Goal: Transaction & Acquisition: Subscribe to service/newsletter

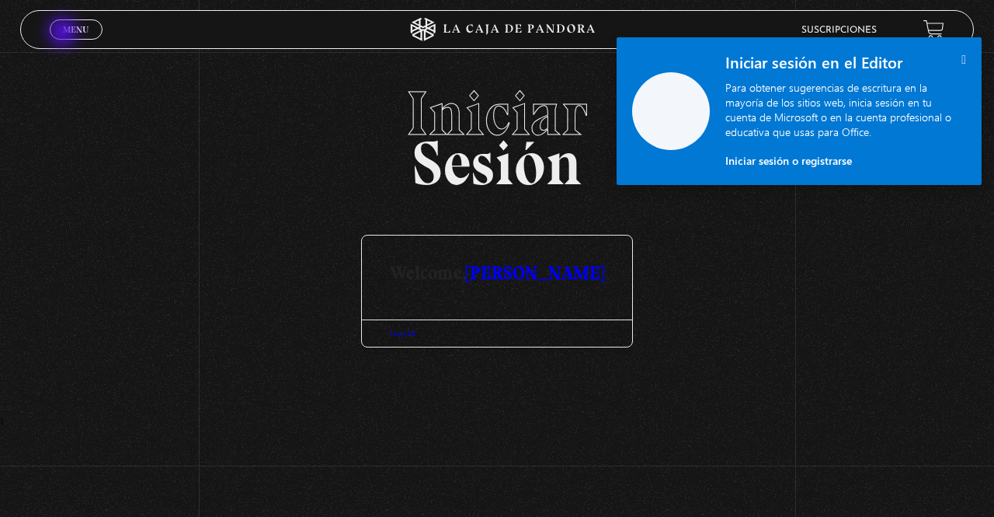
click at [64, 33] on span "Menu" at bounding box center [76, 29] width 26 height 9
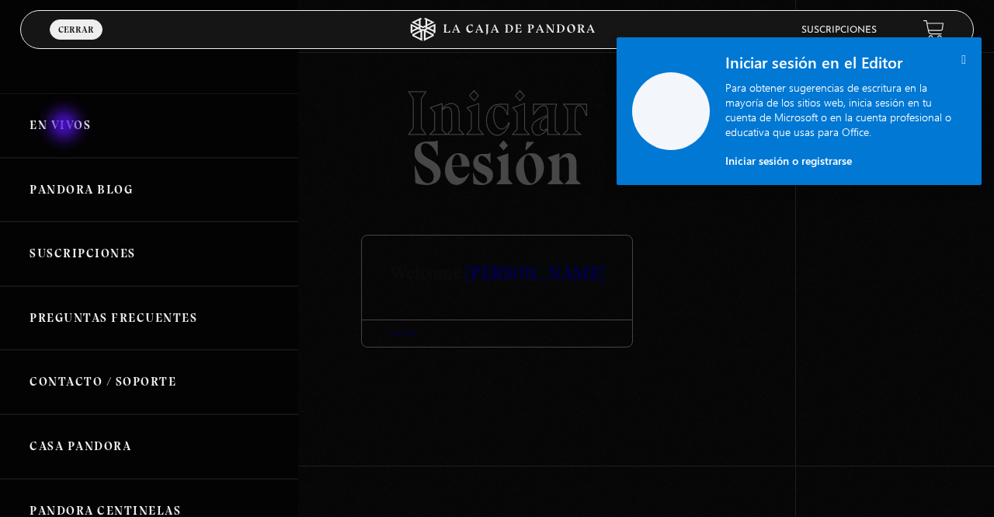
click at [66, 127] on link "En vivos" at bounding box center [149, 125] width 298 height 64
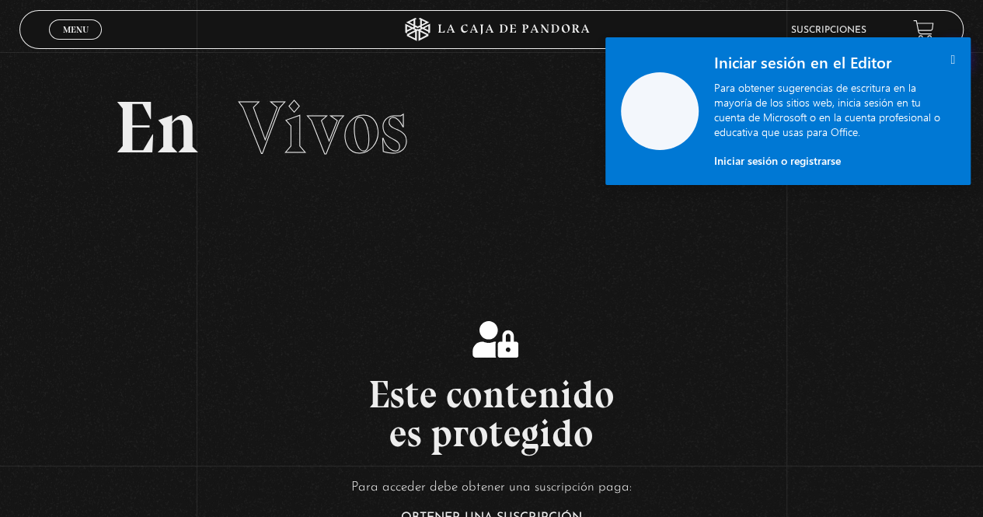
click at [955, 61] on div " Iniciar sesión en el Editor Para obtener sugerencias de escritura en la mayor…" at bounding box center [834, 111] width 272 height 148
drag, startPoint x: 940, startPoint y: 57, endPoint x: 958, endPoint y: 61, distance: 18.3
click at [958, 61] on div " Iniciar sesión en el Editor Para obtener sugerencias de escritura en la mayor…" at bounding box center [834, 111] width 272 height 148
click at [950, 58] on icon "" at bounding box center [952, 59] width 5 height 13
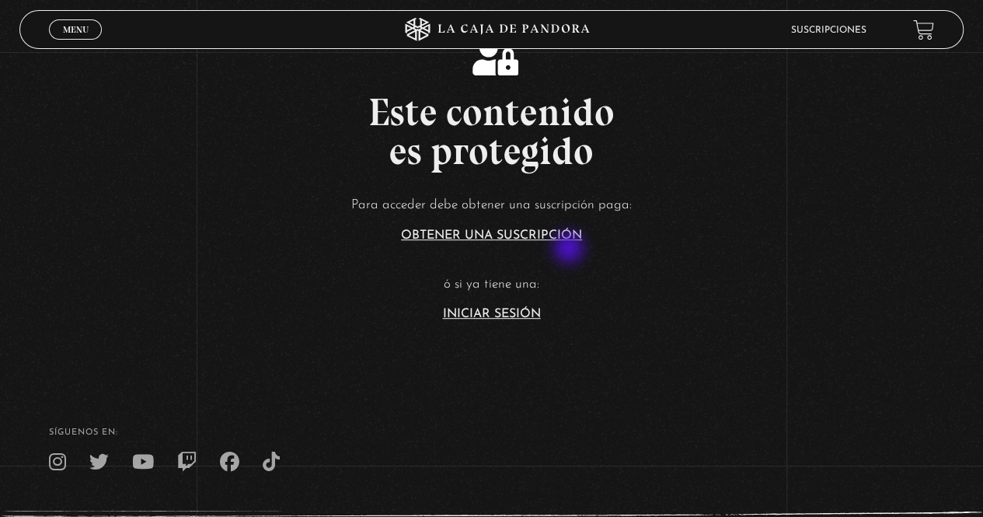
scroll to position [283, 0]
click at [491, 309] on link "Iniciar Sesión" at bounding box center [492, 313] width 98 height 12
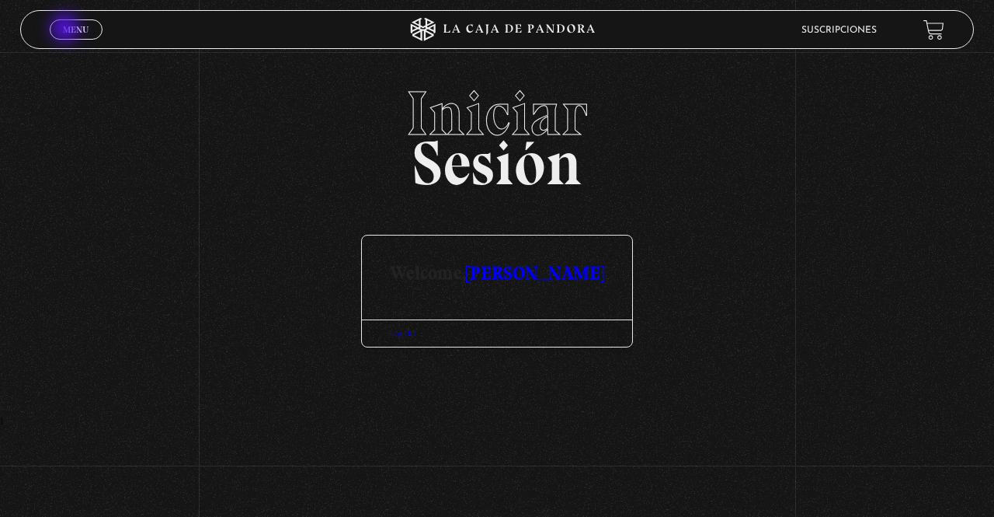
click at [67, 30] on span "Menu" at bounding box center [76, 29] width 26 height 9
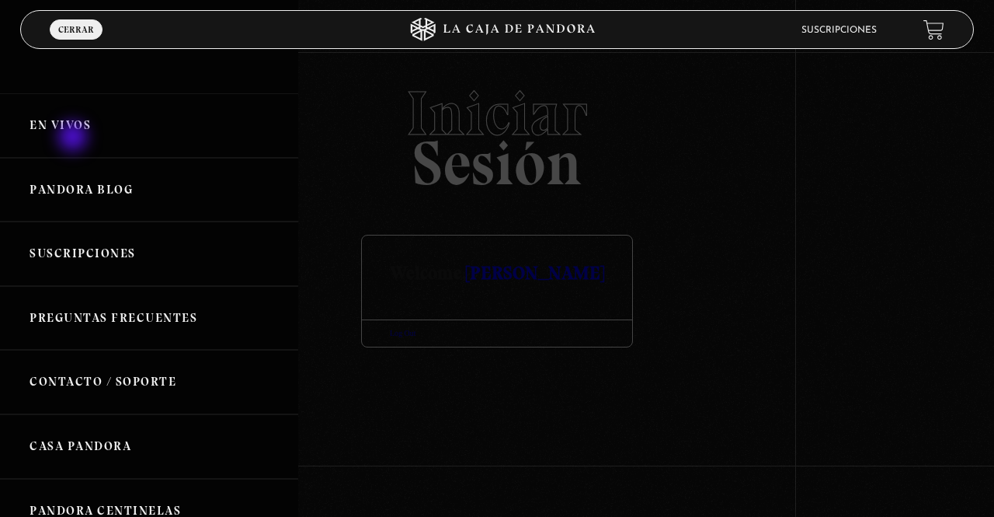
click at [75, 138] on link "En vivos" at bounding box center [149, 125] width 298 height 64
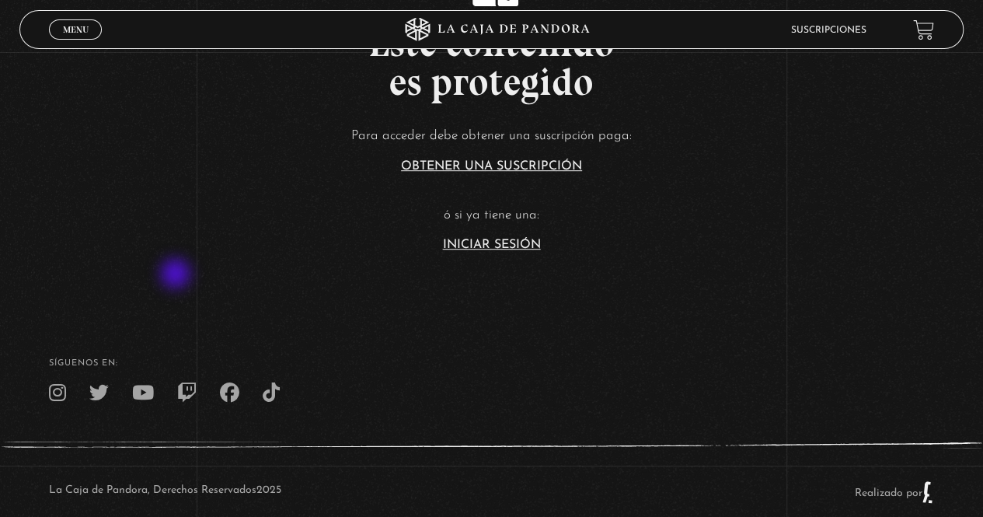
scroll to position [352, 0]
click at [524, 244] on link "Iniciar Sesión" at bounding box center [492, 244] width 98 height 12
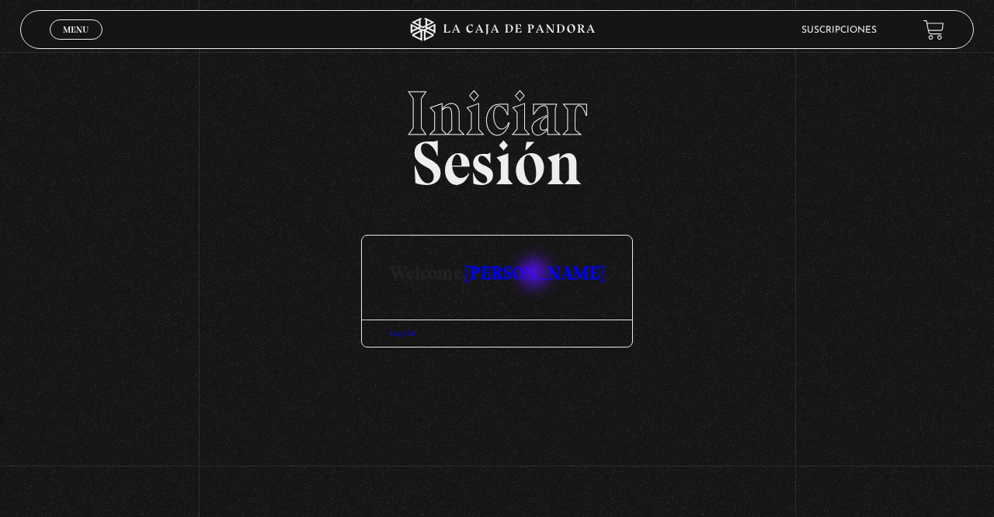
click at [536, 274] on link "[PERSON_NAME]" at bounding box center [535, 272] width 138 height 23
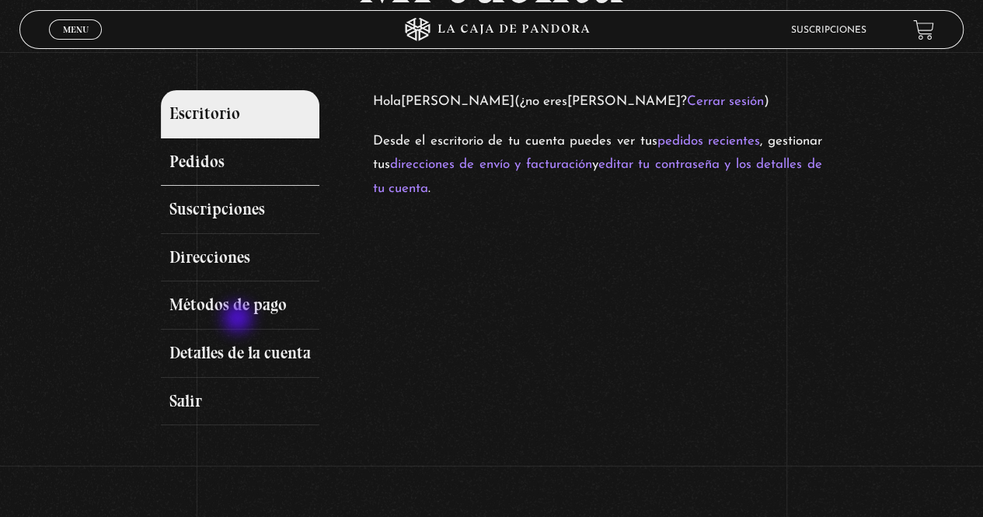
scroll to position [149, 0]
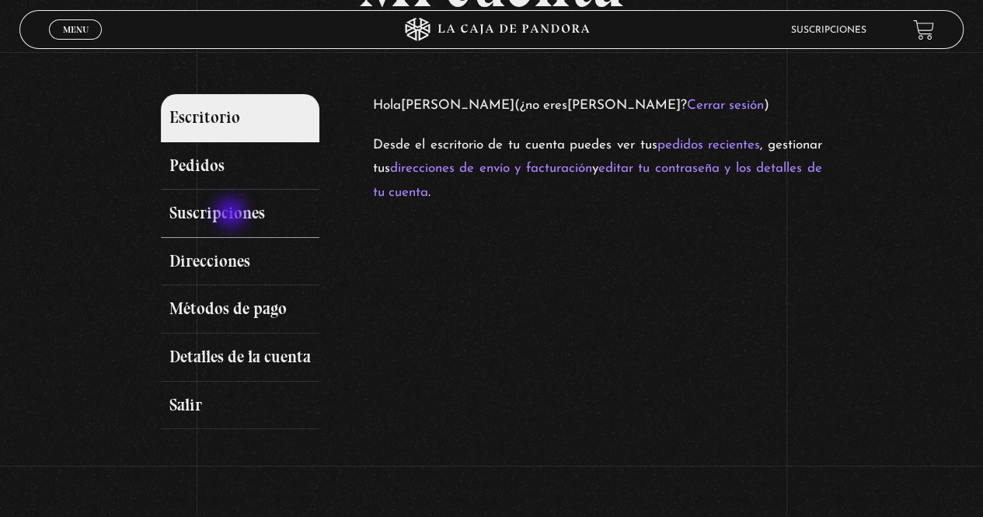
click at [232, 214] on link "Suscripciones" at bounding box center [240, 214] width 158 height 48
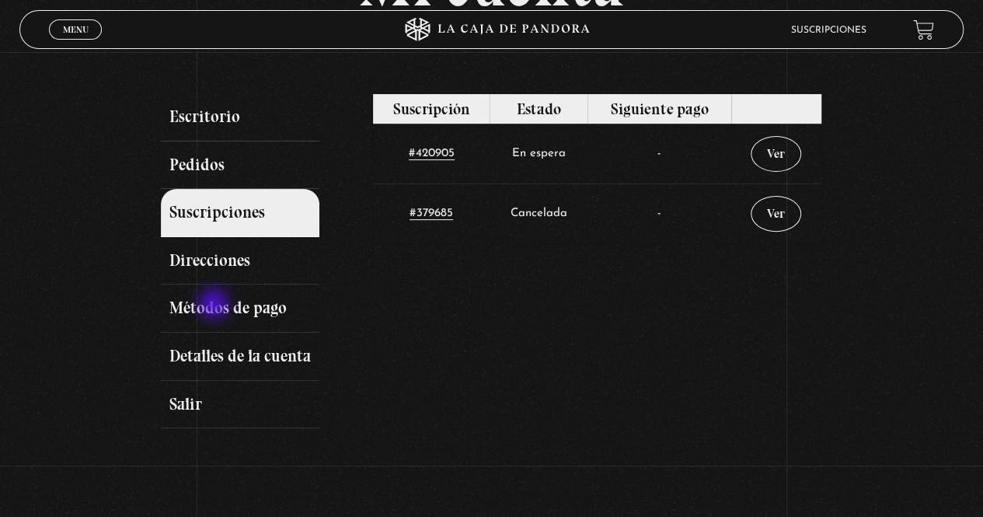
scroll to position [151, 0]
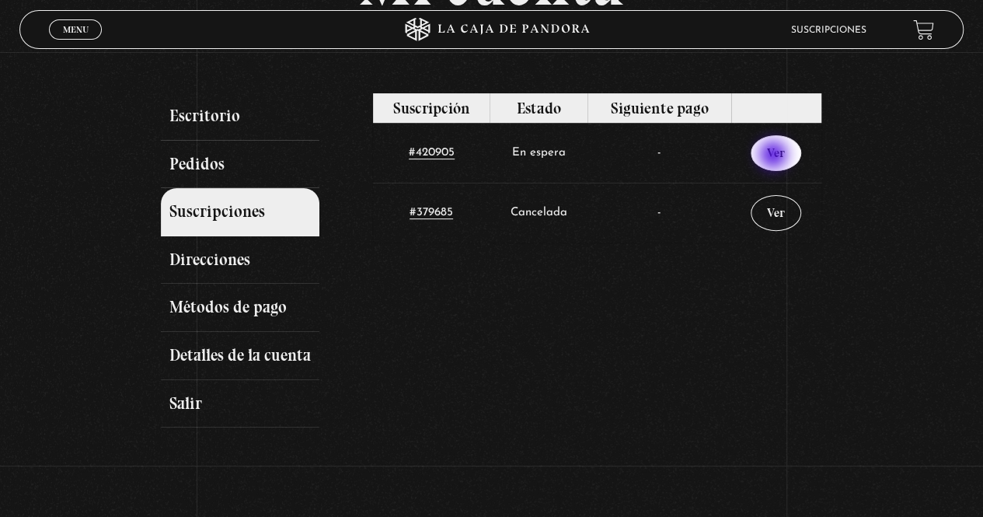
click at [775, 156] on link "Ver" at bounding box center [776, 153] width 51 height 36
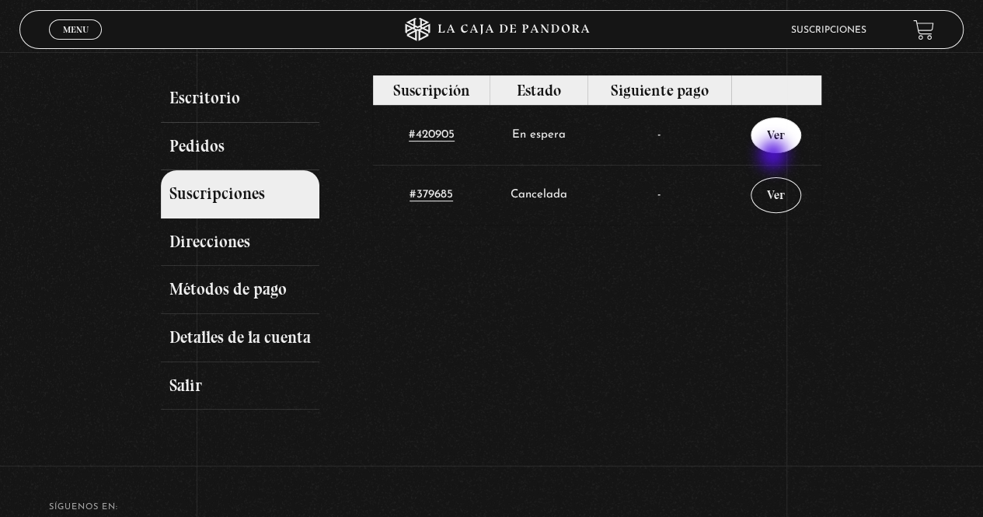
scroll to position [178, 0]
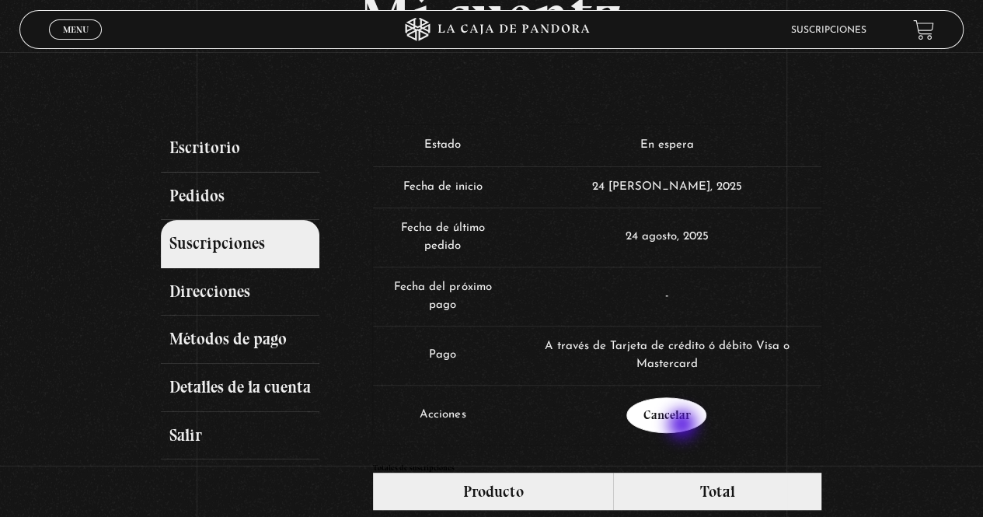
scroll to position [118, 0]
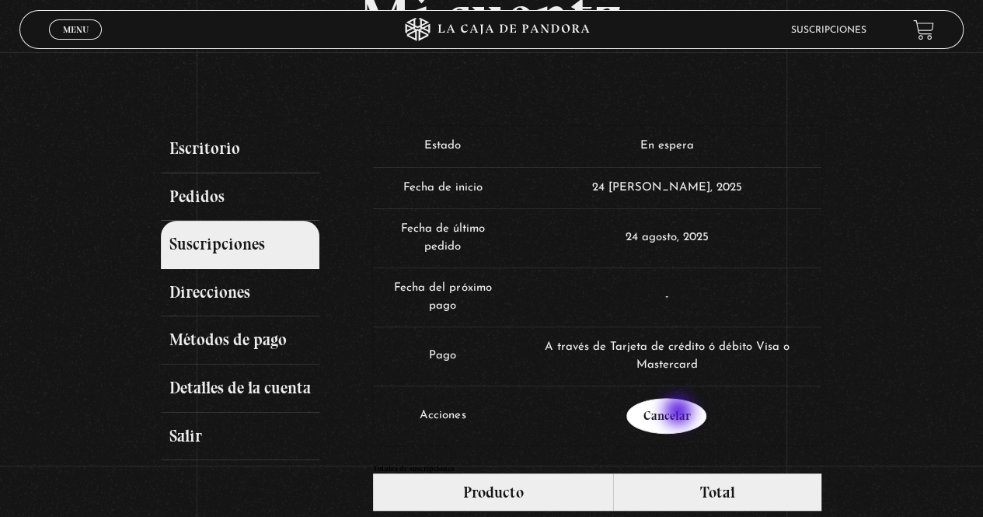
click at [680, 413] on link "Cancelar" at bounding box center [666, 416] width 80 height 36
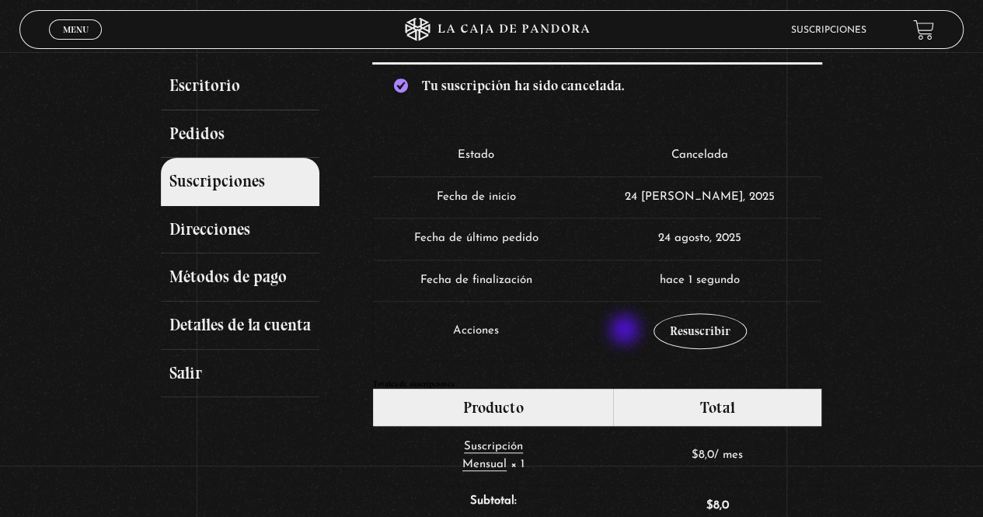
scroll to position [182, 0]
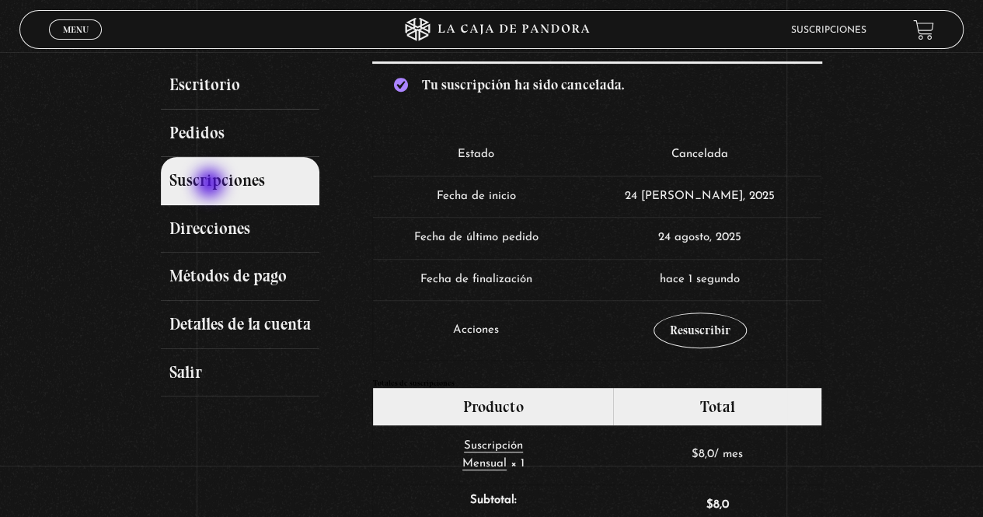
click at [211, 185] on link "Suscripciones" at bounding box center [240, 181] width 158 height 48
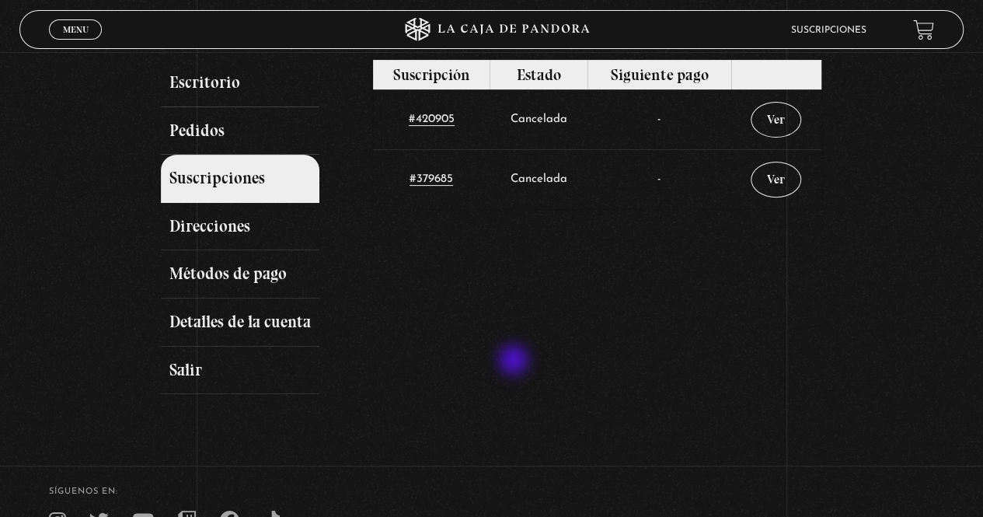
scroll to position [183, 0]
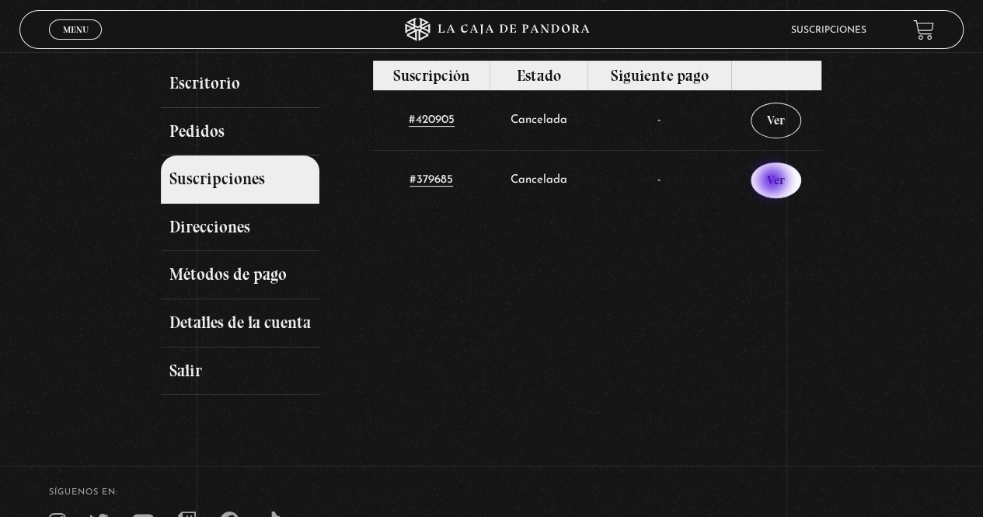
click at [774, 182] on link "Ver" at bounding box center [776, 180] width 51 height 36
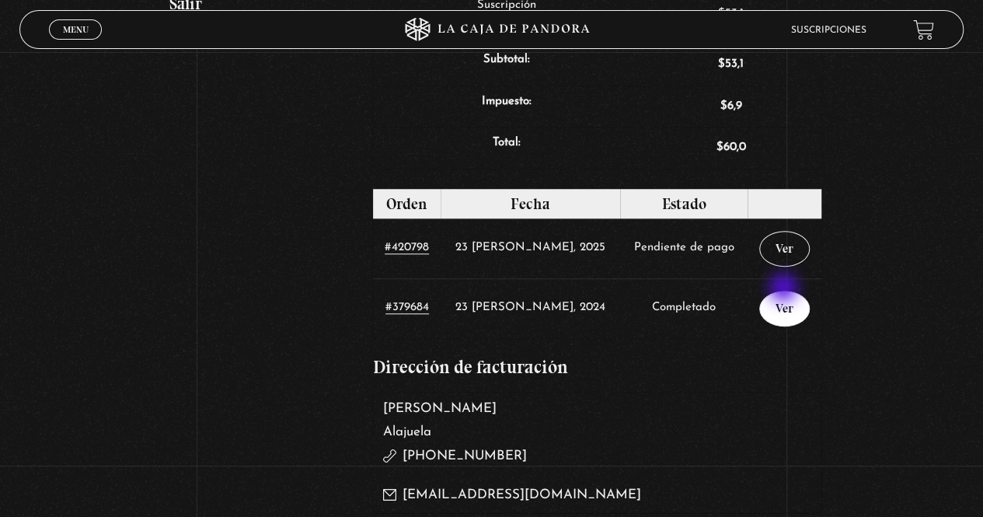
scroll to position [549, 0]
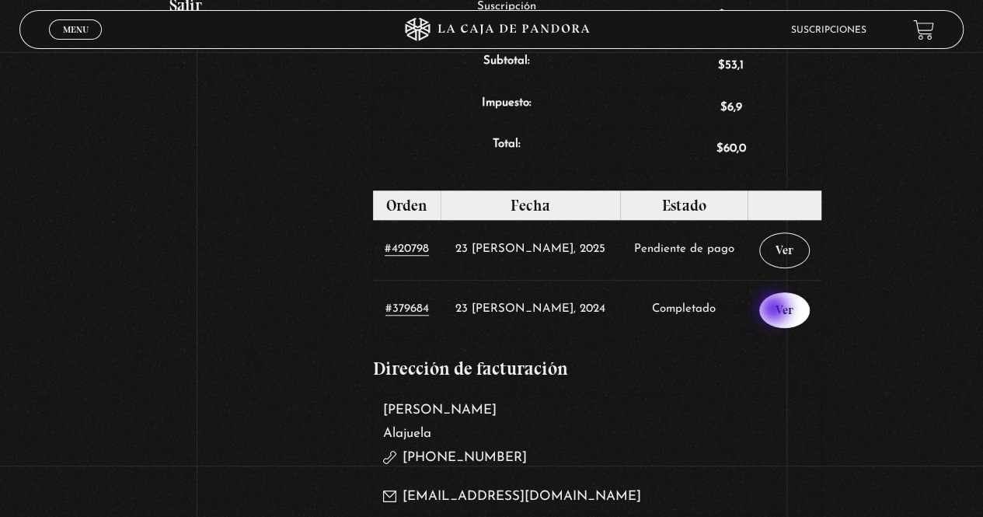
click at [775, 310] on link "Ver" at bounding box center [784, 310] width 51 height 36
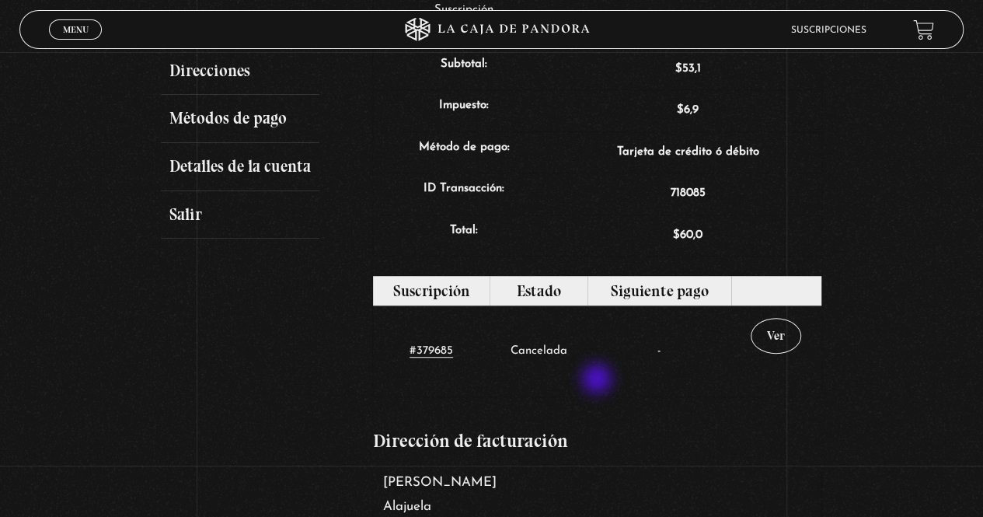
scroll to position [340, 0]
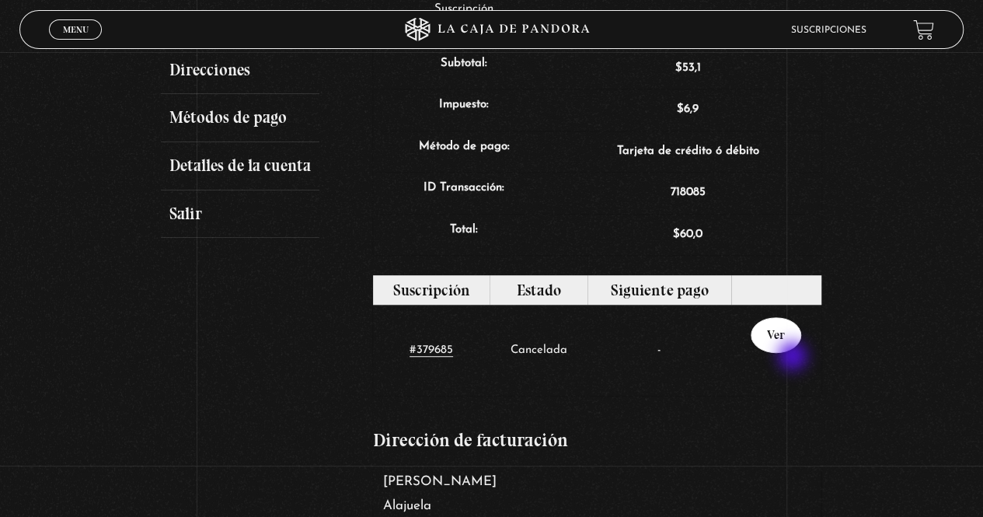
click at [794, 353] on link "Ver" at bounding box center [776, 335] width 51 height 36
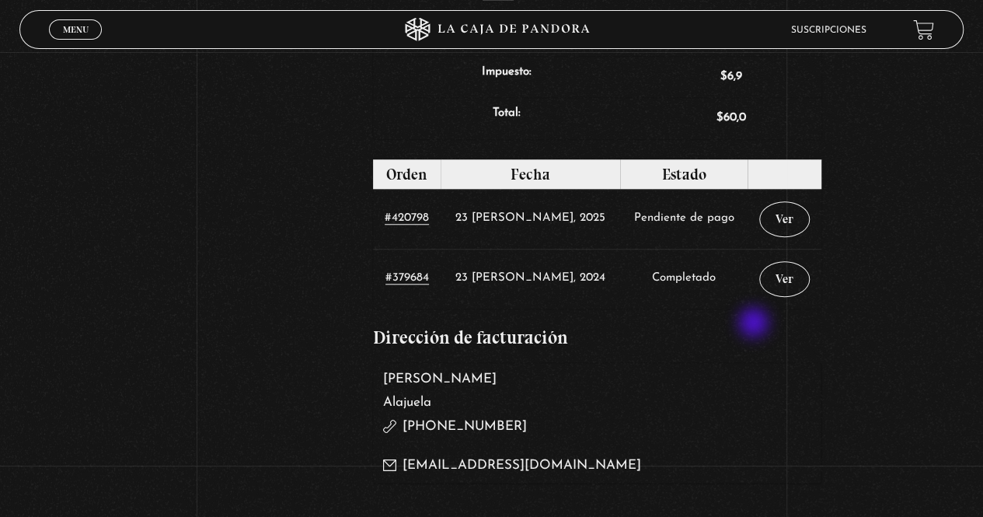
scroll to position [580, 0]
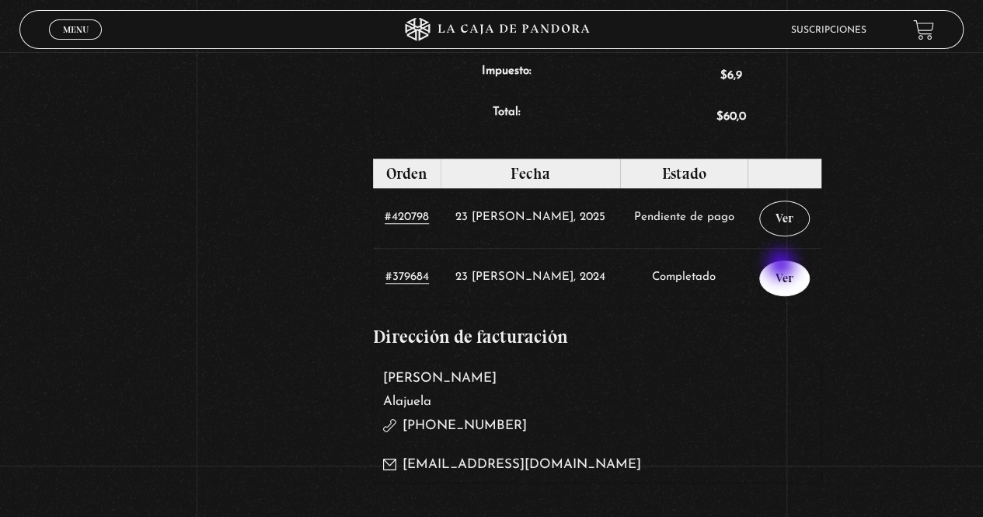
click at [782, 266] on link "Ver" at bounding box center [784, 278] width 51 height 36
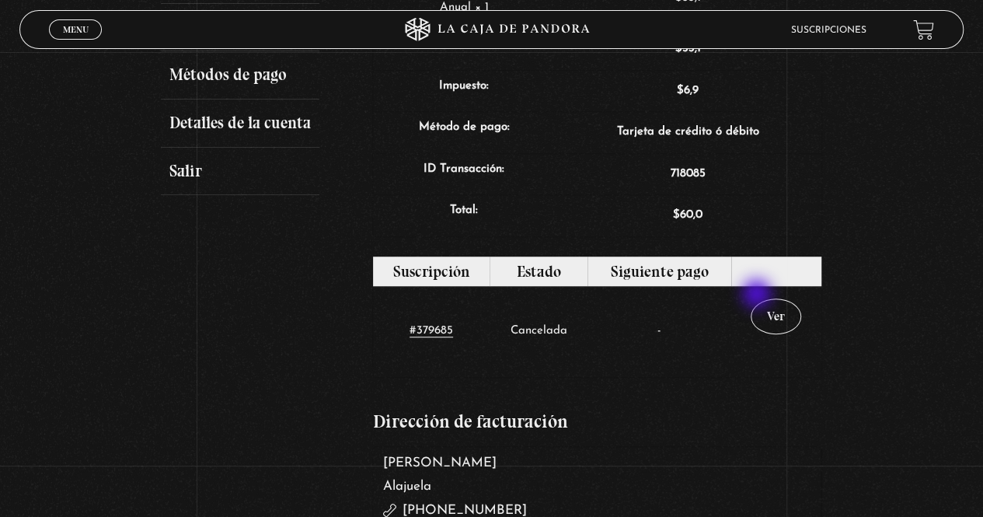
scroll to position [381, 0]
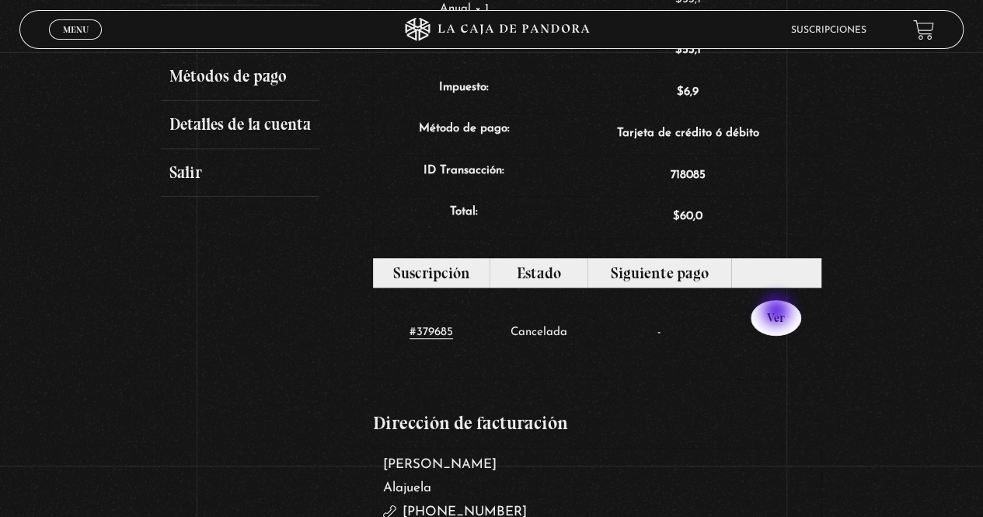
click at [778, 312] on link "Ver" at bounding box center [776, 318] width 51 height 36
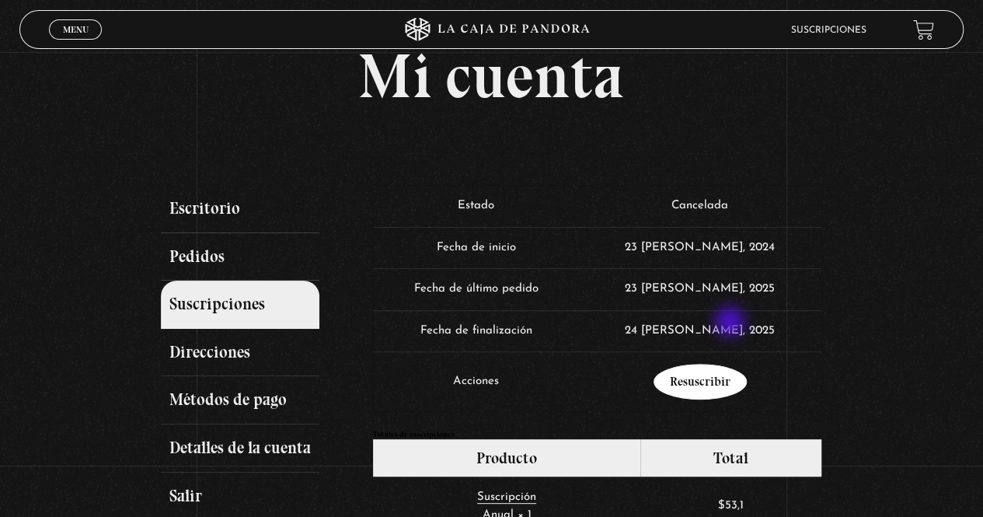
scroll to position [148, 0]
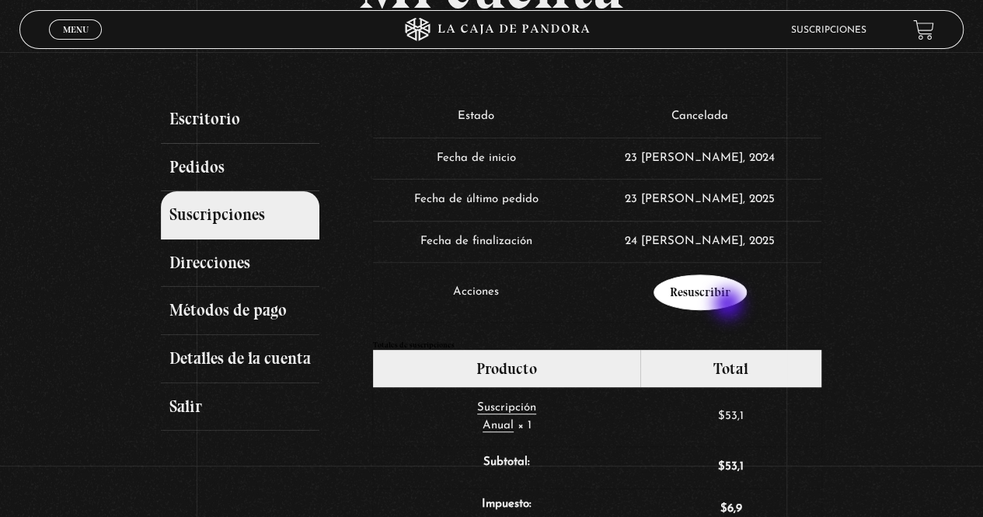
click at [730, 305] on link "Resuscribir" at bounding box center [699, 292] width 93 height 36
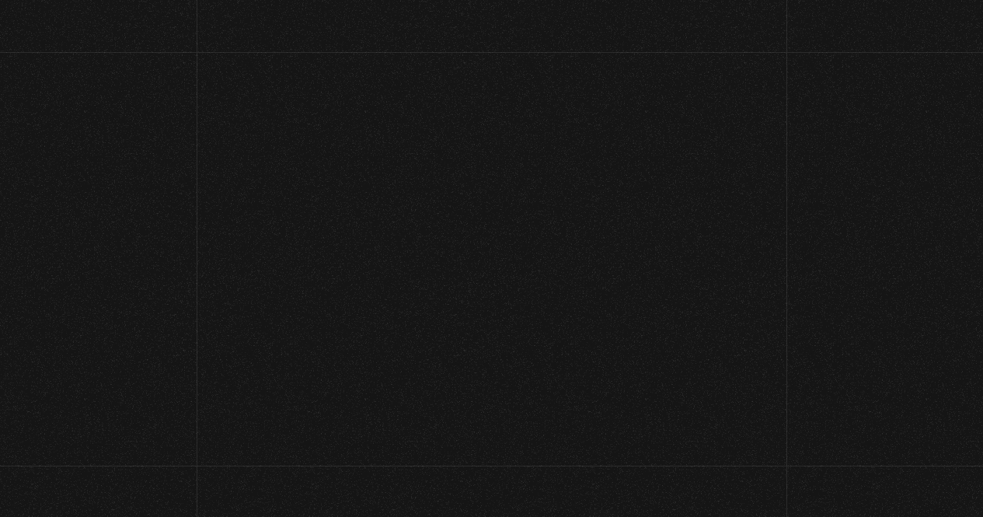
select select "CR-A"
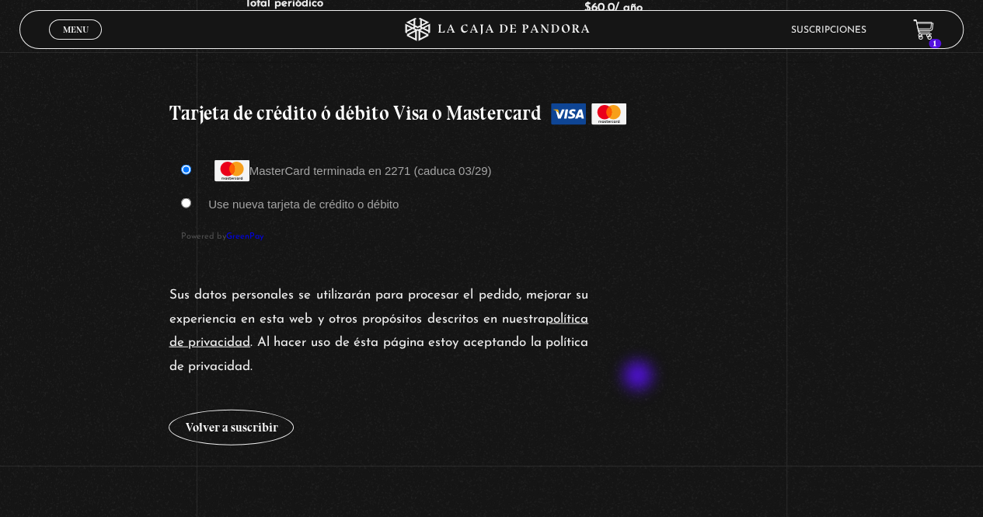
scroll to position [1523, 0]
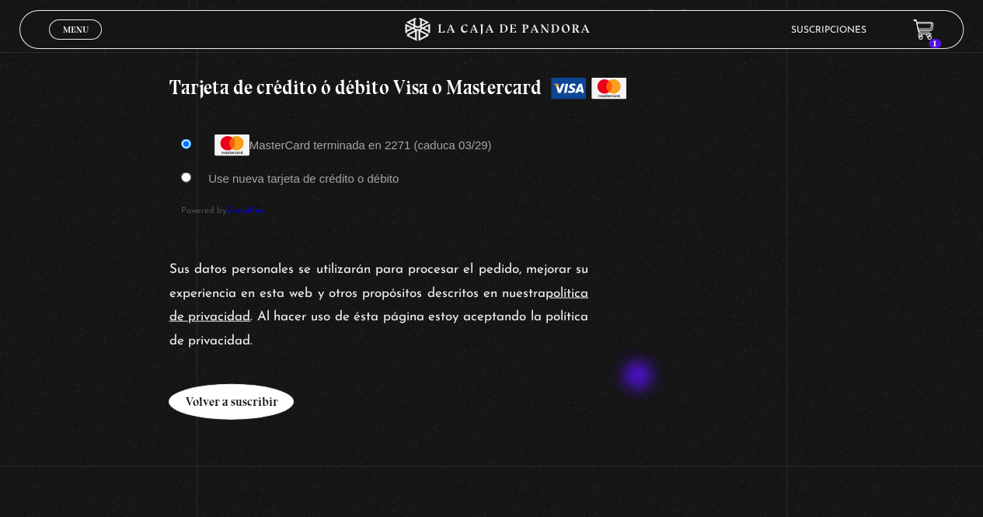
click at [222, 384] on button "Volver a suscribir" at bounding box center [231, 402] width 125 height 36
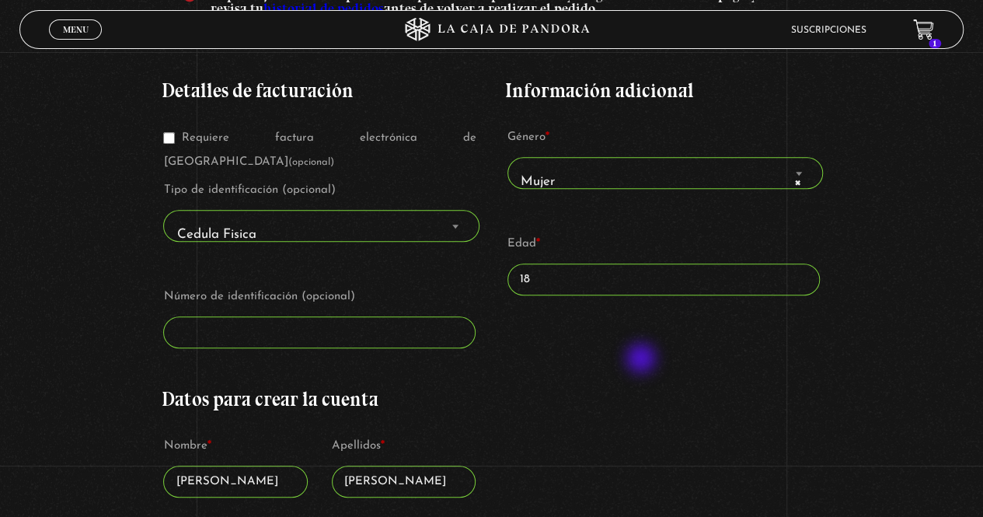
scroll to position [350, 0]
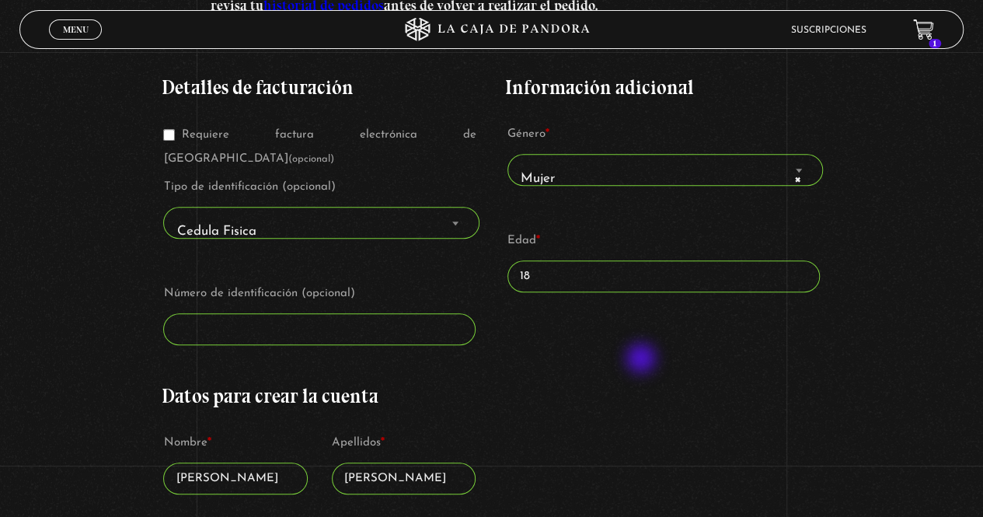
click at [559, 270] on input "18" at bounding box center [663, 276] width 312 height 32
type input "1"
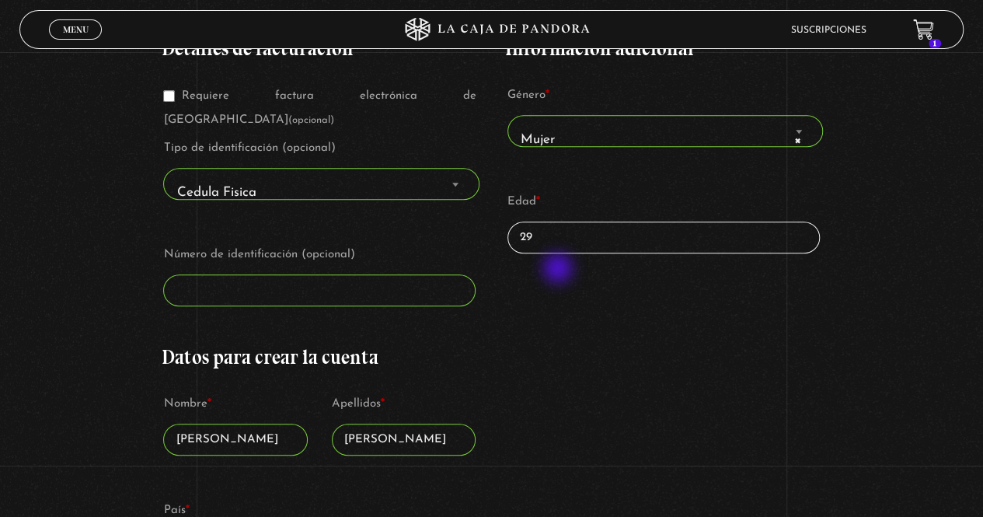
scroll to position [413, 0]
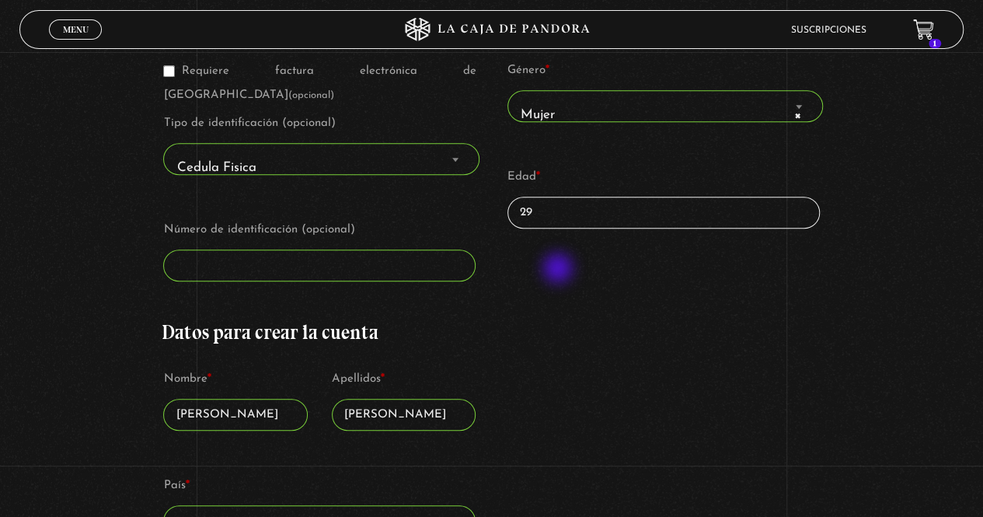
type input "29"
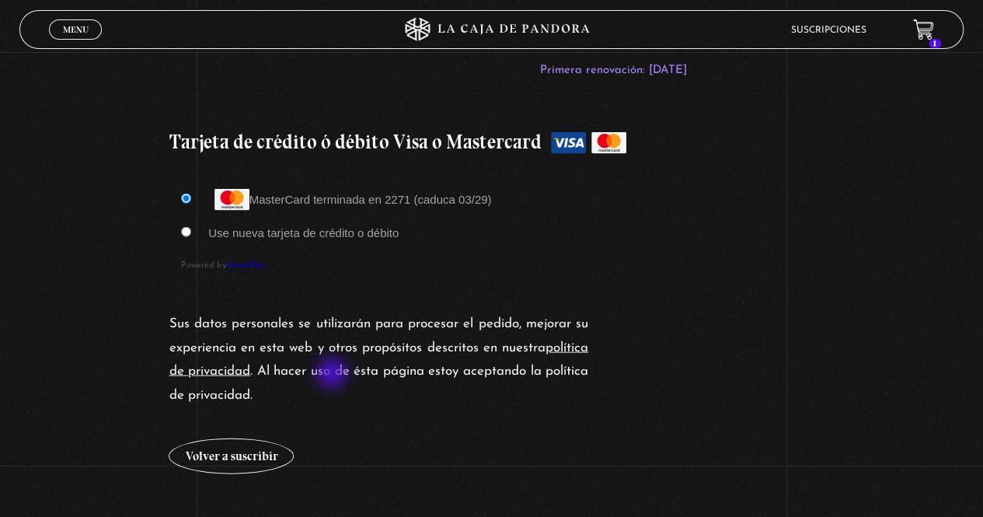
scroll to position [1489, 0]
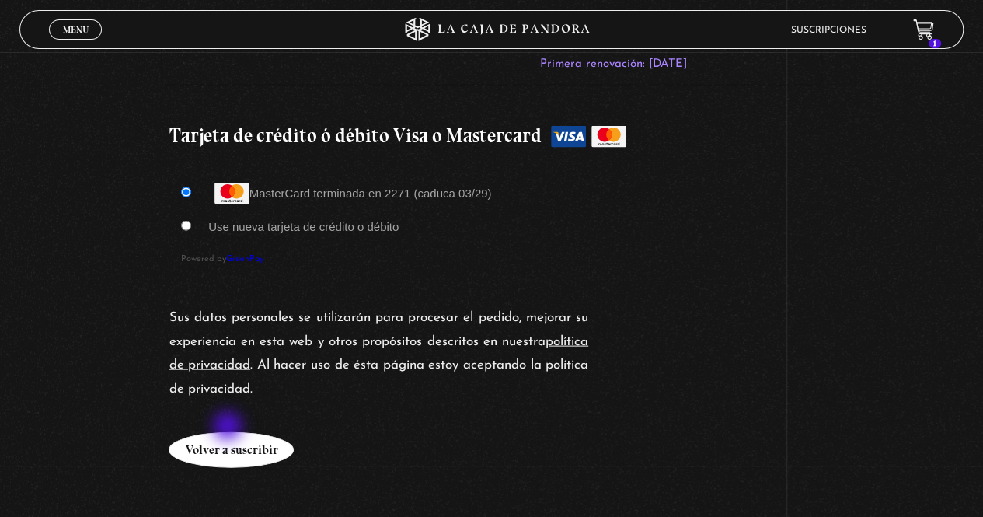
click at [229, 432] on button "Volver a suscribir" at bounding box center [231, 450] width 125 height 36
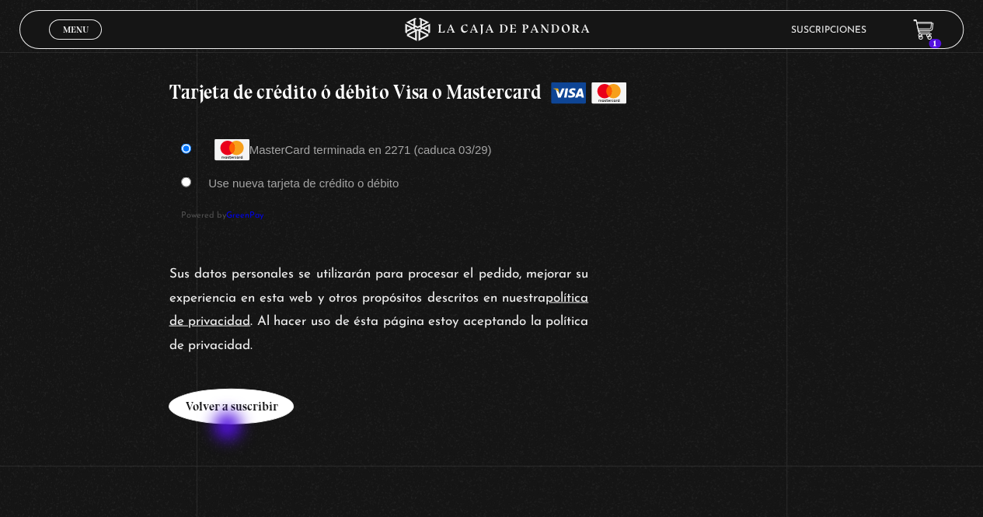
scroll to position [1562, 0]
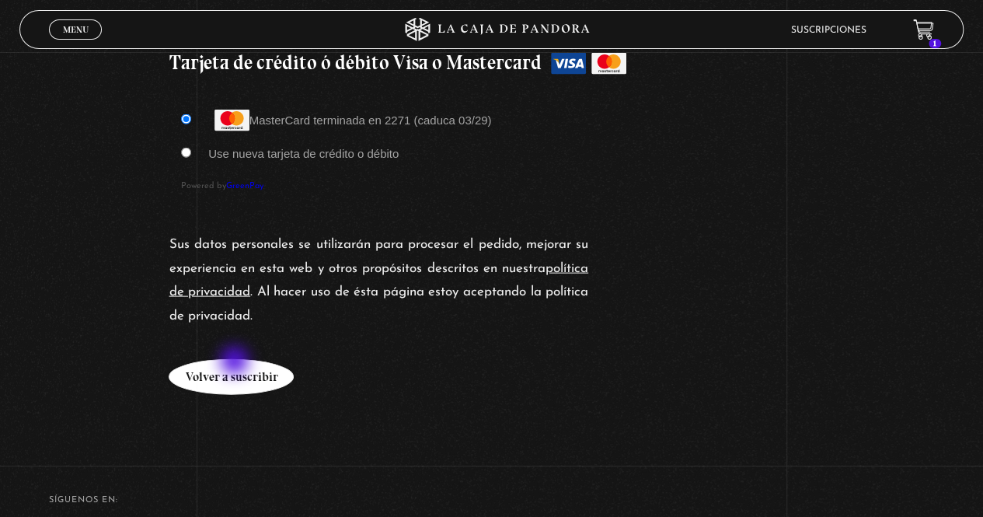
click at [236, 362] on button "Volver a suscribir" at bounding box center [231, 377] width 125 height 36
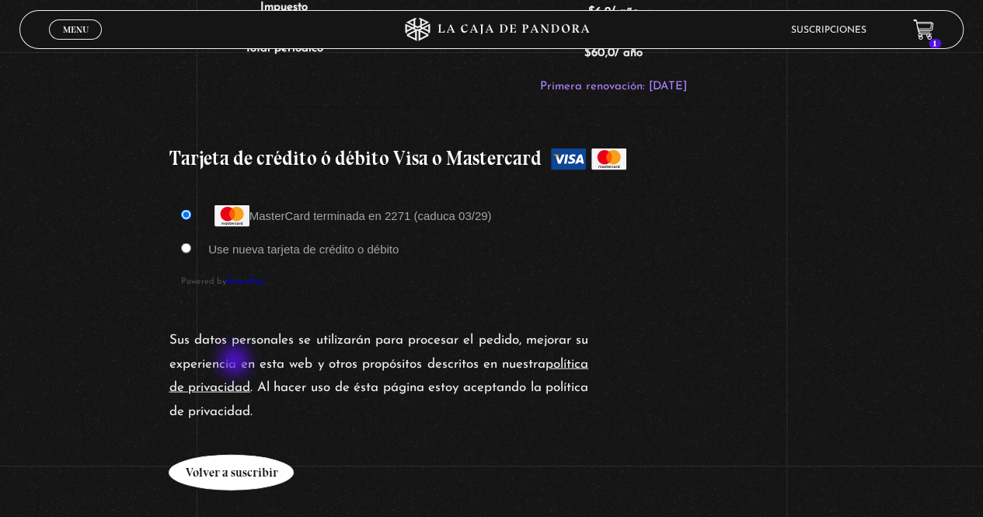
scroll to position [1465, 0]
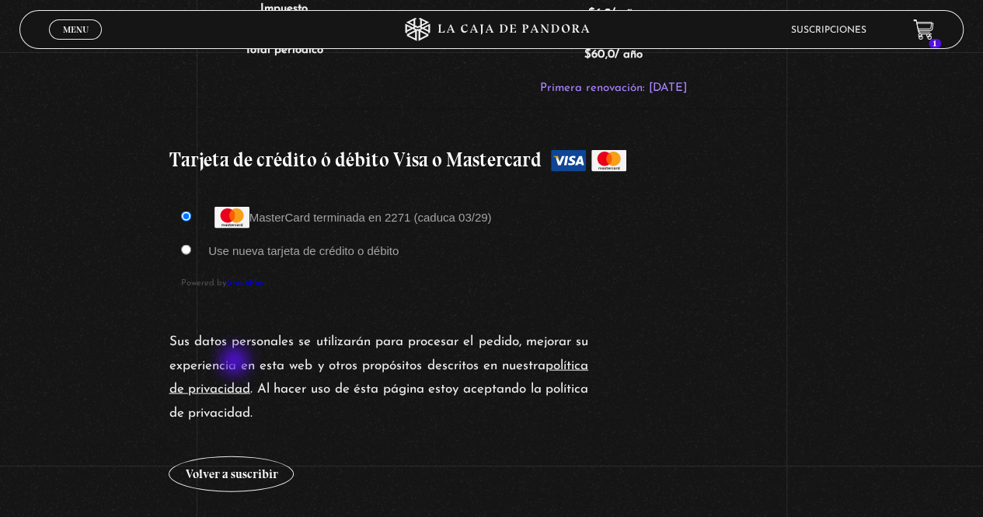
click at [460, 210] on label "MasterCard terminada en 2271 (caduca 03/29)" at bounding box center [349, 216] width 283 height 13
click at [191, 211] on input "MasterCard terminada en 2271 (caduca 03/29)" at bounding box center [186, 216] width 10 height 10
click at [474, 210] on label "MasterCard terminada en 2271 (caduca 03/29)" at bounding box center [349, 216] width 283 height 13
click at [191, 211] on input "MasterCard terminada en 2271 (caduca 03/29)" at bounding box center [186, 216] width 10 height 10
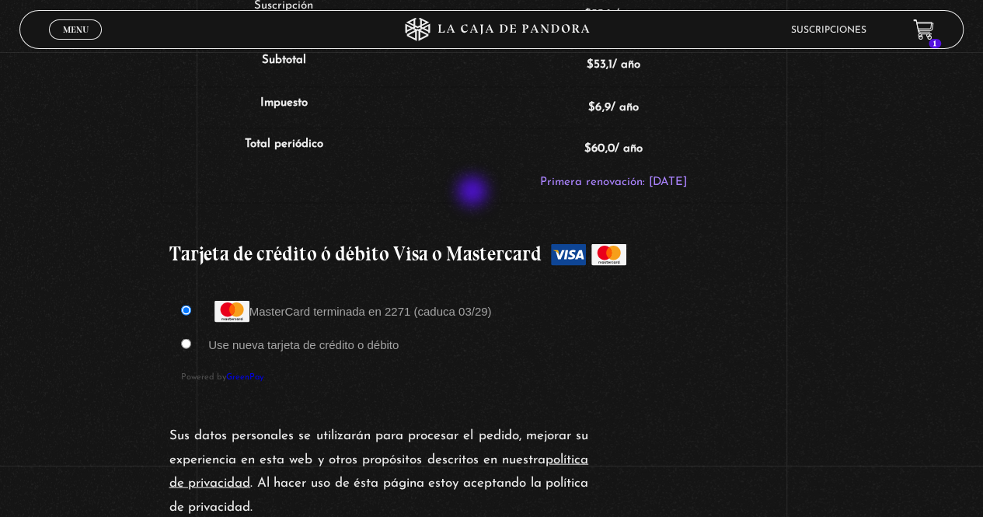
scroll to position [1370, 0]
click at [620, 242] on label "Tarjeta de crédito ó débito Visa o Mastercard" at bounding box center [491, 254] width 645 height 39
click at [0, 0] on input "Tarjeta de crédito ó débito Visa o Mastercard" at bounding box center [0, 0] width 0 height 0
click at [623, 235] on label "Tarjeta de crédito ó débito Visa o Mastercard" at bounding box center [491, 254] width 645 height 39
click at [0, 0] on input "Tarjeta de crédito ó débito Visa o Mastercard" at bounding box center [0, 0] width 0 height 0
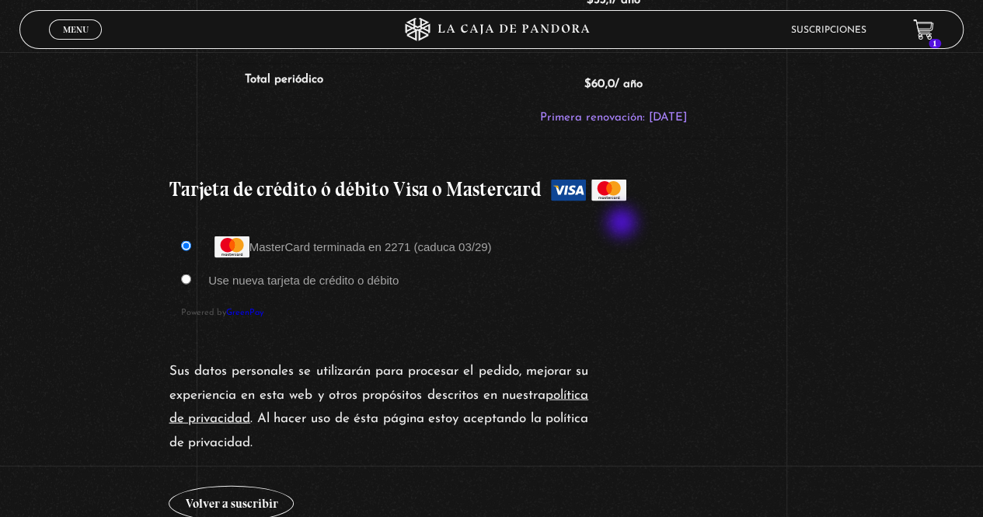
scroll to position [1472, 0]
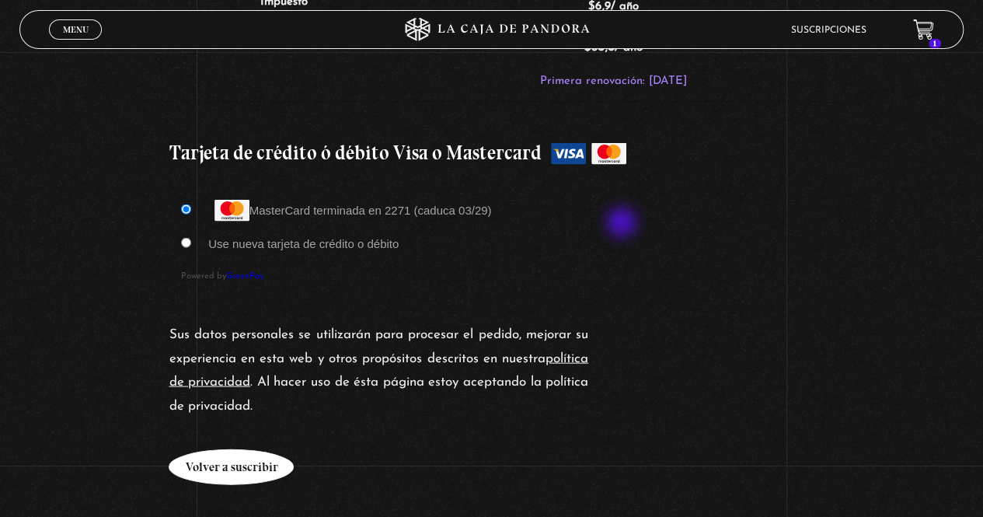
click at [269, 448] on button "Volver a suscribir" at bounding box center [231, 466] width 125 height 36
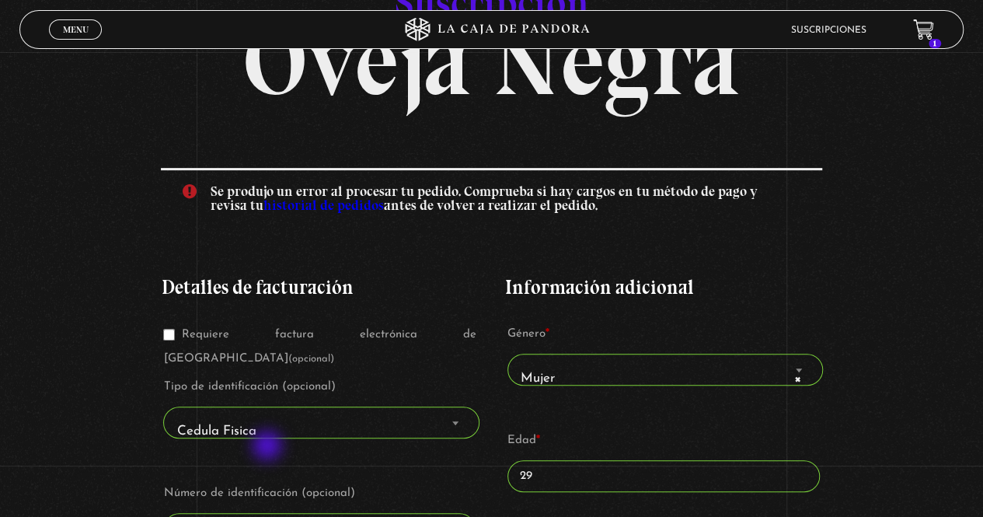
scroll to position [149, 0]
click at [270, 207] on link "historial de pedidos" at bounding box center [323, 205] width 120 height 17
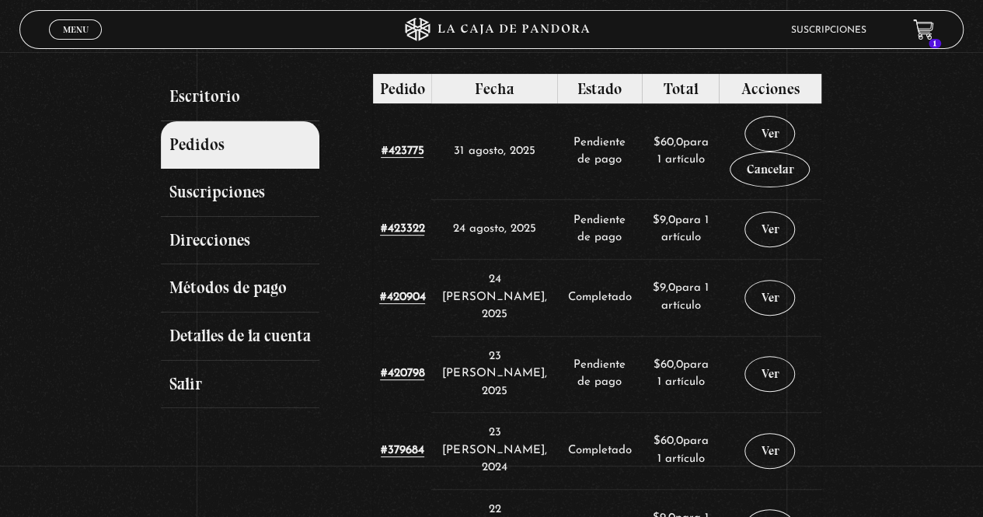
scroll to position [169, 0]
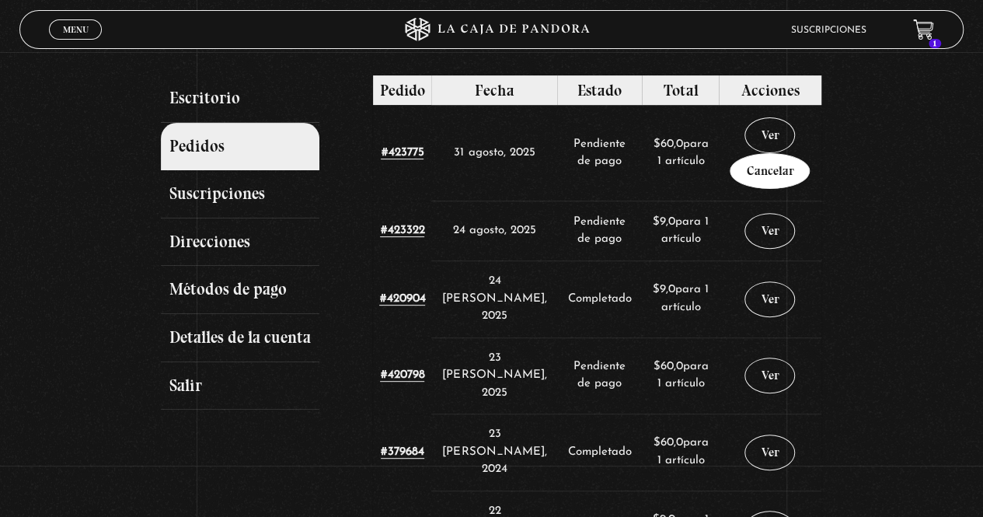
click at [775, 161] on link "Cancelar" at bounding box center [770, 171] width 80 height 36
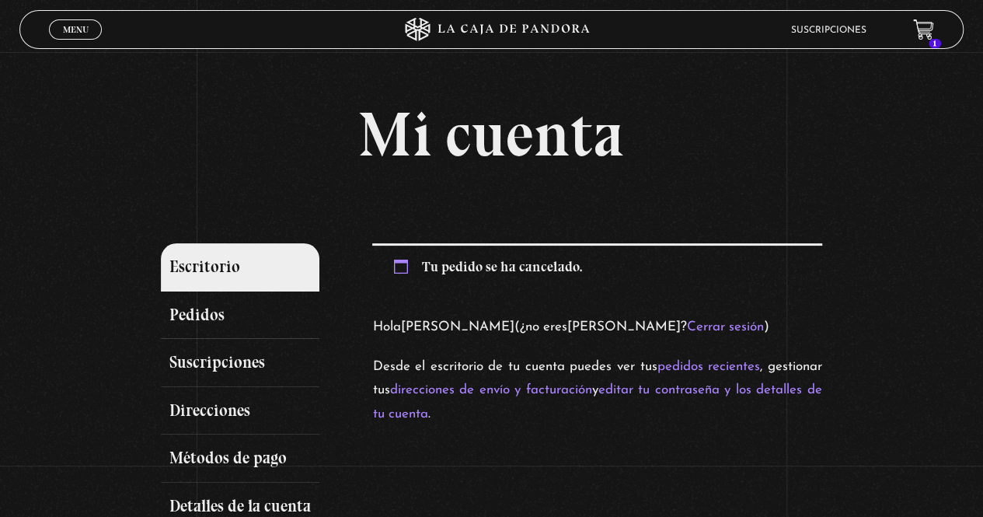
click at [932, 22] on icon at bounding box center [924, 25] width 16 height 7
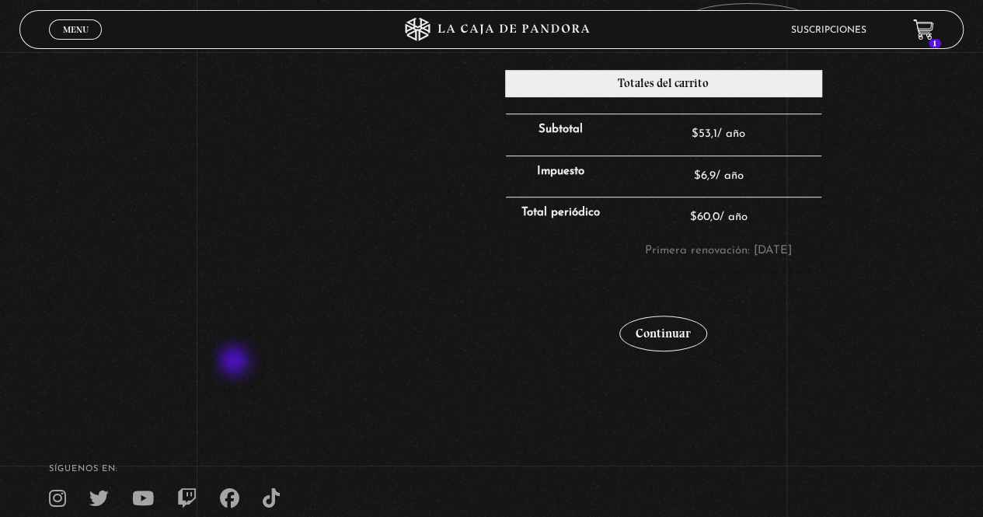
scroll to position [350, 0]
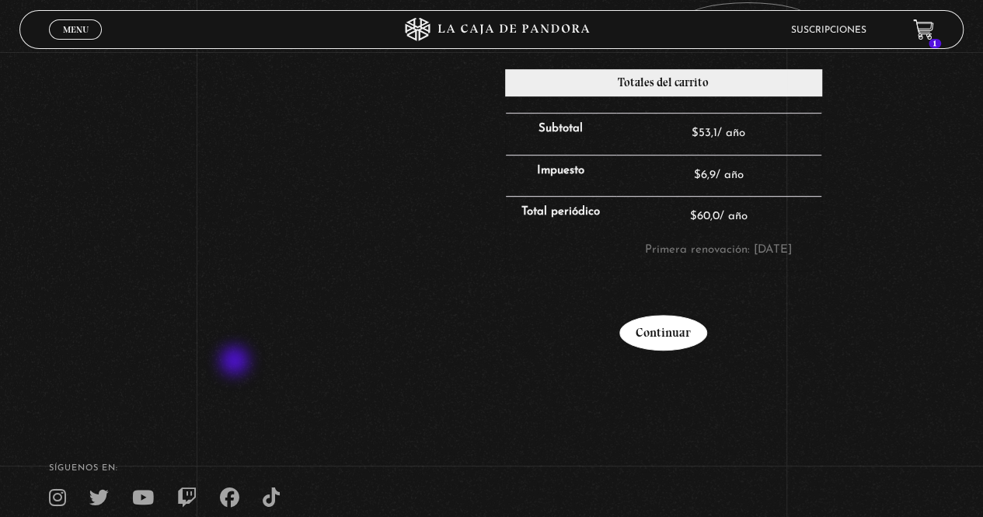
click at [679, 342] on link "Continuar" at bounding box center [663, 333] width 88 height 36
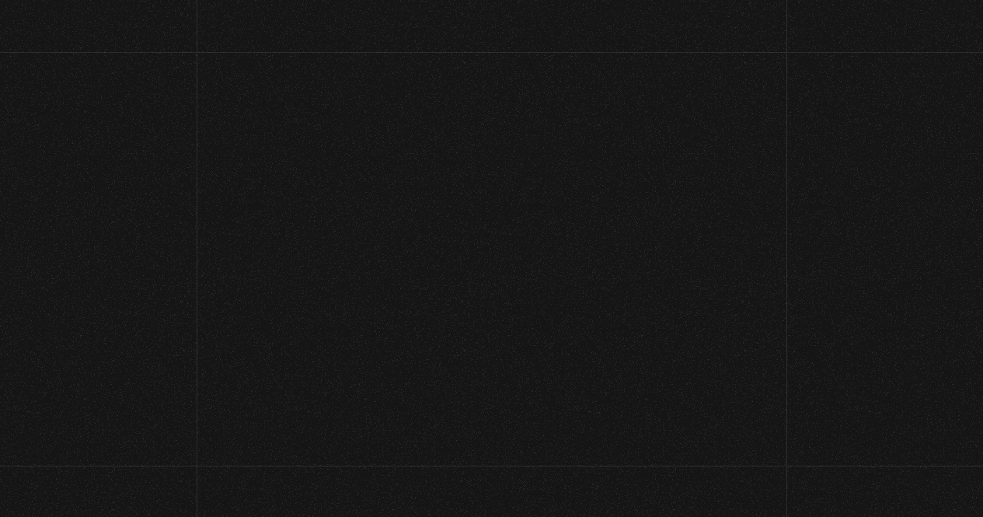
select select "CR-A"
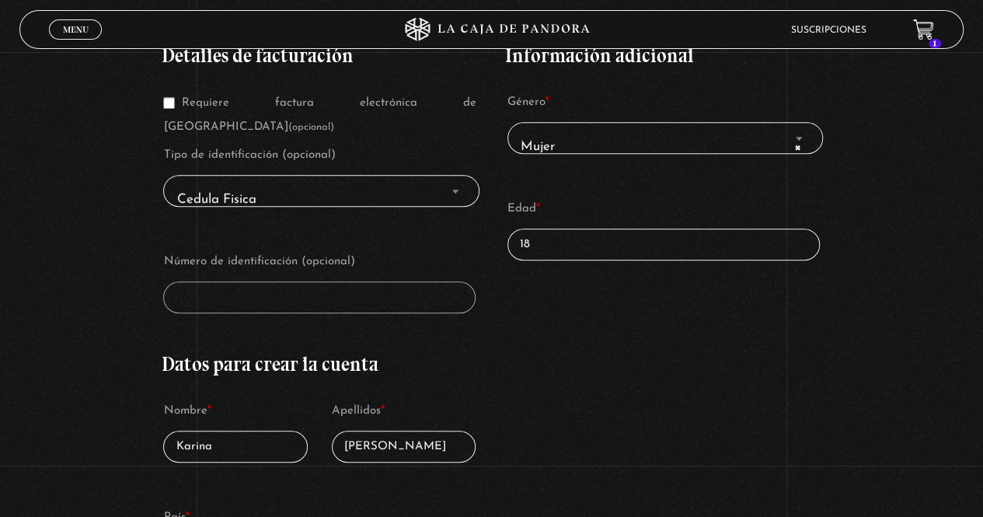
scroll to position [298, 0]
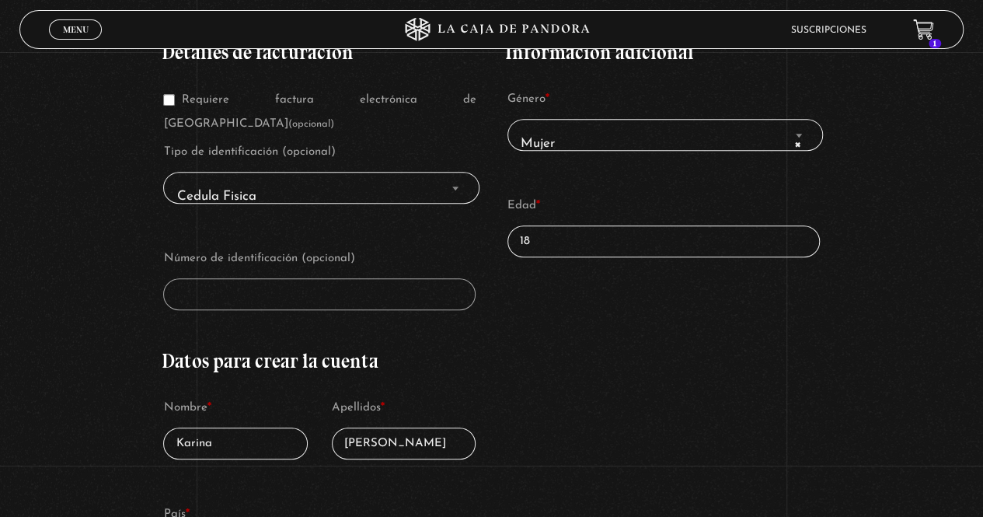
click at [769, 243] on input "18" at bounding box center [663, 241] width 312 height 32
type input "1"
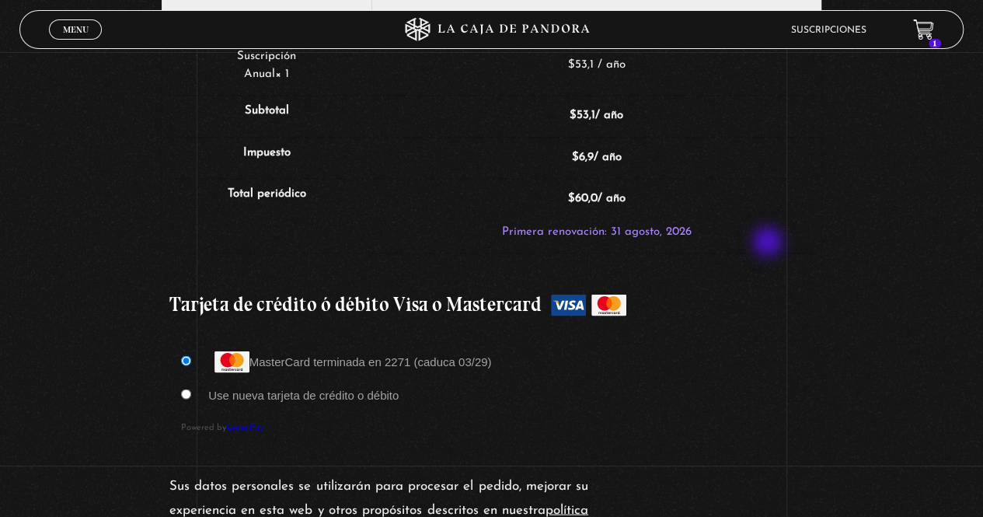
scroll to position [1249, 0]
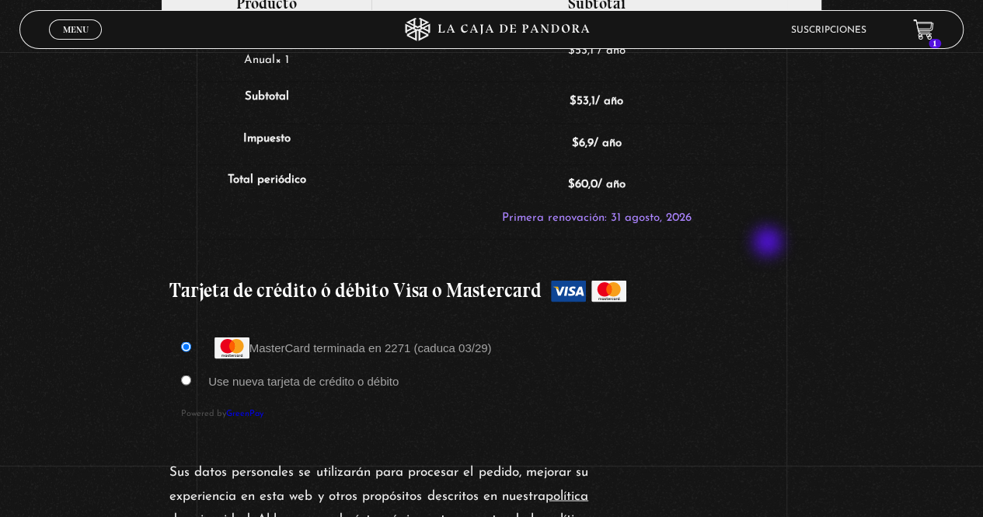
click at [367, 374] on label "Use nueva tarjeta de crédito o débito" at bounding box center [303, 380] width 190 height 13
type input "29"
click at [191, 374] on input "Use nueva tarjeta de crédito o débito" at bounding box center [186, 379] width 10 height 10
radio input "true"
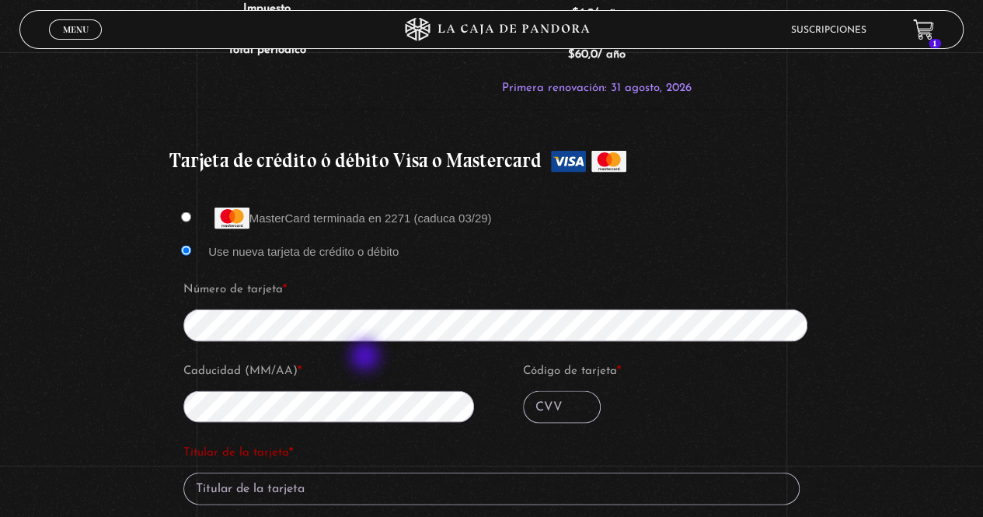
scroll to position [1377, 0]
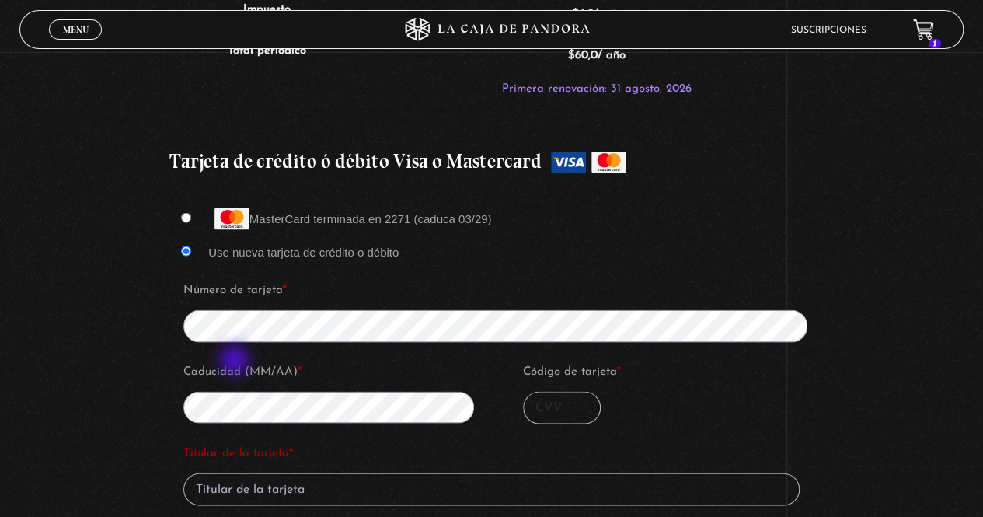
click at [555, 391] on input "Código de tarjeta *" at bounding box center [562, 407] width 78 height 33
click at [563, 391] on input "Código de tarjeta *" at bounding box center [562, 407] width 78 height 33
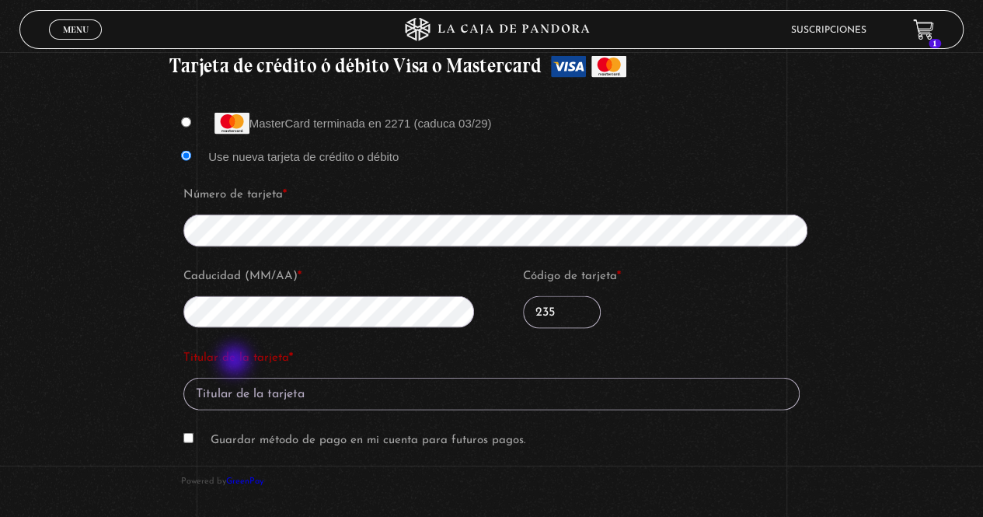
scroll to position [1520, 0]
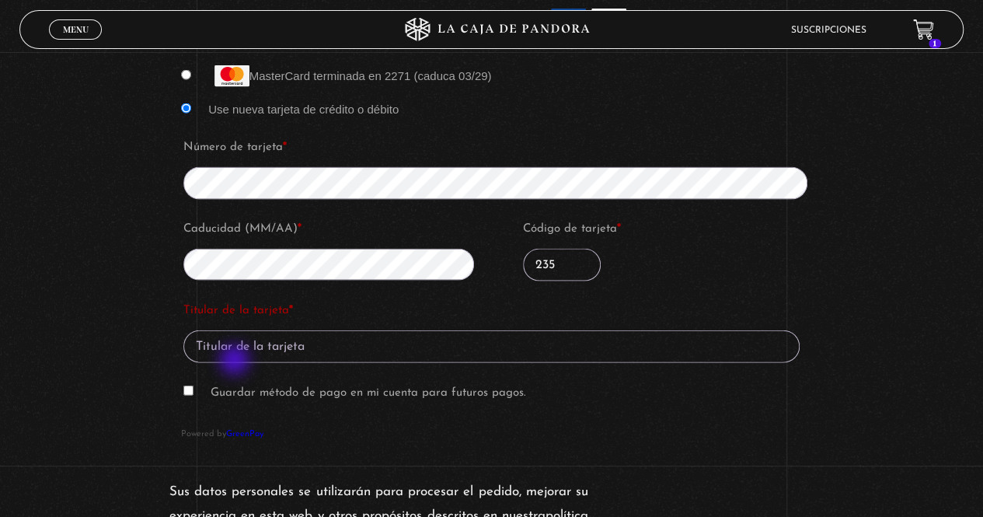
type input "235"
click at [446, 330] on input "Titular de la tarjeta *" at bounding box center [491, 346] width 616 height 33
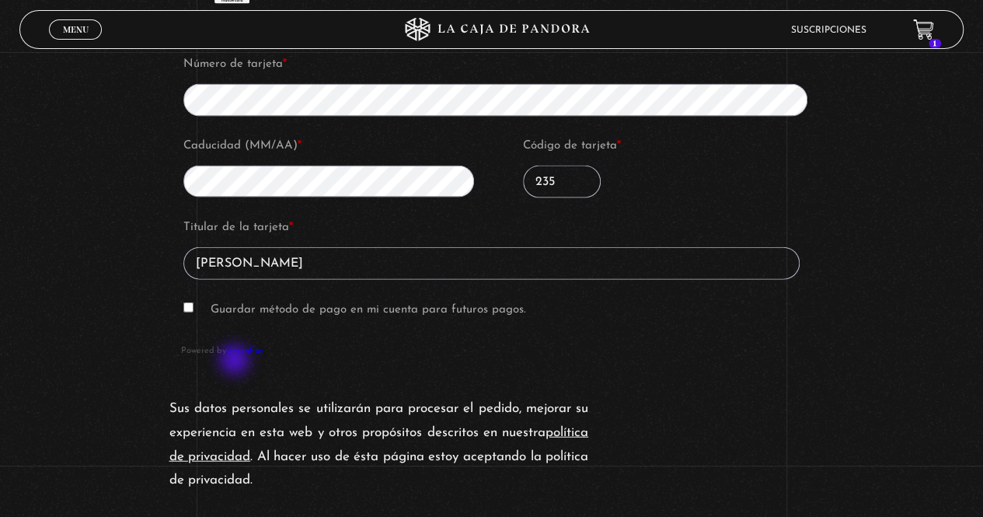
scroll to position [1636, 0]
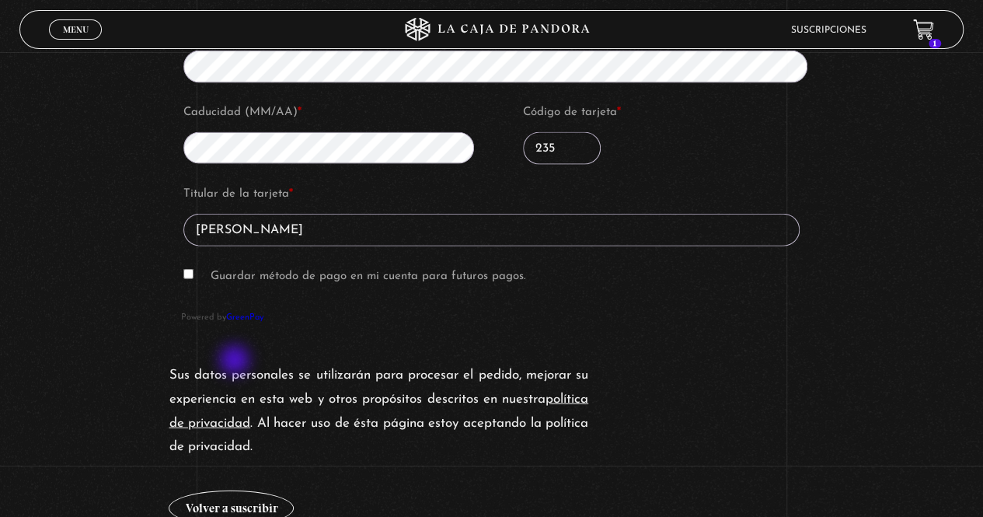
type input "[PERSON_NAME]"
click at [193, 269] on input "Guardar método de pago en mi cuenta para futuros pagos." at bounding box center [188, 274] width 10 height 10
checkbox input "true"
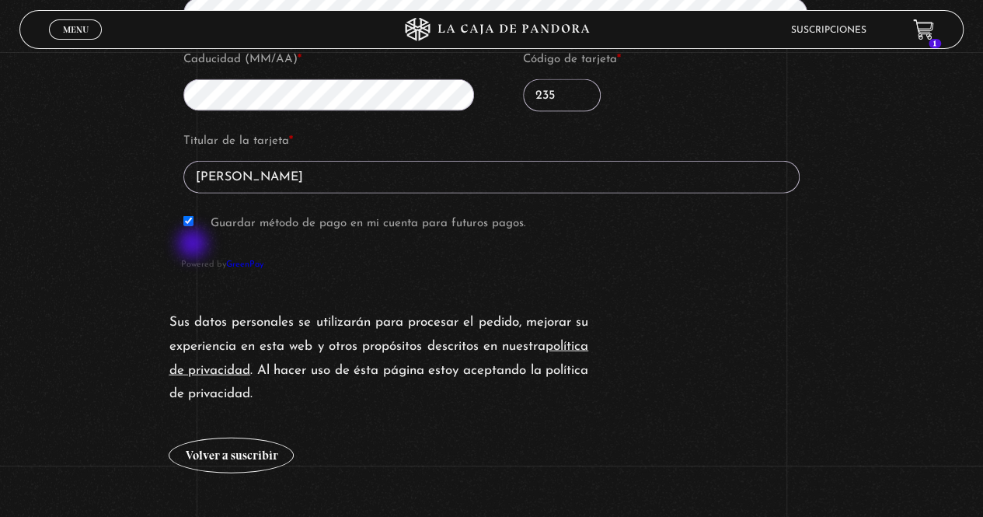
scroll to position [1705, 0]
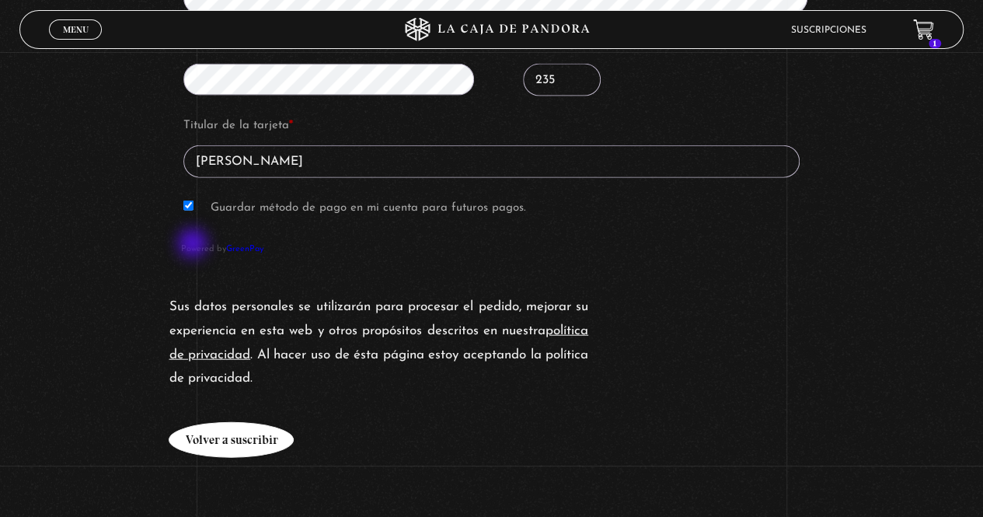
click at [214, 422] on button "Volver a suscribir" at bounding box center [231, 440] width 125 height 36
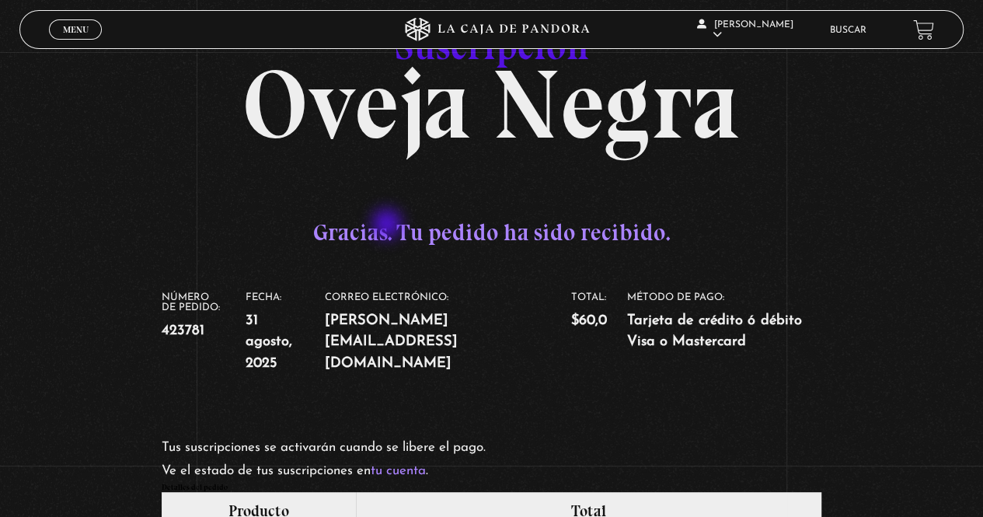
scroll to position [108, 0]
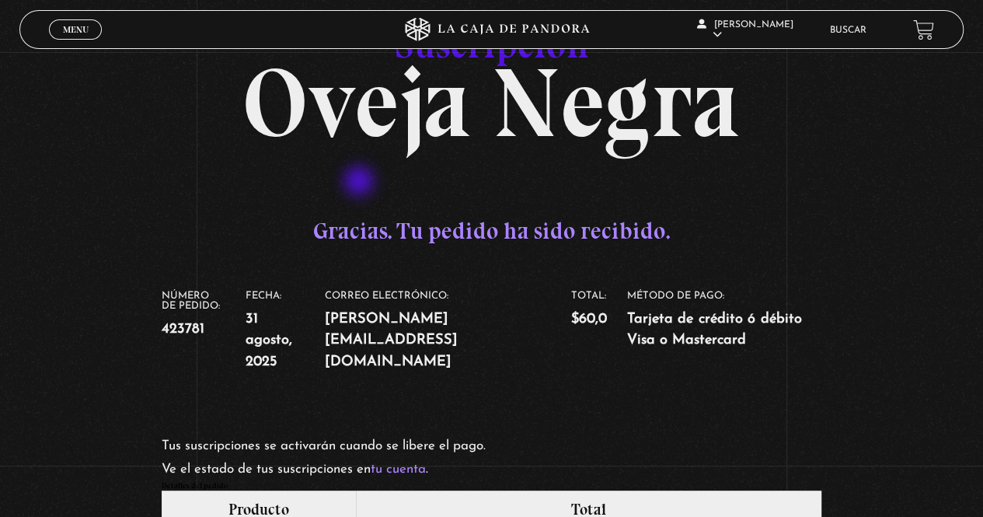
click at [87, 28] on span "Menu" at bounding box center [76, 29] width 26 height 9
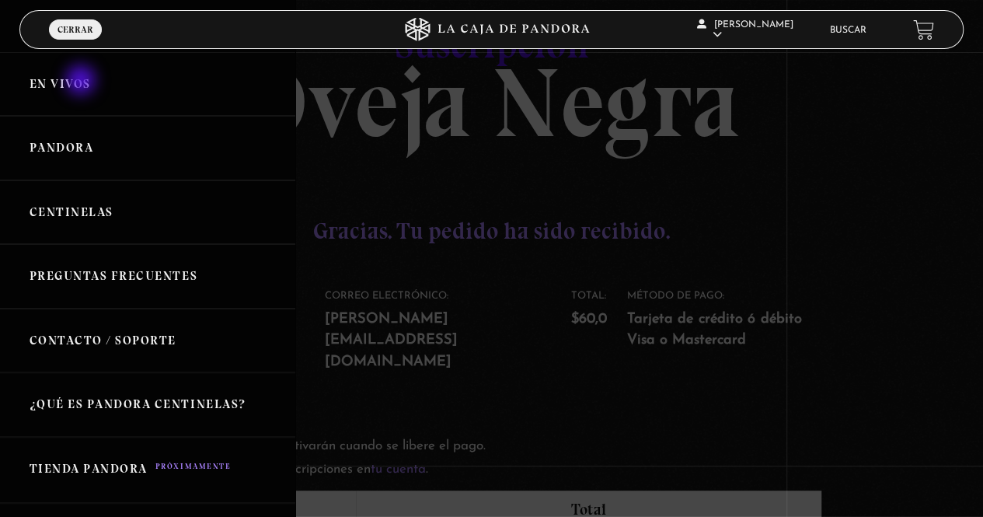
click at [82, 82] on link "En vivos" at bounding box center [147, 84] width 295 height 64
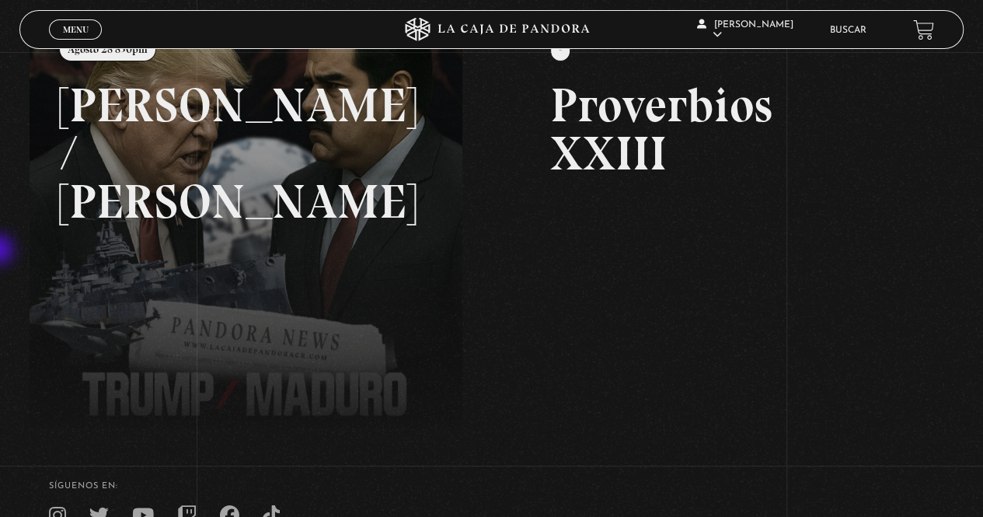
scroll to position [229, 0]
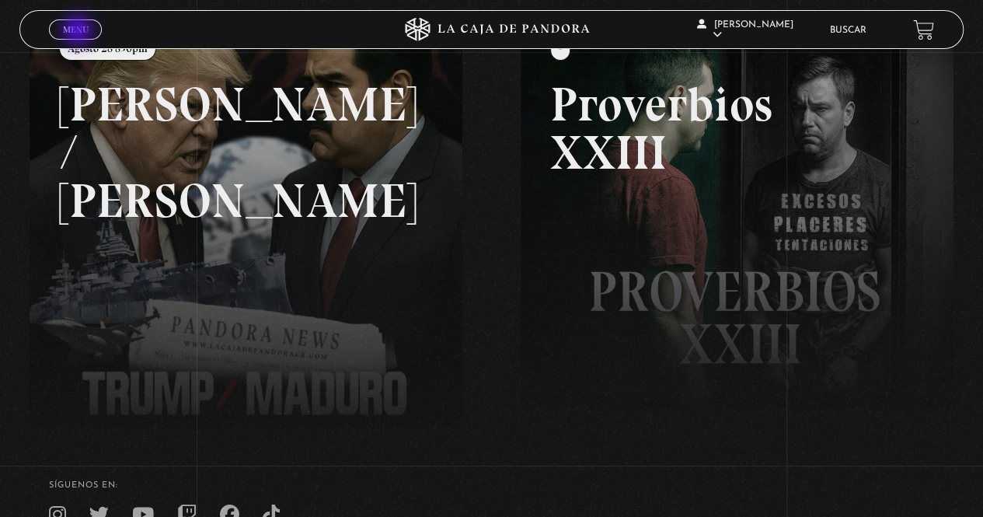
click at [79, 32] on span "Menu" at bounding box center [76, 29] width 26 height 9
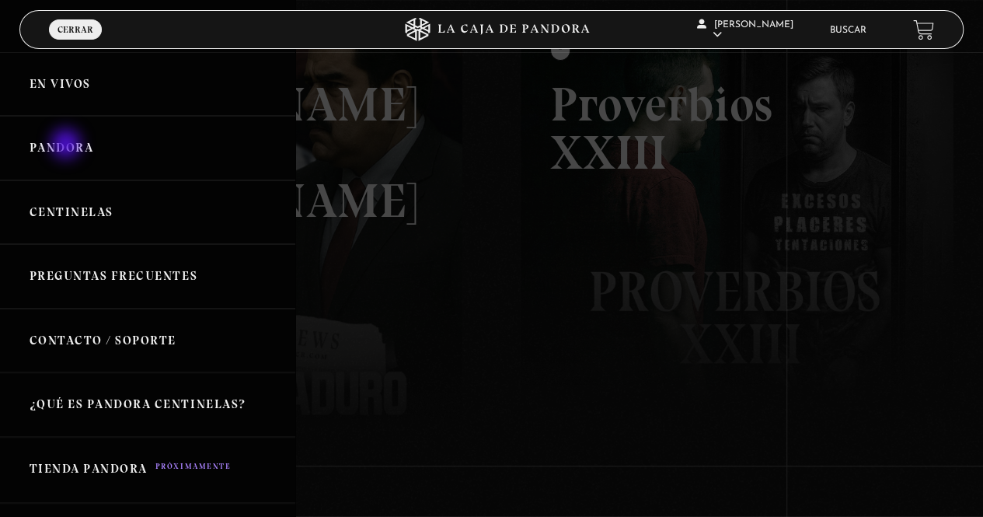
click at [68, 145] on link "Pandora" at bounding box center [147, 148] width 295 height 64
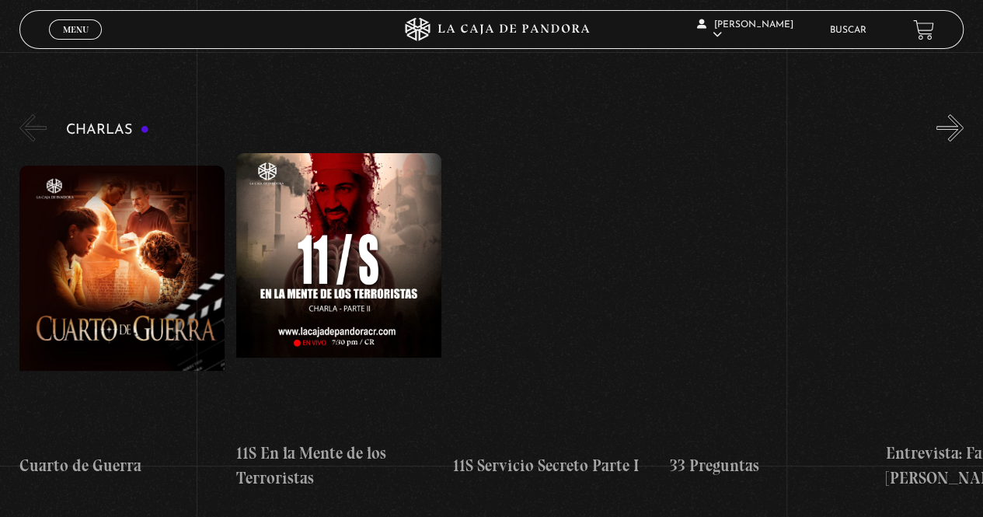
scroll to position [218, 0]
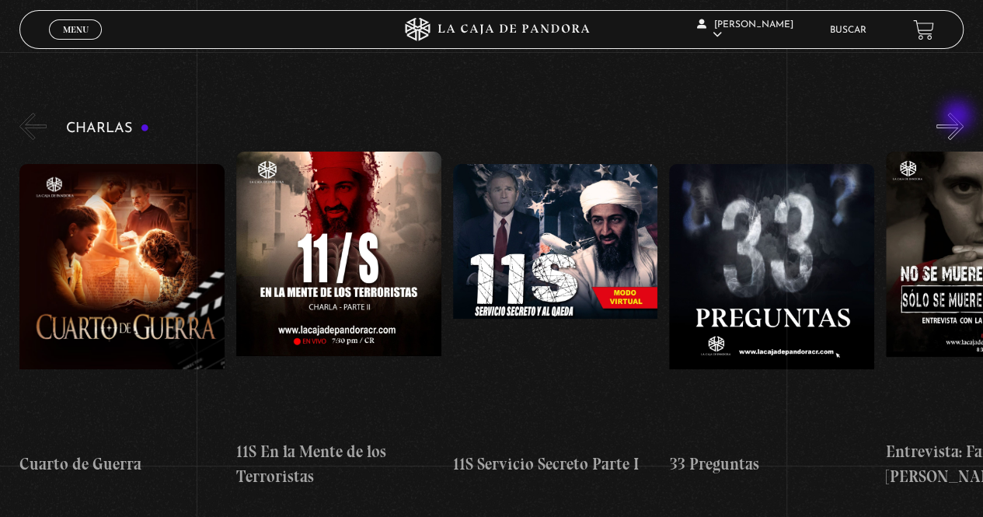
click at [959, 117] on button "»" at bounding box center [949, 126] width 27 height 27
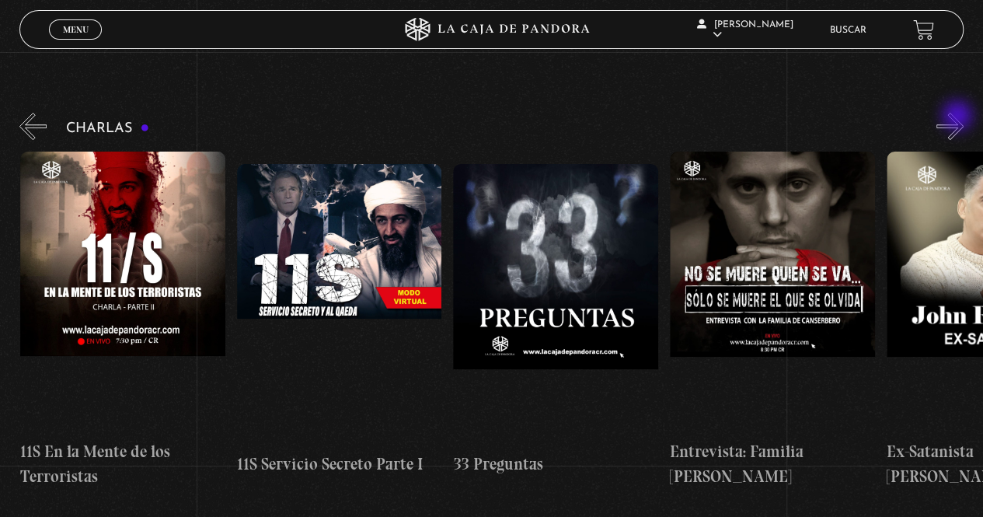
click at [959, 117] on button "»" at bounding box center [949, 126] width 27 height 27
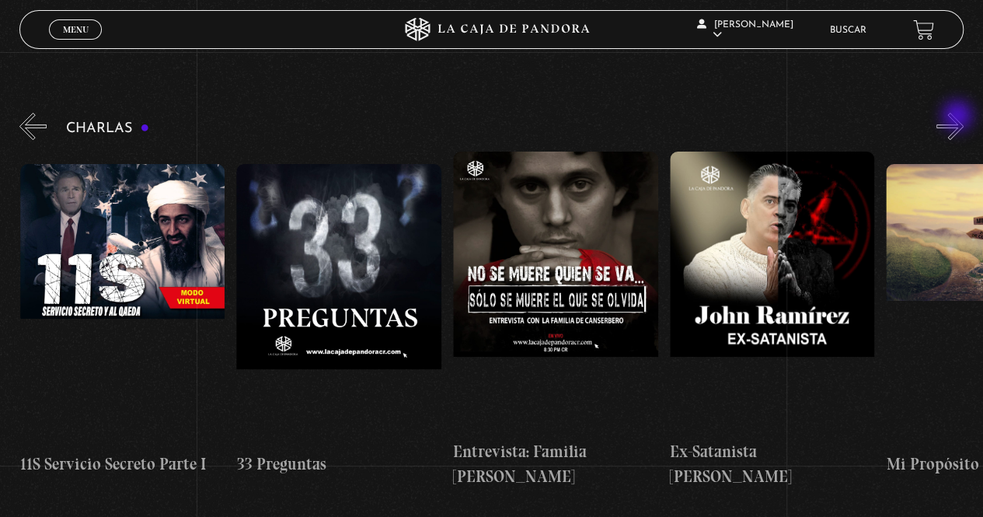
click at [959, 117] on button "»" at bounding box center [949, 126] width 27 height 27
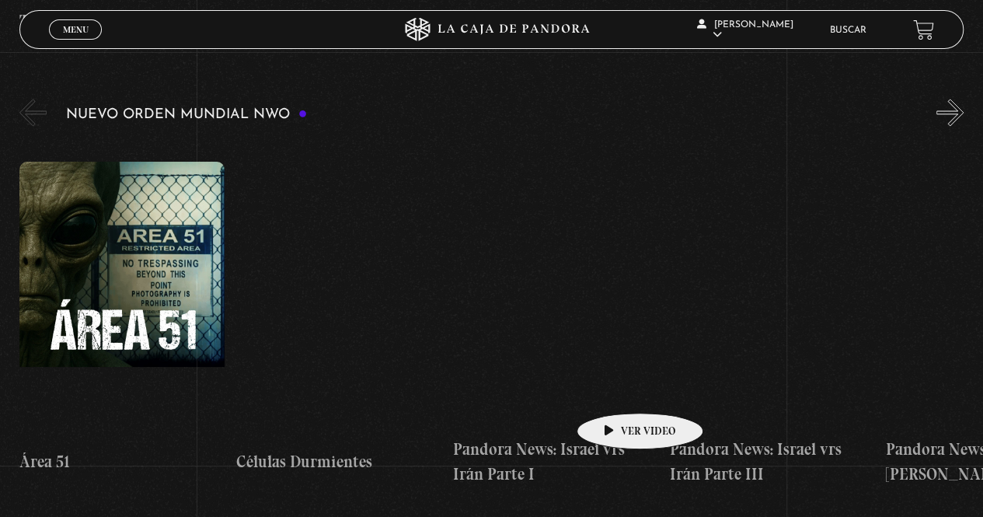
scroll to position [1090, 0]
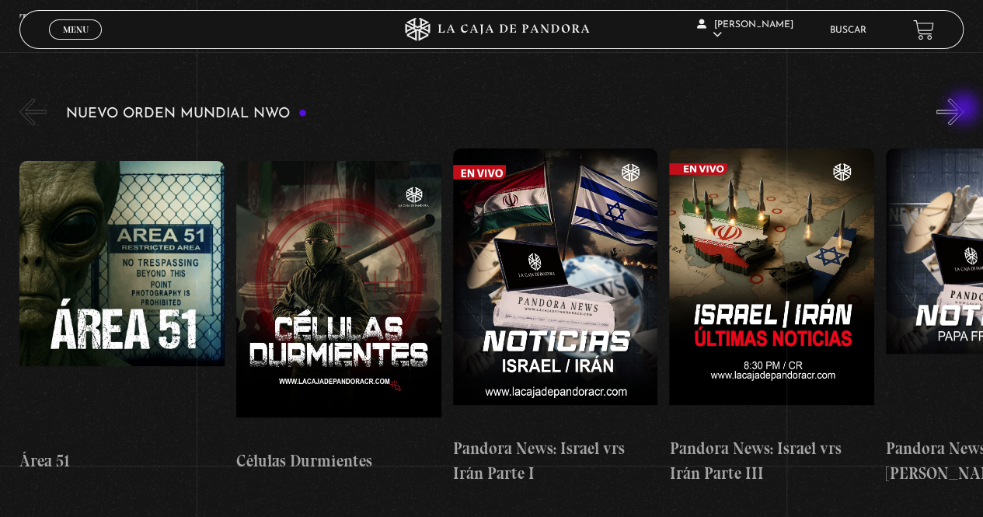
click at [963, 110] on button "»" at bounding box center [949, 111] width 27 height 27
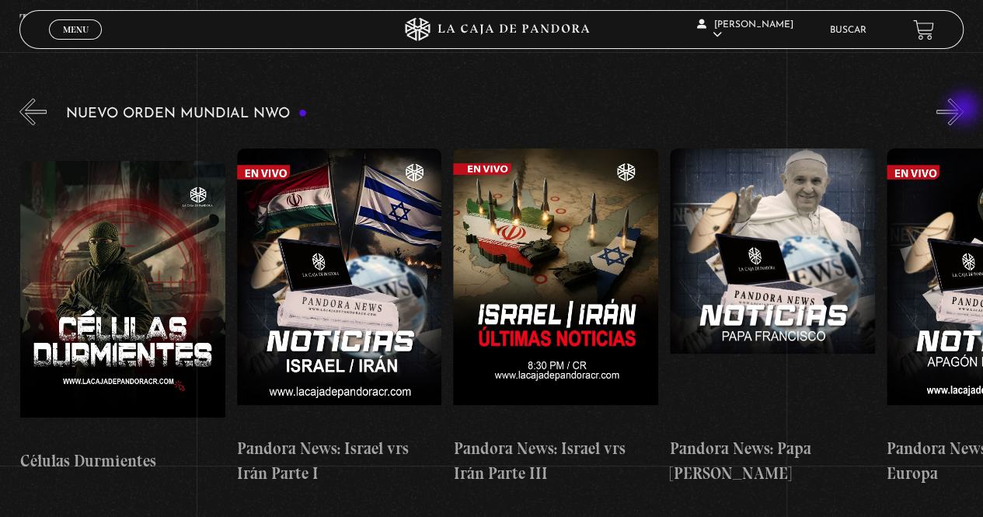
click at [963, 110] on button "»" at bounding box center [949, 111] width 27 height 27
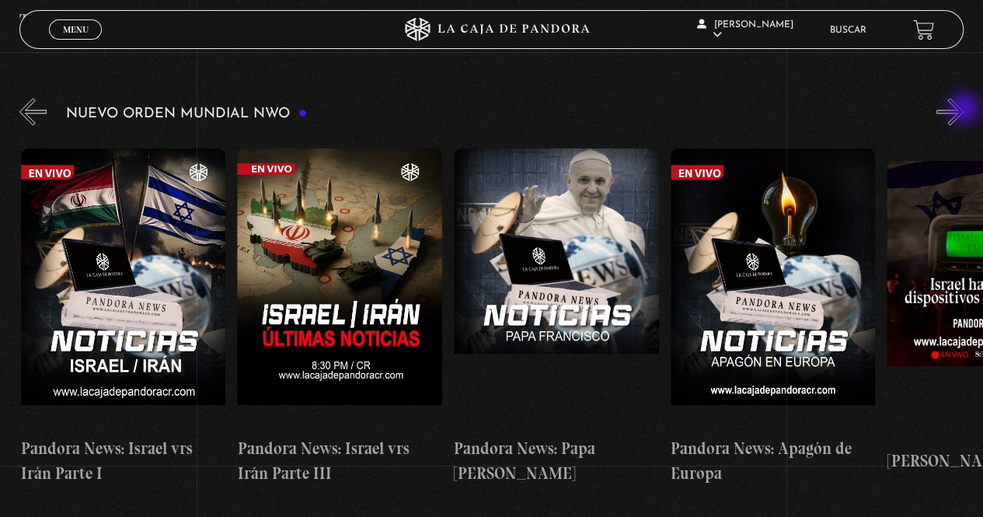
click at [963, 110] on button "»" at bounding box center [949, 111] width 27 height 27
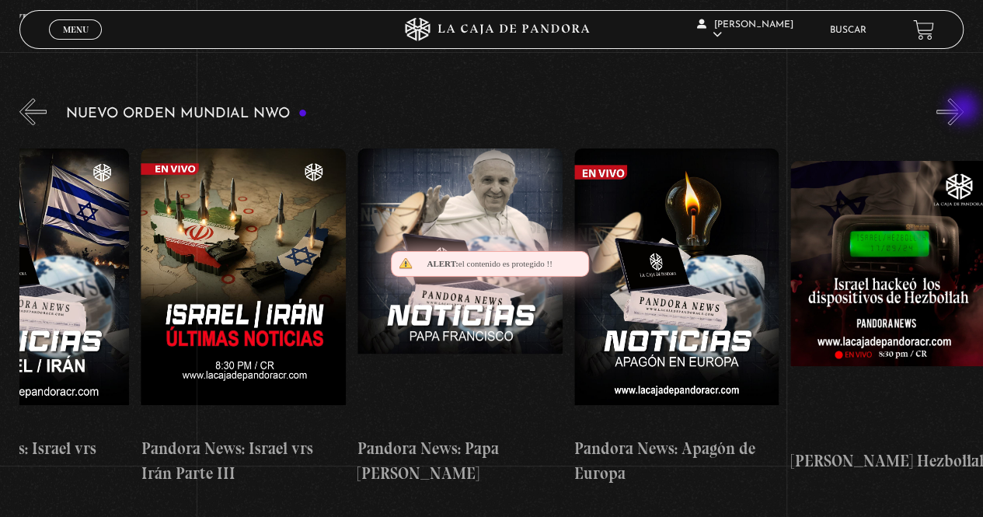
click at [963, 110] on button "»" at bounding box center [949, 111] width 27 height 27
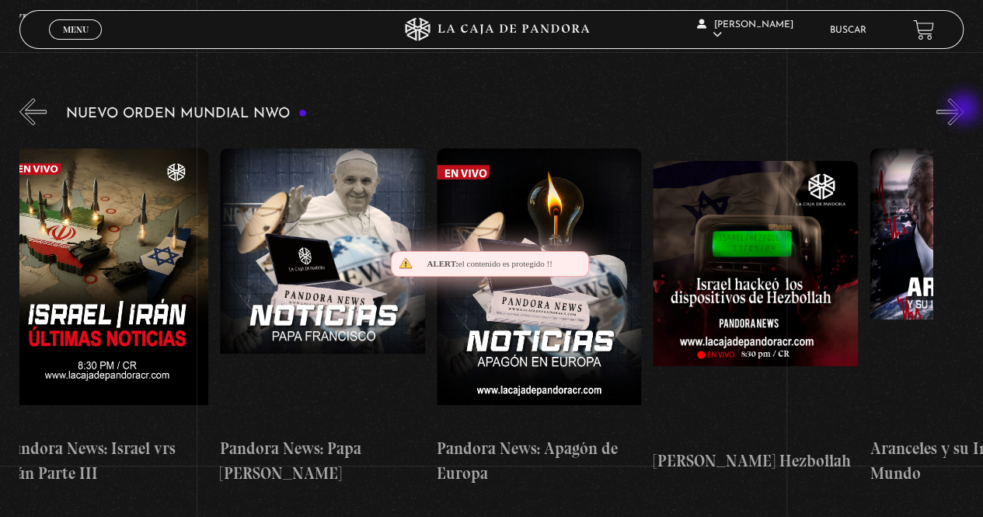
click at [963, 110] on button "»" at bounding box center [949, 111] width 27 height 27
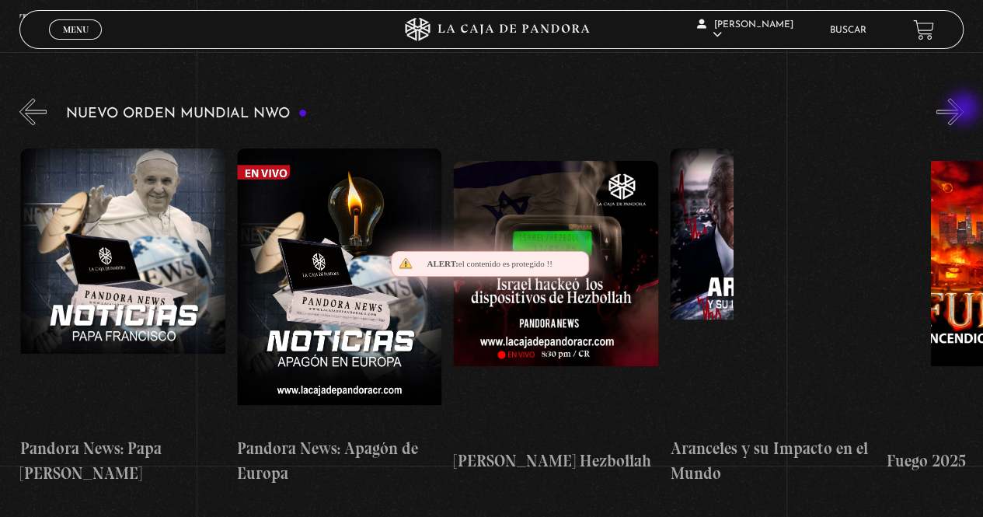
click at [963, 110] on button "»" at bounding box center [949, 111] width 27 height 27
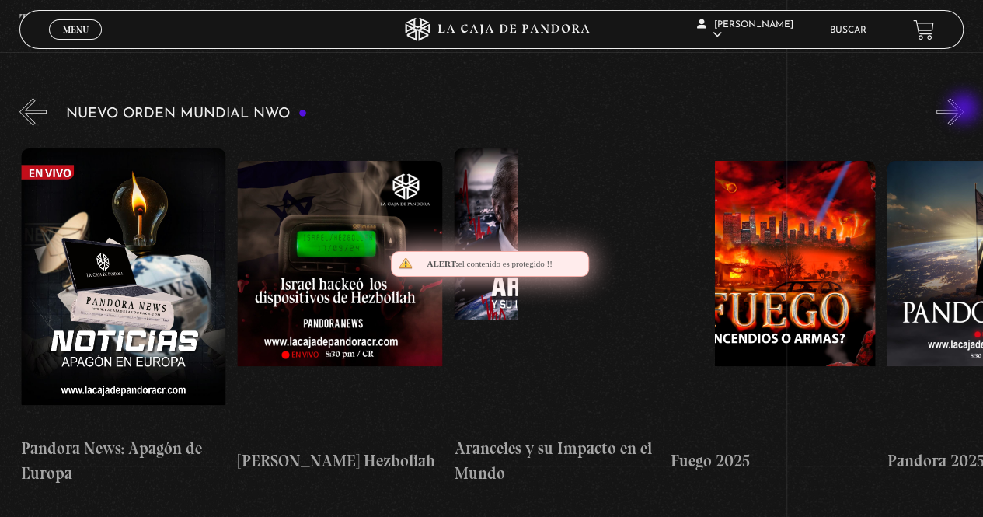
scroll to position [0, 1082]
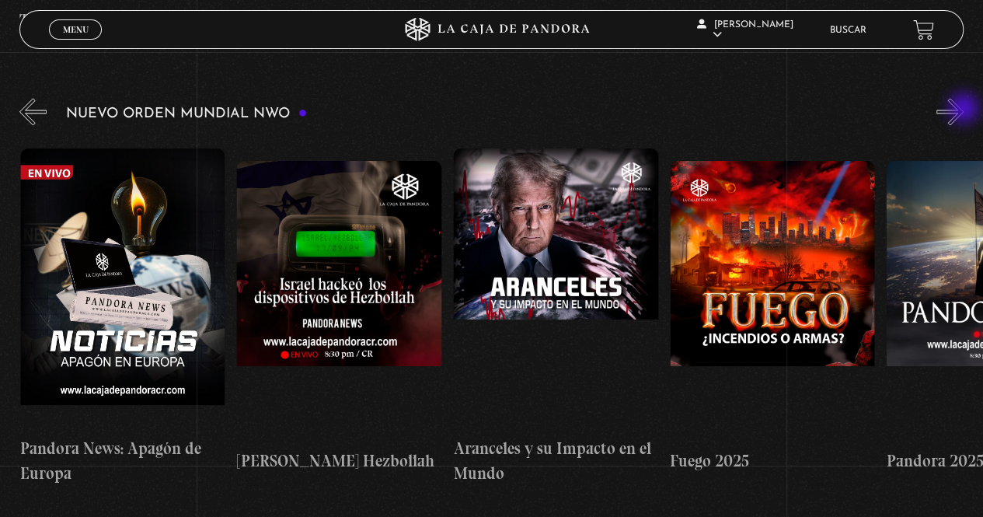
click at [963, 110] on button "»" at bounding box center [949, 111] width 27 height 27
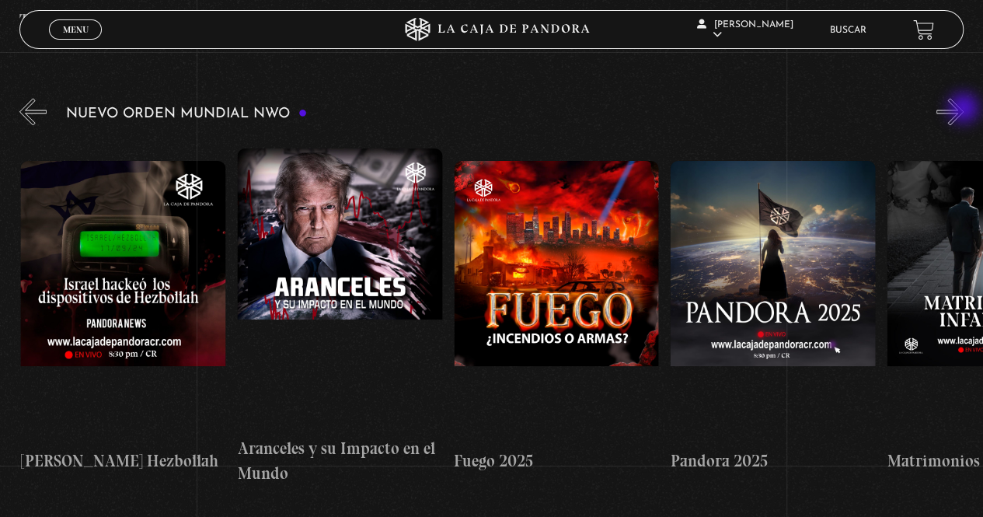
click at [963, 110] on button "»" at bounding box center [949, 111] width 27 height 27
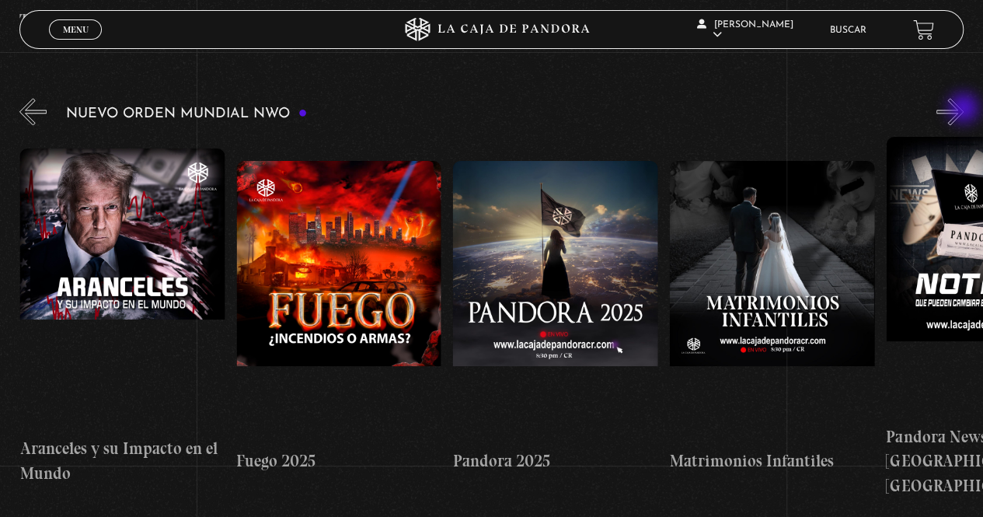
click at [963, 110] on button "»" at bounding box center [949, 111] width 27 height 27
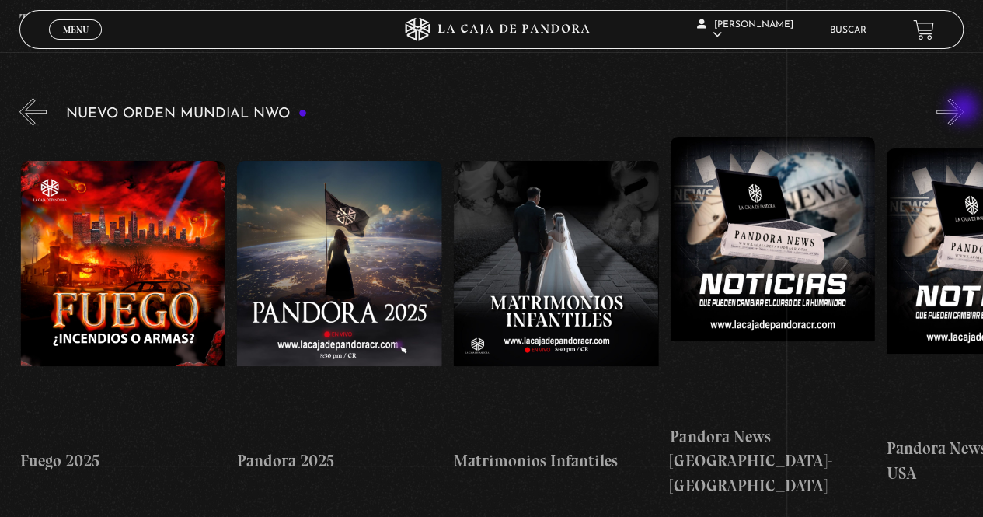
scroll to position [0, 1732]
click at [963, 110] on button "»" at bounding box center [949, 111] width 27 height 27
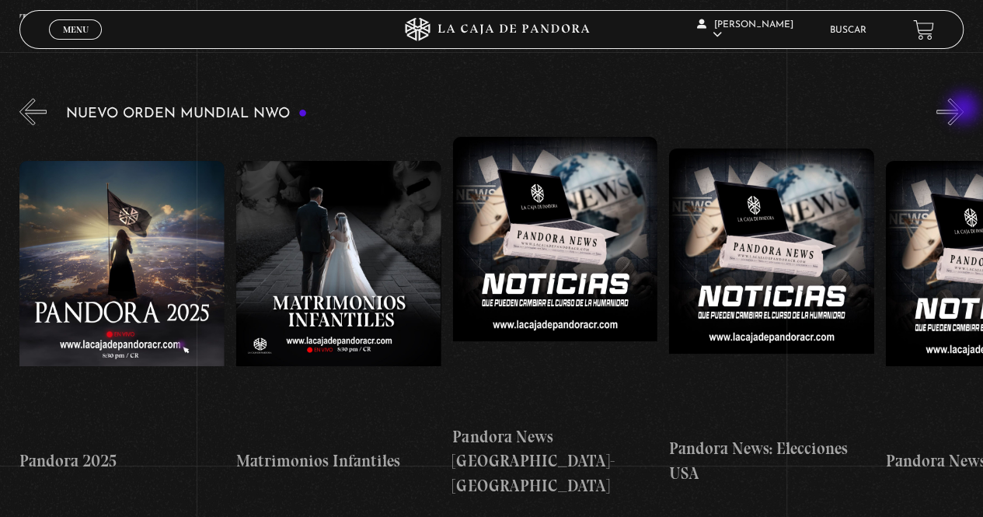
click at [963, 110] on button "»" at bounding box center [949, 111] width 27 height 27
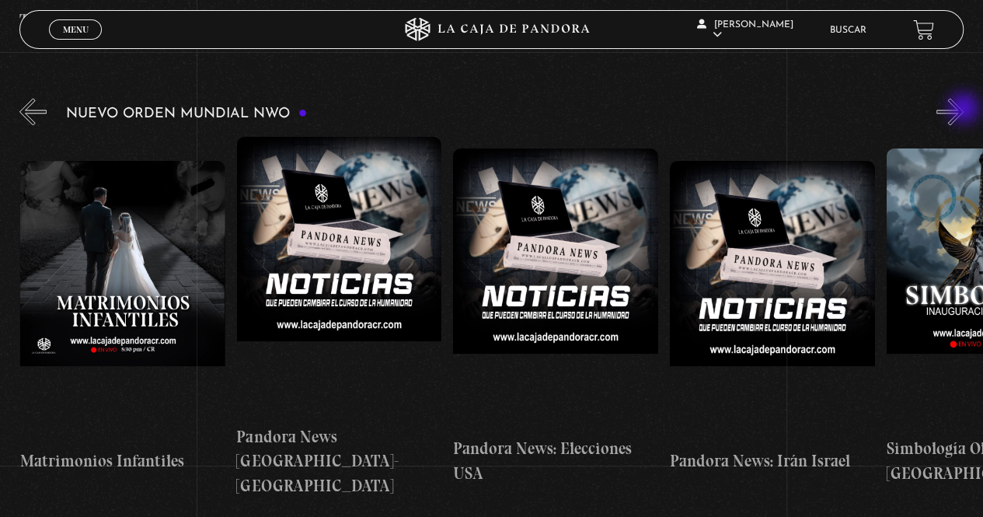
click at [963, 110] on button "»" at bounding box center [949, 111] width 27 height 27
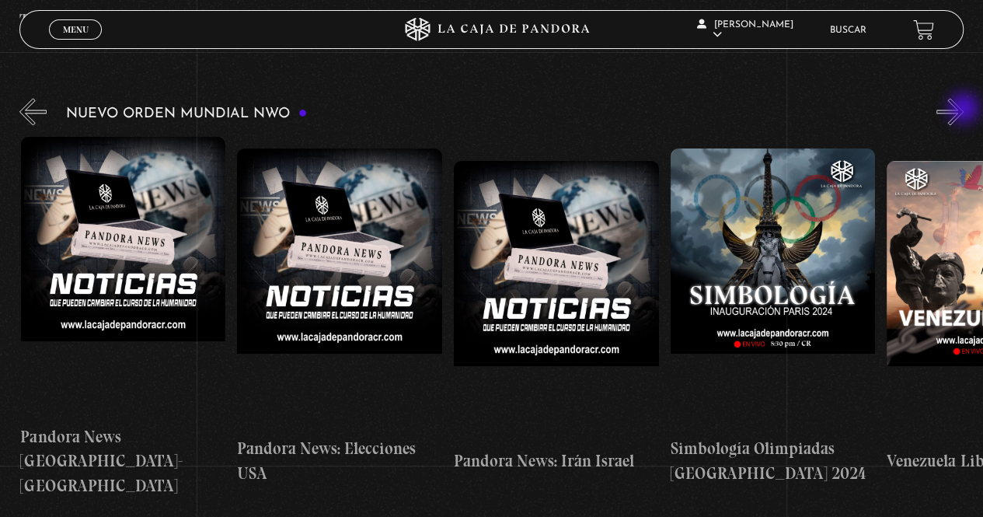
scroll to position [0, 2381]
click at [963, 110] on button "»" at bounding box center [949, 111] width 27 height 27
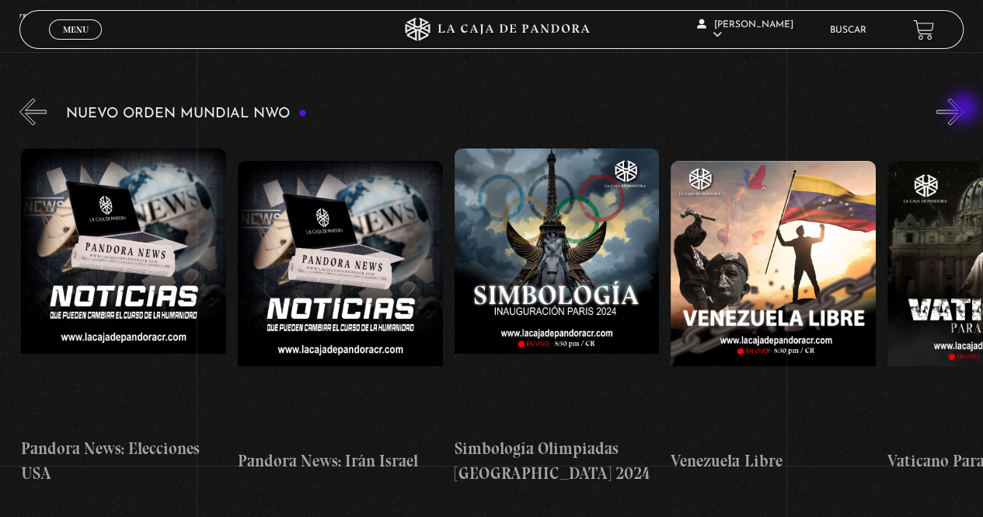
click at [963, 110] on button "»" at bounding box center [949, 111] width 27 height 27
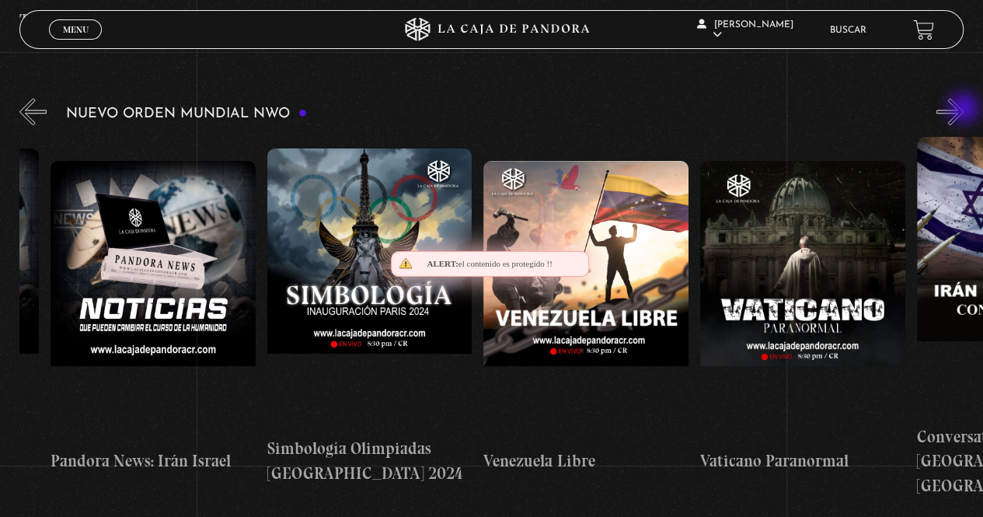
click at [963, 110] on button "»" at bounding box center [949, 111] width 27 height 27
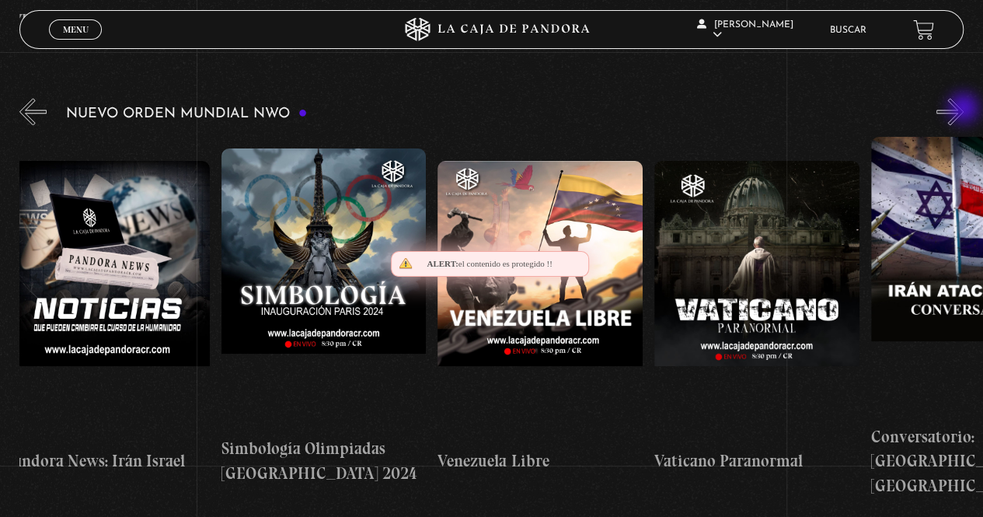
click at [963, 110] on button "»" at bounding box center [949, 111] width 27 height 27
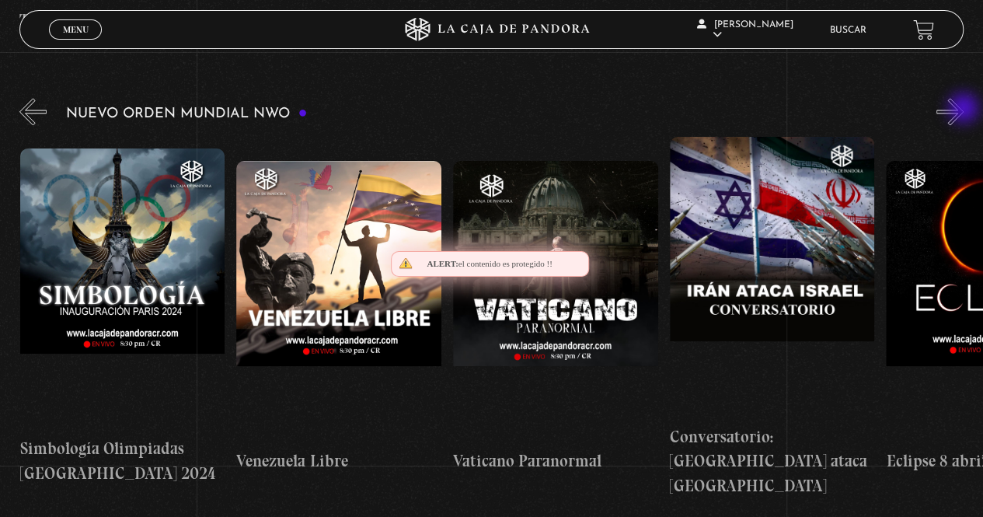
click at [963, 110] on button "»" at bounding box center [949, 111] width 27 height 27
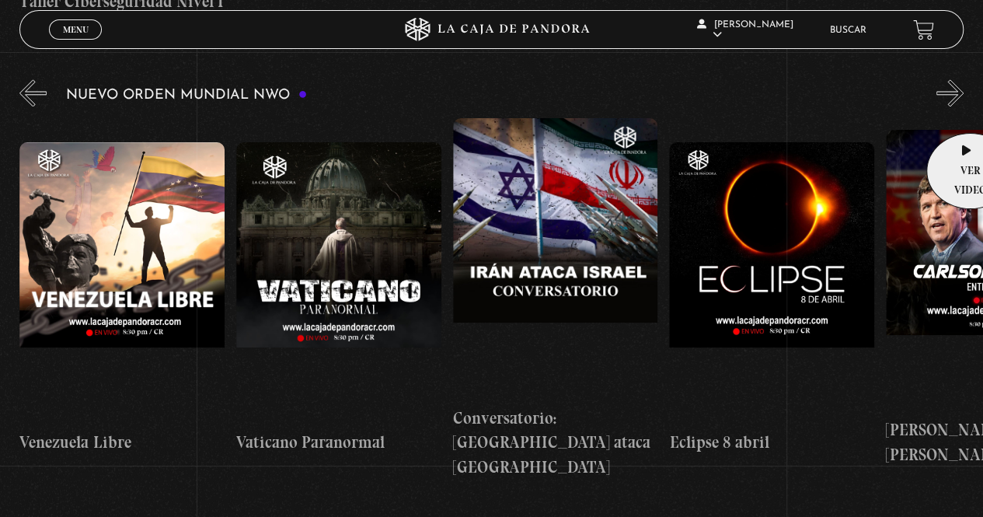
scroll to position [1107, 0]
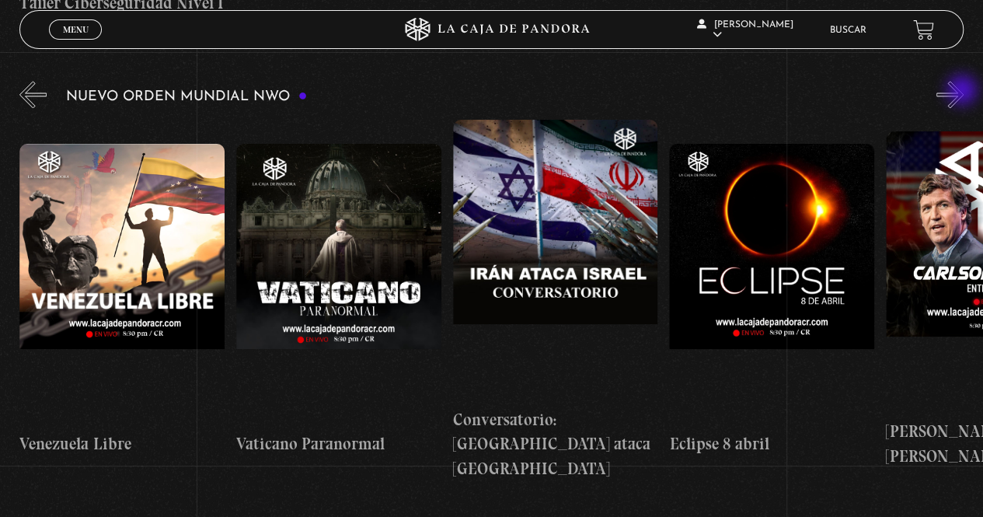
click at [963, 92] on button "»" at bounding box center [949, 94] width 27 height 27
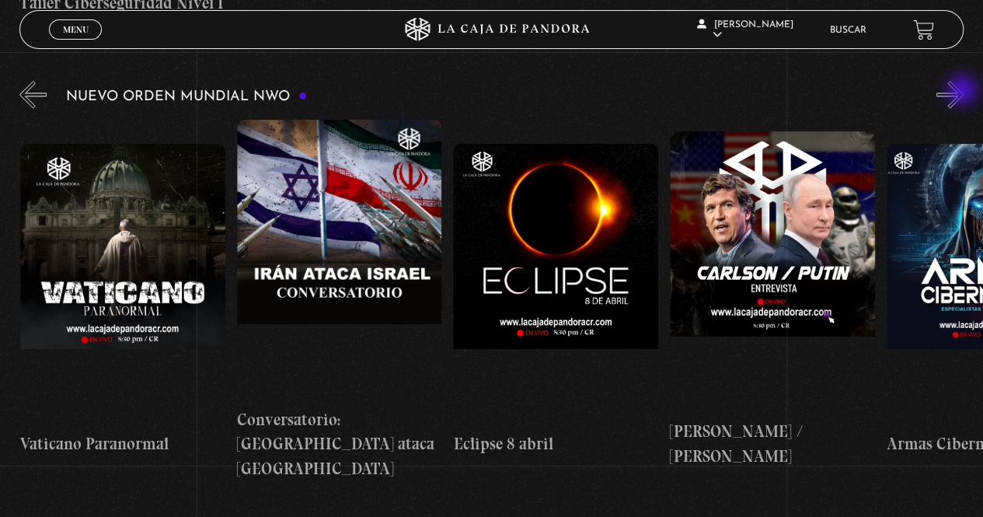
click at [963, 92] on button "»" at bounding box center [949, 94] width 27 height 27
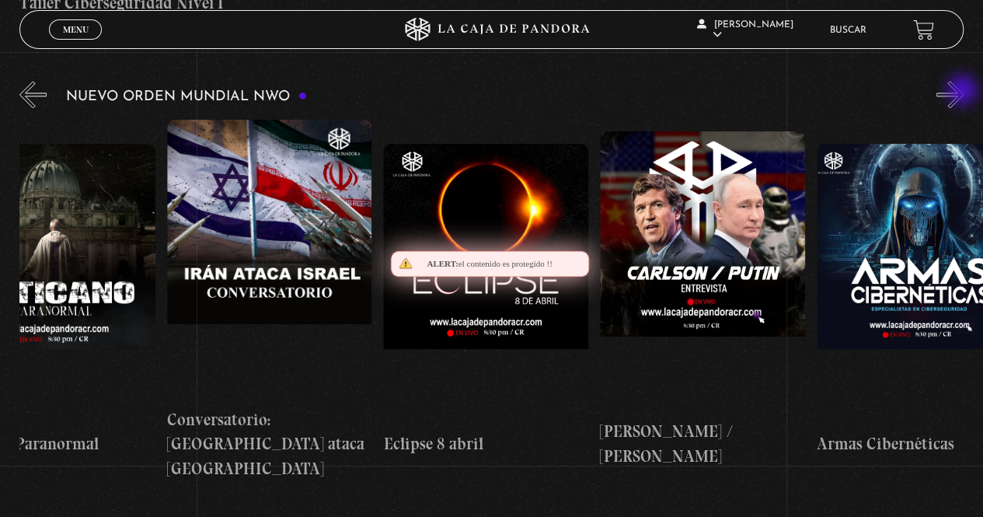
click at [963, 92] on button "»" at bounding box center [949, 94] width 27 height 27
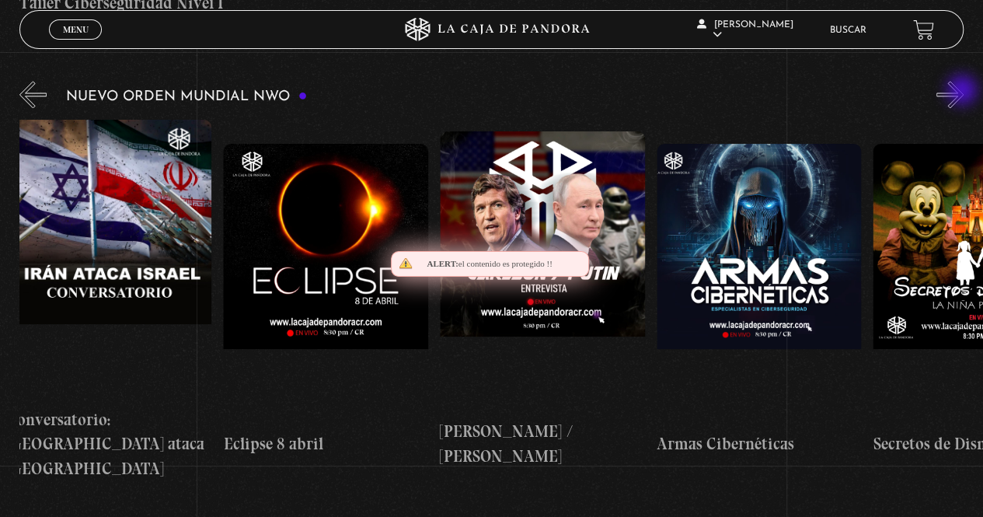
click at [963, 92] on button "»" at bounding box center [949, 94] width 27 height 27
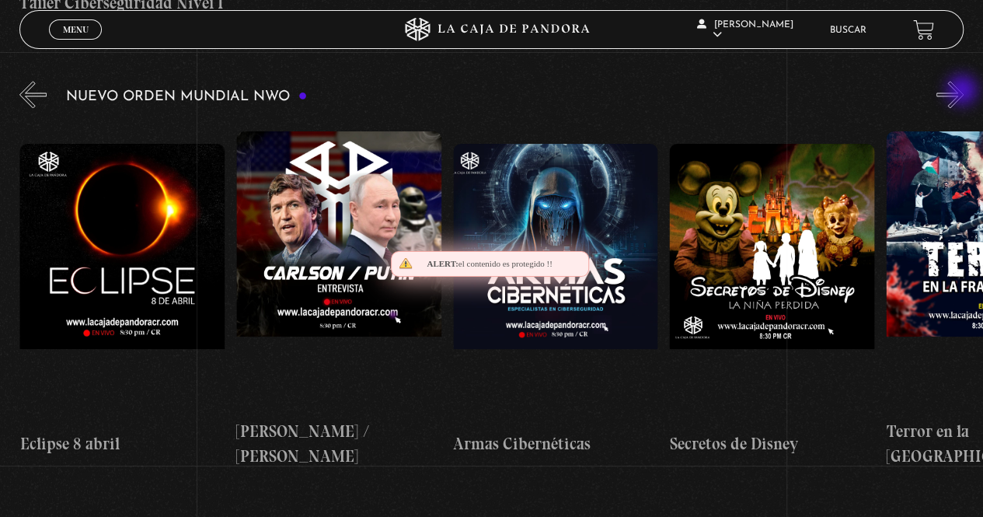
click at [963, 92] on button "»" at bounding box center [949, 94] width 27 height 27
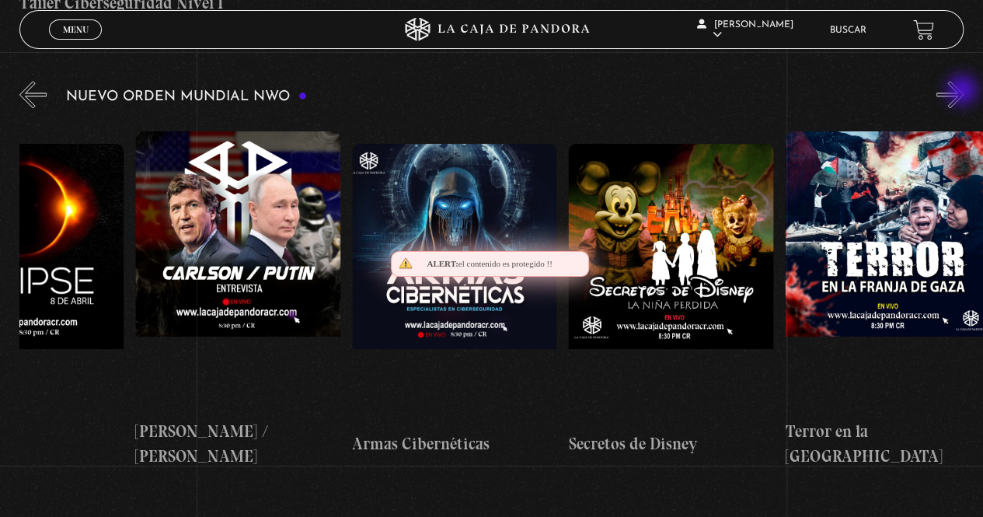
click at [963, 92] on button "»" at bounding box center [949, 94] width 27 height 27
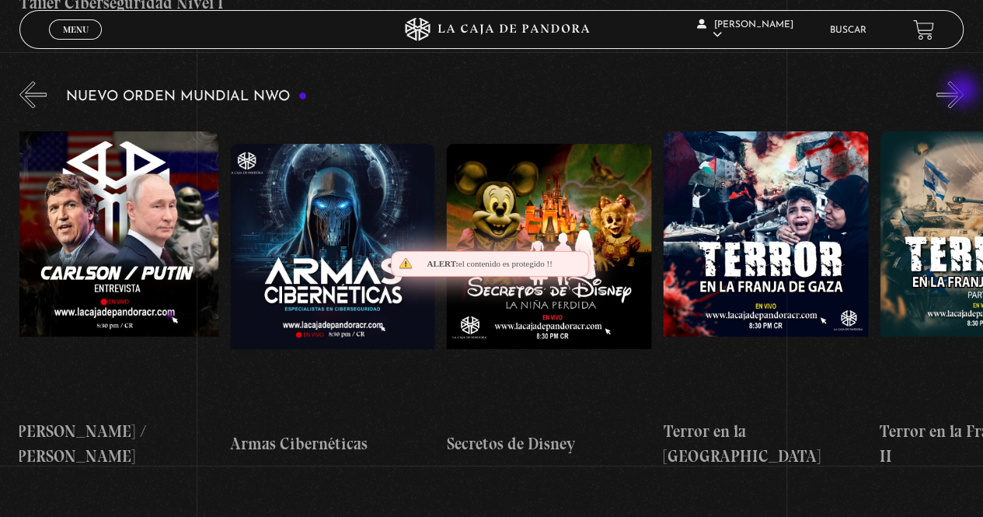
click at [963, 92] on button "»" at bounding box center [949, 94] width 27 height 27
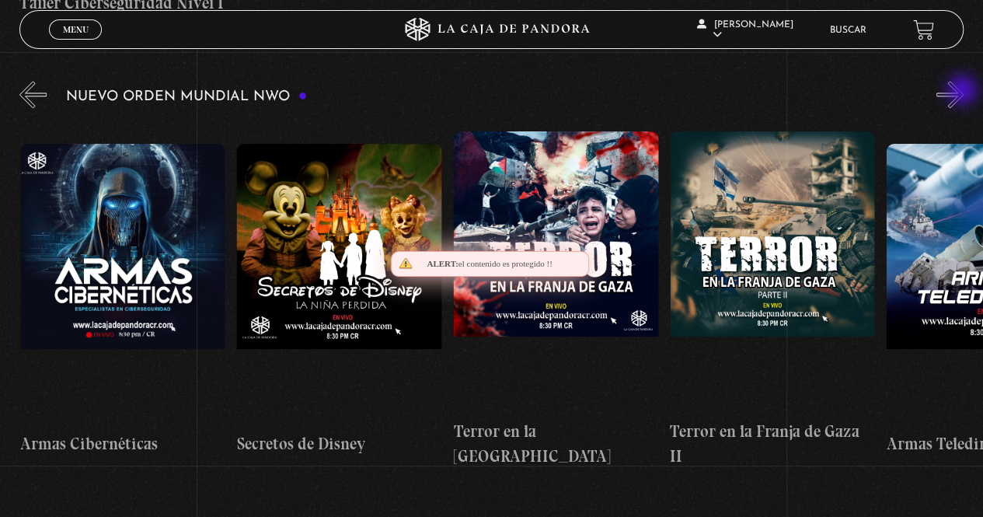
click at [963, 92] on button "»" at bounding box center [949, 94] width 27 height 27
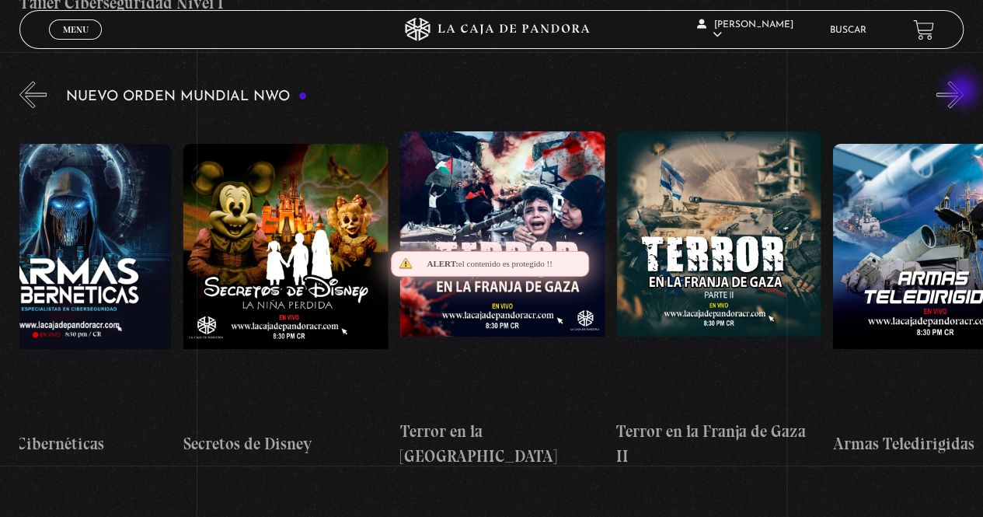
click at [963, 92] on button "»" at bounding box center [949, 94] width 27 height 27
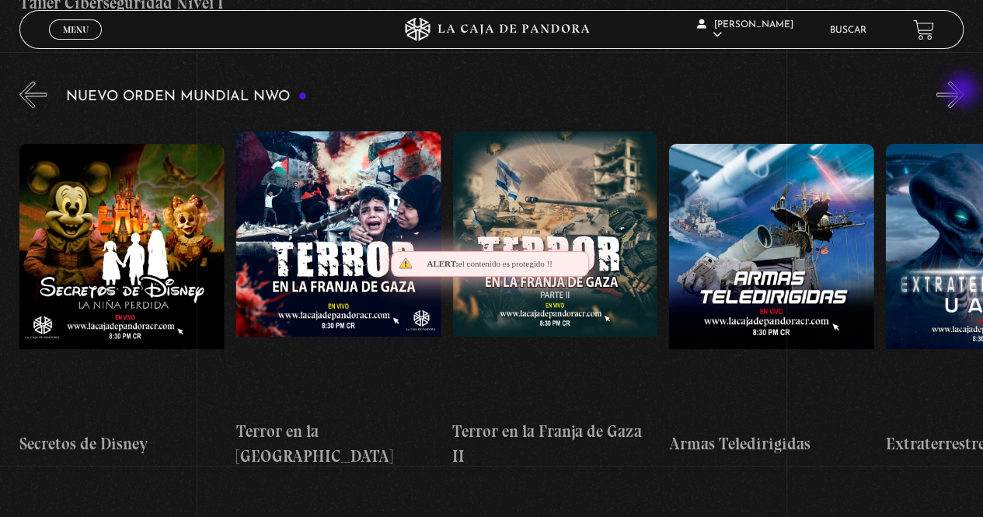
click at [963, 92] on button "»" at bounding box center [949, 94] width 27 height 27
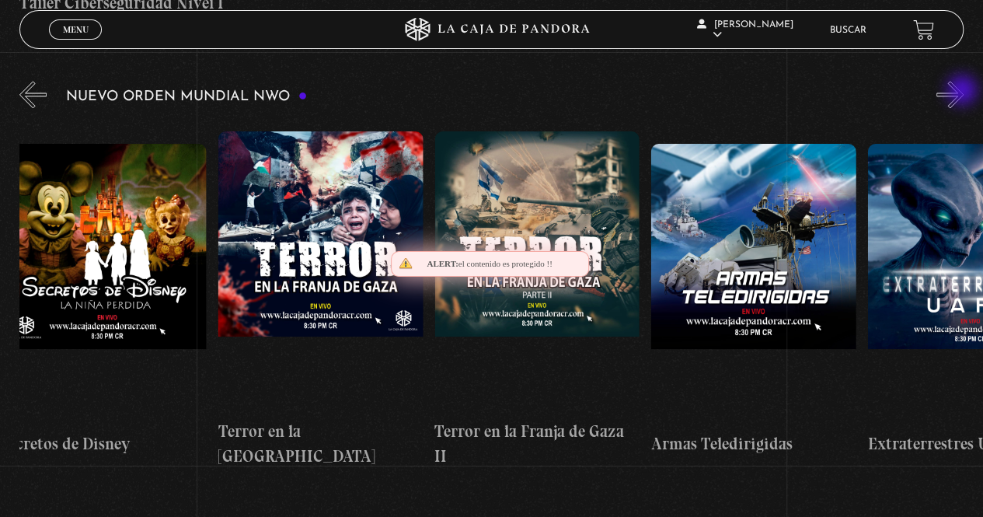
click at [963, 92] on button "»" at bounding box center [949, 94] width 27 height 27
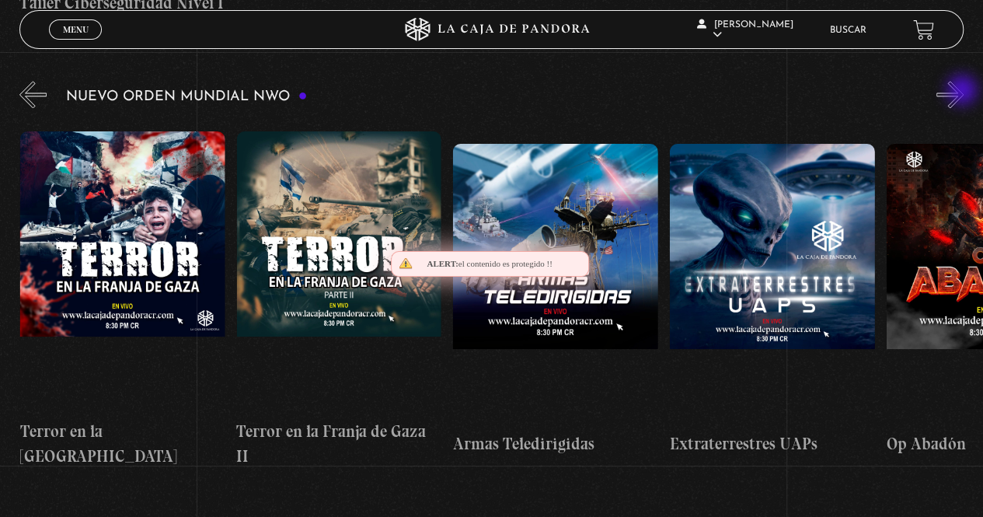
click at [963, 92] on button "»" at bounding box center [949, 94] width 27 height 27
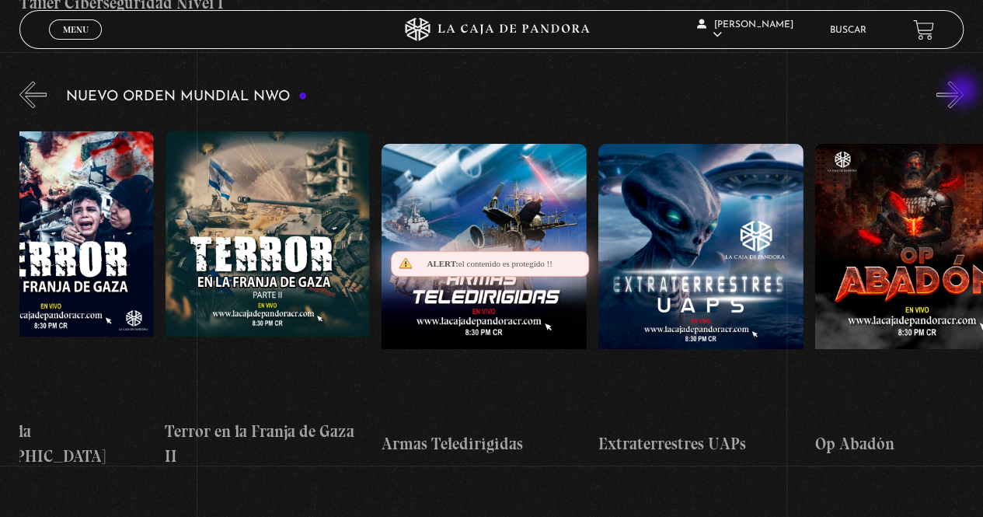
click at [963, 92] on button "»" at bounding box center [949, 94] width 27 height 27
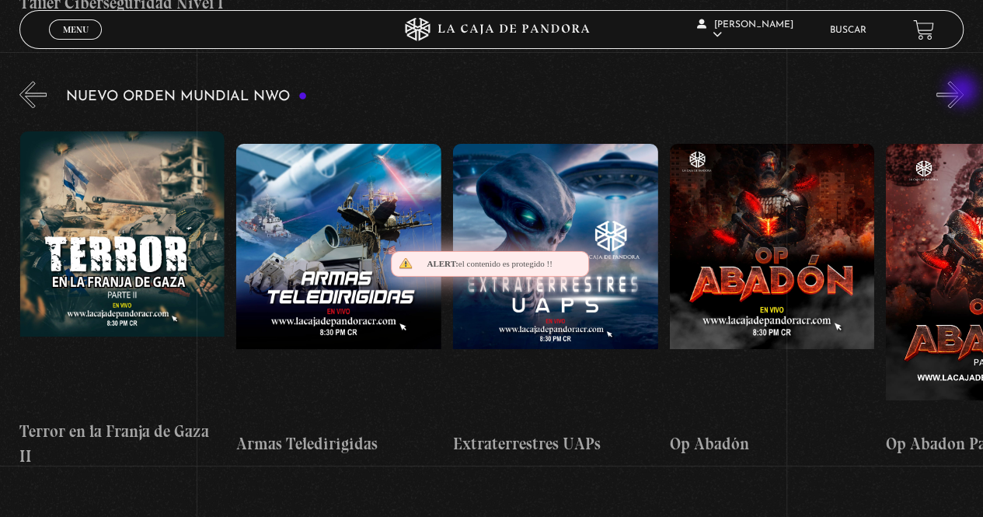
click at [963, 92] on button "»" at bounding box center [949, 94] width 27 height 27
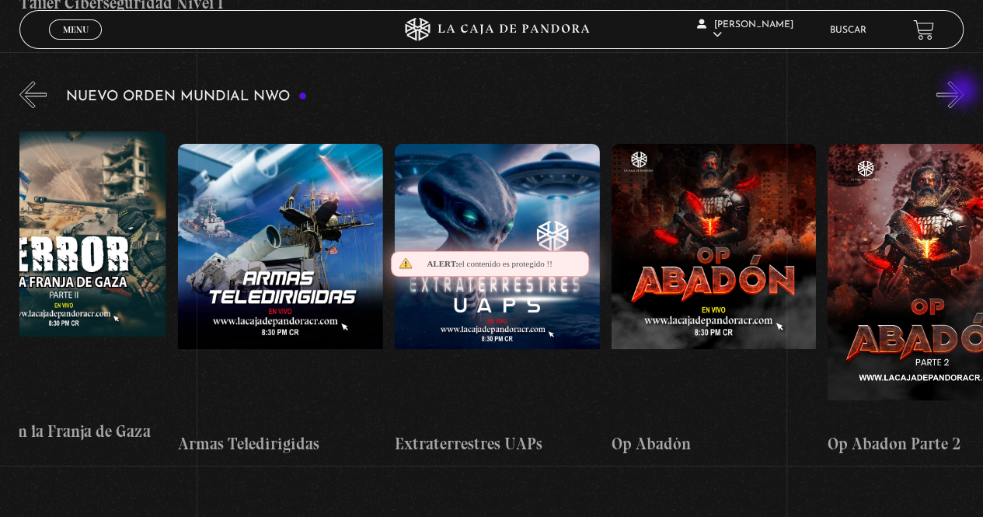
click at [963, 92] on button "»" at bounding box center [949, 94] width 27 height 27
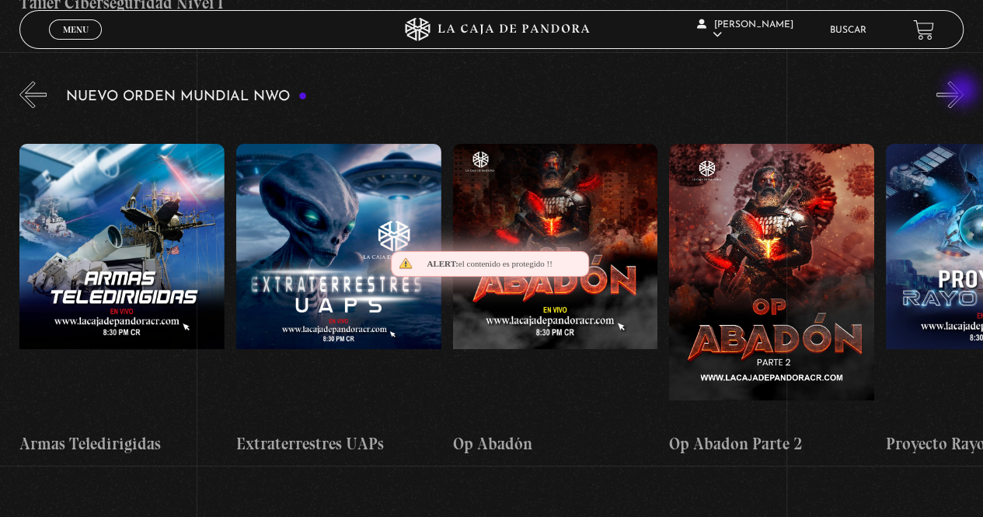
click at [963, 92] on button "»" at bounding box center [949, 94] width 27 height 27
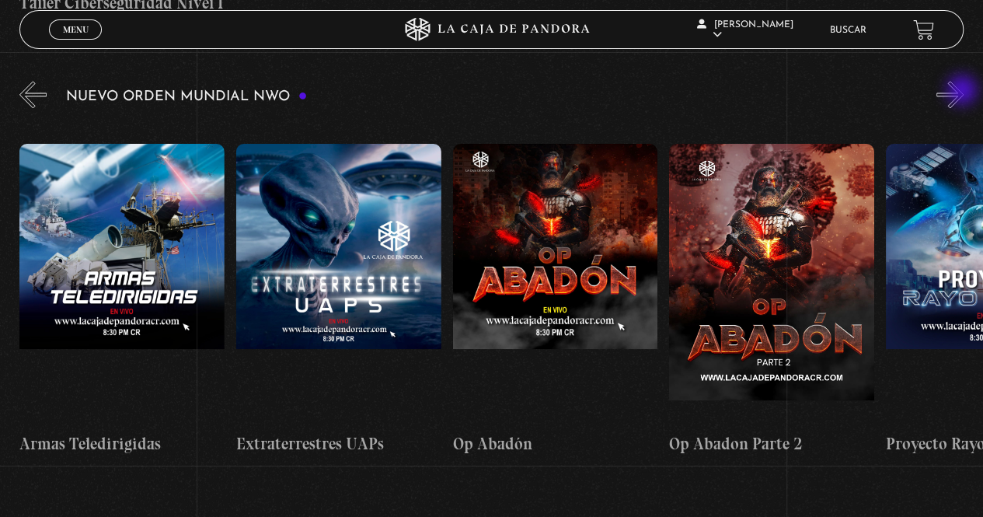
click at [963, 92] on button "»" at bounding box center [949, 94] width 27 height 27
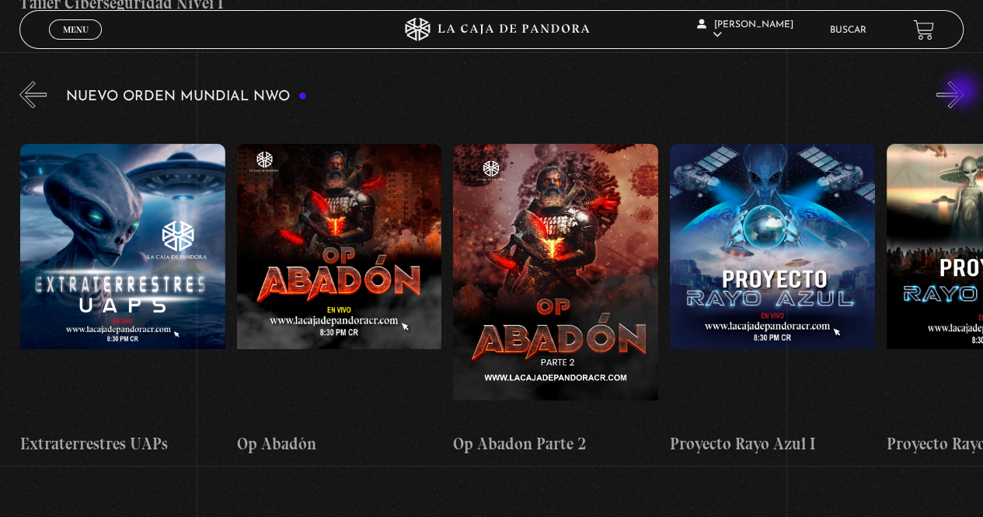
click at [963, 92] on button "»" at bounding box center [949, 94] width 27 height 27
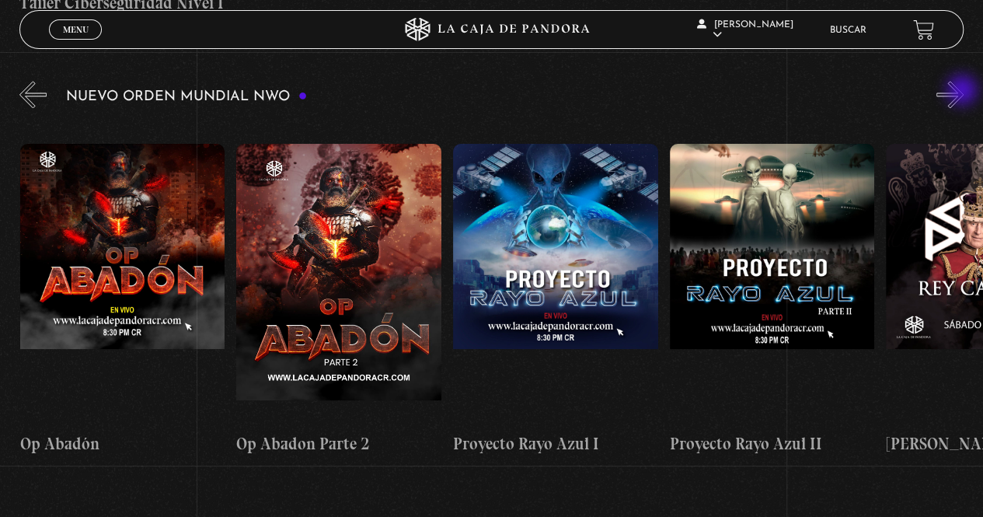
click at [963, 92] on button "»" at bounding box center [949, 94] width 27 height 27
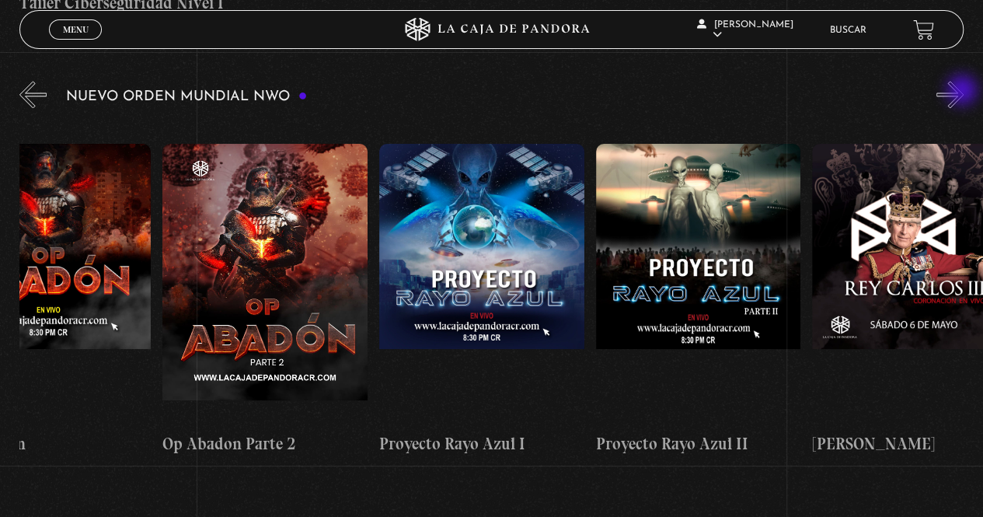
click at [963, 92] on button "»" at bounding box center [949, 94] width 27 height 27
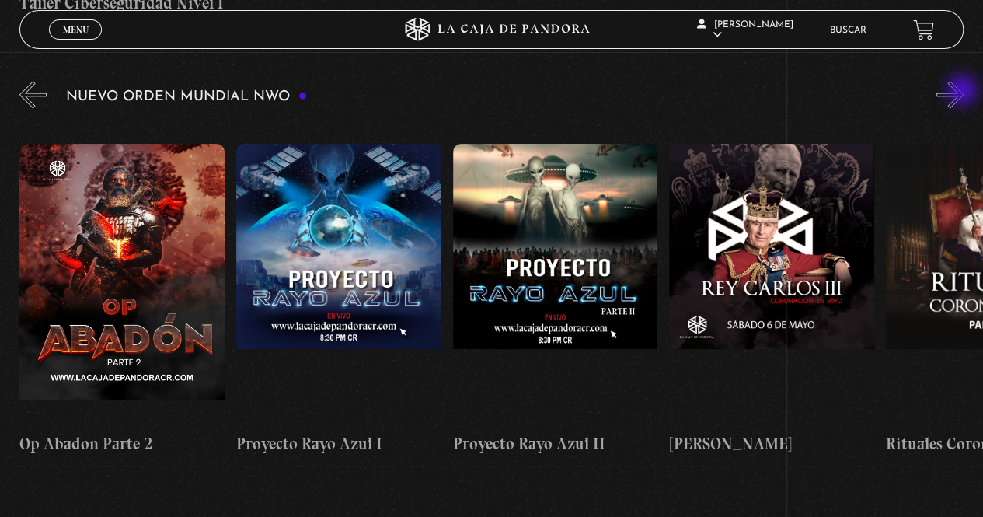
click at [963, 92] on button "»" at bounding box center [949, 94] width 27 height 27
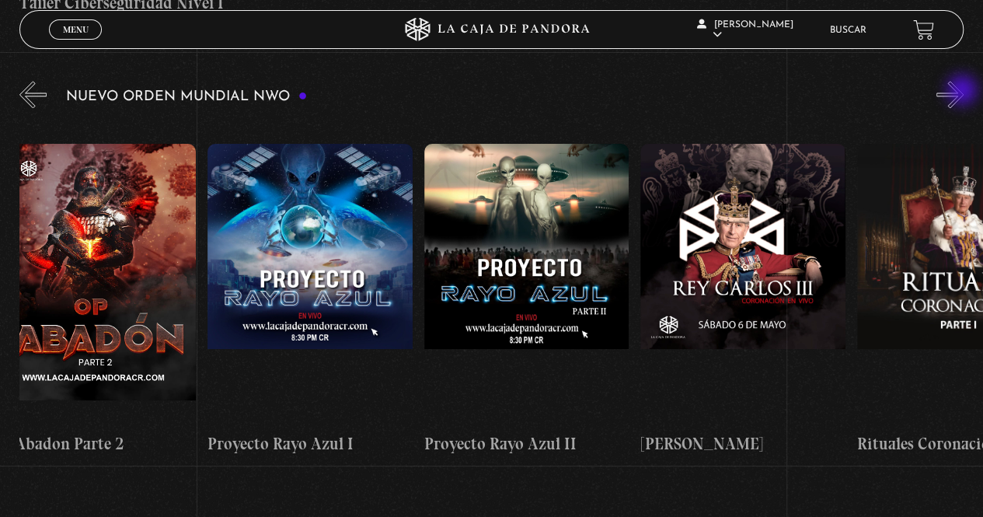
click at [963, 92] on button "»" at bounding box center [949, 94] width 27 height 27
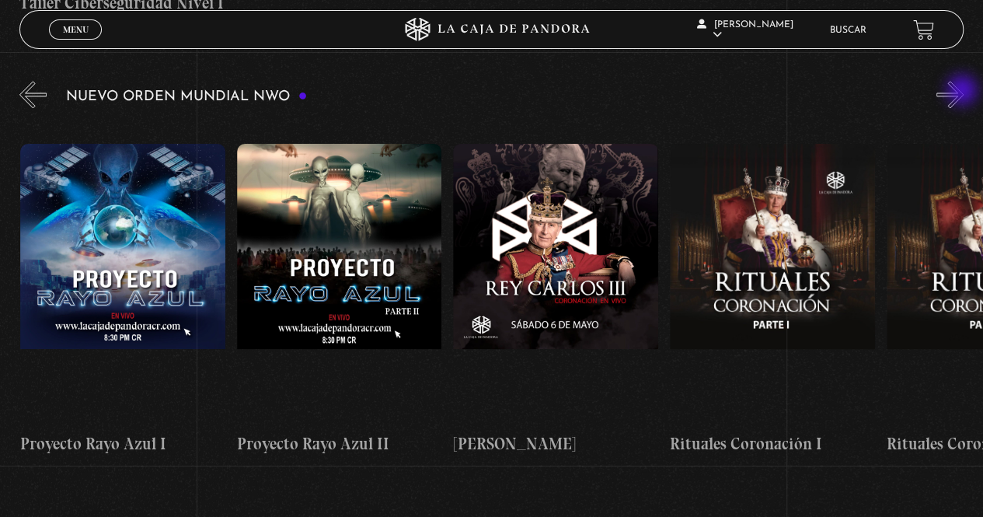
click at [963, 92] on button "»" at bounding box center [949, 94] width 27 height 27
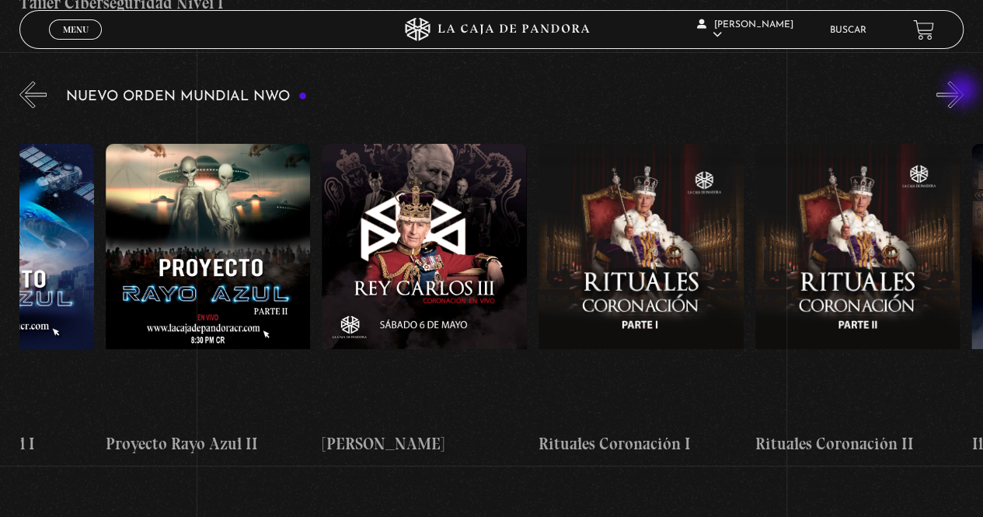
click at [963, 92] on button "»" at bounding box center [949, 94] width 27 height 27
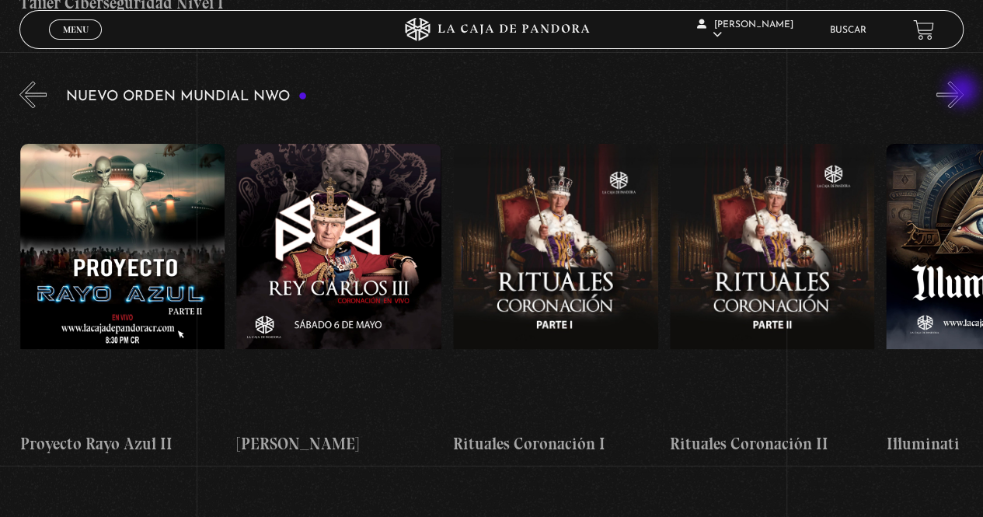
click at [963, 92] on button "»" at bounding box center [949, 94] width 27 height 27
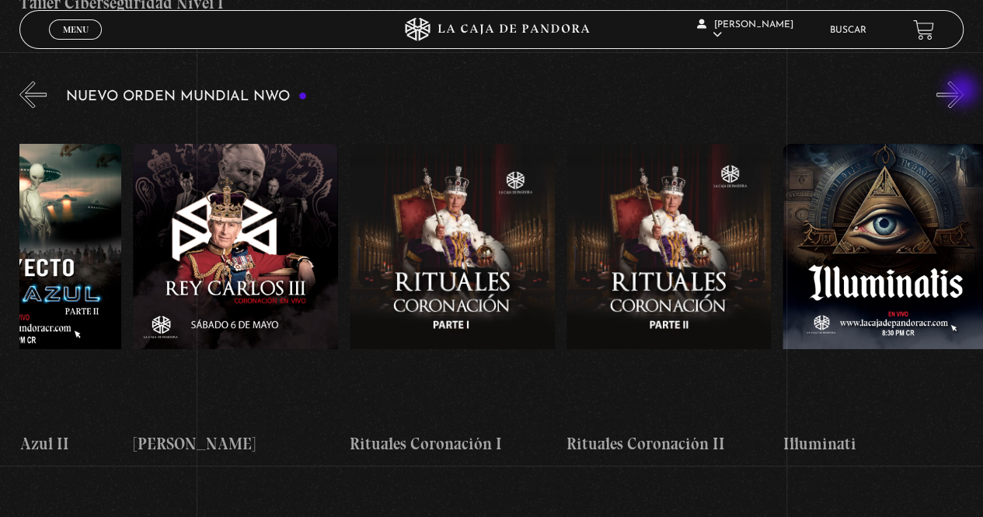
click at [963, 92] on button "»" at bounding box center [949, 94] width 27 height 27
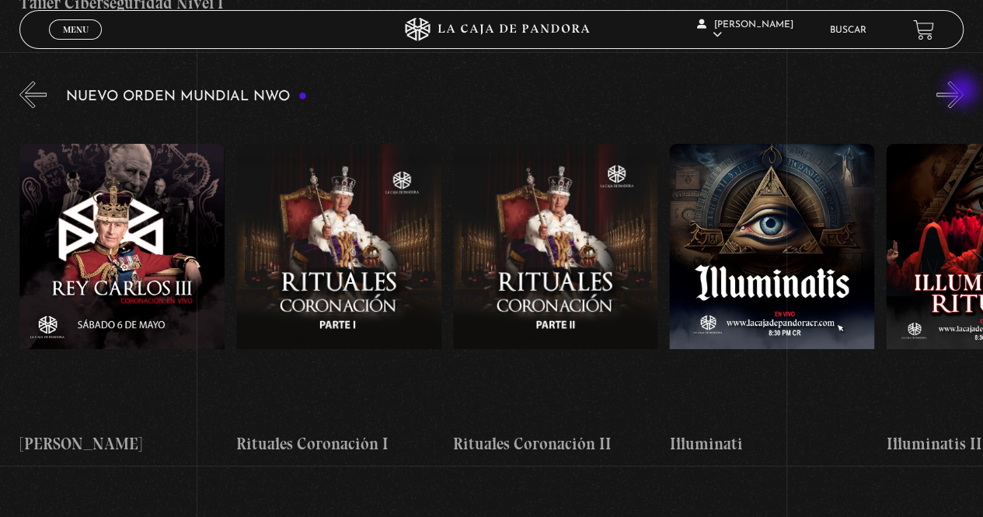
click at [963, 92] on button "»" at bounding box center [949, 94] width 27 height 27
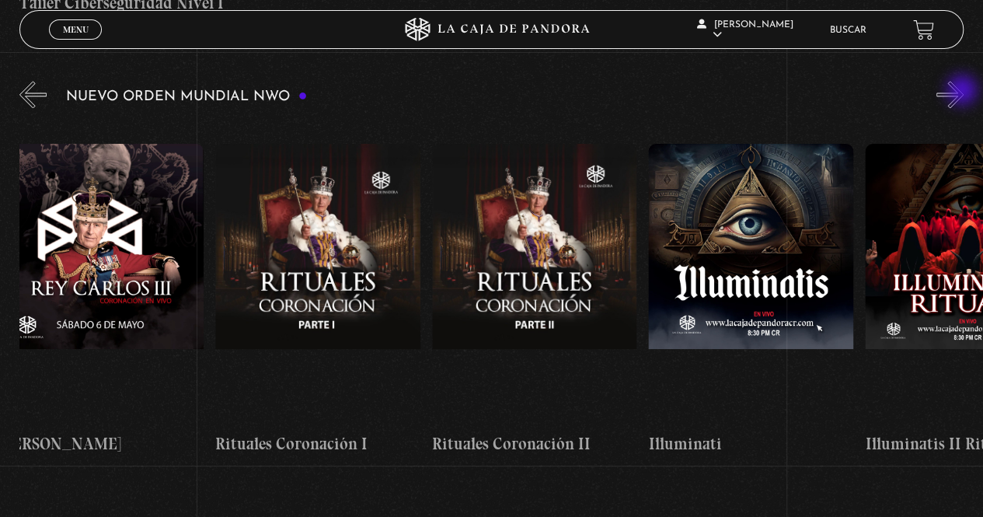
click at [963, 92] on button "»" at bounding box center [949, 94] width 27 height 27
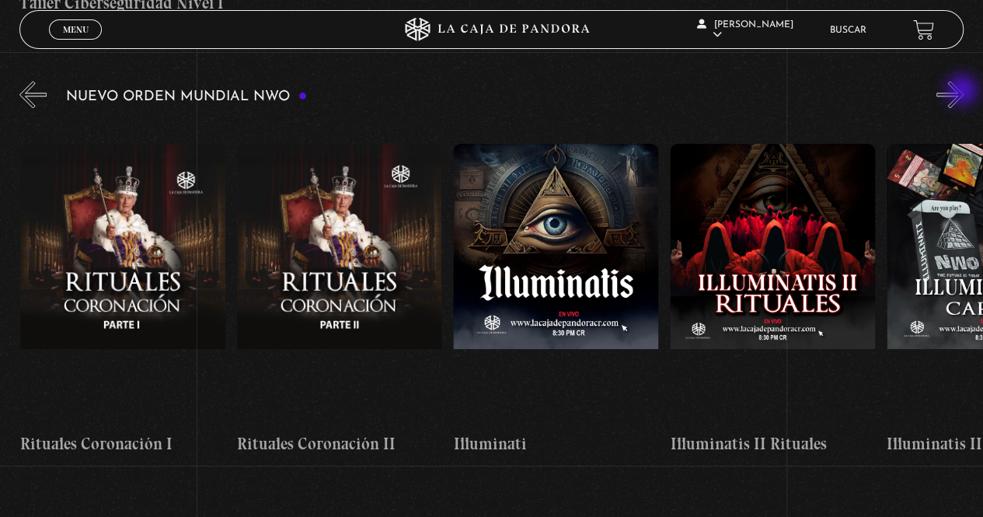
click at [963, 92] on button "»" at bounding box center [949, 94] width 27 height 27
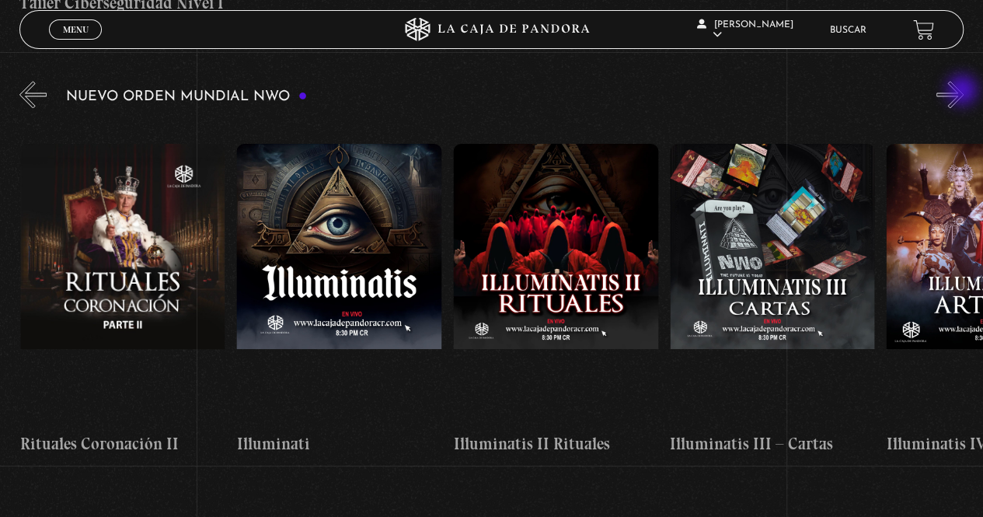
click at [963, 92] on button "»" at bounding box center [949, 94] width 27 height 27
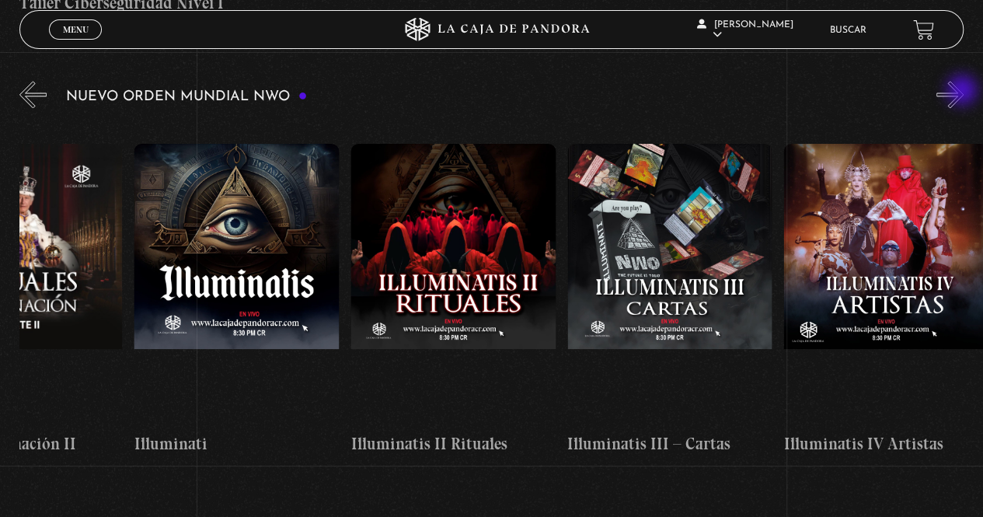
click at [963, 92] on button "»" at bounding box center [949, 94] width 27 height 27
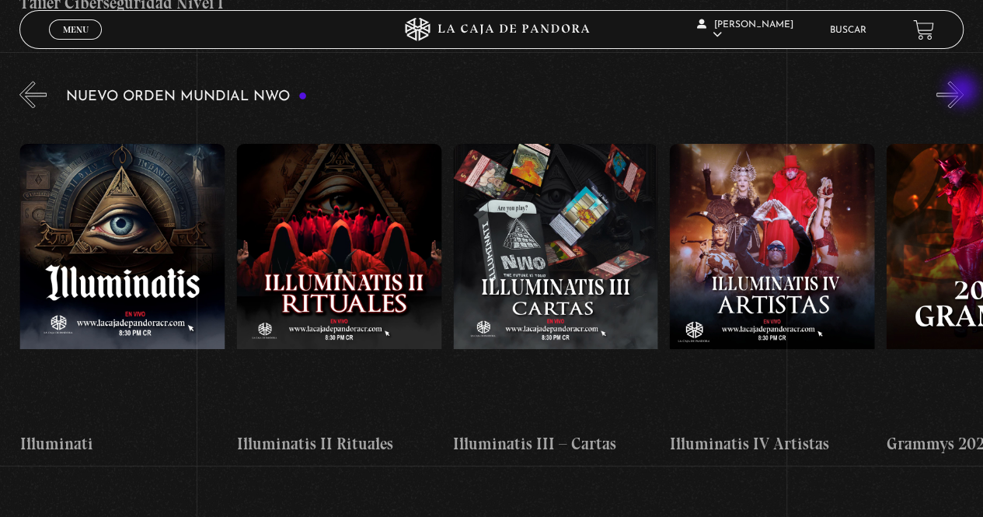
click at [963, 92] on button "»" at bounding box center [949, 94] width 27 height 27
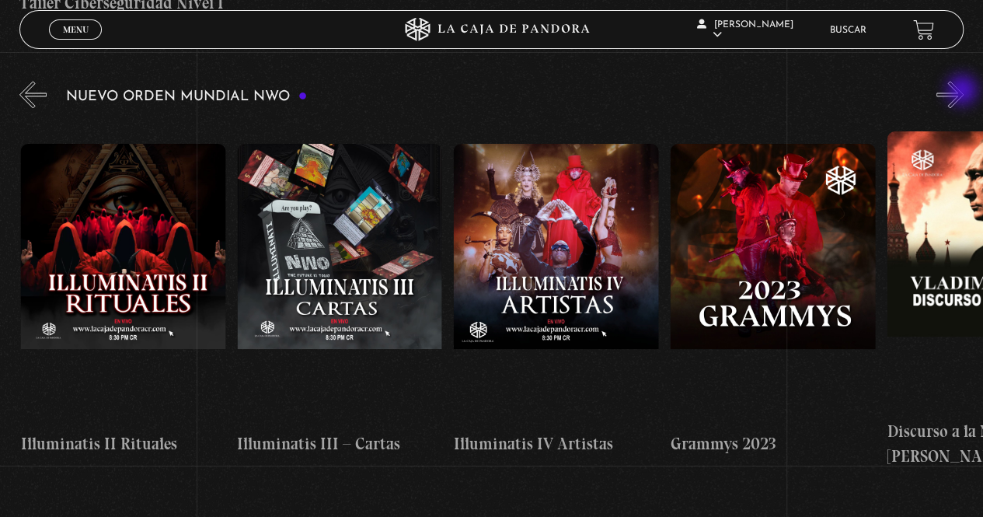
click at [963, 92] on button "»" at bounding box center [949, 94] width 27 height 27
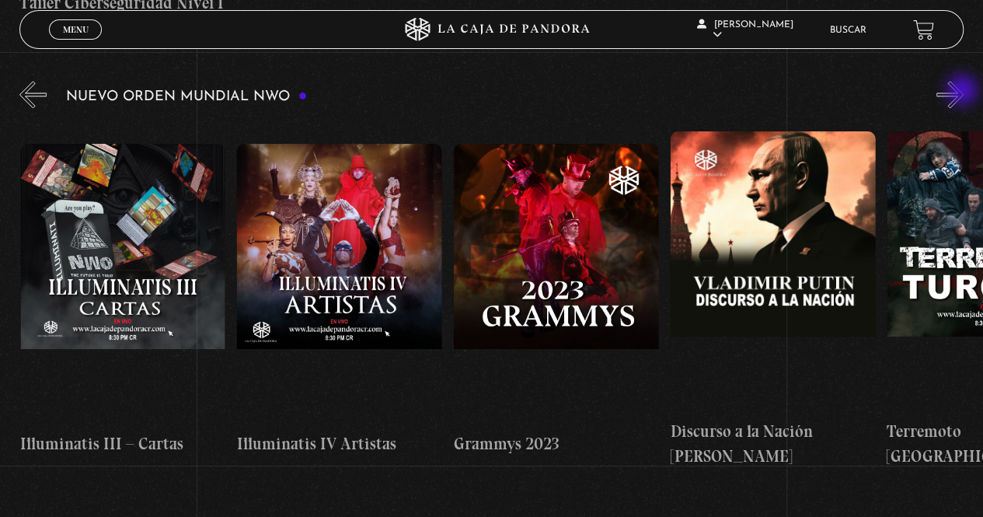
scroll to position [0, 7577]
click at [963, 92] on button "»" at bounding box center [949, 94] width 27 height 27
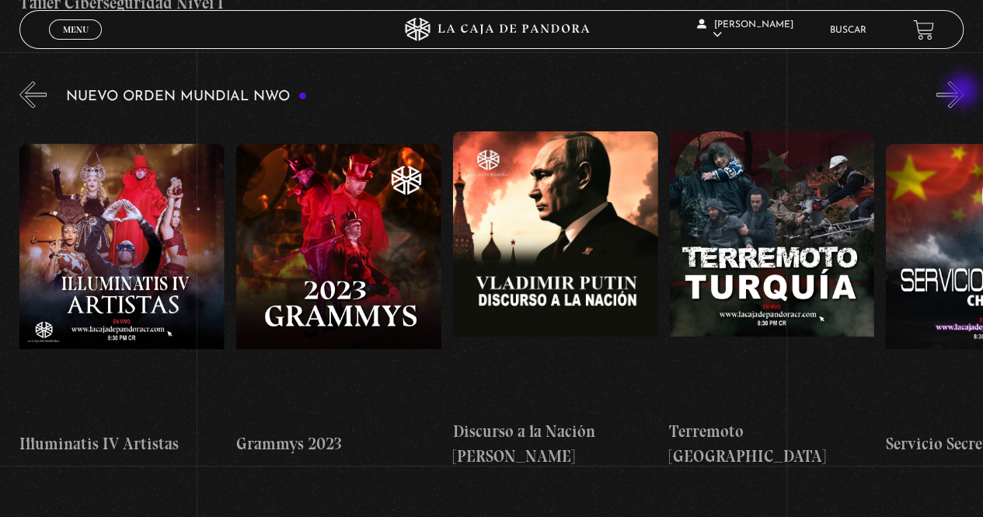
click at [963, 92] on button "»" at bounding box center [949, 94] width 27 height 27
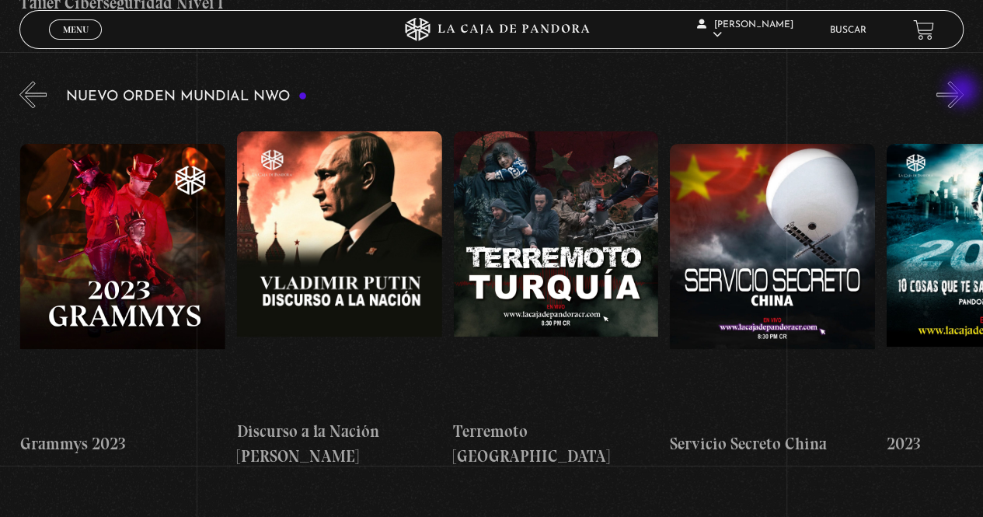
scroll to position [0, 8010]
click at [963, 92] on button "»" at bounding box center [949, 94] width 27 height 27
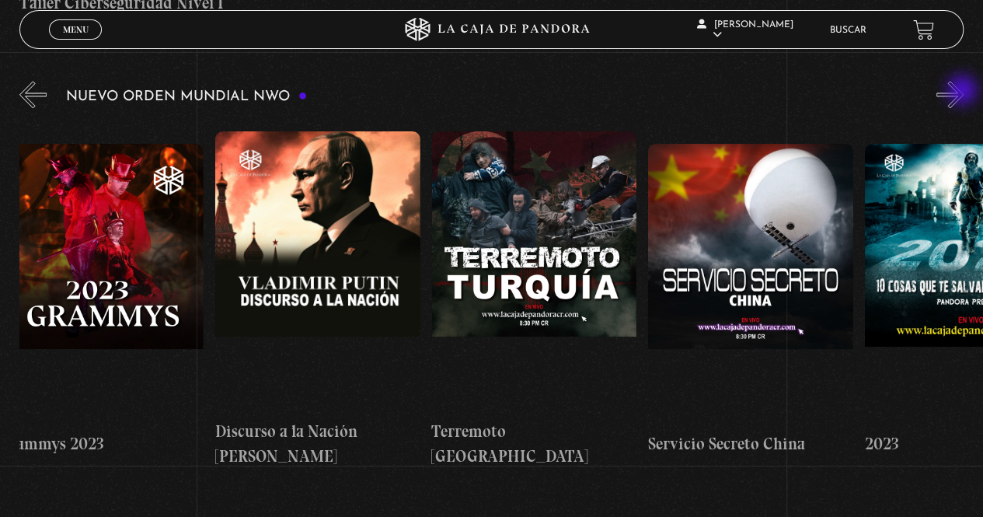
click at [963, 92] on button "»" at bounding box center [949, 94] width 27 height 27
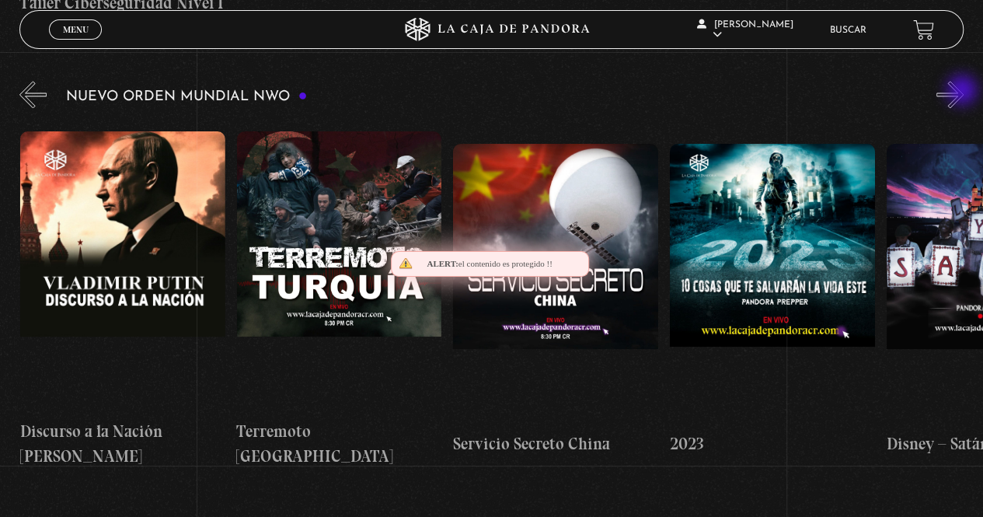
click at [963, 92] on button "»" at bounding box center [949, 94] width 27 height 27
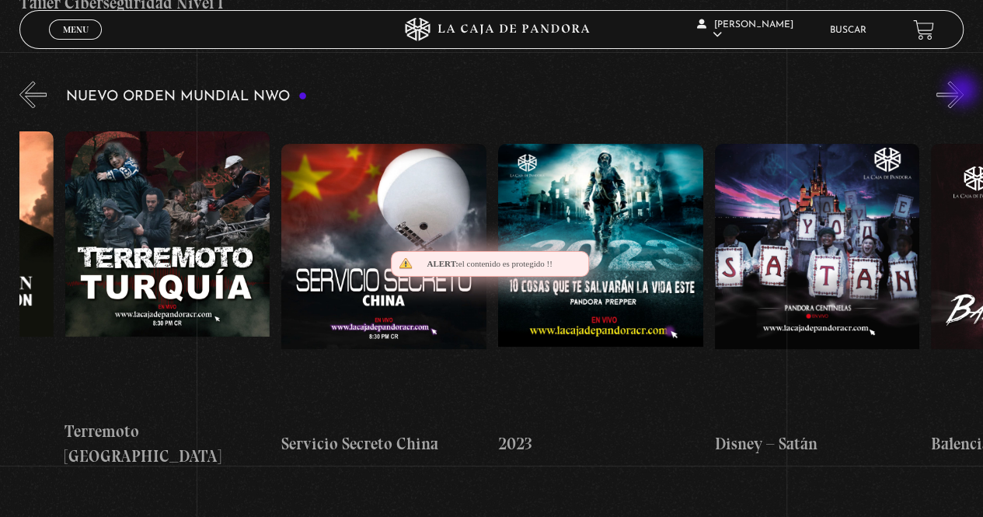
click at [963, 92] on button "»" at bounding box center [949, 94] width 27 height 27
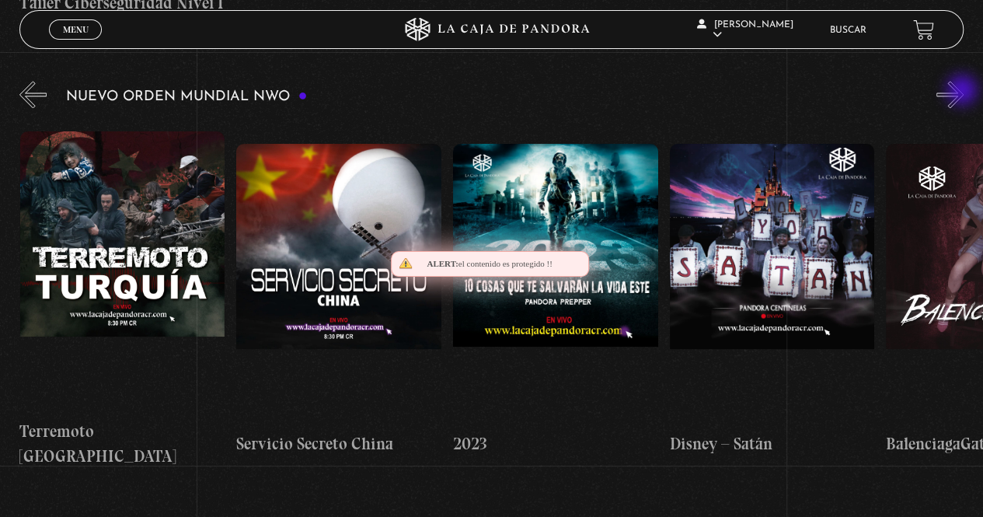
click at [963, 92] on button "»" at bounding box center [949, 94] width 27 height 27
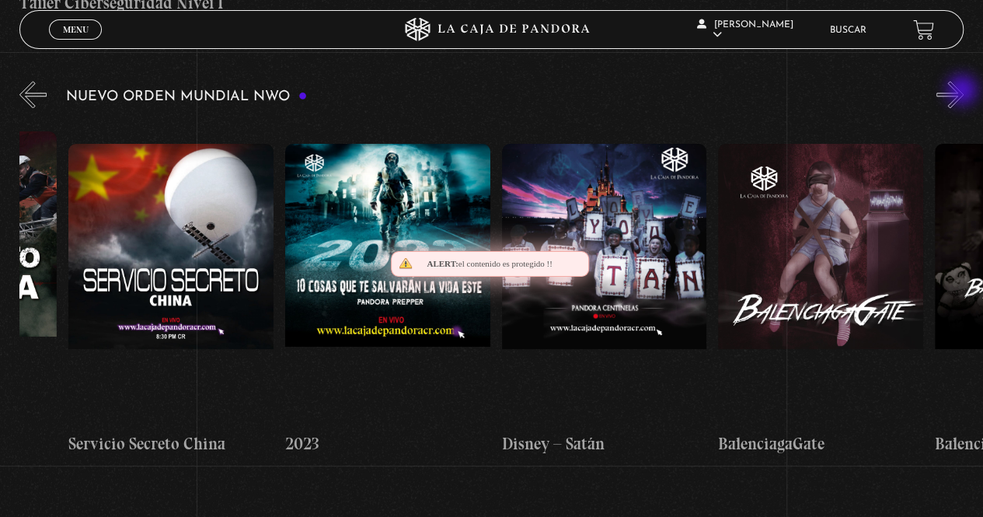
click at [963, 92] on button "»" at bounding box center [949, 94] width 27 height 27
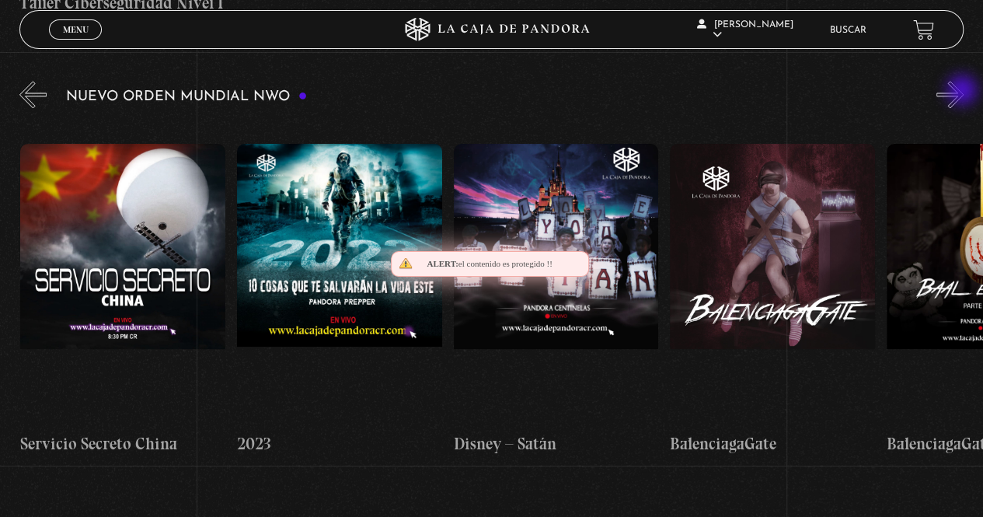
click at [963, 92] on button "»" at bounding box center [949, 94] width 27 height 27
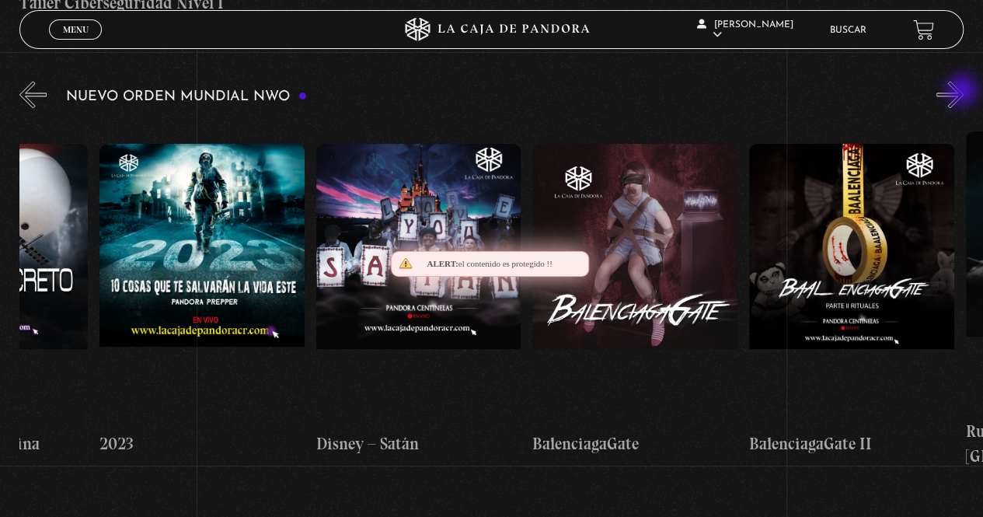
click at [963, 92] on button "»" at bounding box center [949, 94] width 27 height 27
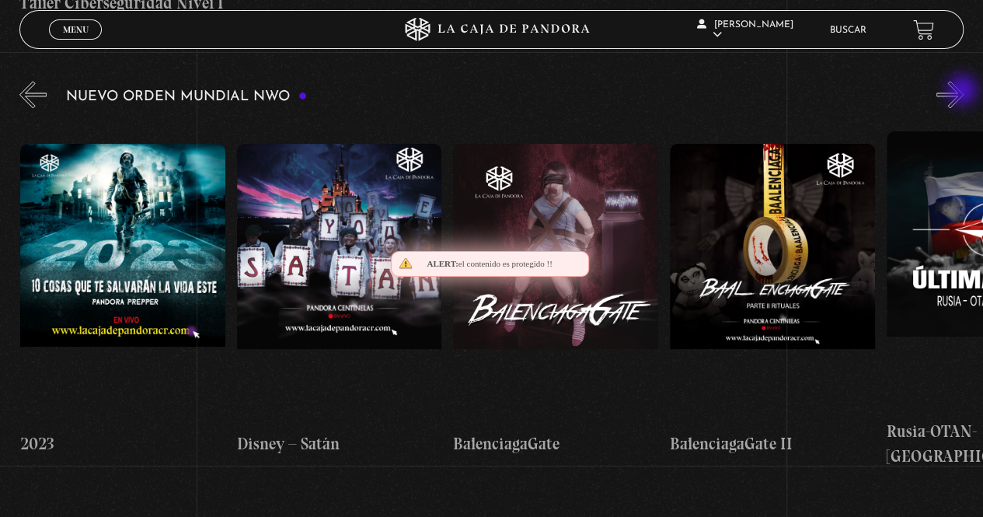
click at [963, 92] on button "»" at bounding box center [949, 94] width 27 height 27
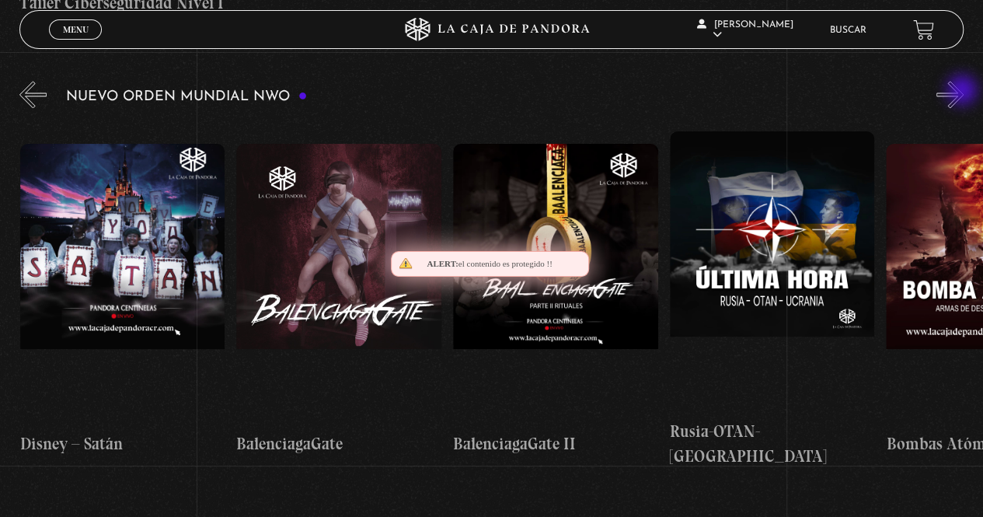
click at [963, 92] on button "»" at bounding box center [949, 94] width 27 height 27
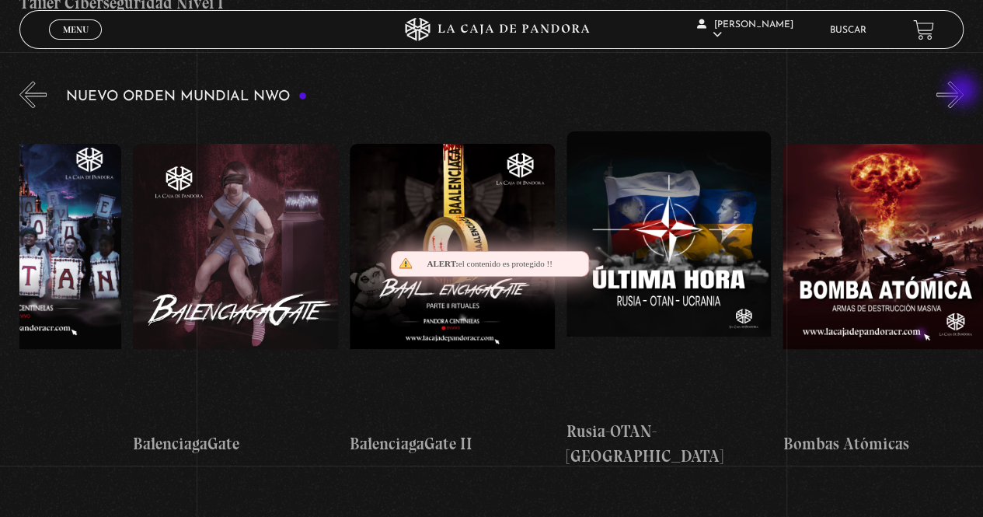
click at [963, 92] on button "»" at bounding box center [949, 94] width 27 height 27
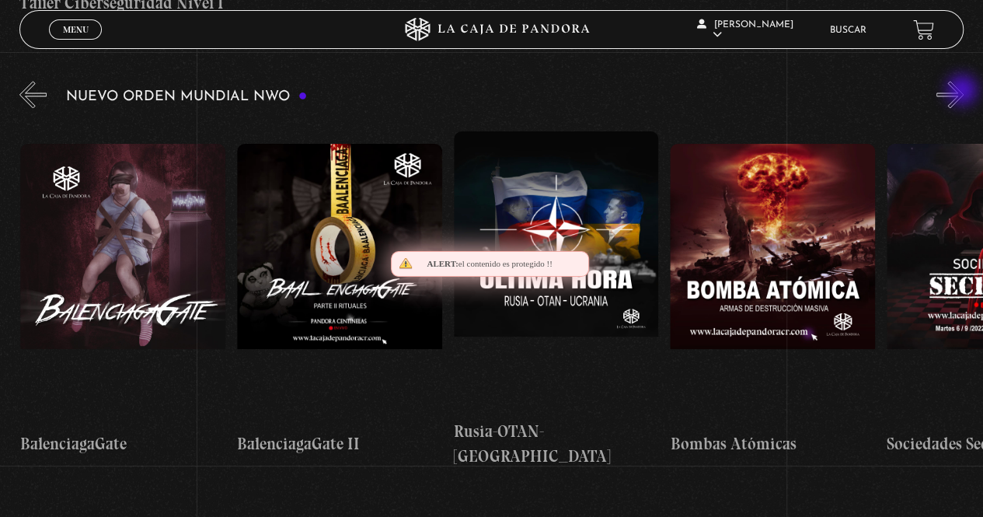
click at [963, 92] on button "»" at bounding box center [949, 94] width 27 height 27
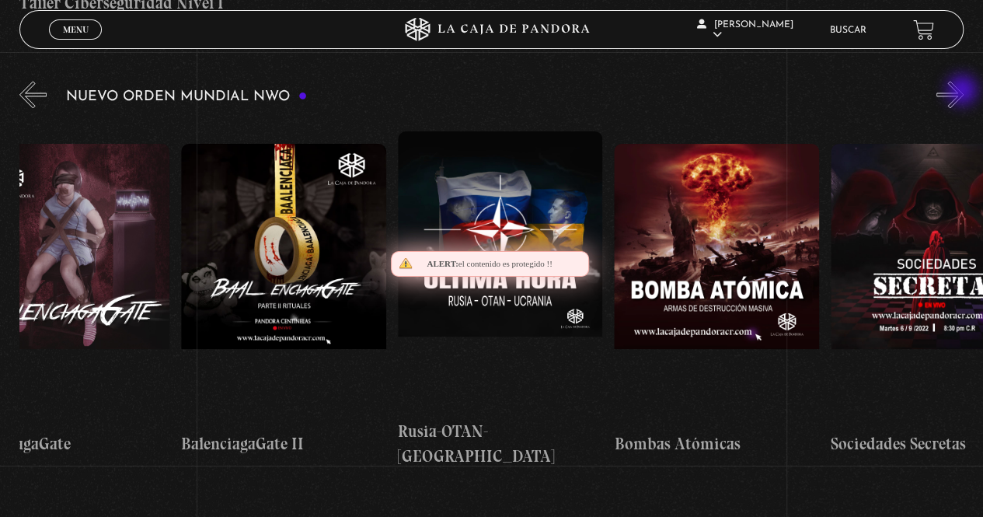
click at [963, 92] on button "»" at bounding box center [949, 94] width 27 height 27
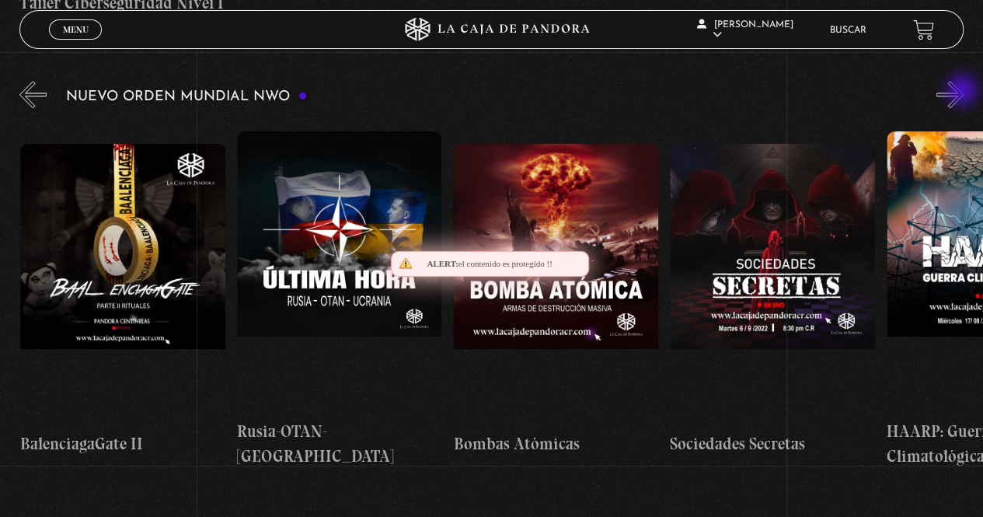
click at [963, 92] on button "»" at bounding box center [949, 94] width 27 height 27
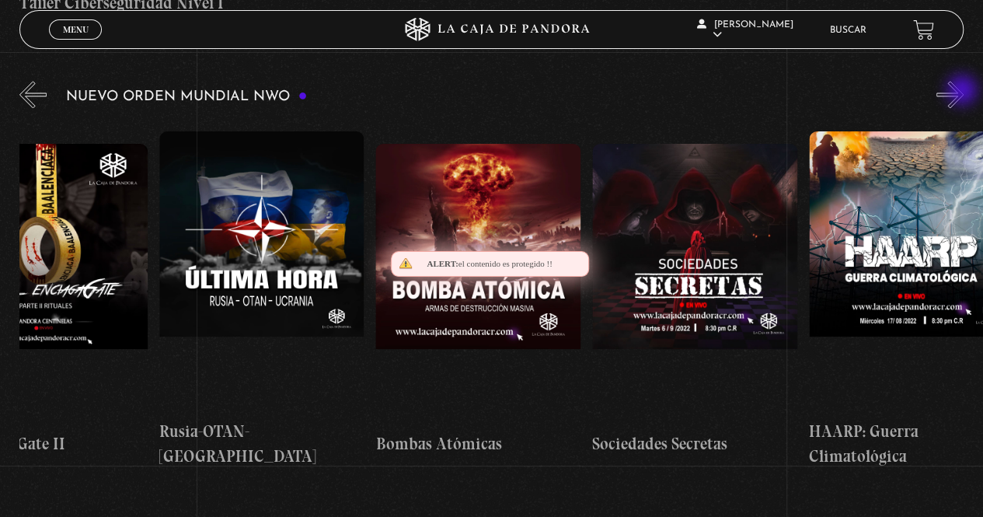
click at [963, 92] on button "»" at bounding box center [949, 94] width 27 height 27
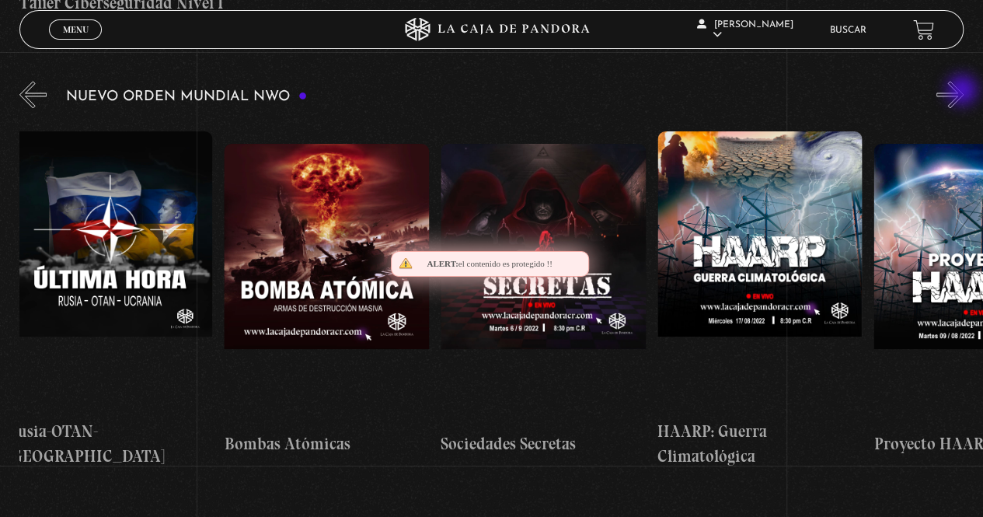
click at [963, 92] on button "»" at bounding box center [949, 94] width 27 height 27
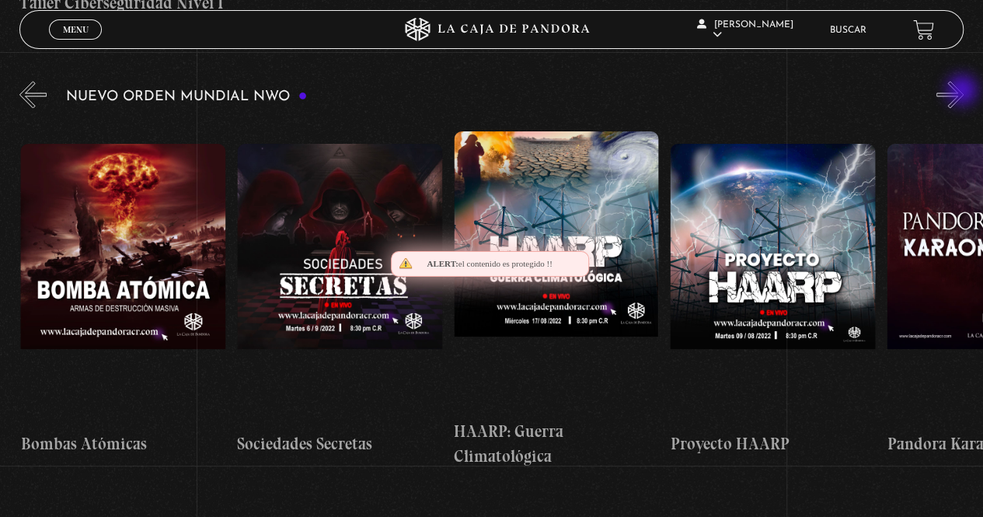
click at [963, 92] on button "»" at bounding box center [949, 94] width 27 height 27
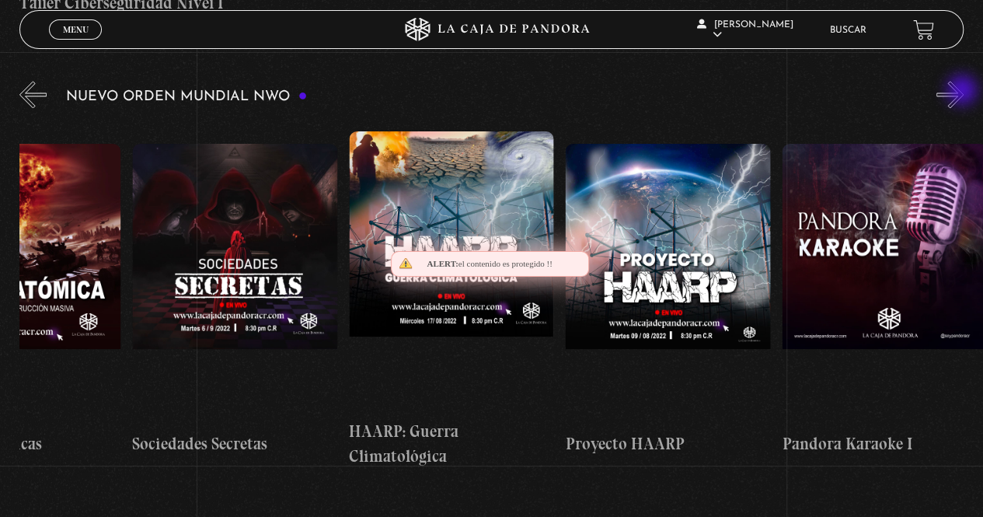
click at [963, 92] on button "»" at bounding box center [949, 94] width 27 height 27
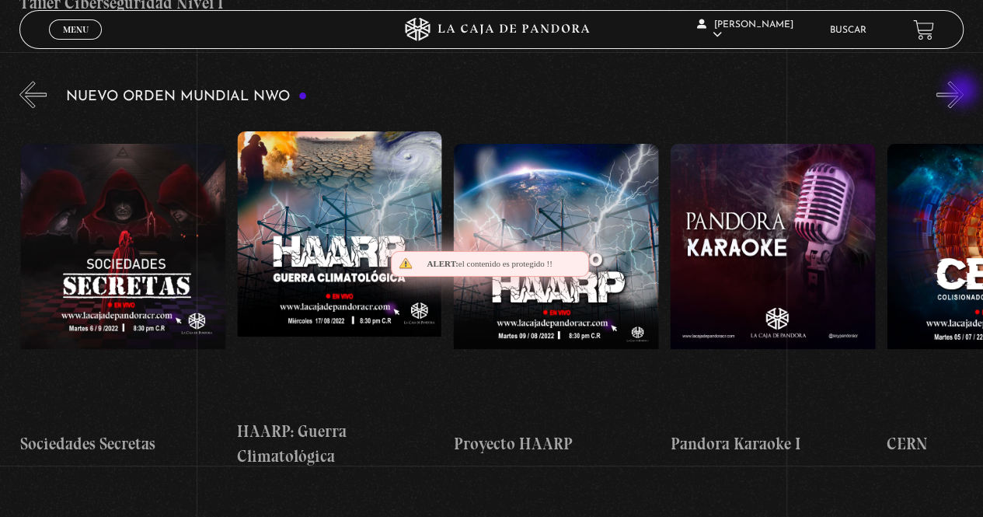
click at [963, 92] on button "»" at bounding box center [949, 94] width 27 height 27
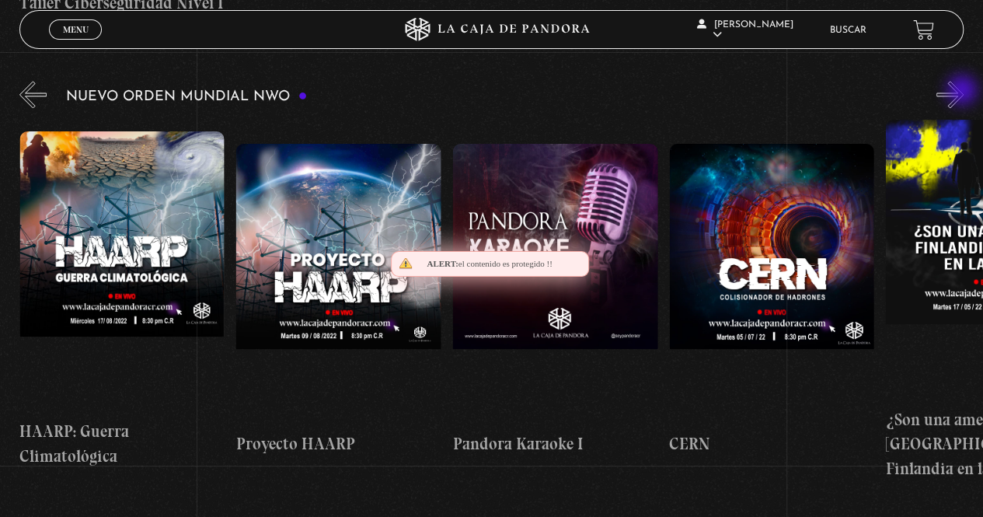
click at [963, 92] on button "»" at bounding box center [949, 94] width 27 height 27
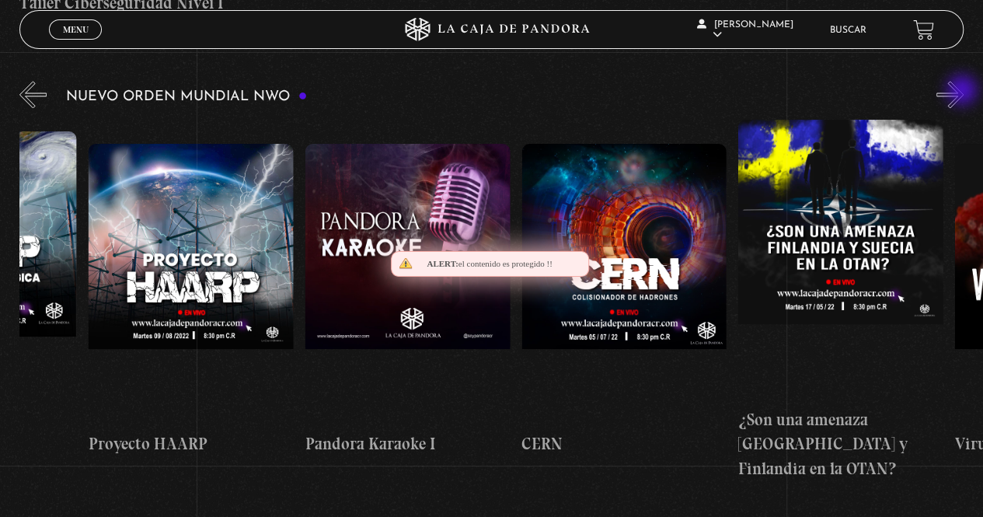
click at [963, 92] on button "»" at bounding box center [949, 94] width 27 height 27
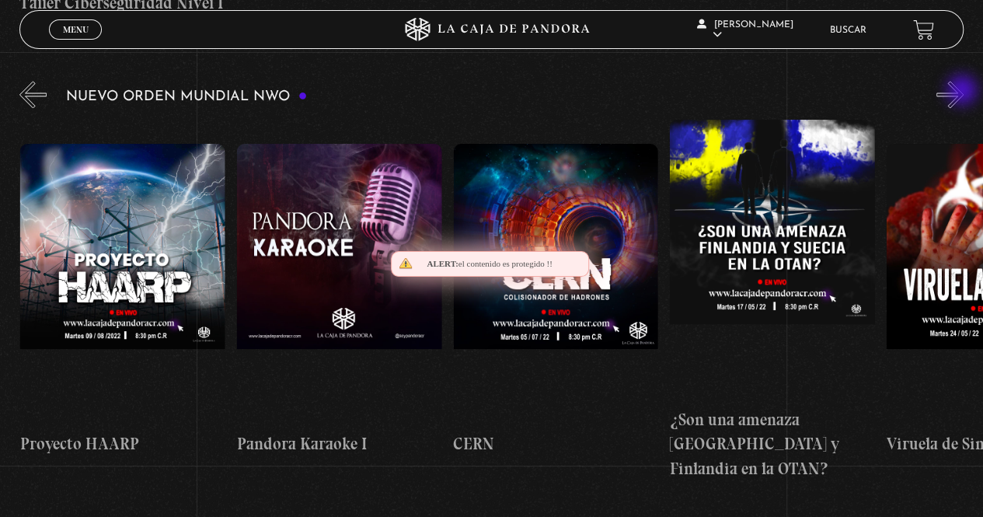
click at [963, 92] on button "»" at bounding box center [949, 94] width 27 height 27
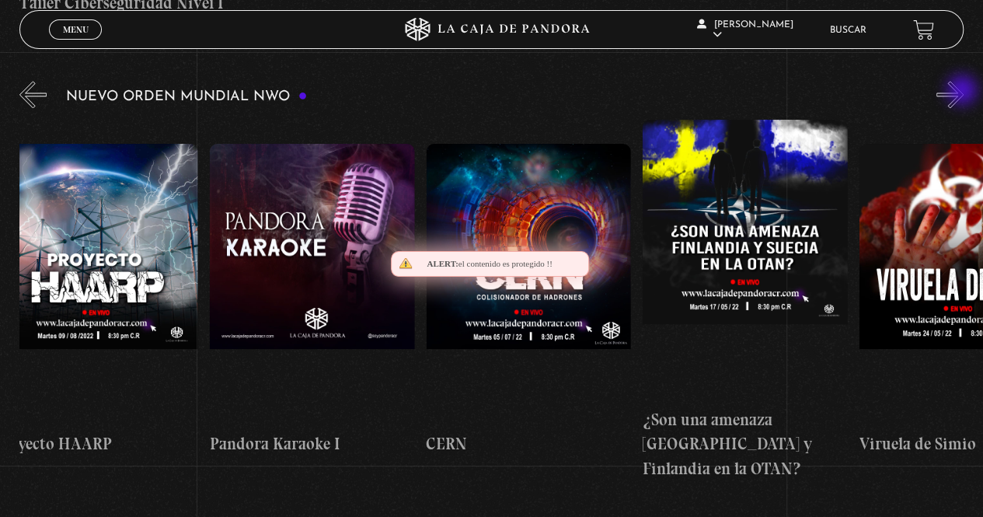
click at [963, 92] on button "»" at bounding box center [949, 94] width 27 height 27
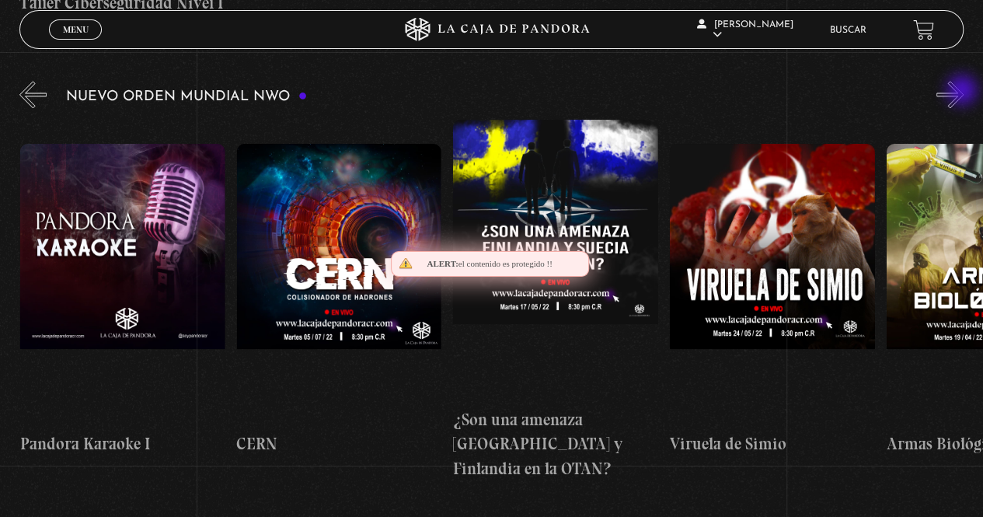
click at [963, 92] on button "»" at bounding box center [949, 94] width 27 height 27
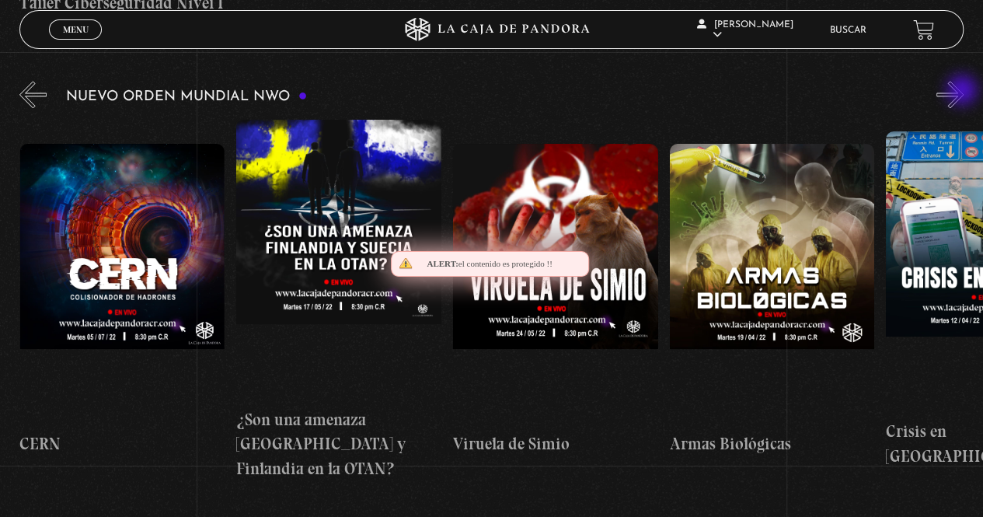
click at [963, 92] on button "»" at bounding box center [949, 94] width 27 height 27
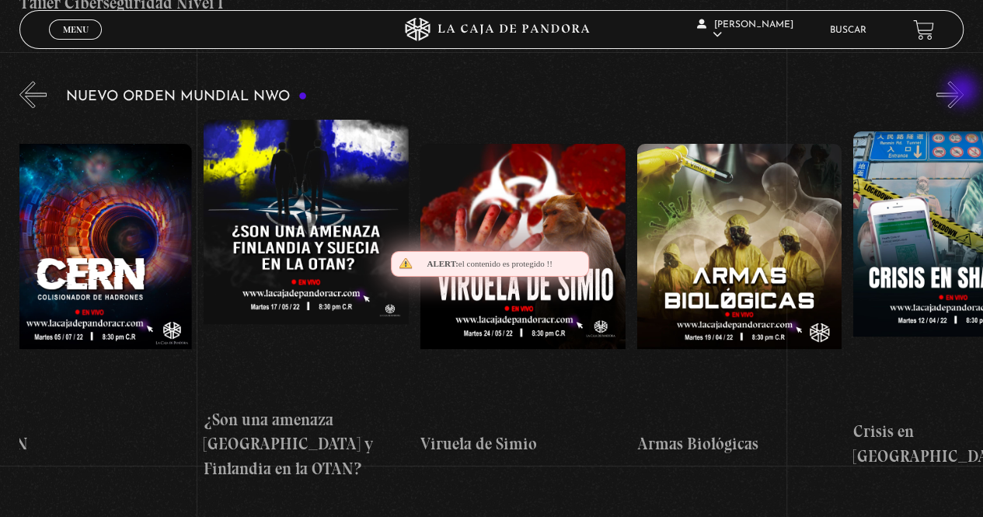
click at [963, 92] on button "»" at bounding box center [949, 94] width 27 height 27
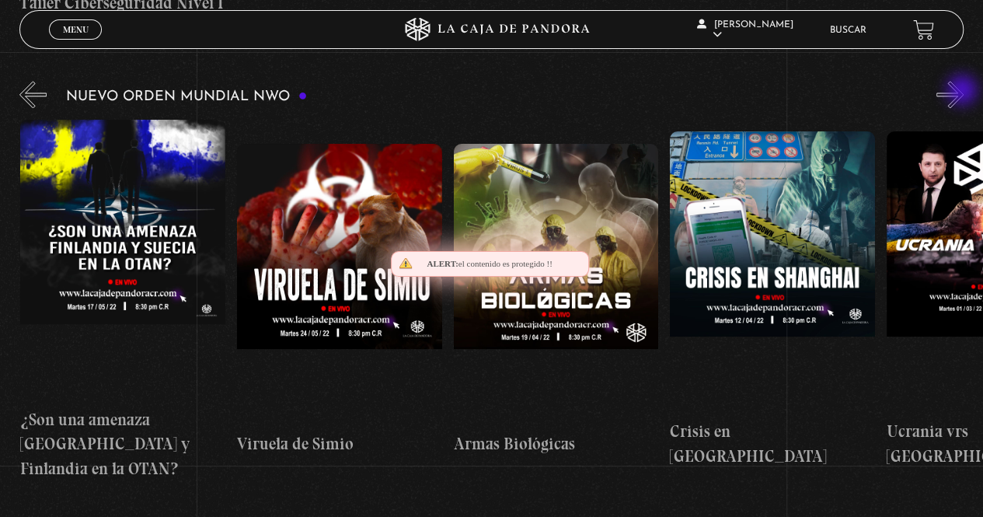
click at [963, 92] on button "»" at bounding box center [949, 94] width 27 height 27
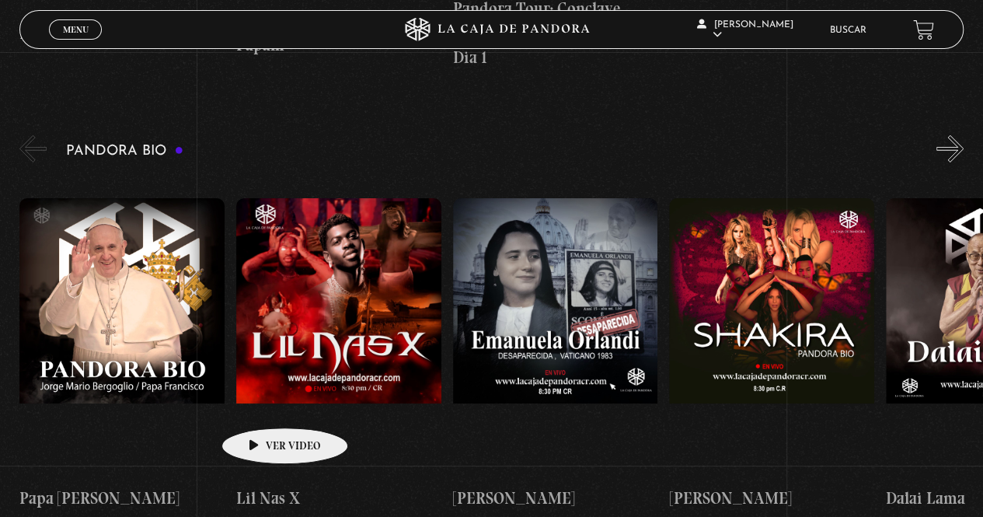
scroll to position [2424, 0]
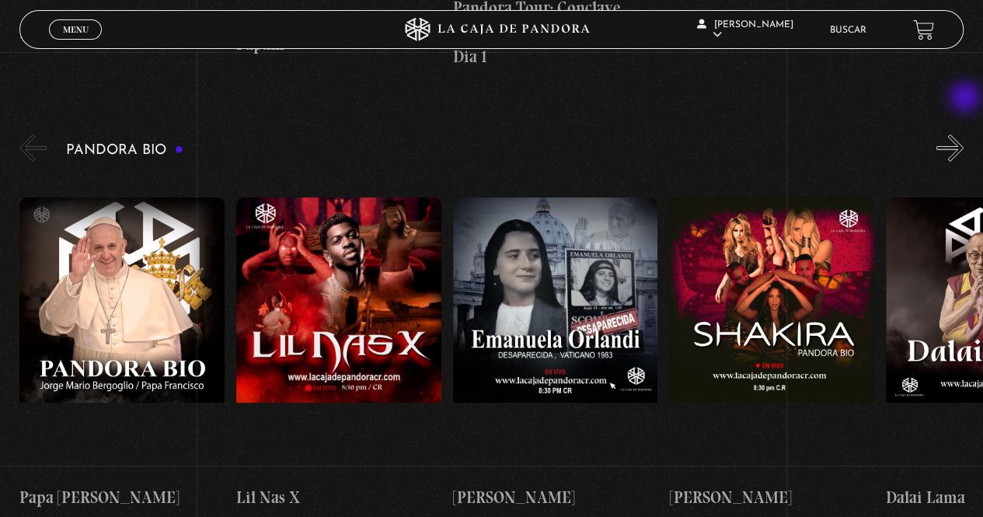
click at [963, 134] on button "»" at bounding box center [949, 147] width 27 height 27
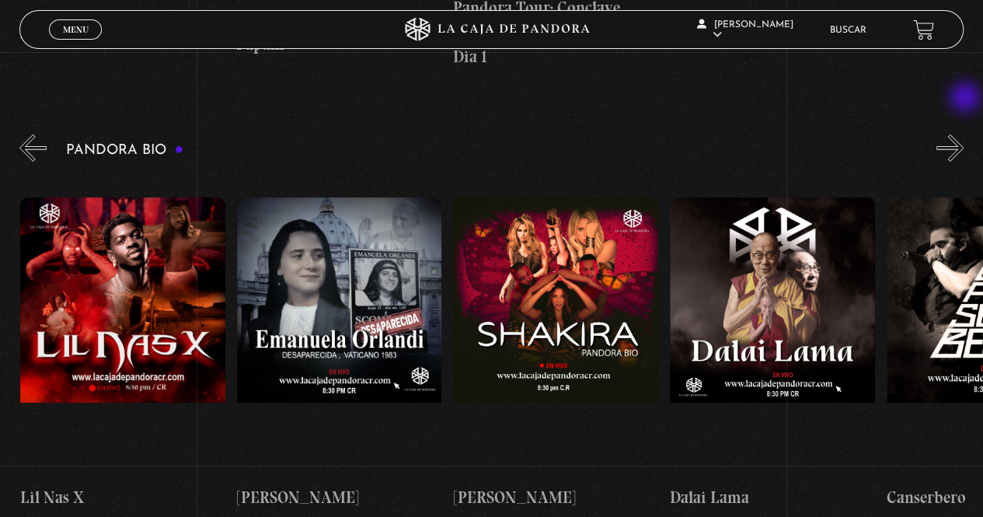
scroll to position [0, 216]
click at [963, 134] on button "»" at bounding box center [949, 147] width 27 height 27
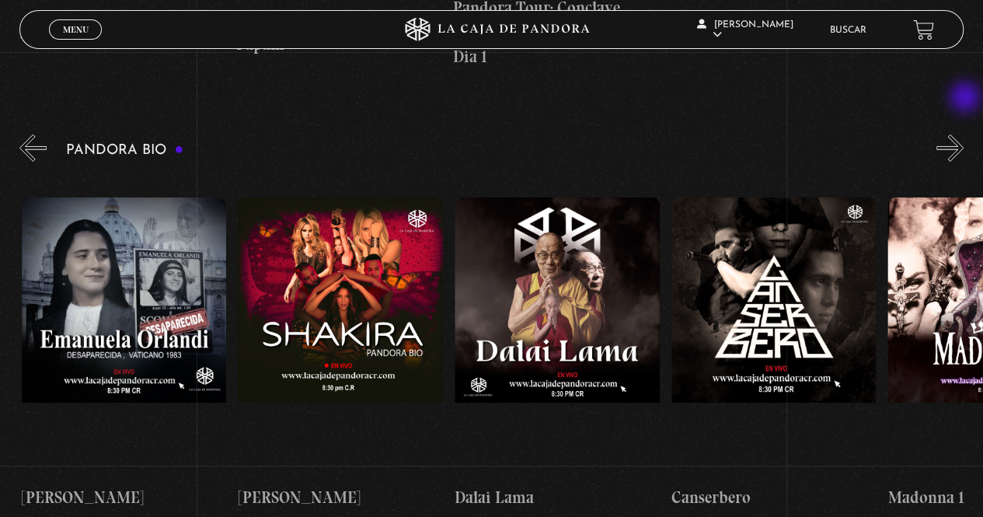
click at [963, 134] on button "»" at bounding box center [949, 147] width 27 height 27
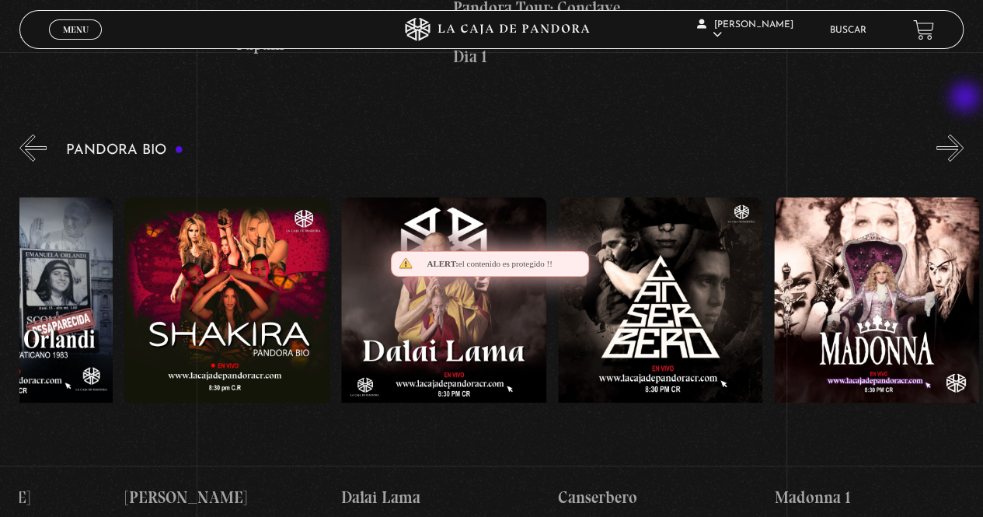
click at [963, 134] on button "»" at bounding box center [949, 147] width 27 height 27
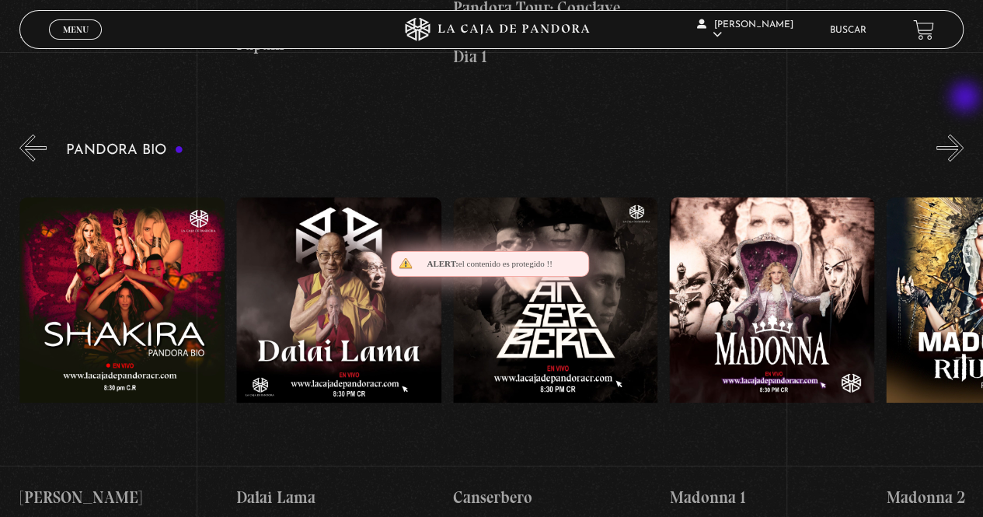
click at [963, 134] on button "»" at bounding box center [949, 147] width 27 height 27
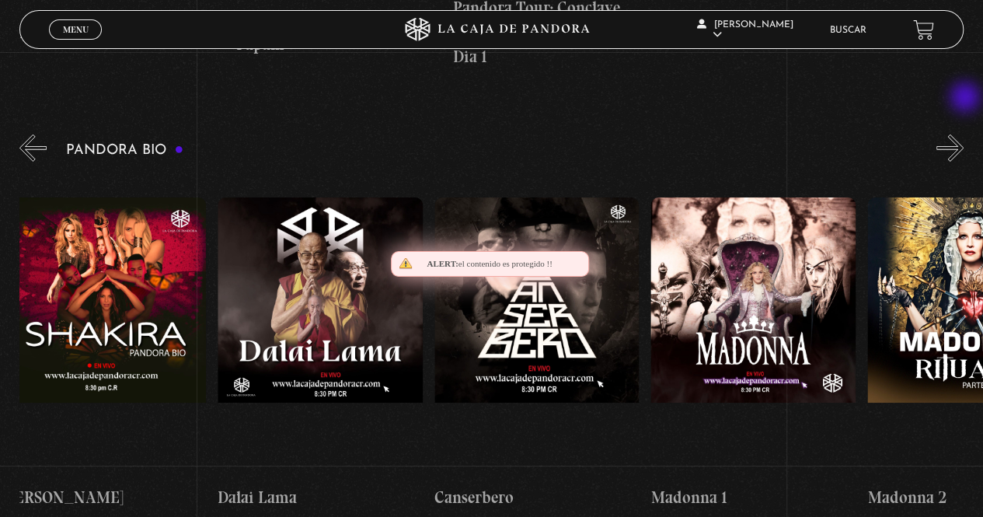
click at [963, 134] on button "»" at bounding box center [949, 147] width 27 height 27
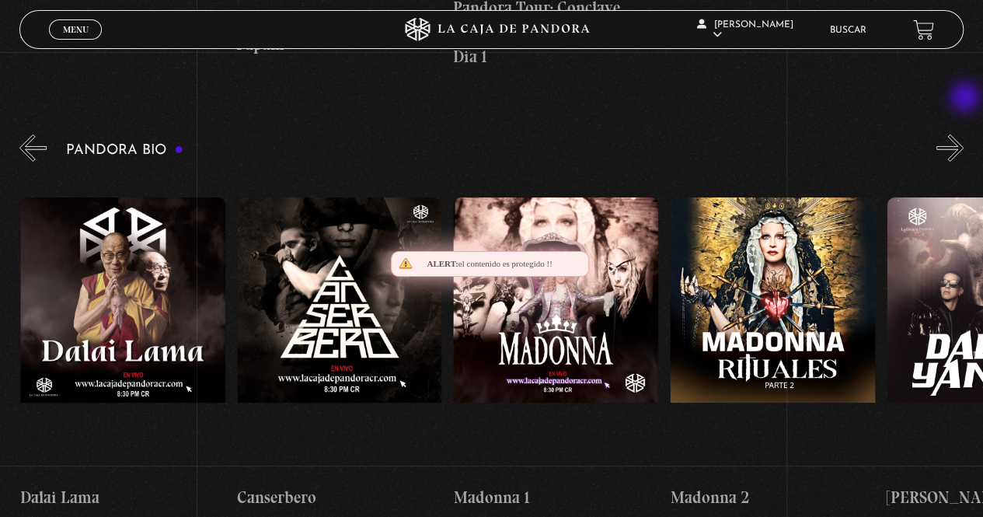
click at [963, 134] on button "»" at bounding box center [949, 147] width 27 height 27
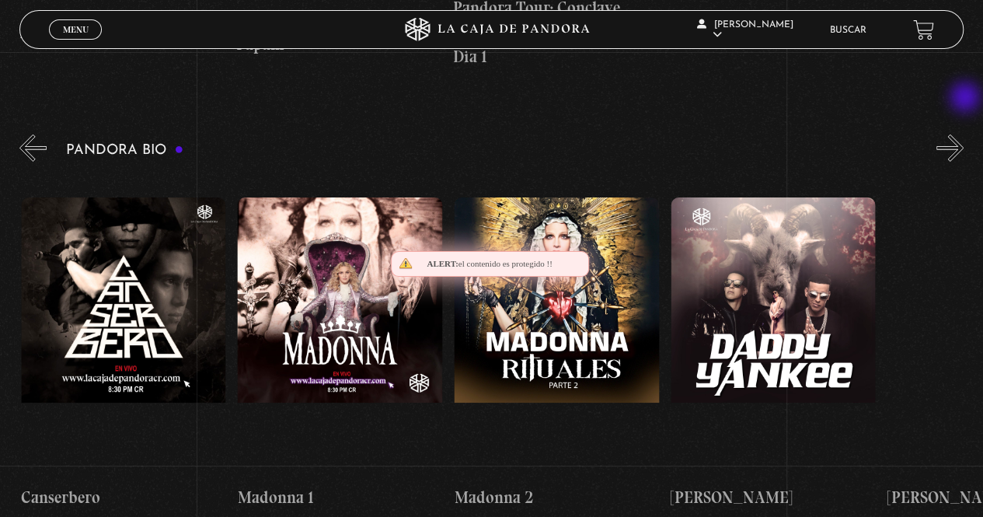
scroll to position [0, 1082]
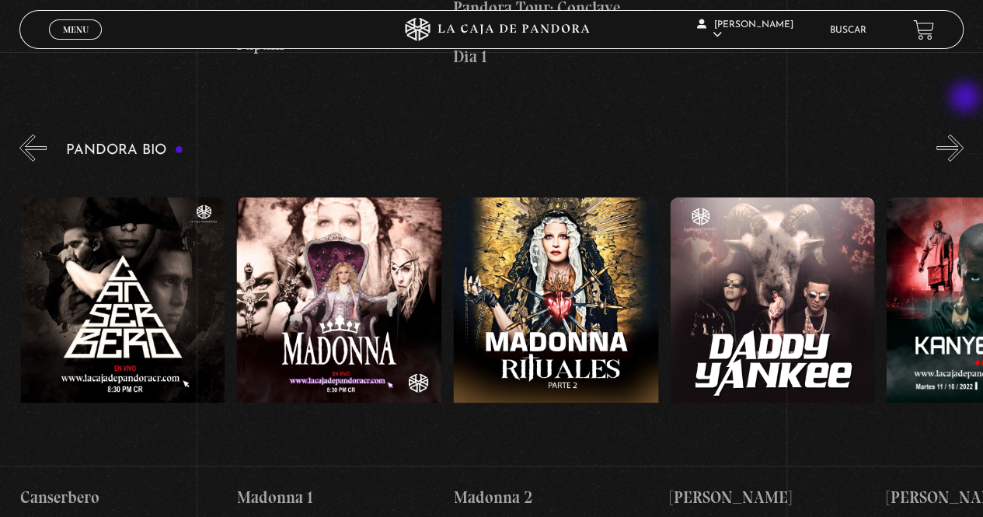
click at [963, 134] on button "»" at bounding box center [949, 147] width 27 height 27
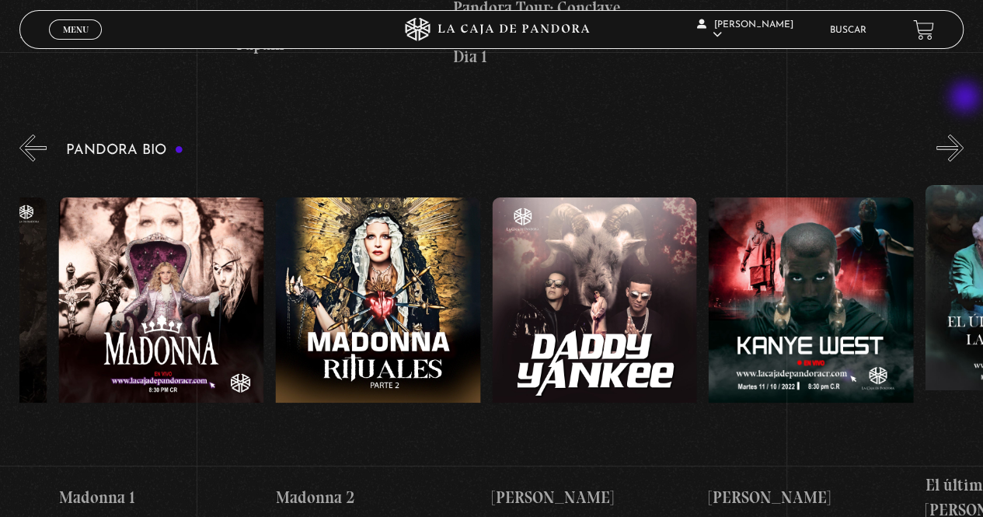
click at [963, 134] on button "»" at bounding box center [949, 147] width 27 height 27
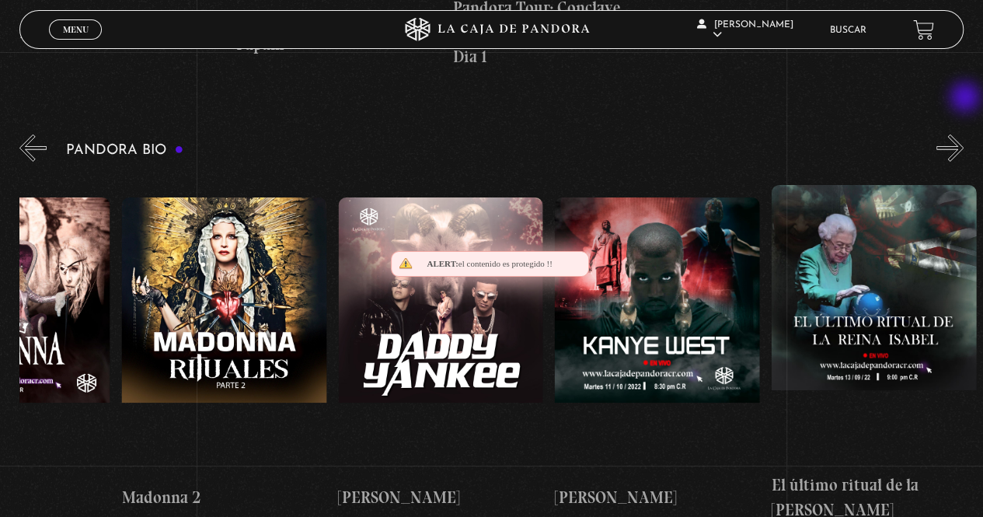
click at [963, 134] on button "»" at bounding box center [949, 147] width 27 height 27
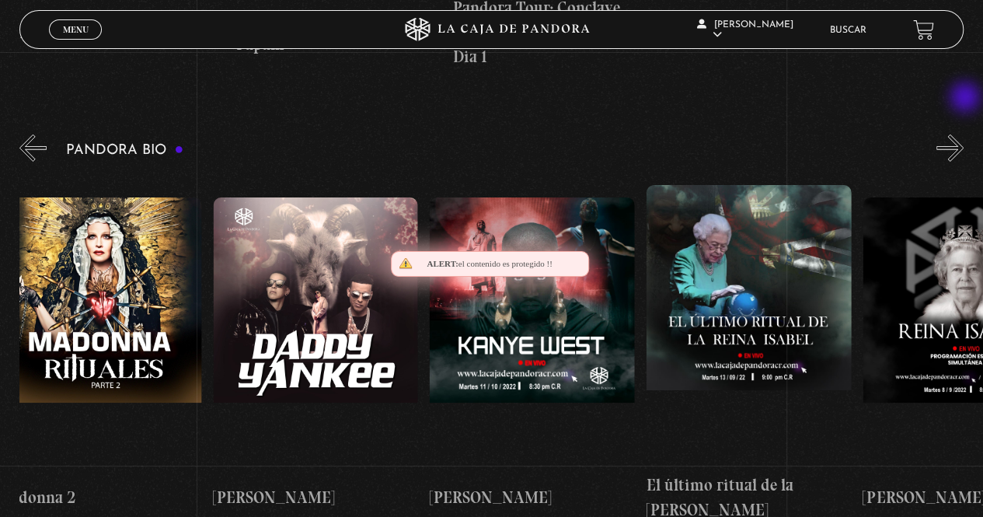
click at [963, 134] on button "»" at bounding box center [949, 147] width 27 height 27
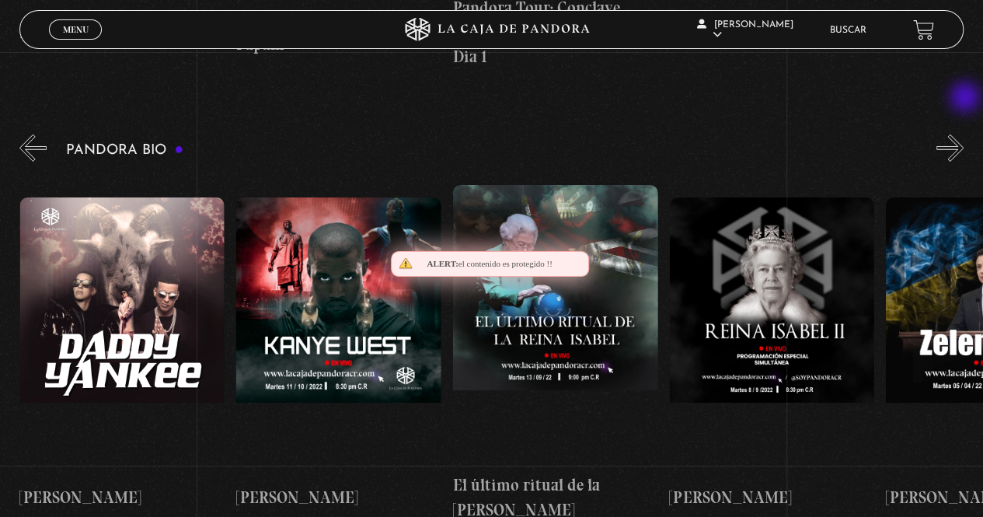
click at [963, 134] on button "»" at bounding box center [949, 147] width 27 height 27
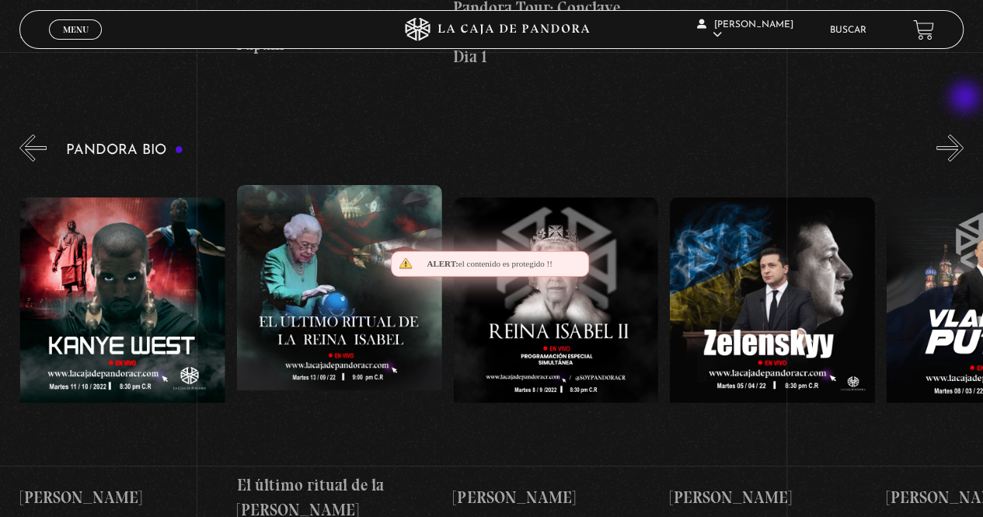
scroll to position [0, 1949]
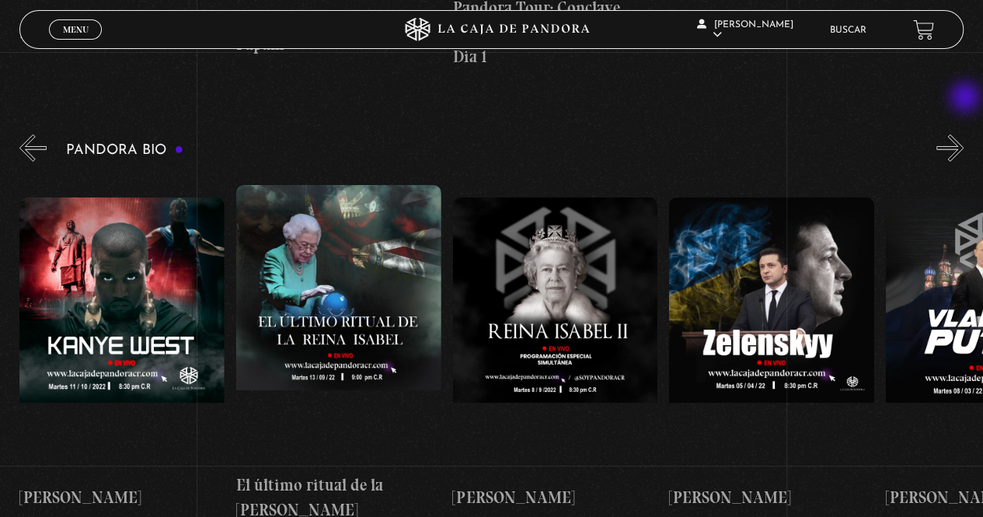
click at [963, 134] on button "»" at bounding box center [949, 147] width 27 height 27
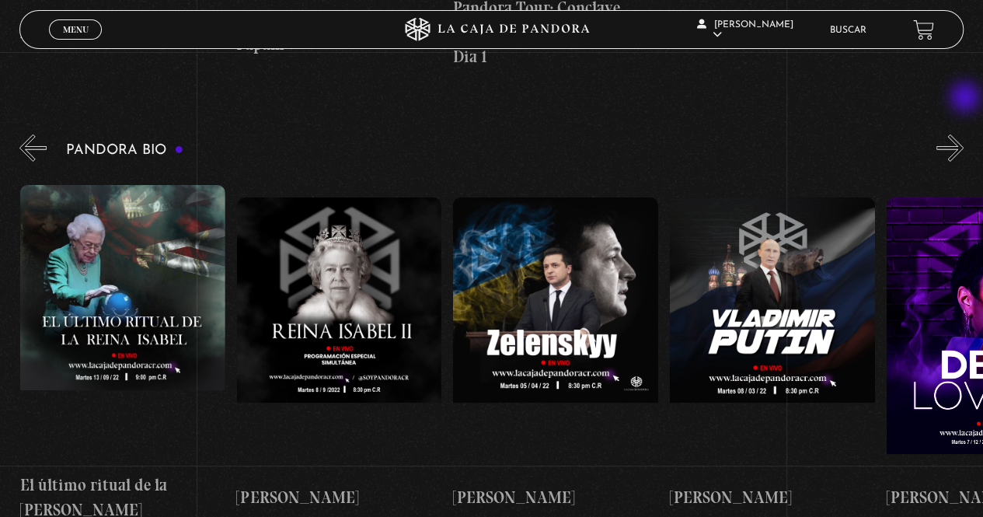
click at [963, 134] on button "»" at bounding box center [949, 147] width 27 height 27
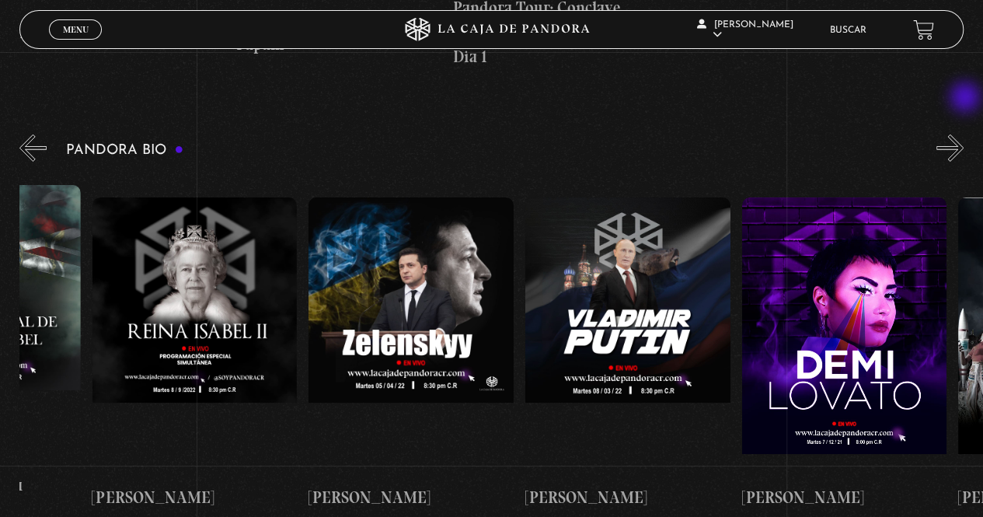
click at [963, 134] on button "»" at bounding box center [949, 147] width 27 height 27
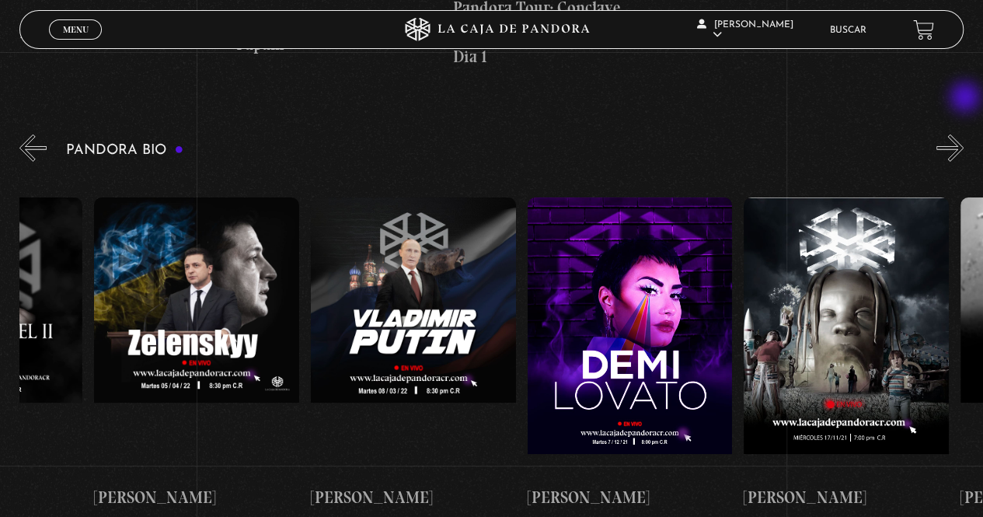
click at [963, 134] on button "»" at bounding box center [949, 147] width 27 height 27
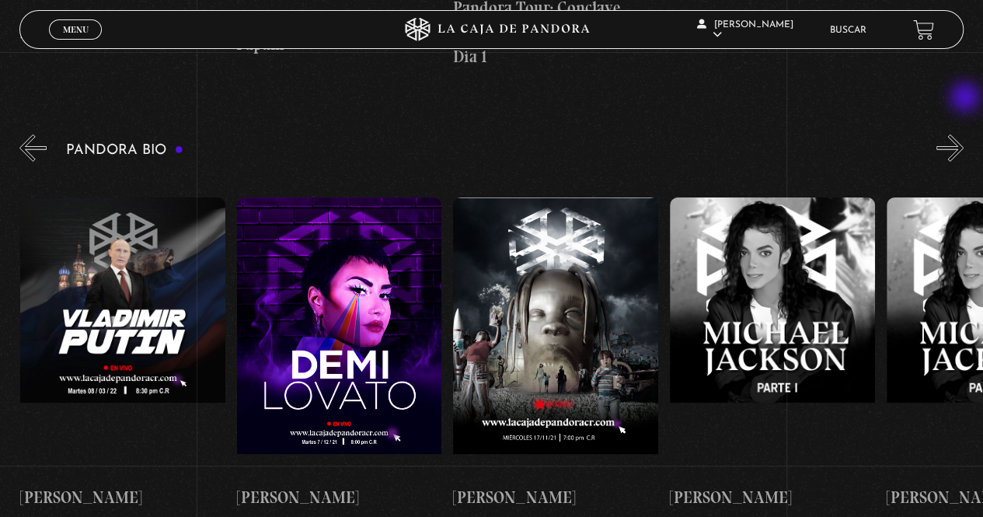
scroll to position [0, 2814]
click at [963, 134] on button "»" at bounding box center [949, 147] width 27 height 27
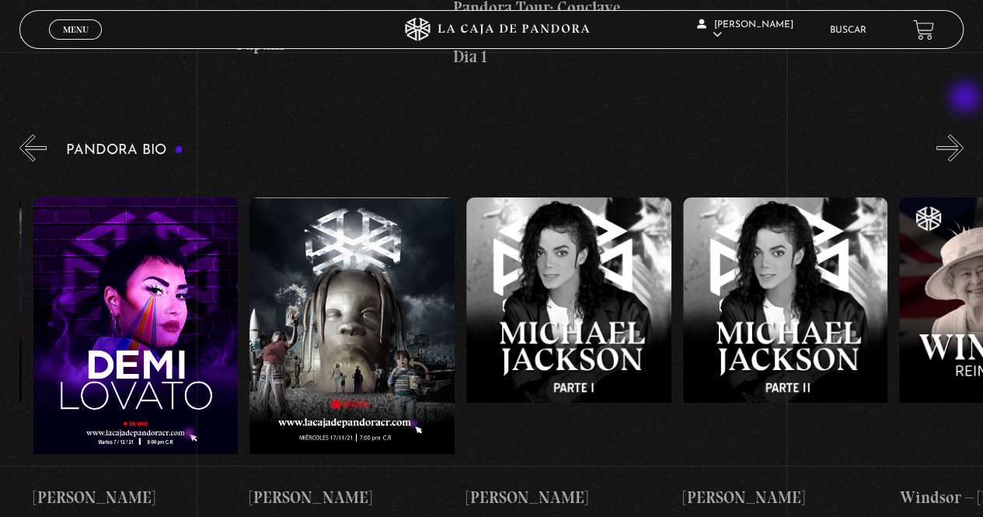
click at [963, 134] on button "»" at bounding box center [949, 147] width 27 height 27
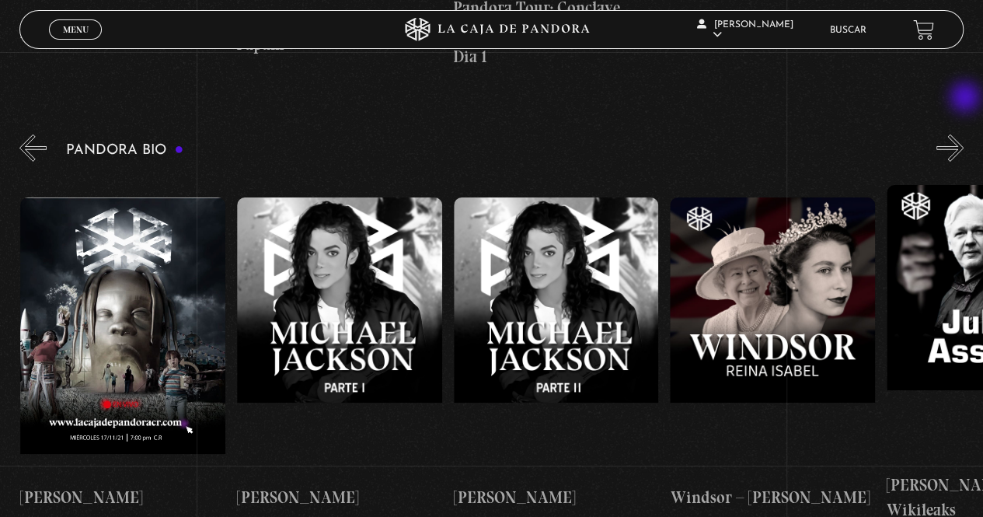
scroll to position [0, 3248]
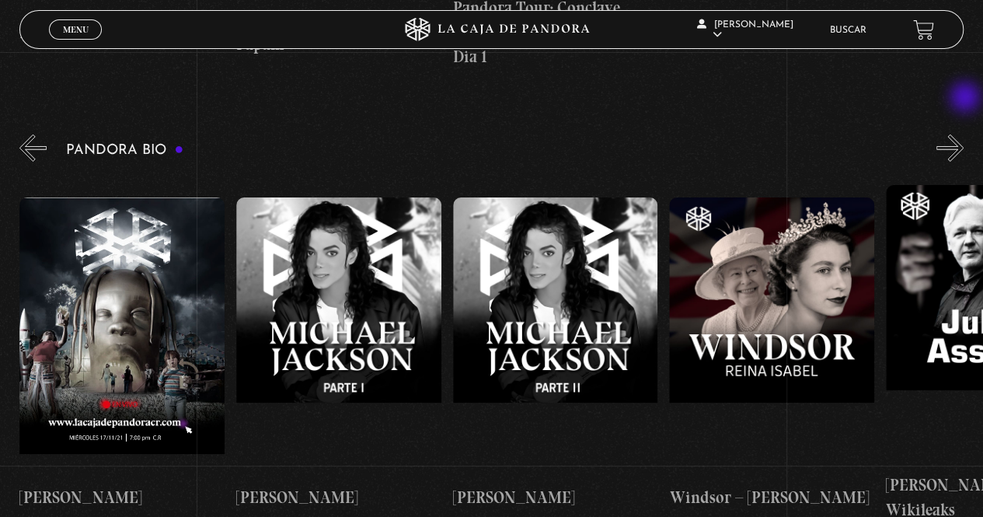
click at [963, 134] on button "»" at bounding box center [949, 147] width 27 height 27
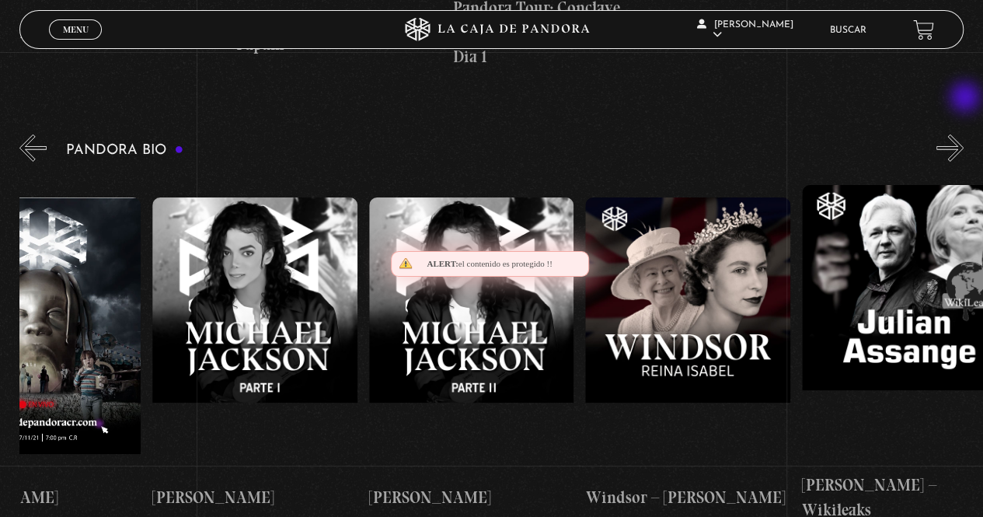
click at [963, 134] on button "»" at bounding box center [949, 147] width 27 height 27
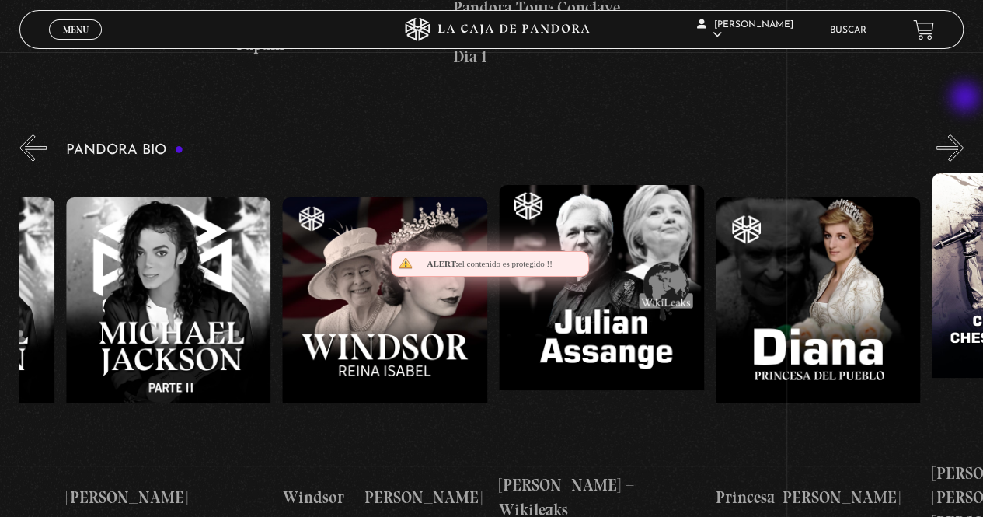
click at [963, 134] on button "»" at bounding box center [949, 147] width 27 height 27
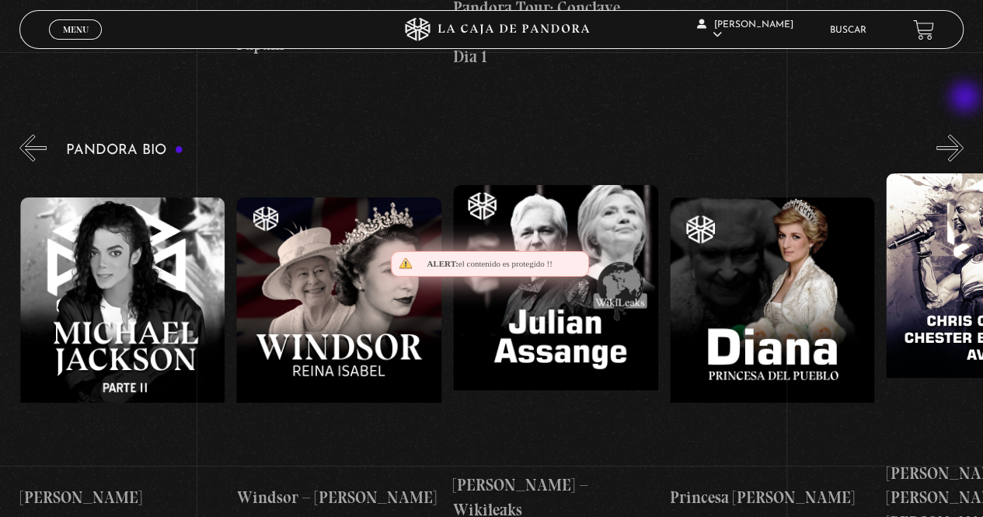
click at [963, 134] on button "»" at bounding box center [949, 147] width 27 height 27
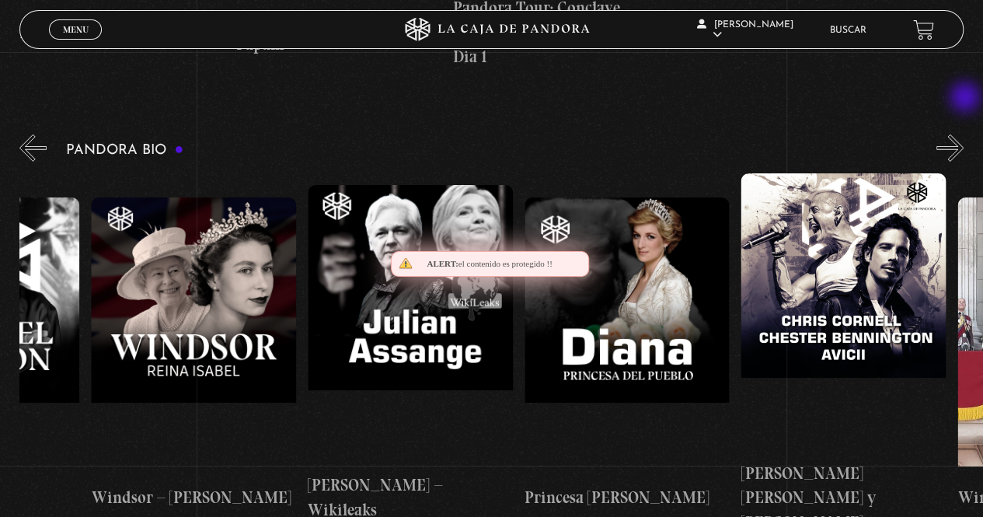
click at [963, 134] on button "»" at bounding box center [949, 147] width 27 height 27
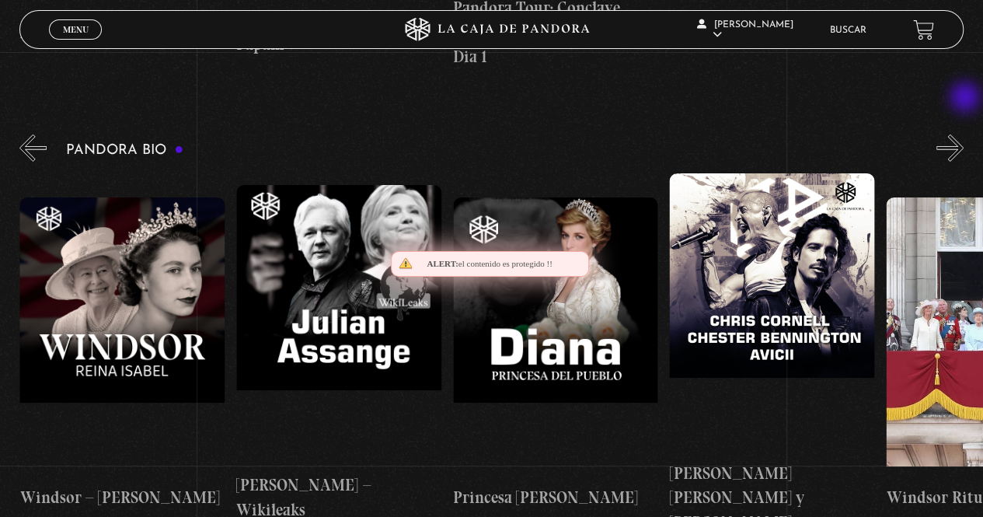
click at [963, 134] on button "»" at bounding box center [949, 147] width 27 height 27
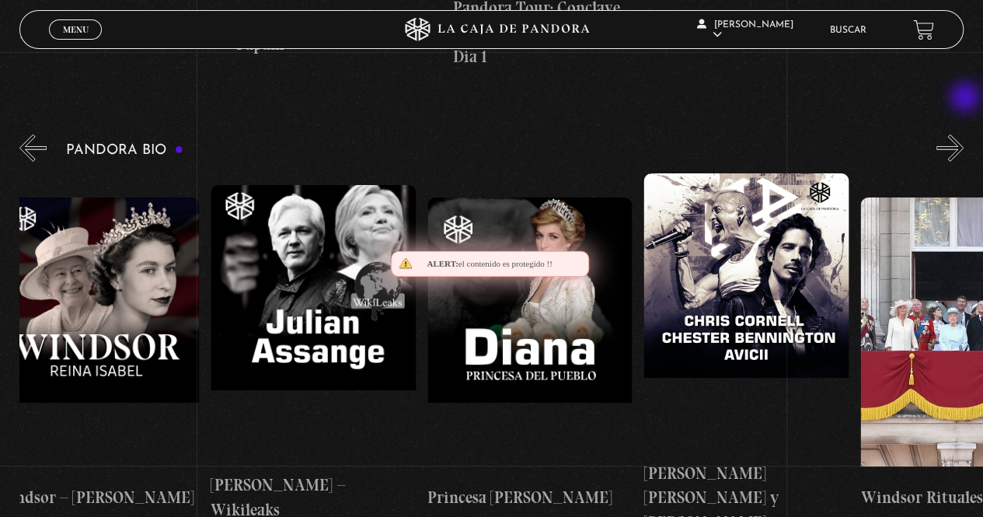
click at [963, 134] on button "»" at bounding box center [949, 147] width 27 height 27
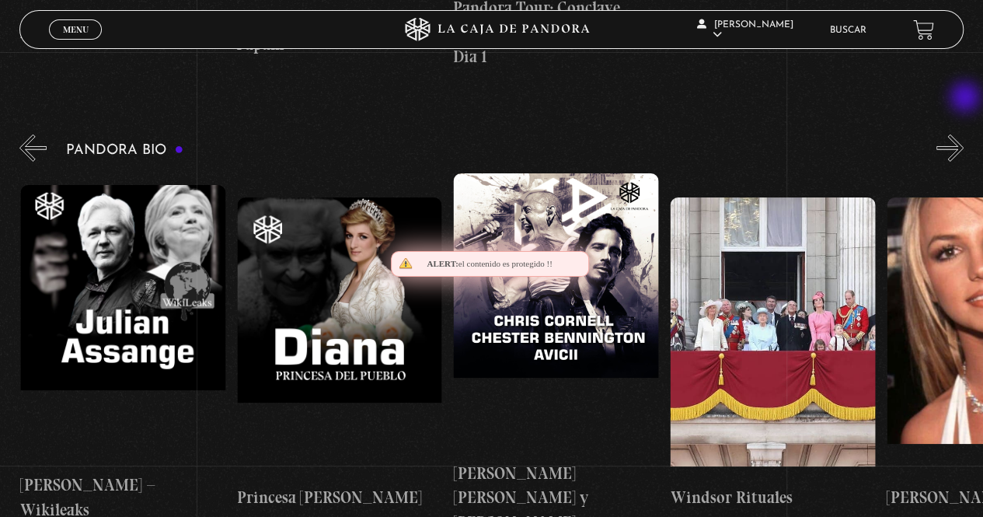
click at [963, 134] on button "»" at bounding box center [949, 147] width 27 height 27
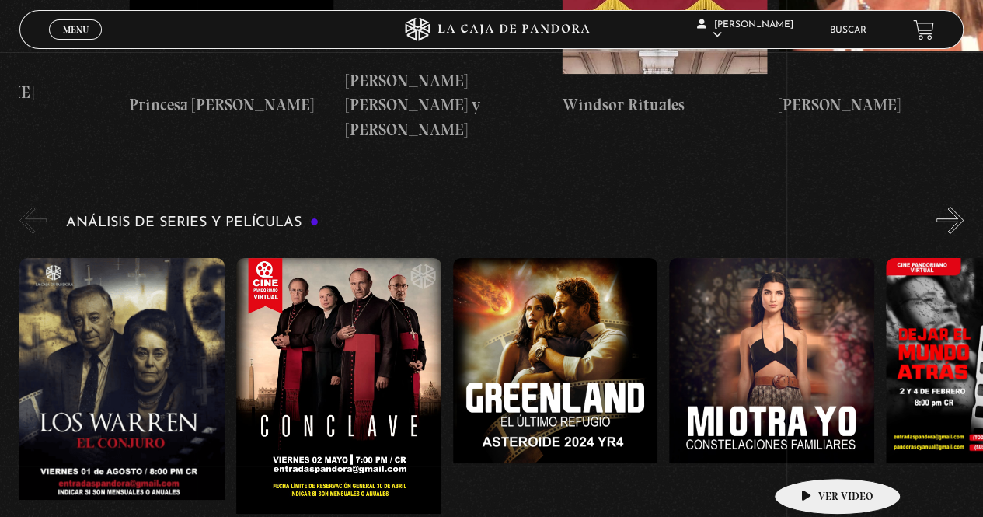
scroll to position [2820, 0]
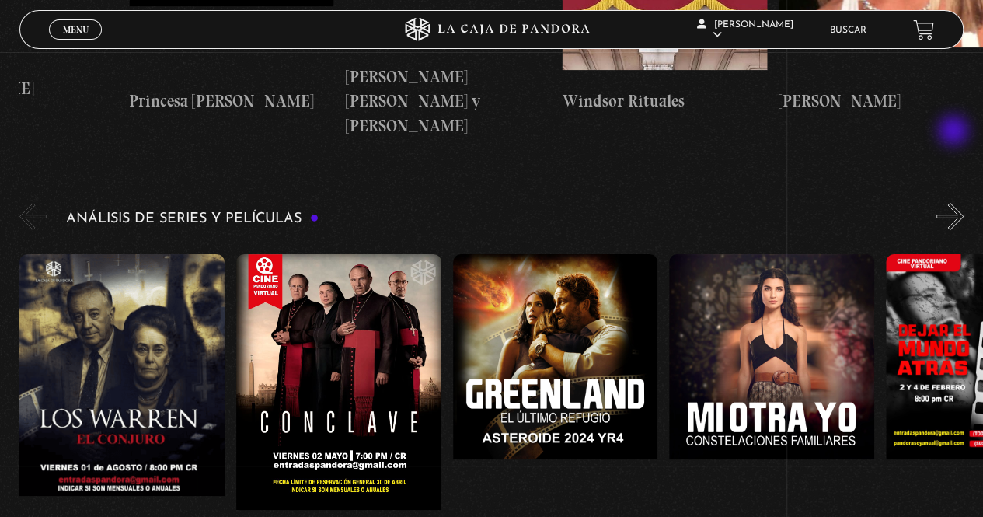
click at [955, 203] on button "»" at bounding box center [949, 216] width 27 height 27
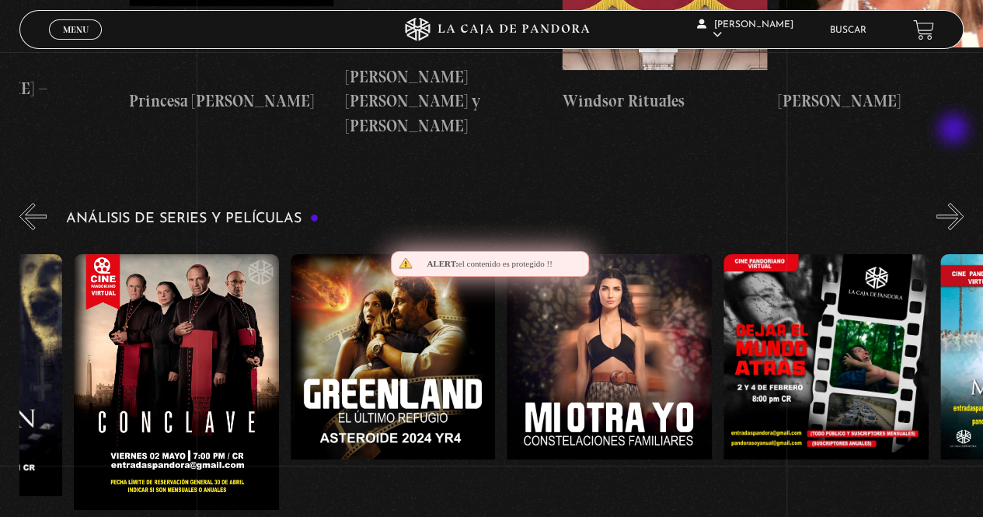
click at [955, 203] on button "»" at bounding box center [949, 216] width 27 height 27
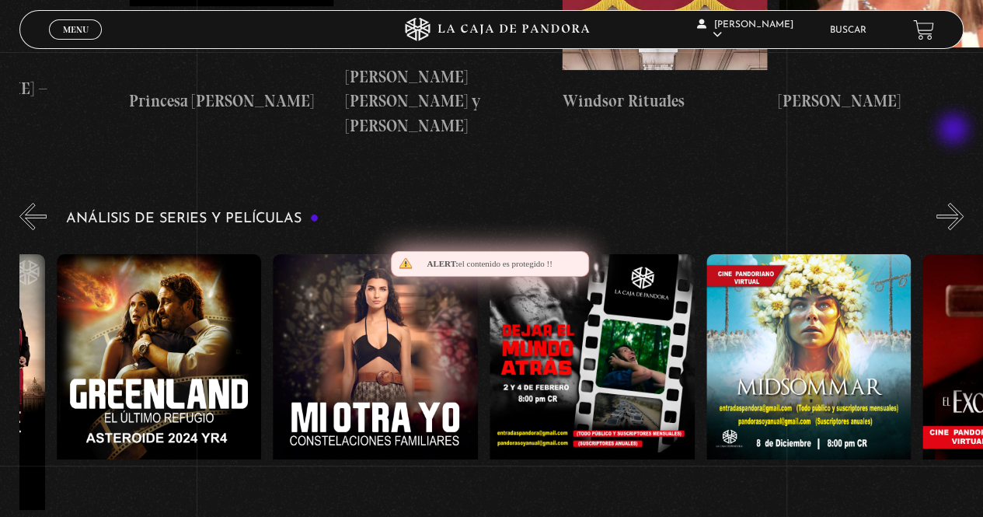
click at [955, 203] on button "»" at bounding box center [949, 216] width 27 height 27
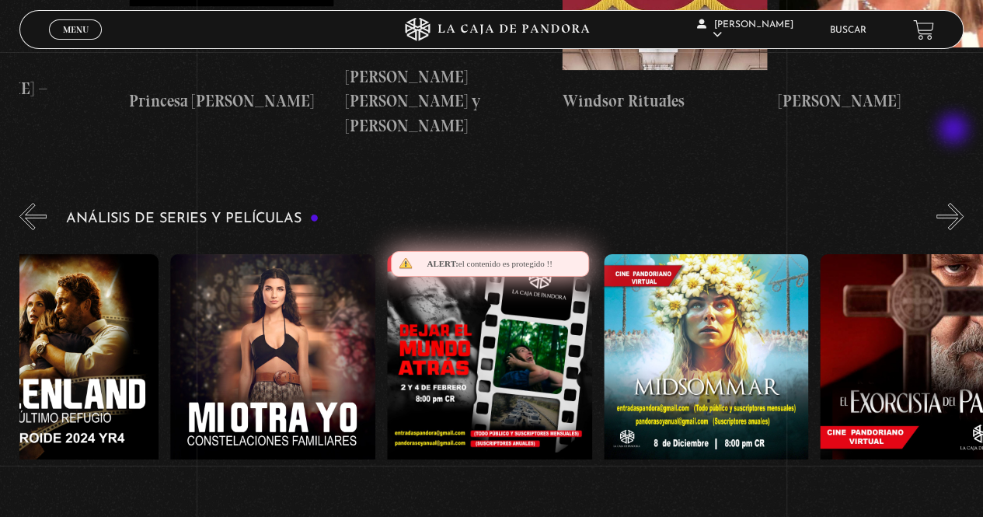
click at [955, 203] on button "»" at bounding box center [949, 216] width 27 height 27
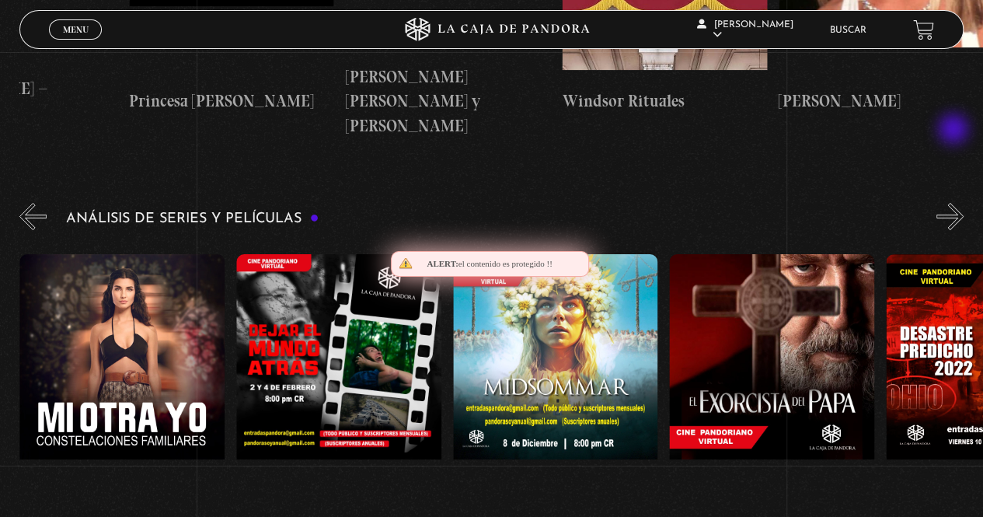
click at [955, 203] on button "»" at bounding box center [949, 216] width 27 height 27
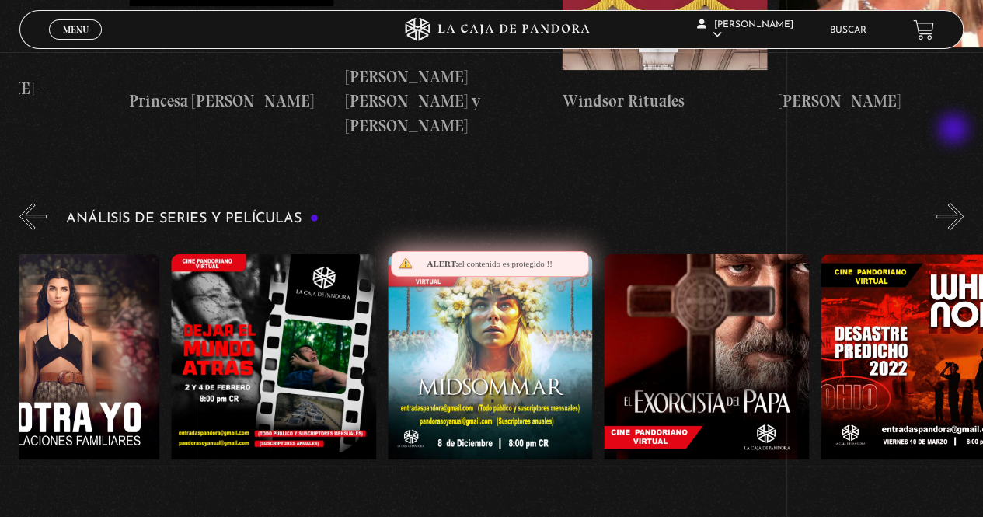
click at [955, 203] on button "»" at bounding box center [949, 216] width 27 height 27
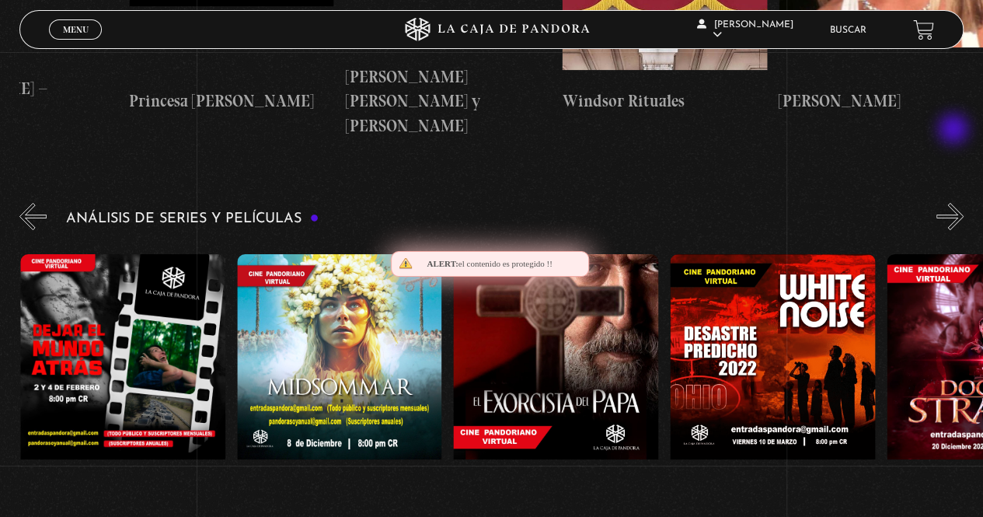
click at [955, 203] on button "»" at bounding box center [949, 216] width 27 height 27
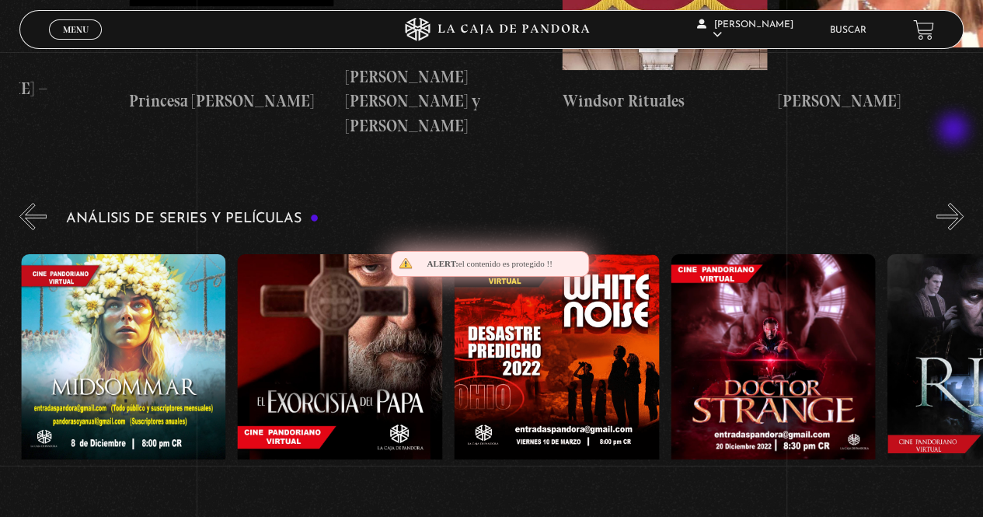
scroll to position [0, 1082]
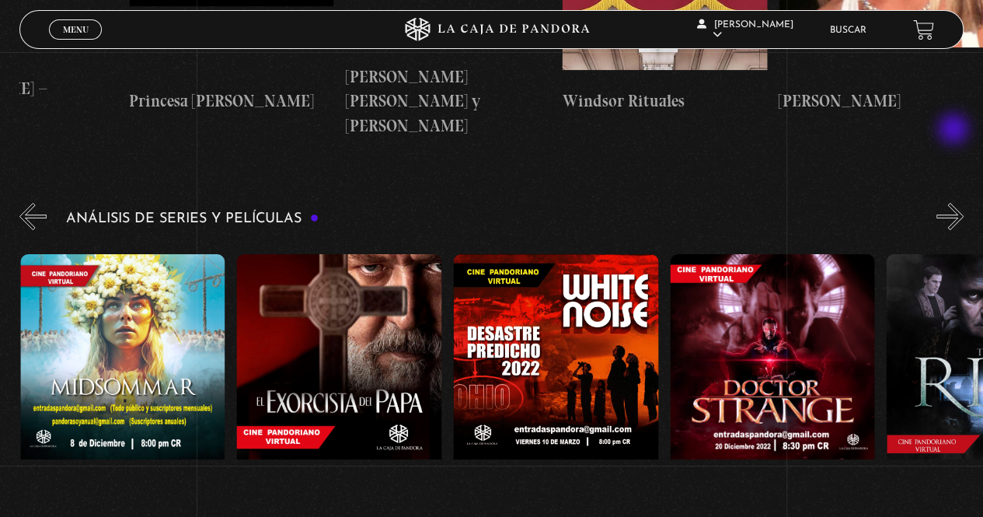
click at [955, 203] on button "»" at bounding box center [949, 216] width 27 height 27
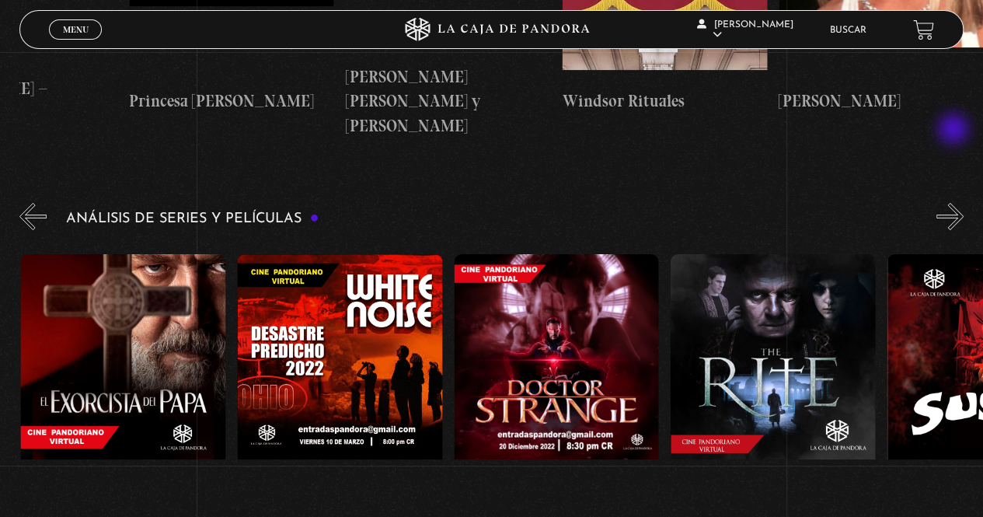
click at [955, 203] on button "»" at bounding box center [949, 216] width 27 height 27
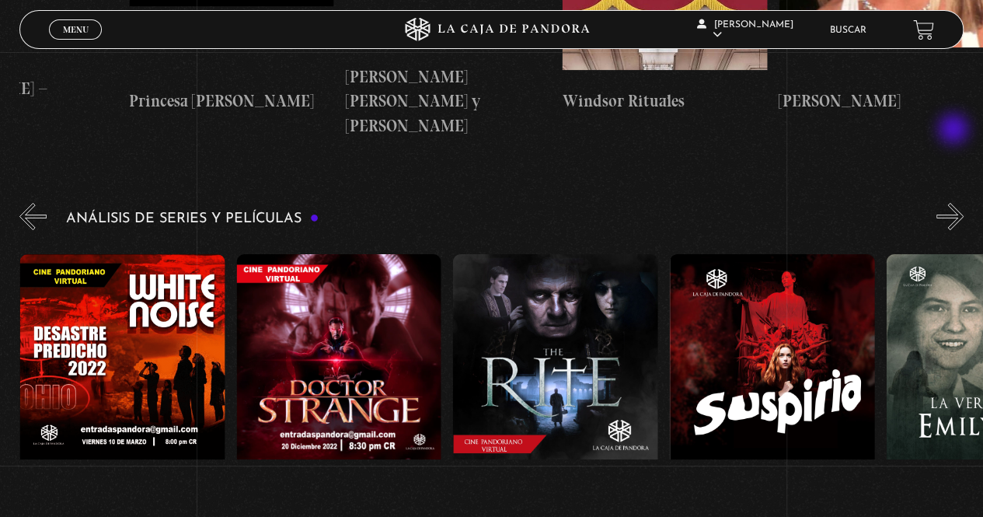
click at [955, 203] on button "»" at bounding box center [949, 216] width 27 height 27
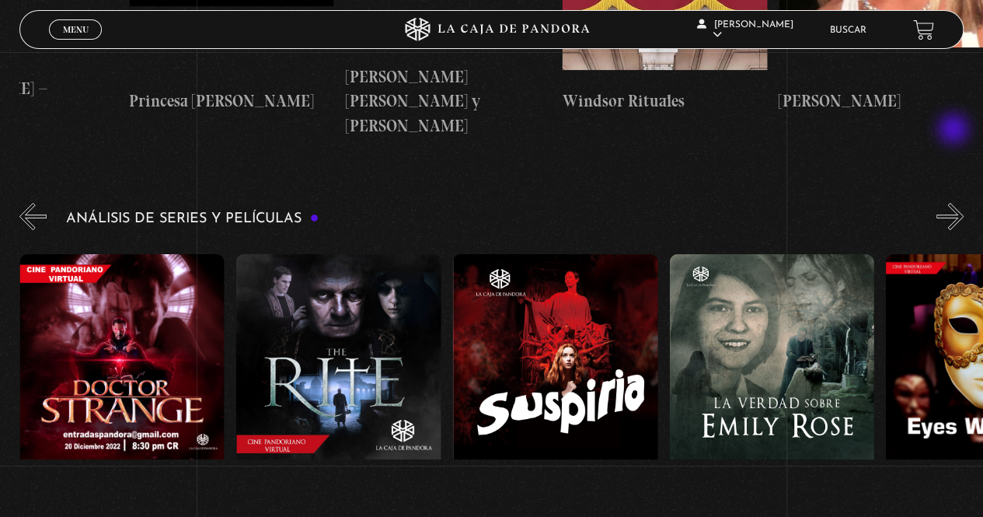
scroll to position [0, 1732]
click at [955, 203] on button "»" at bounding box center [949, 216] width 27 height 27
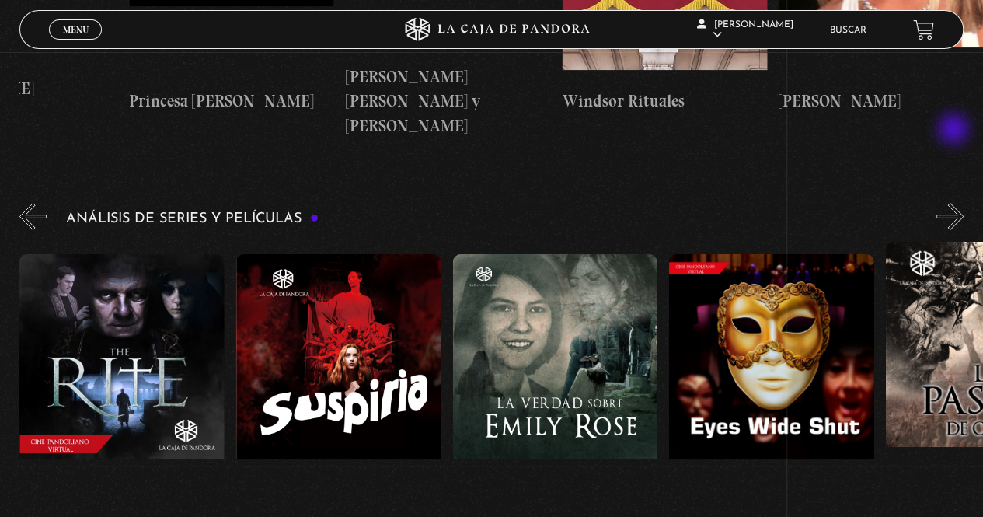
click at [955, 203] on button "»" at bounding box center [949, 216] width 27 height 27
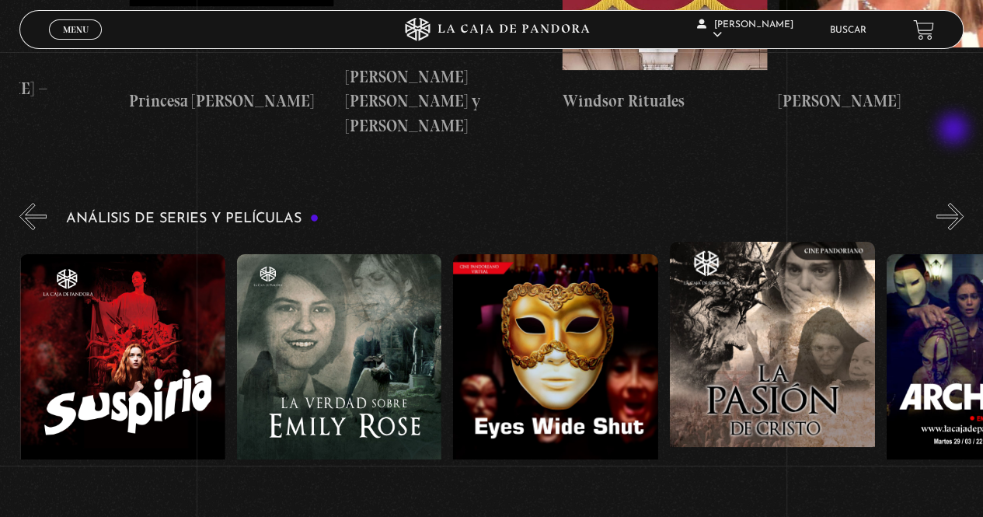
scroll to position [0, 2165]
click at [955, 203] on button "»" at bounding box center [949, 216] width 27 height 27
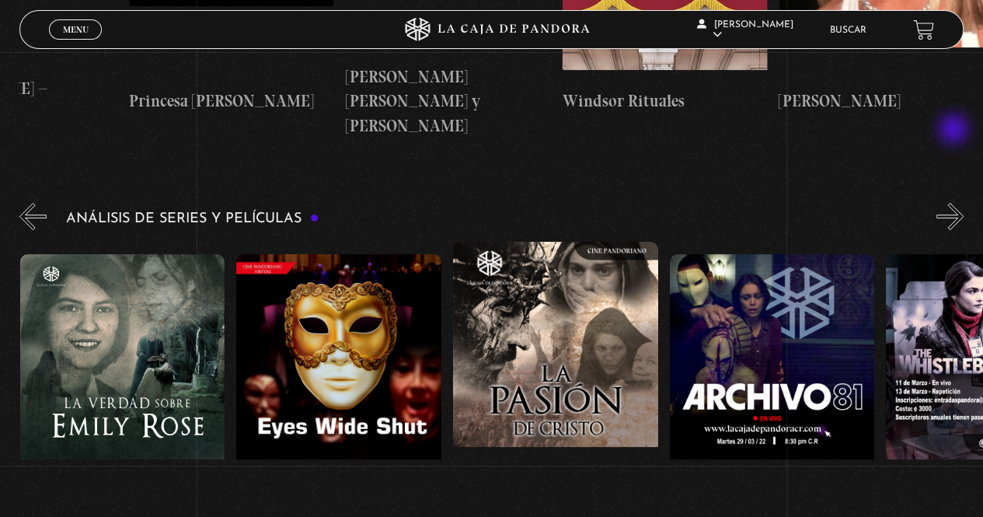
click at [955, 203] on button "»" at bounding box center [949, 216] width 27 height 27
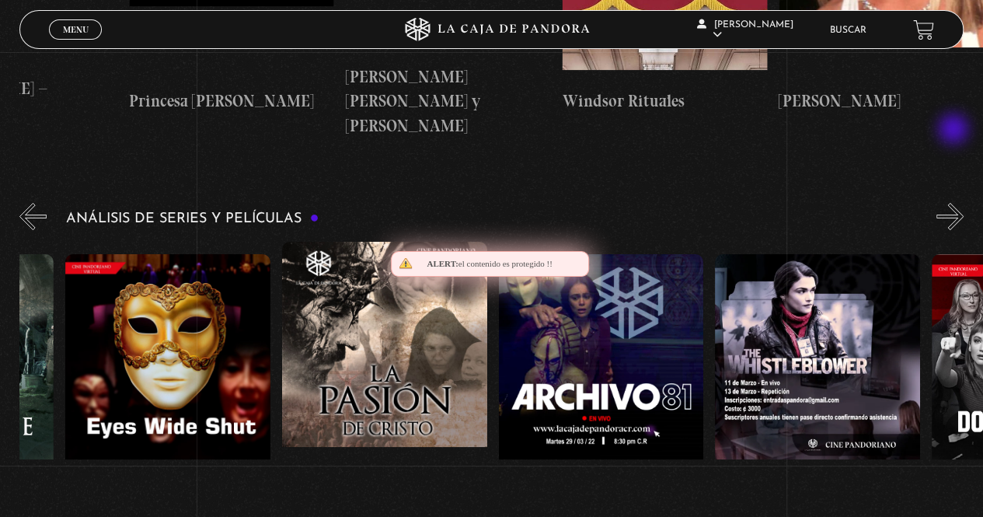
click at [955, 203] on button "»" at bounding box center [949, 216] width 27 height 27
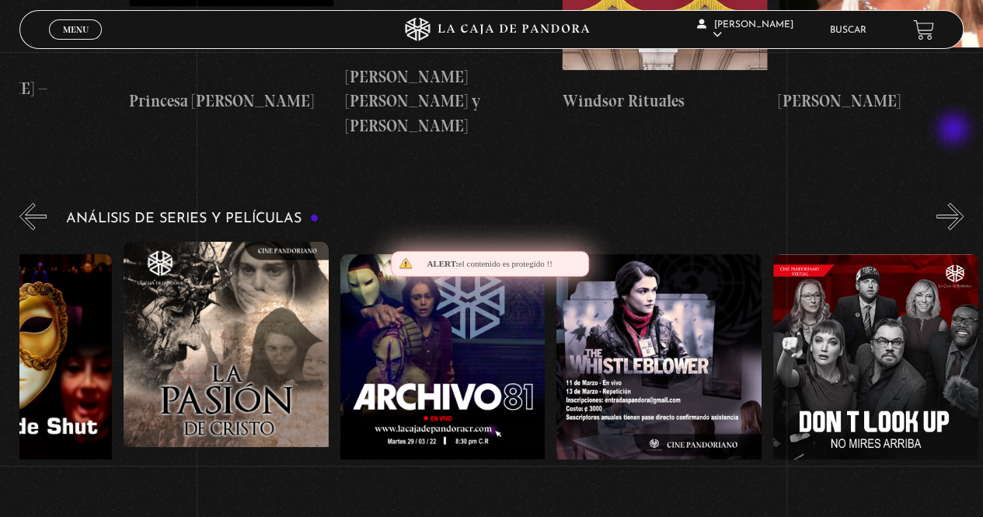
click at [955, 203] on button "»" at bounding box center [949, 216] width 27 height 27
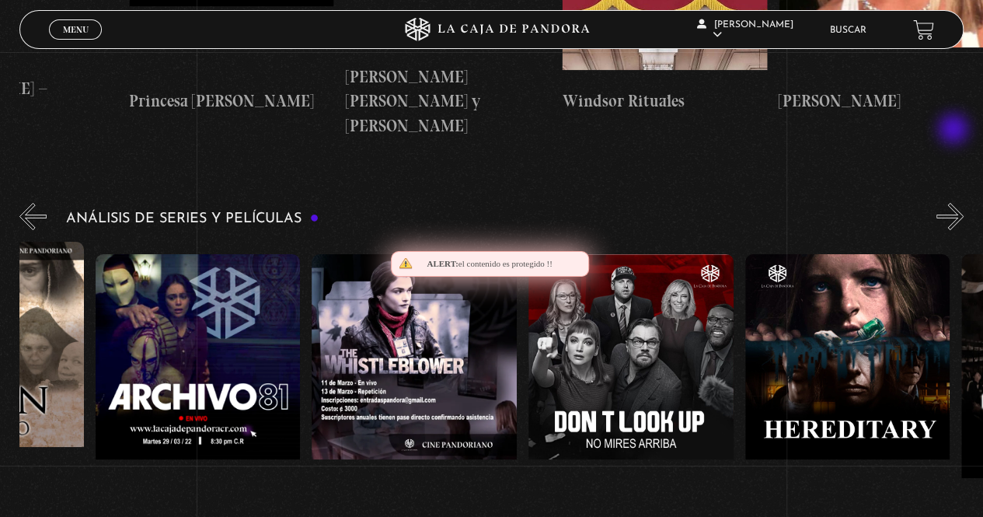
click at [955, 203] on button "»" at bounding box center [949, 216] width 27 height 27
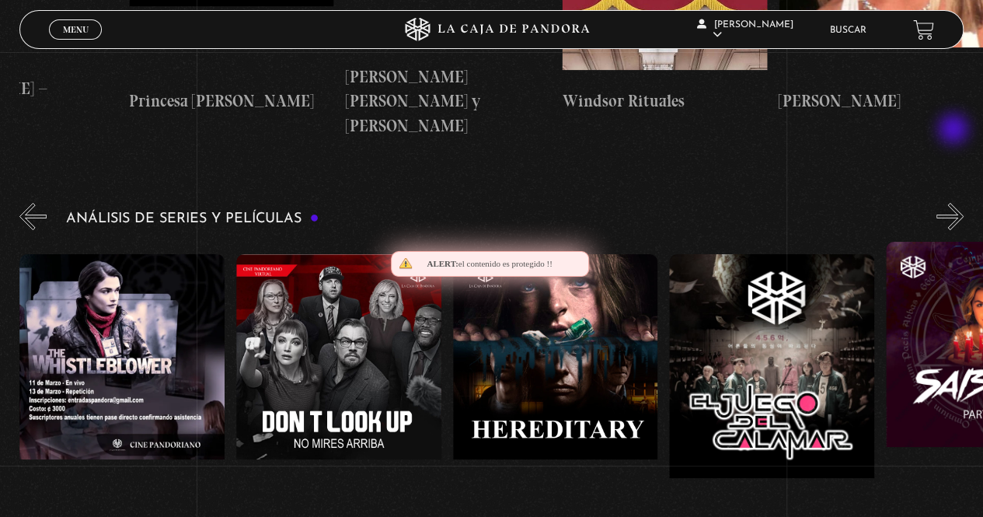
click at [955, 203] on button "»" at bounding box center [949, 216] width 27 height 27
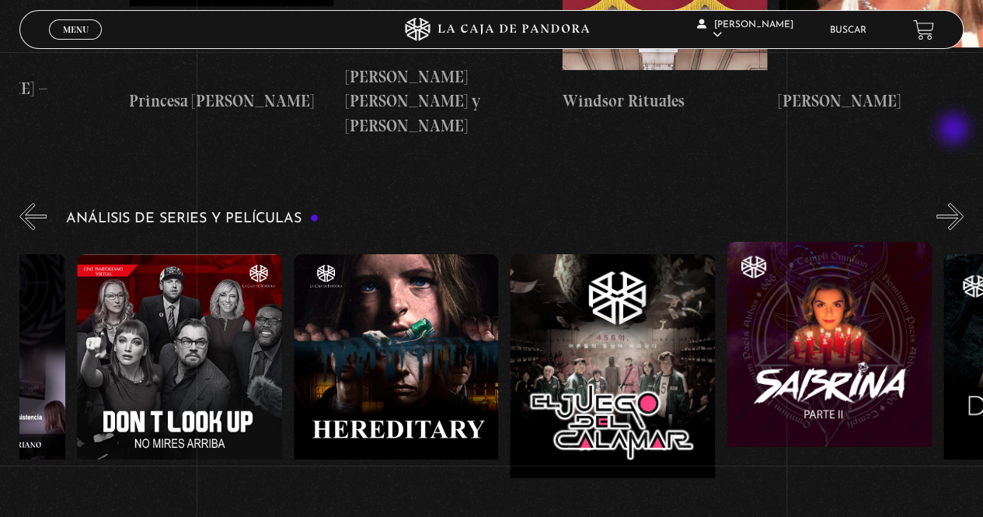
click at [955, 203] on button "»" at bounding box center [949, 216] width 27 height 27
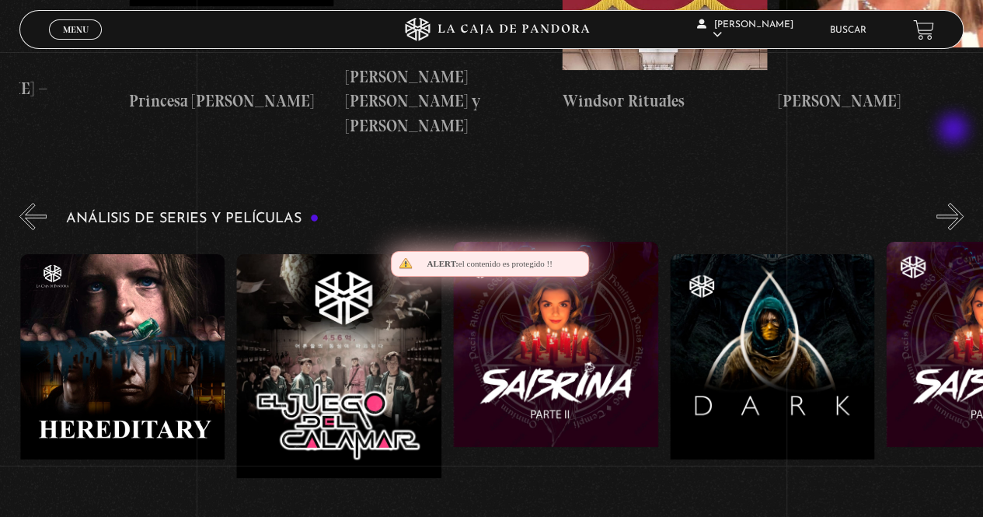
click at [955, 203] on button "»" at bounding box center [949, 216] width 27 height 27
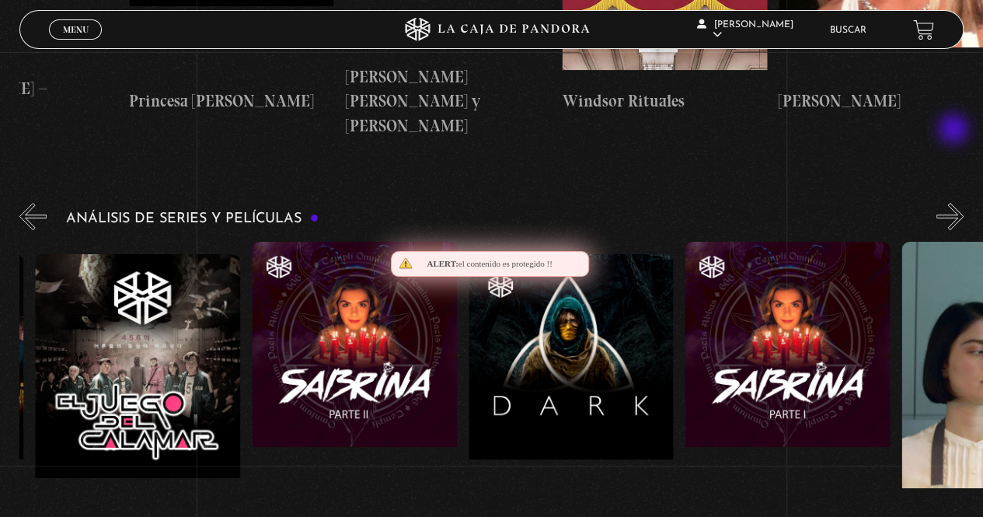
click at [955, 203] on button "»" at bounding box center [949, 216] width 27 height 27
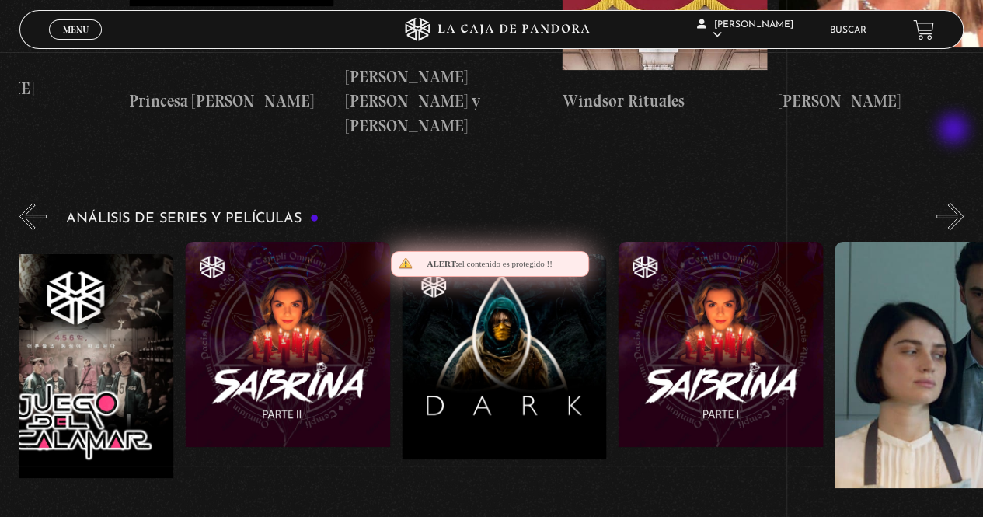
scroll to position [0, 4004]
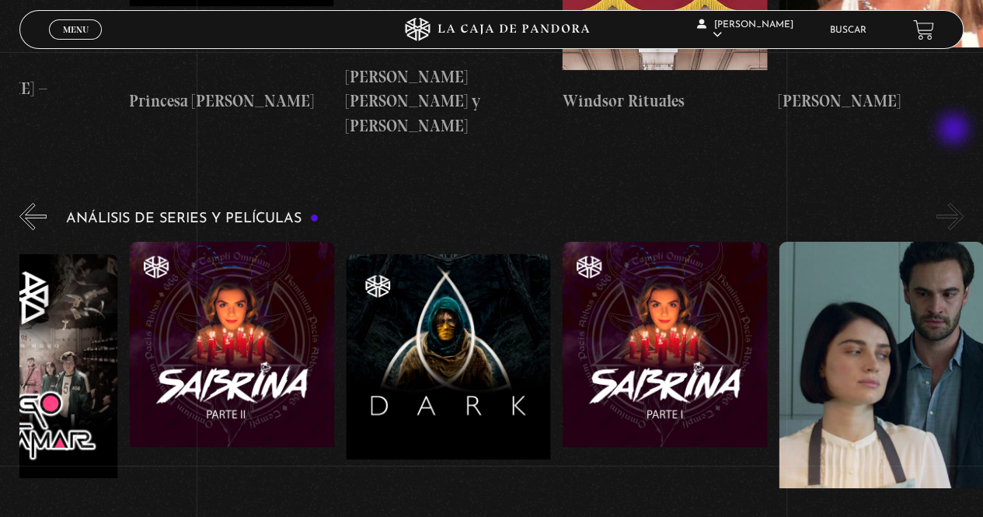
click at [955, 203] on button "»" at bounding box center [949, 216] width 27 height 27
click at [963, 203] on button "»" at bounding box center [949, 216] width 27 height 27
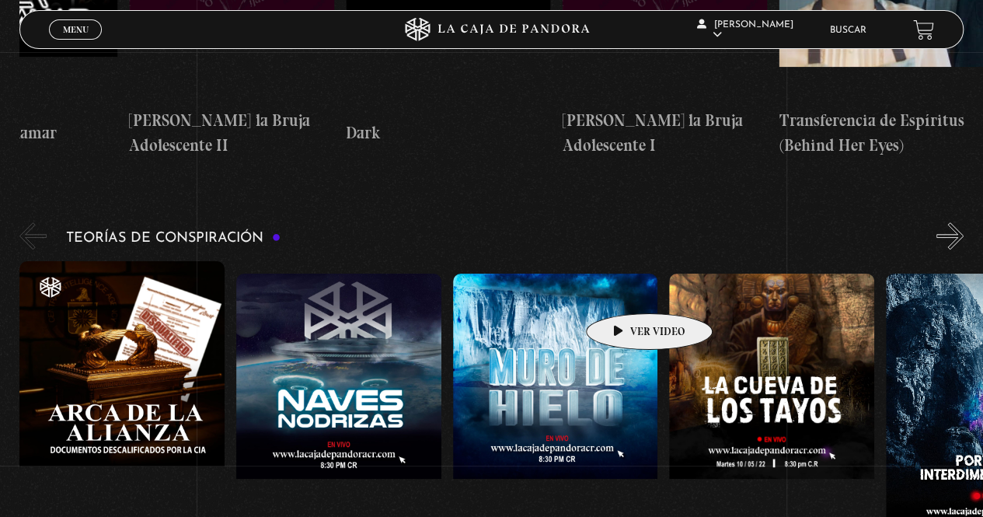
scroll to position [3242, 0]
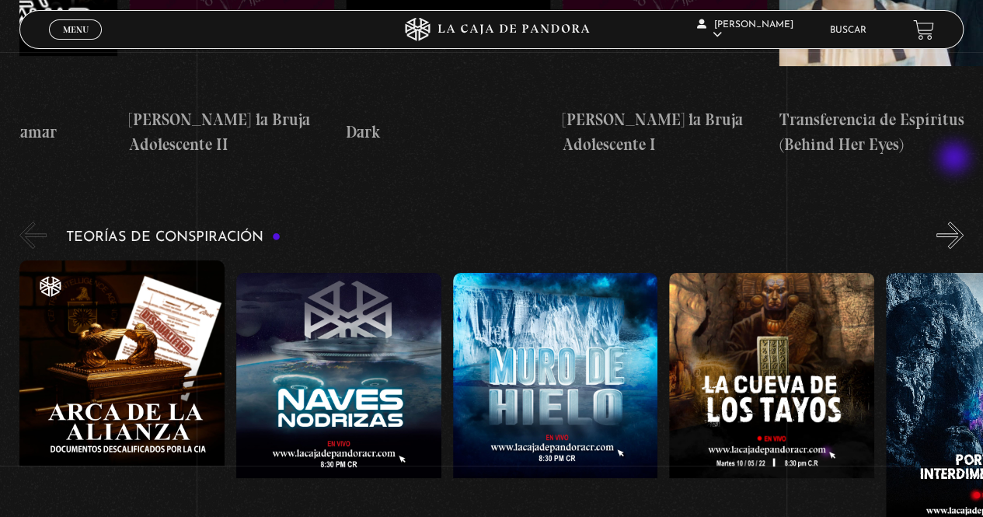
click at [956, 221] on button "»" at bounding box center [949, 234] width 27 height 27
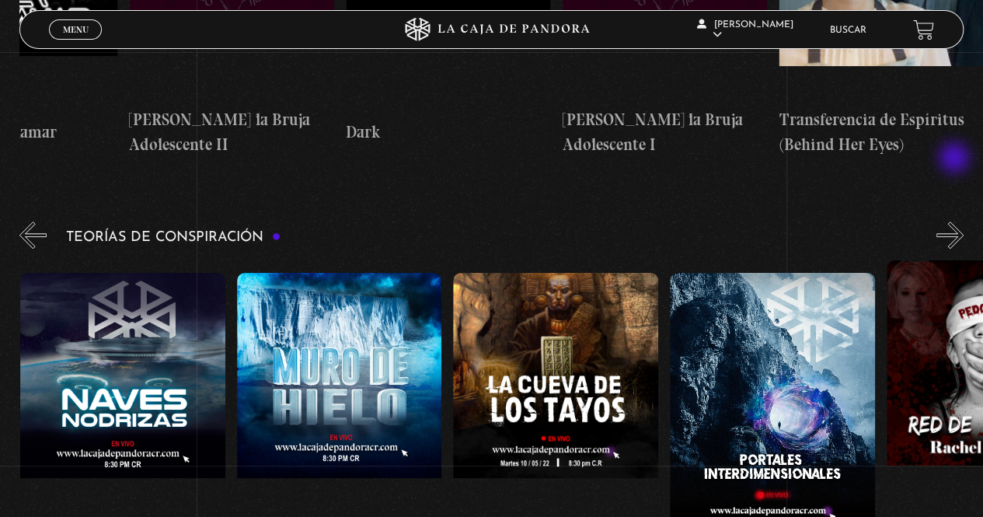
scroll to position [0, 216]
click at [956, 221] on button "»" at bounding box center [949, 234] width 27 height 27
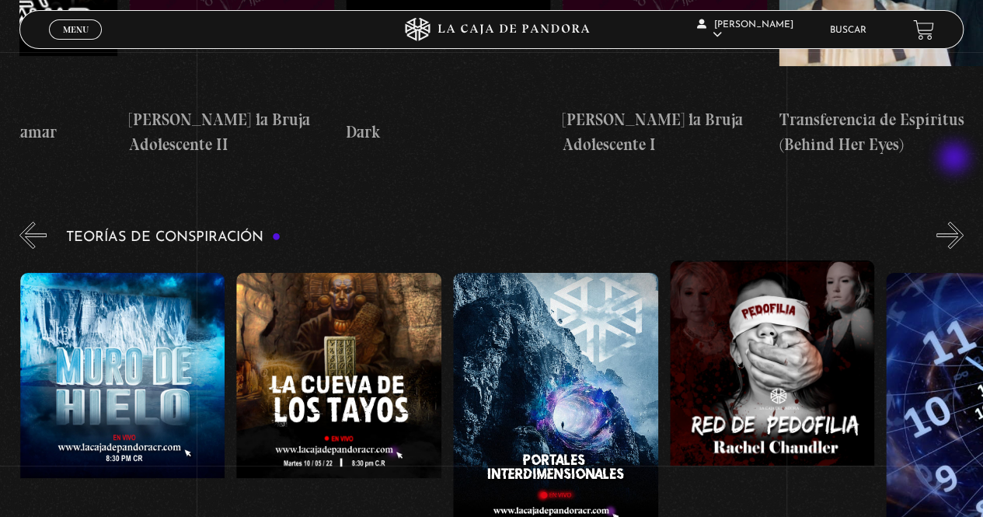
click at [956, 221] on button "»" at bounding box center [949, 234] width 27 height 27
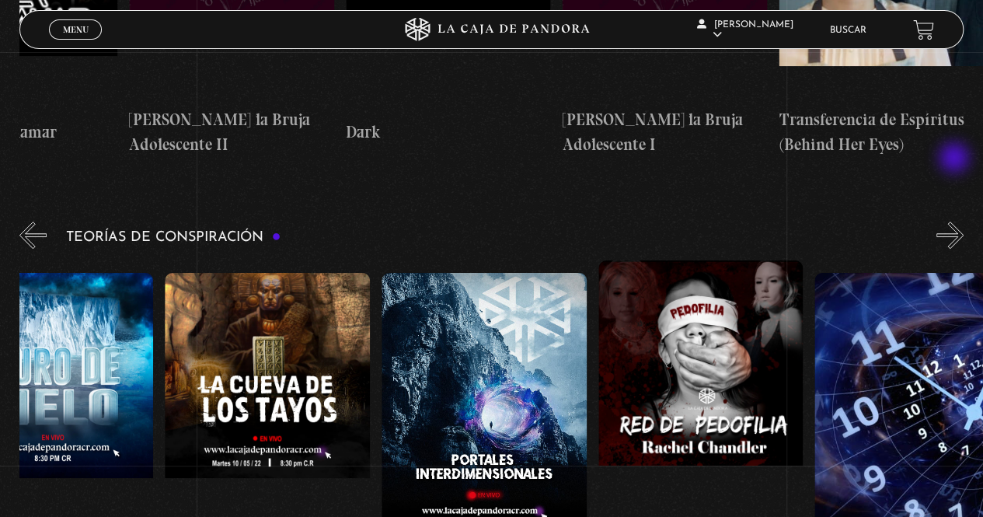
scroll to position [0, 541]
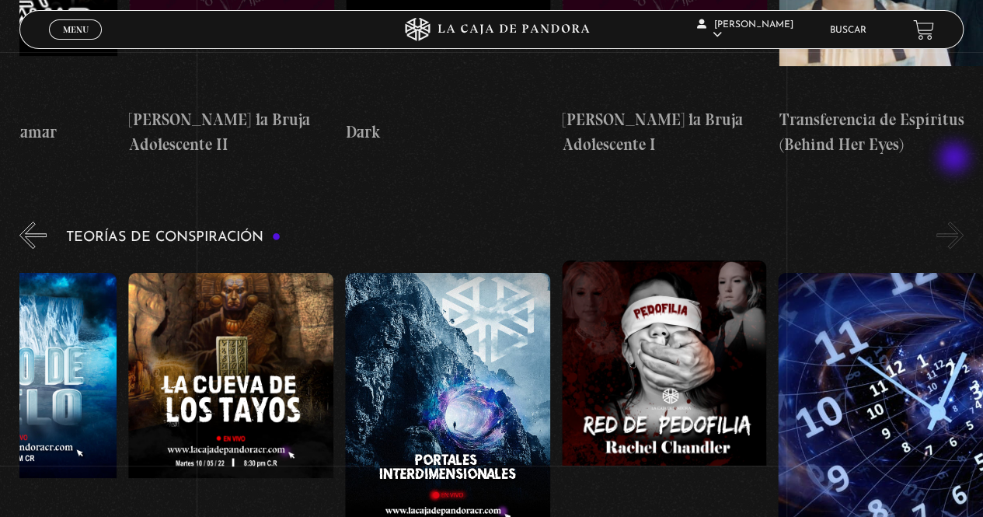
click at [956, 221] on button "»" at bounding box center [949, 234] width 27 height 27
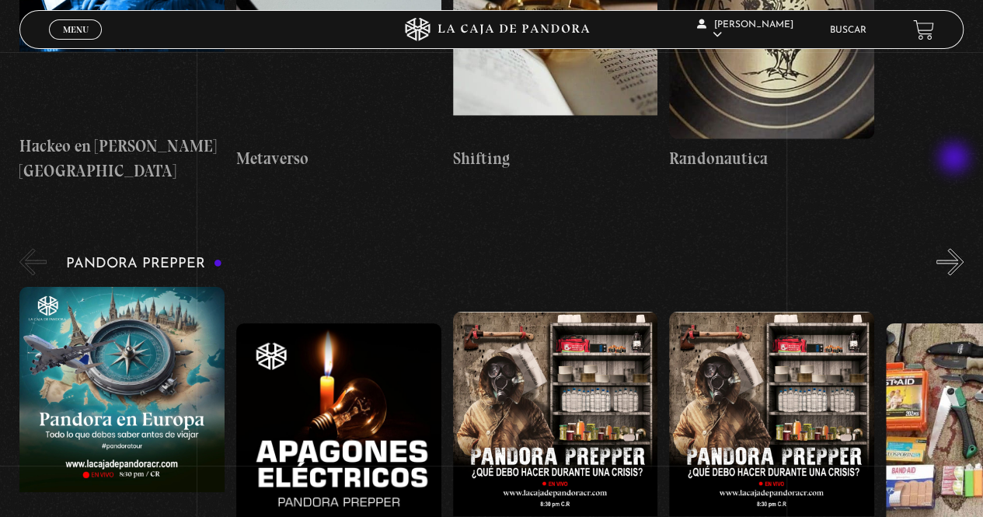
scroll to position [4098, 0]
click at [956, 247] on button "»" at bounding box center [949, 260] width 27 height 27
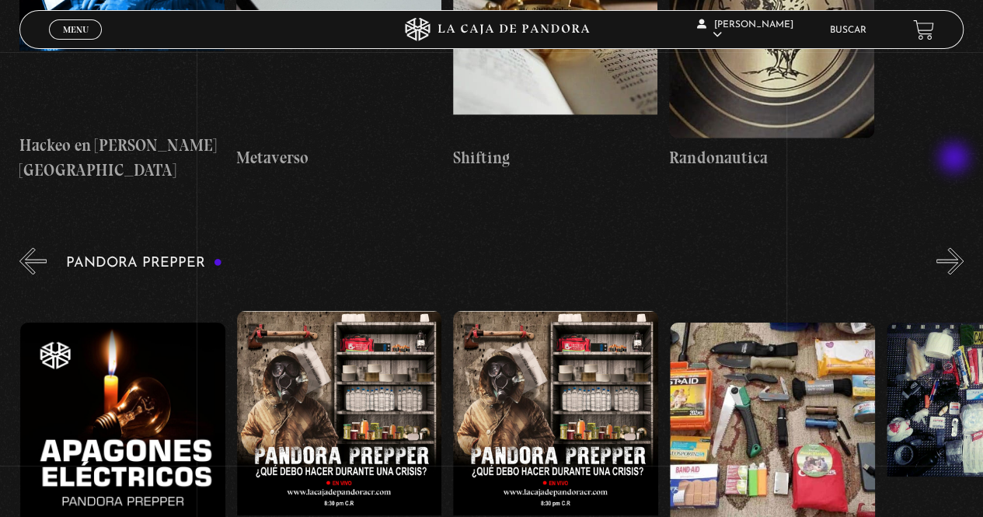
click at [956, 247] on button "»" at bounding box center [949, 260] width 27 height 27
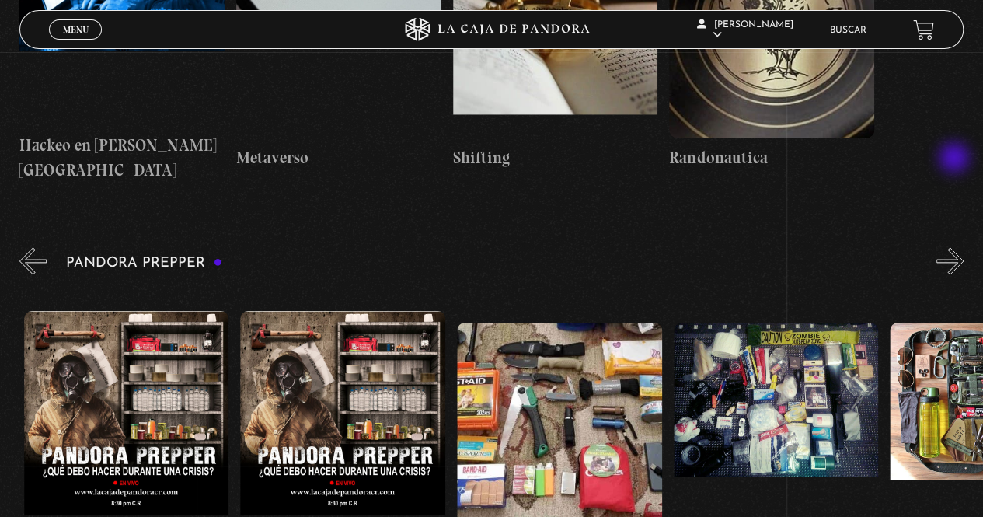
click at [956, 247] on button "»" at bounding box center [949, 260] width 27 height 27
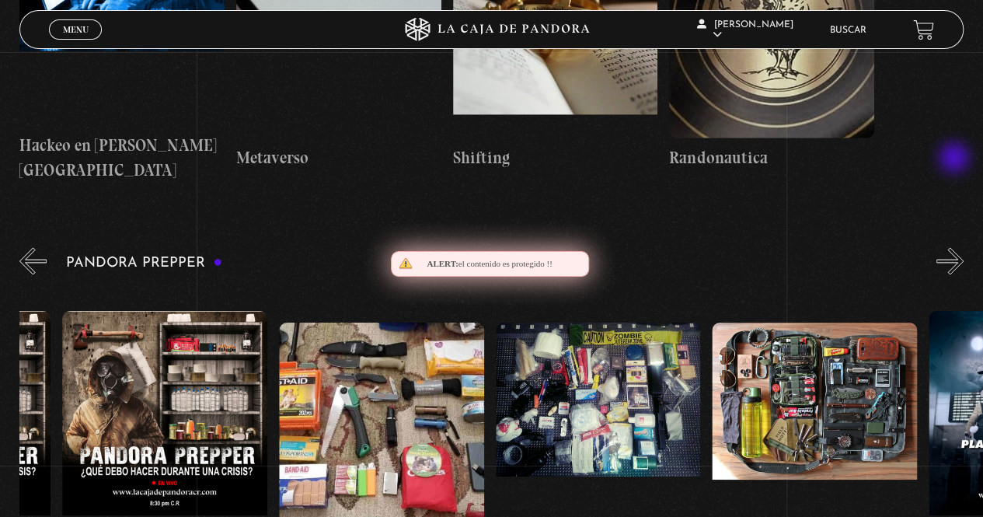
click at [956, 247] on button "»" at bounding box center [949, 260] width 27 height 27
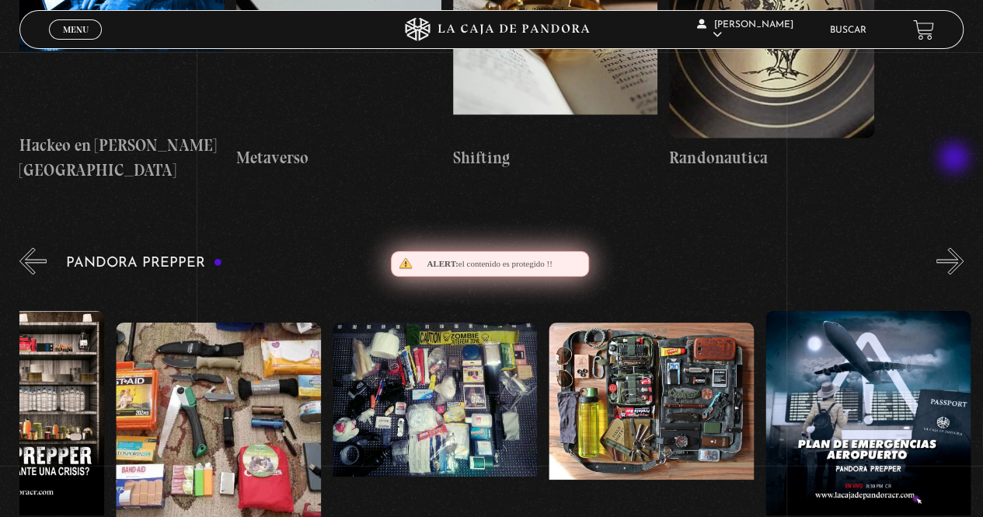
click at [956, 247] on button "»" at bounding box center [949, 260] width 27 height 27
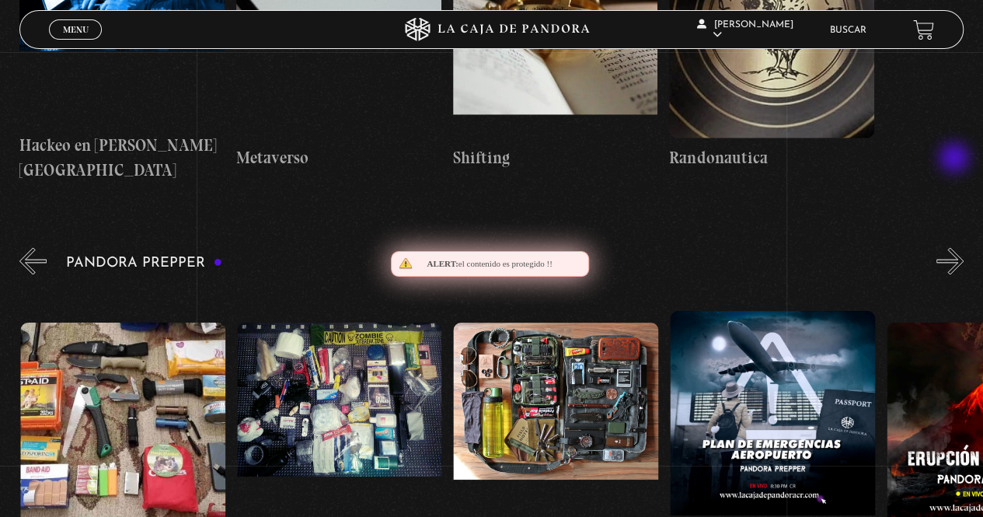
click at [956, 247] on button "»" at bounding box center [949, 260] width 27 height 27
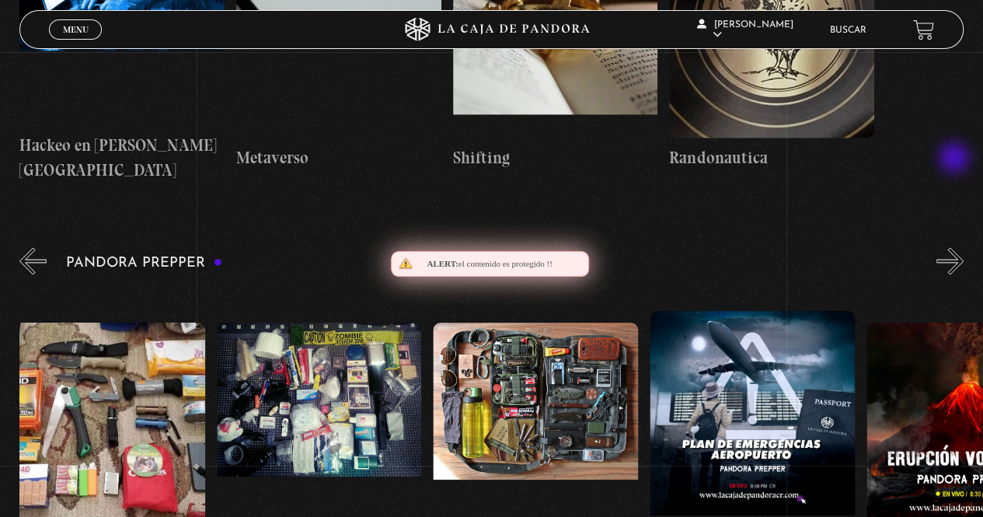
click at [956, 247] on button "»" at bounding box center [949, 260] width 27 height 27
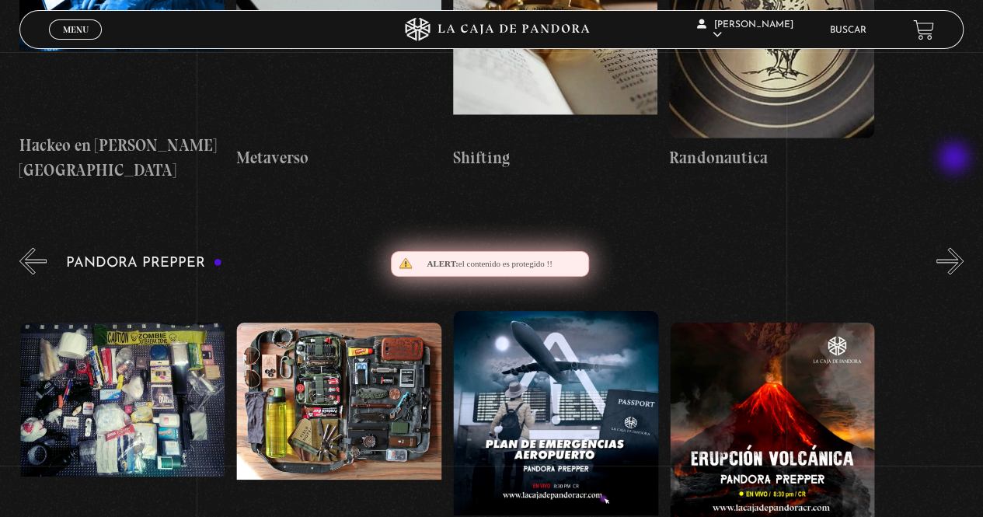
click at [956, 247] on button "»" at bounding box center [949, 260] width 27 height 27
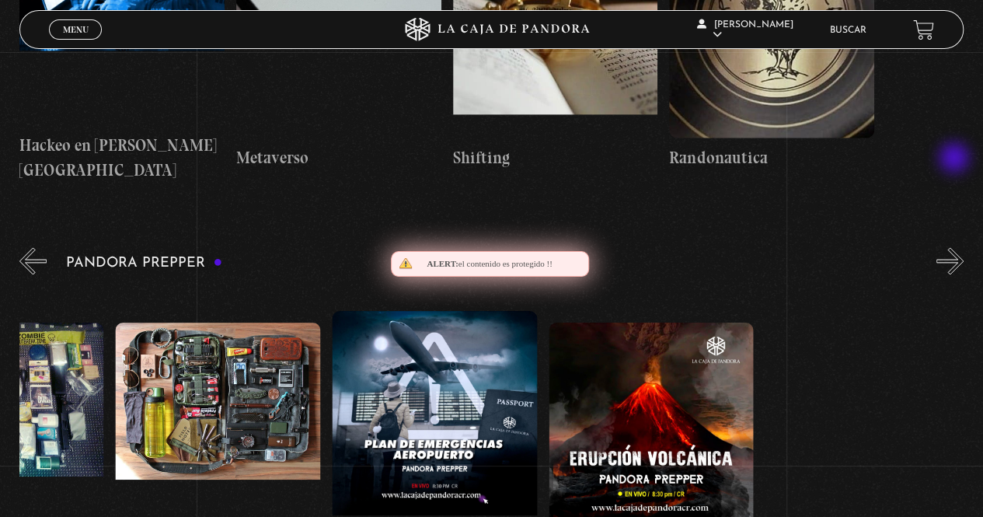
click at [956, 247] on button "»" at bounding box center [949, 260] width 27 height 27
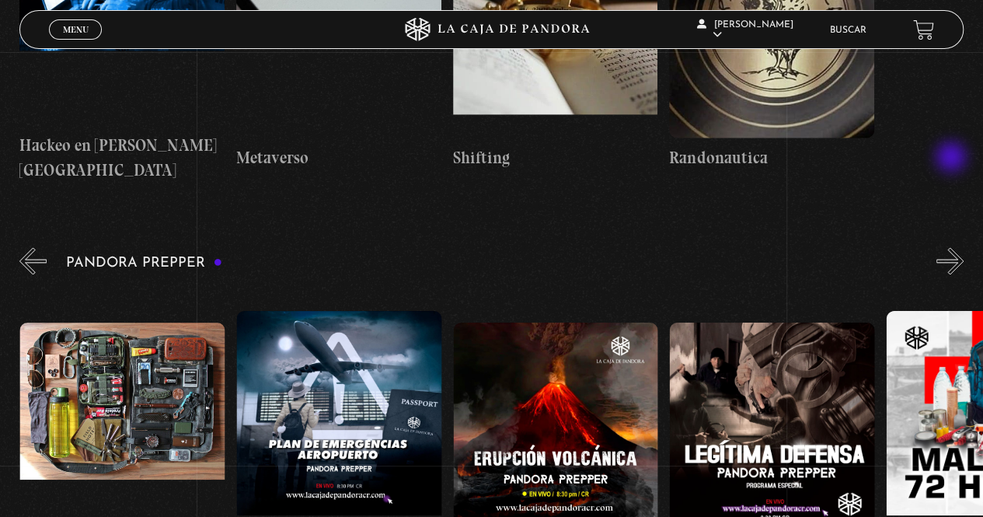
click at [953, 247] on button "»" at bounding box center [949, 260] width 27 height 27
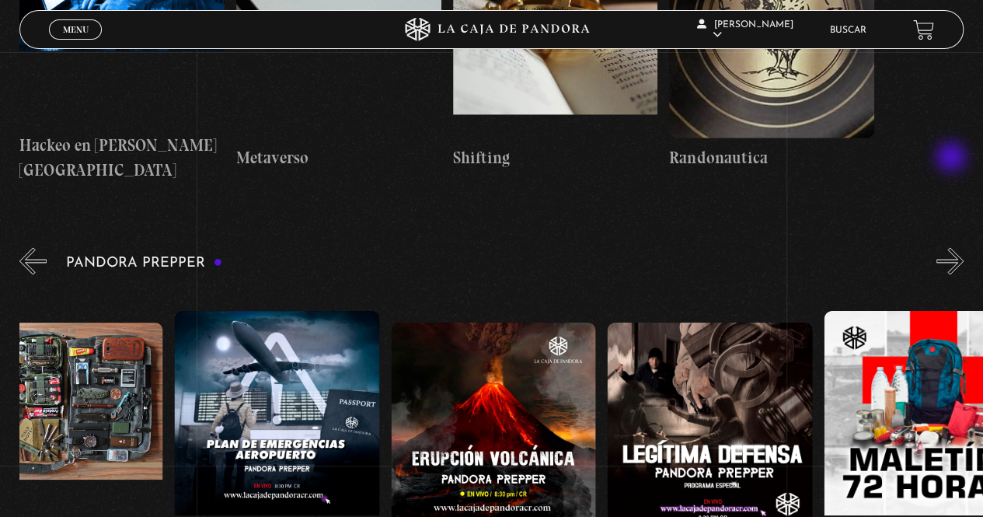
click at [953, 247] on button "»" at bounding box center [949, 260] width 27 height 27
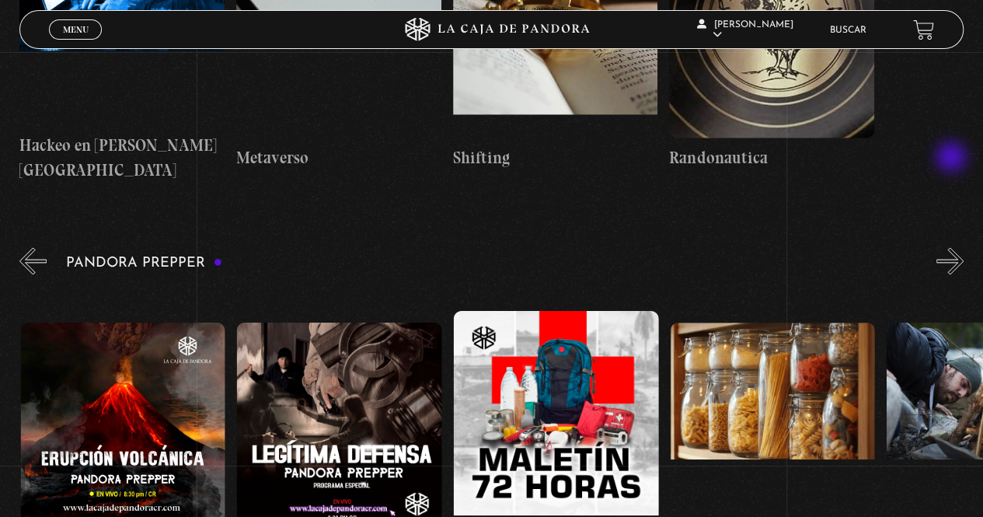
click at [953, 247] on button "»" at bounding box center [949, 260] width 27 height 27
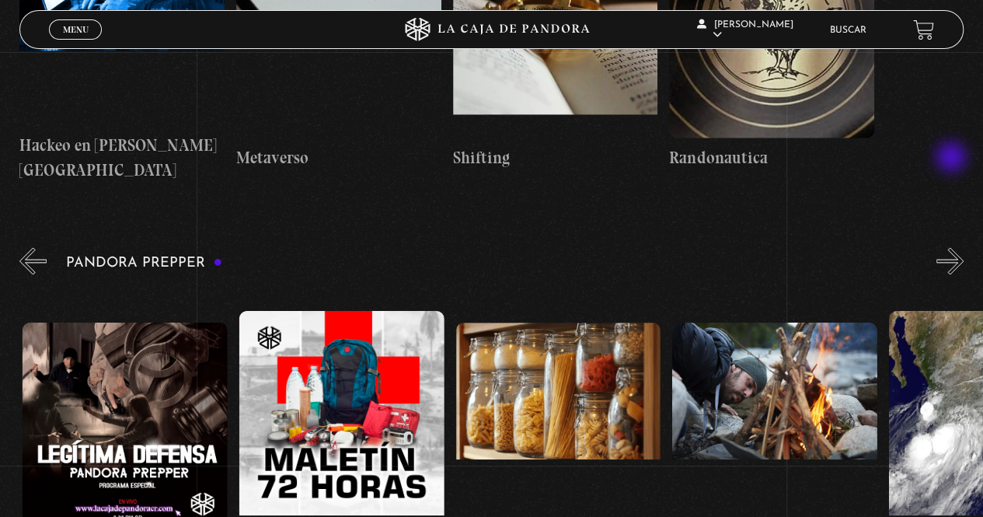
click at [953, 247] on button "»" at bounding box center [949, 260] width 27 height 27
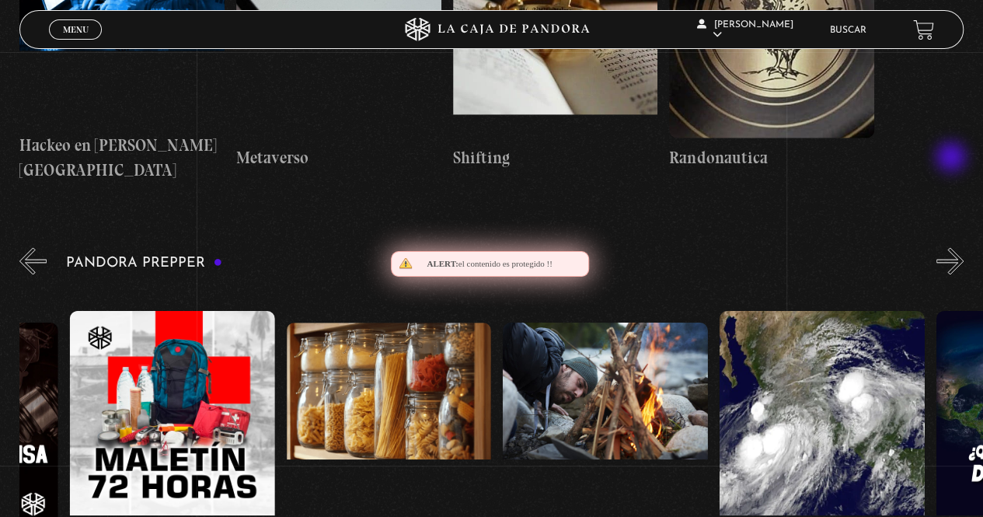
click at [953, 247] on button "»" at bounding box center [949, 260] width 27 height 27
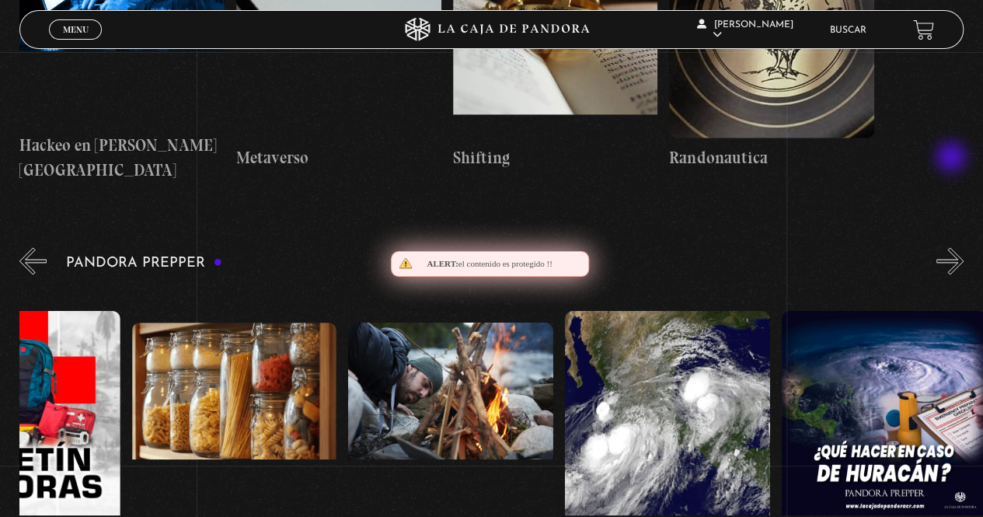
click at [953, 247] on button "»" at bounding box center [949, 260] width 27 height 27
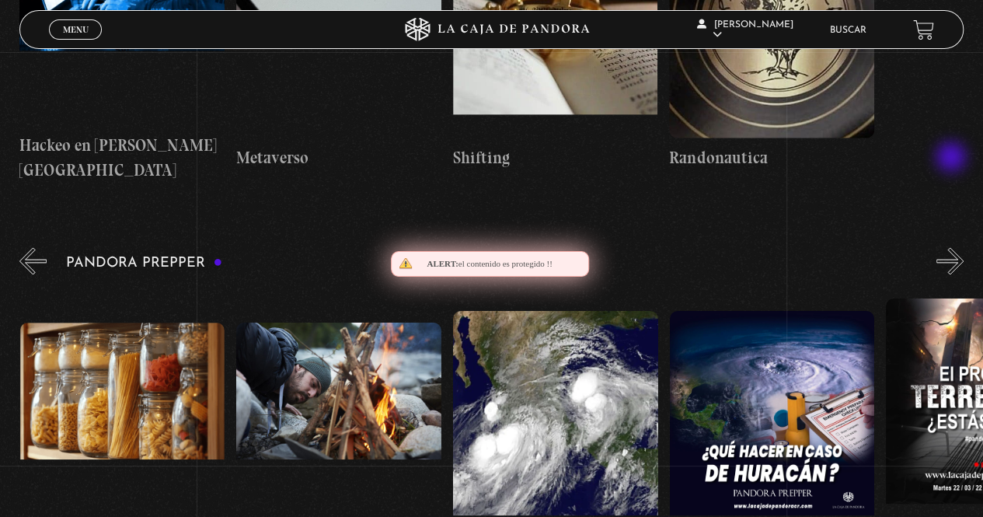
click at [953, 247] on button "»" at bounding box center [949, 260] width 27 height 27
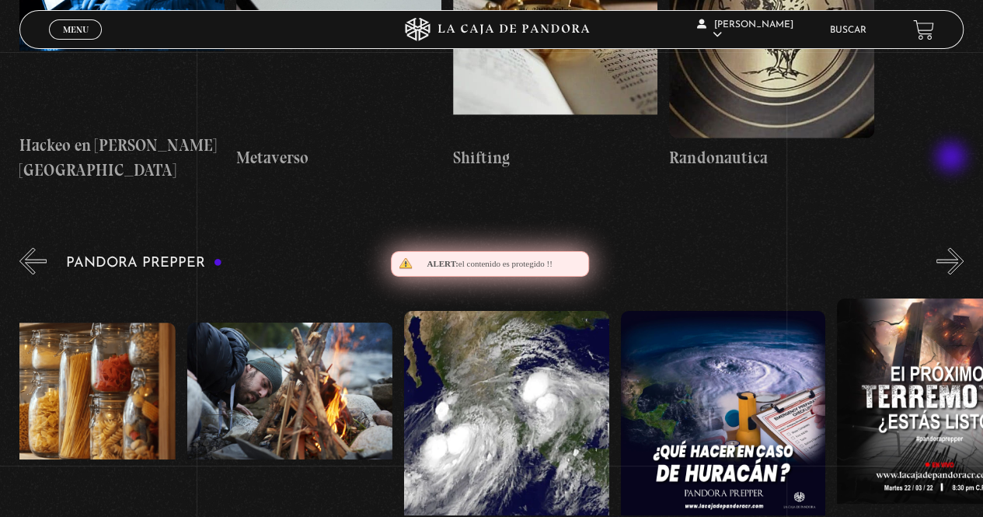
click at [953, 247] on button "»" at bounding box center [949, 260] width 27 height 27
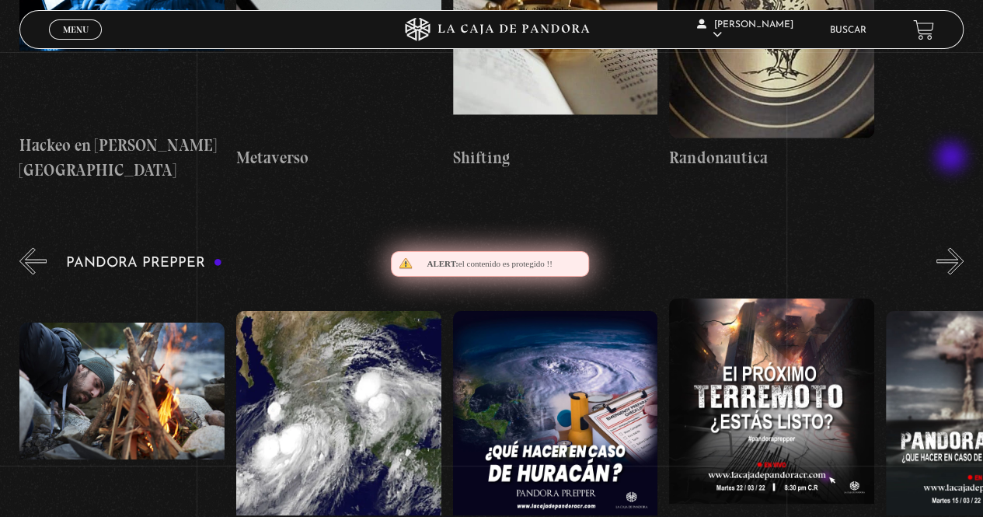
click at [953, 247] on button "»" at bounding box center [949, 260] width 27 height 27
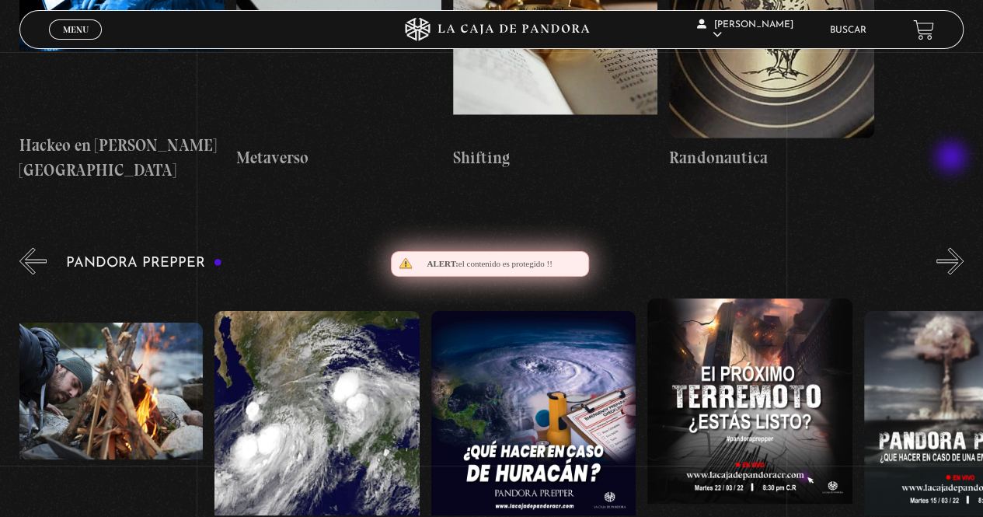
click at [953, 247] on button "»" at bounding box center [949, 260] width 27 height 27
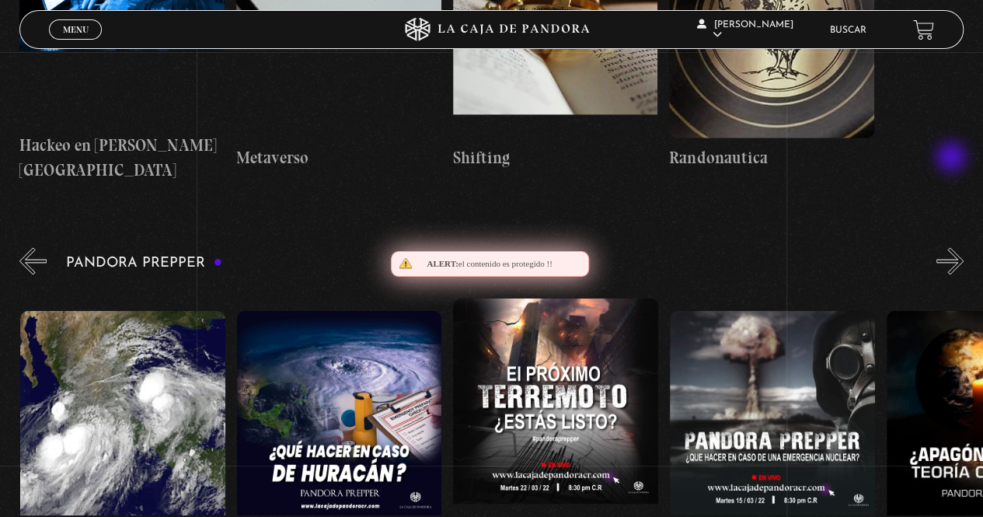
click at [953, 247] on button "»" at bounding box center [949, 260] width 27 height 27
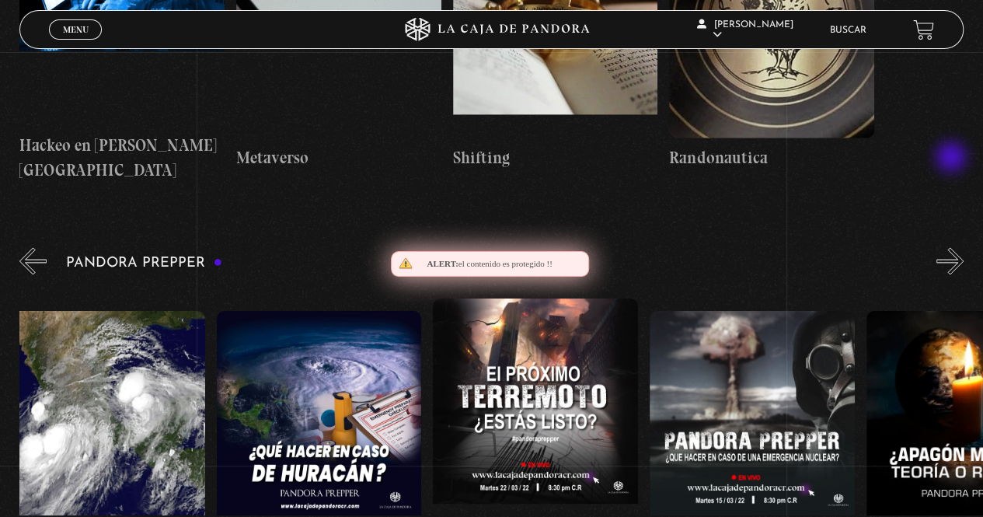
click at [953, 247] on button "»" at bounding box center [949, 260] width 27 height 27
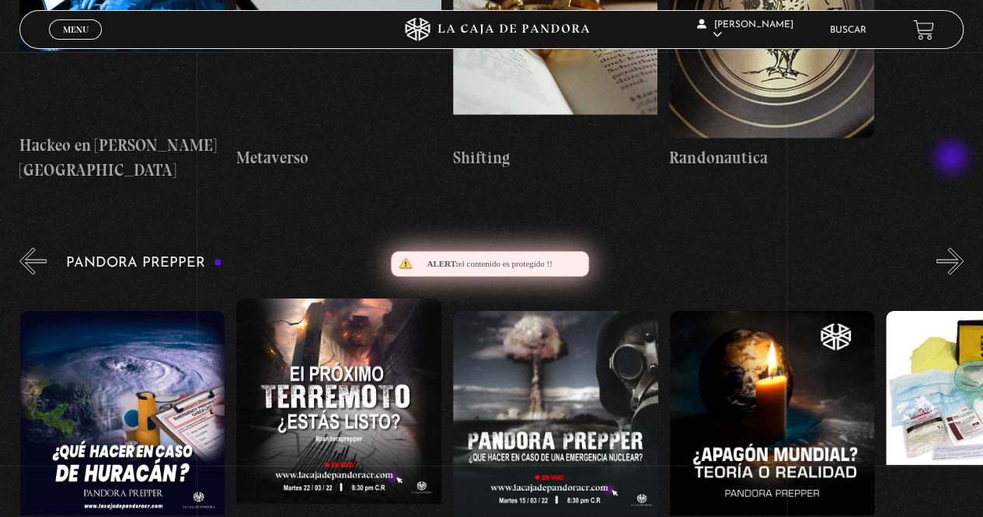
click at [953, 247] on button "»" at bounding box center [949, 260] width 27 height 27
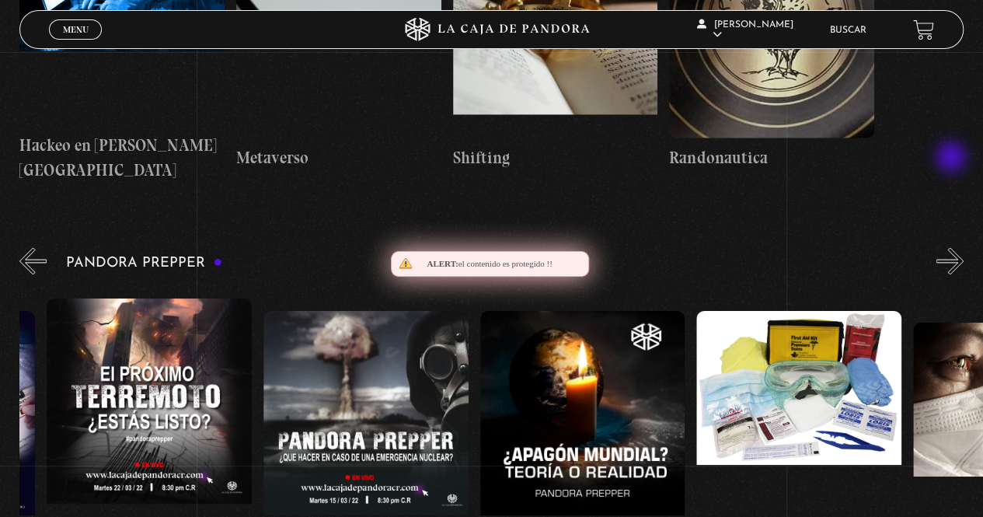
click at [953, 247] on button "»" at bounding box center [949, 260] width 27 height 27
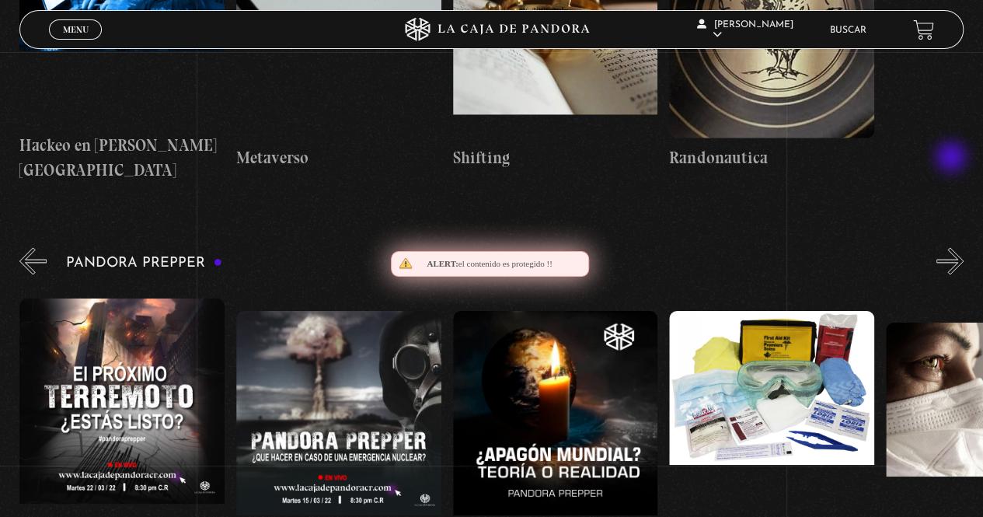
click at [953, 247] on button "»" at bounding box center [949, 260] width 27 height 27
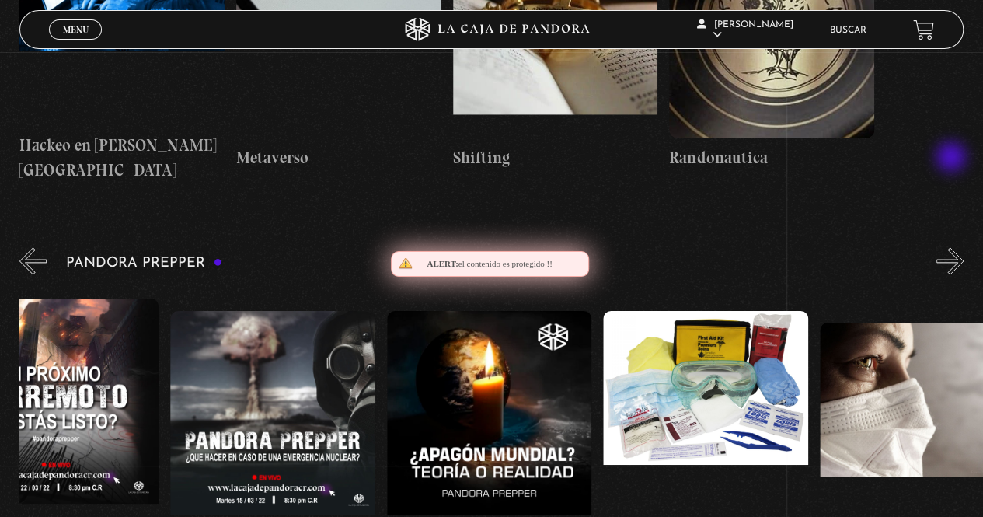
click at [953, 247] on button "»" at bounding box center [949, 260] width 27 height 27
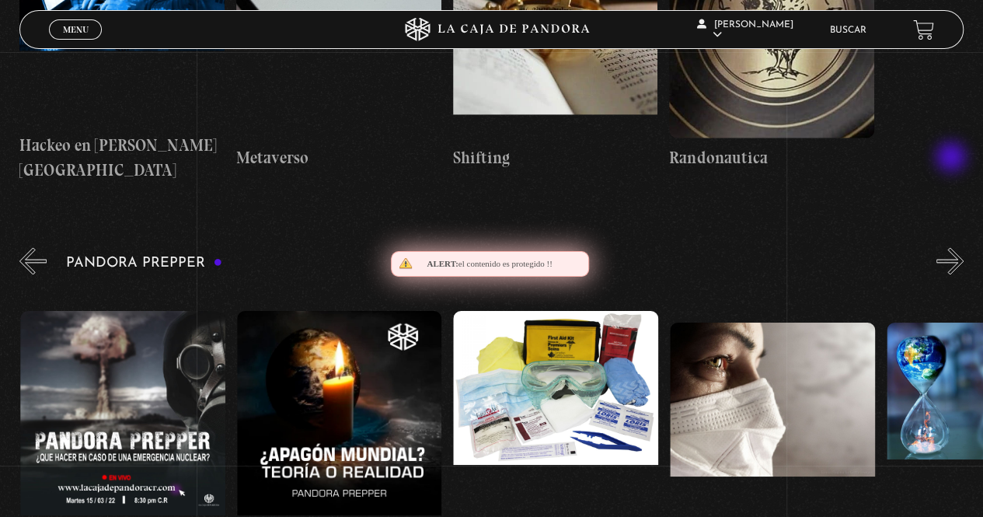
click at [953, 247] on button "»" at bounding box center [949, 260] width 27 height 27
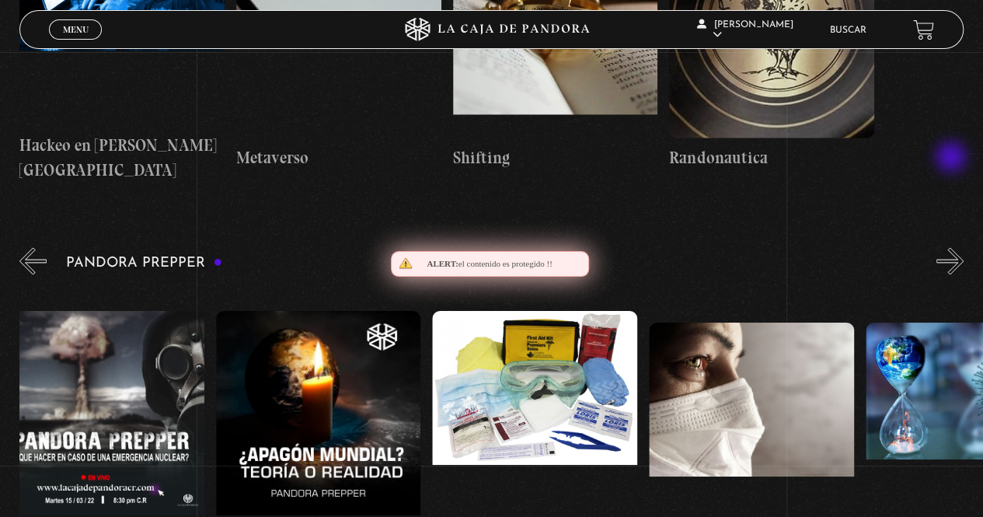
click at [953, 247] on button "»" at bounding box center [949, 260] width 27 height 27
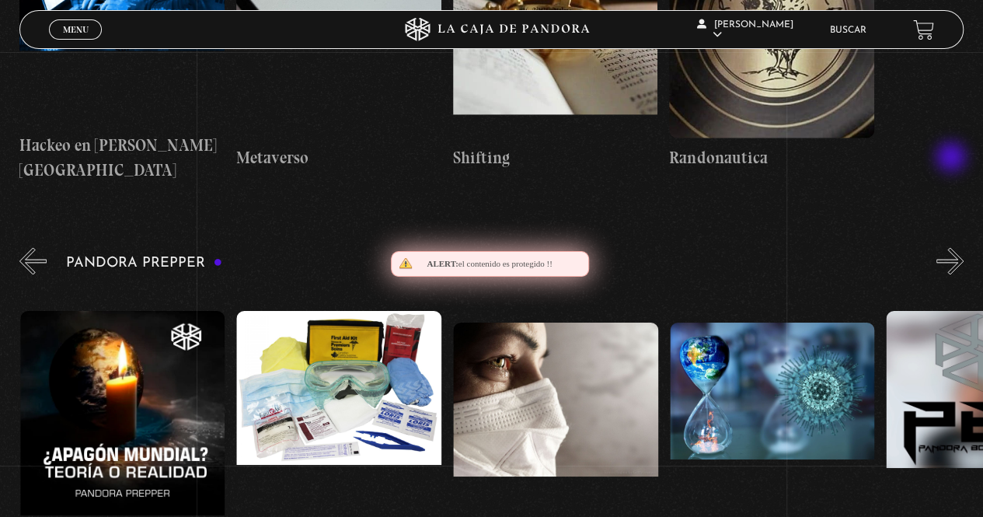
click at [953, 247] on button "»" at bounding box center [949, 260] width 27 height 27
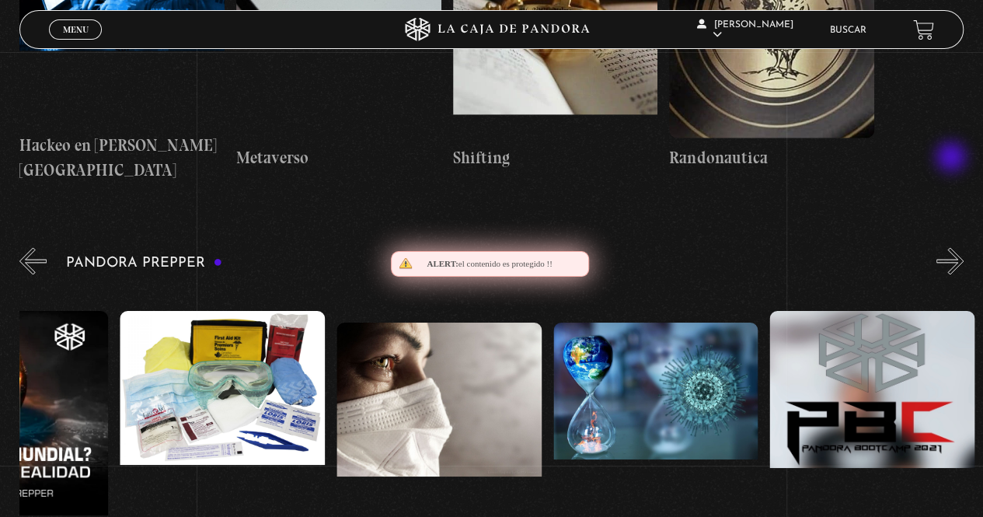
click at [953, 247] on button "»" at bounding box center [949, 260] width 27 height 27
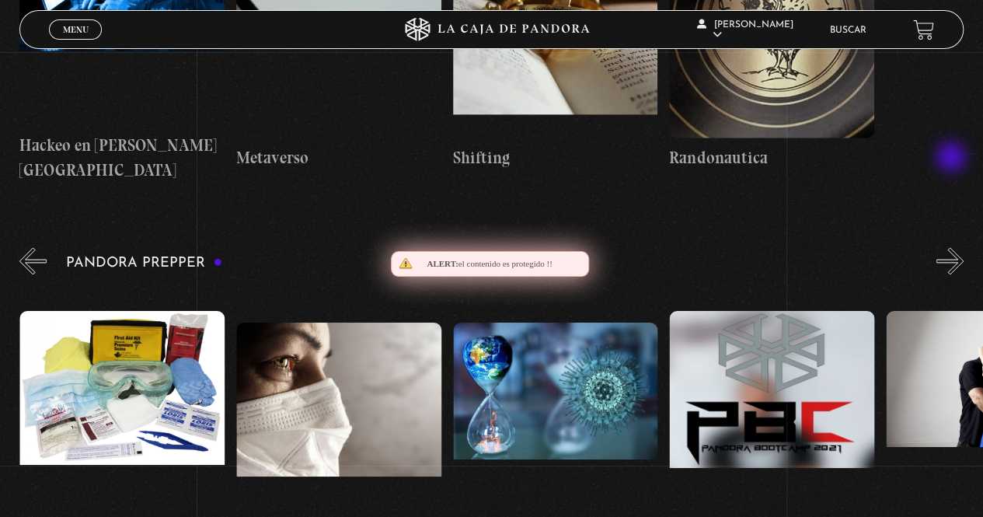
click at [953, 247] on button "»" at bounding box center [949, 260] width 27 height 27
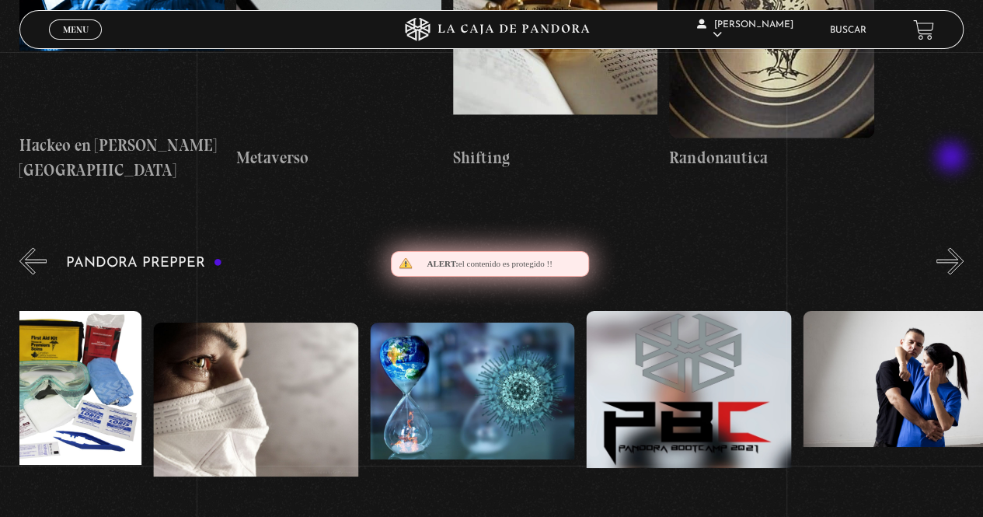
click at [953, 247] on button "»" at bounding box center [949, 260] width 27 height 27
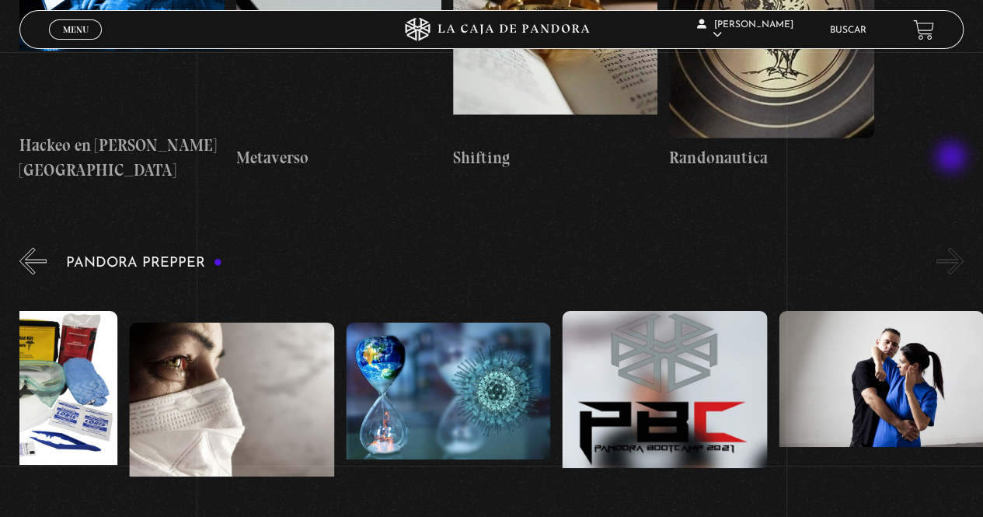
click at [953, 247] on button "»" at bounding box center [949, 260] width 27 height 27
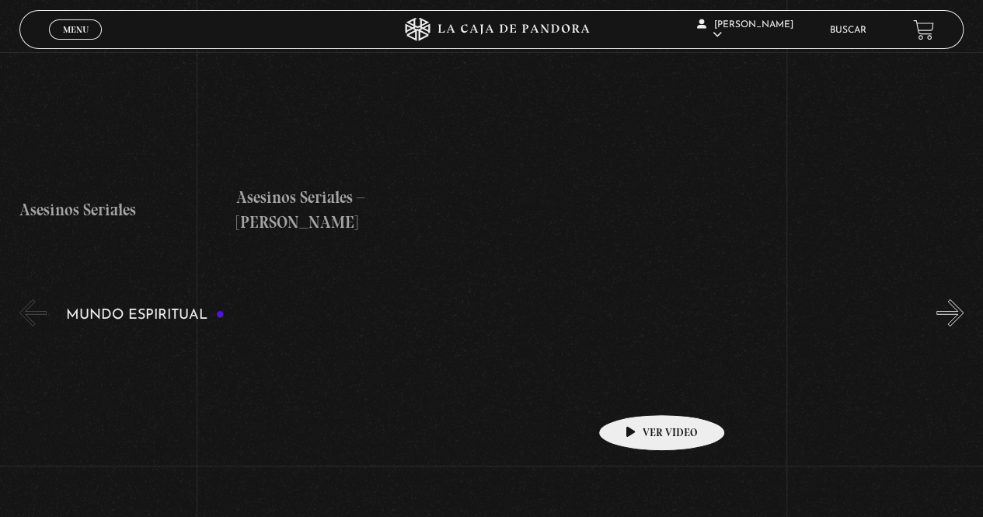
scroll to position [5421, 0]
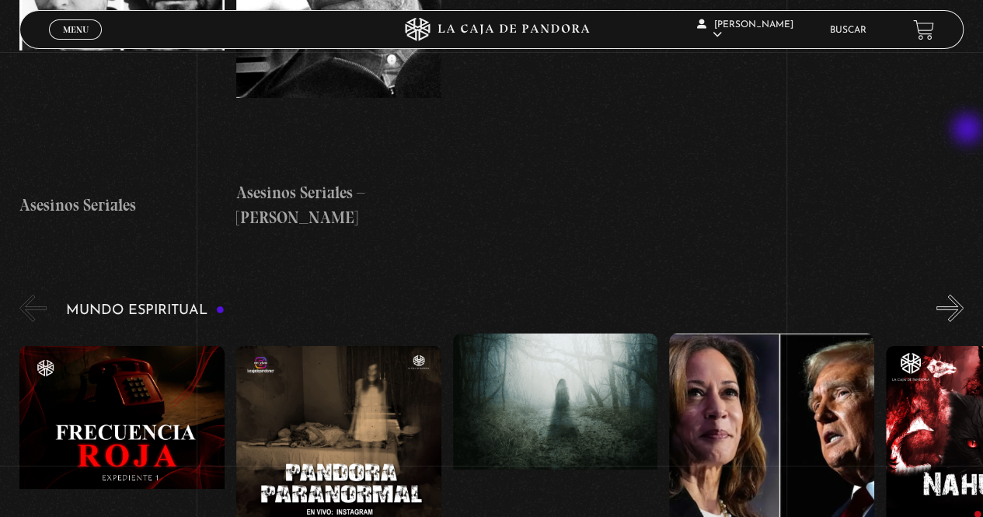
click at [963, 294] on button "»" at bounding box center [949, 307] width 27 height 27
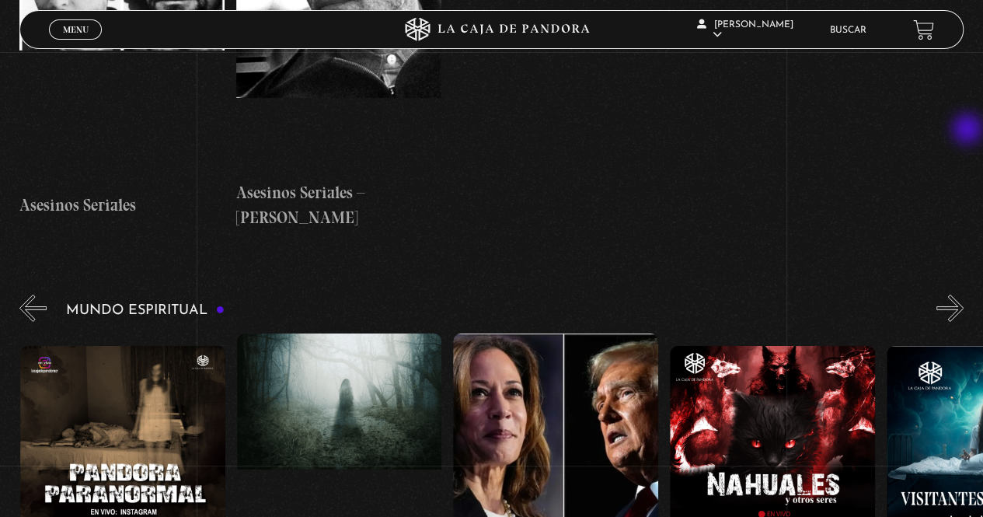
click at [963, 294] on button "»" at bounding box center [949, 307] width 27 height 27
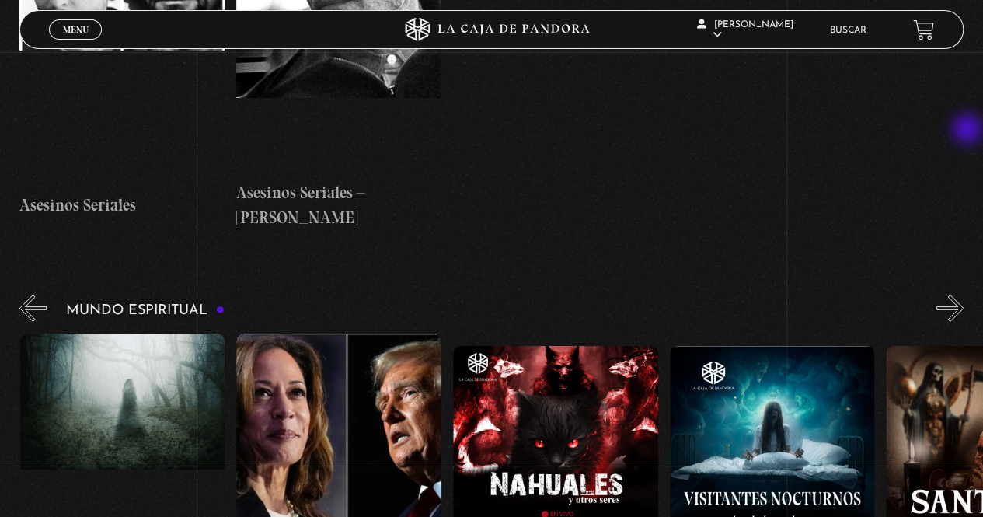
click at [963, 294] on button "»" at bounding box center [949, 307] width 27 height 27
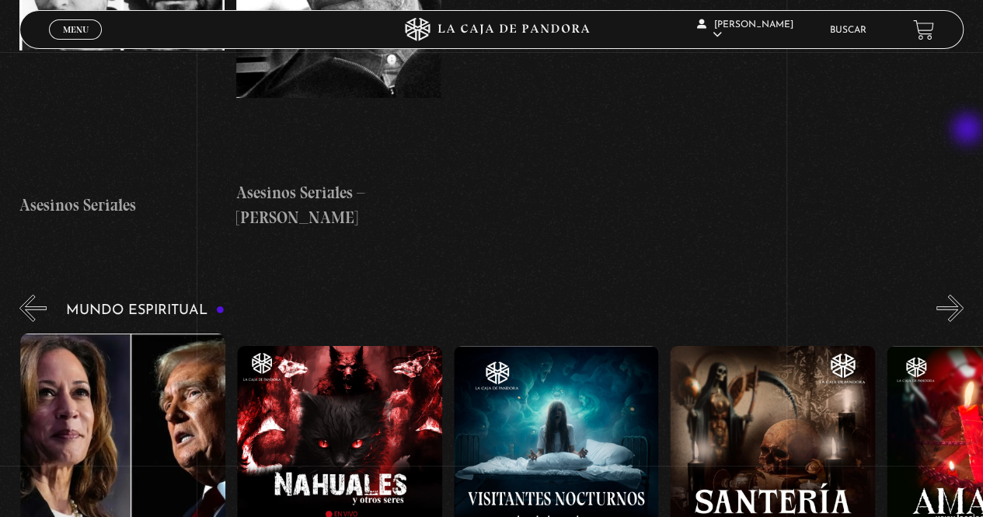
click at [963, 294] on button "»" at bounding box center [949, 307] width 27 height 27
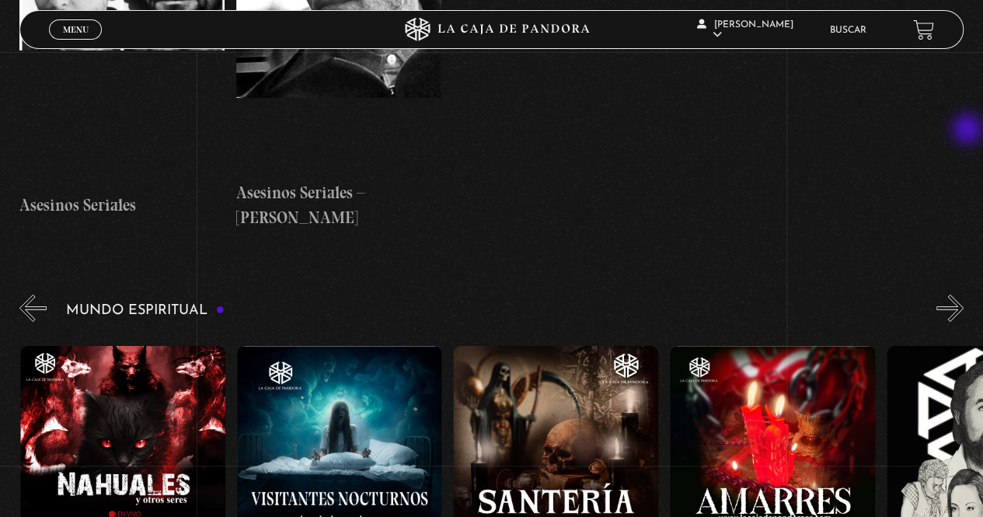
click at [963, 294] on button "»" at bounding box center [949, 307] width 27 height 27
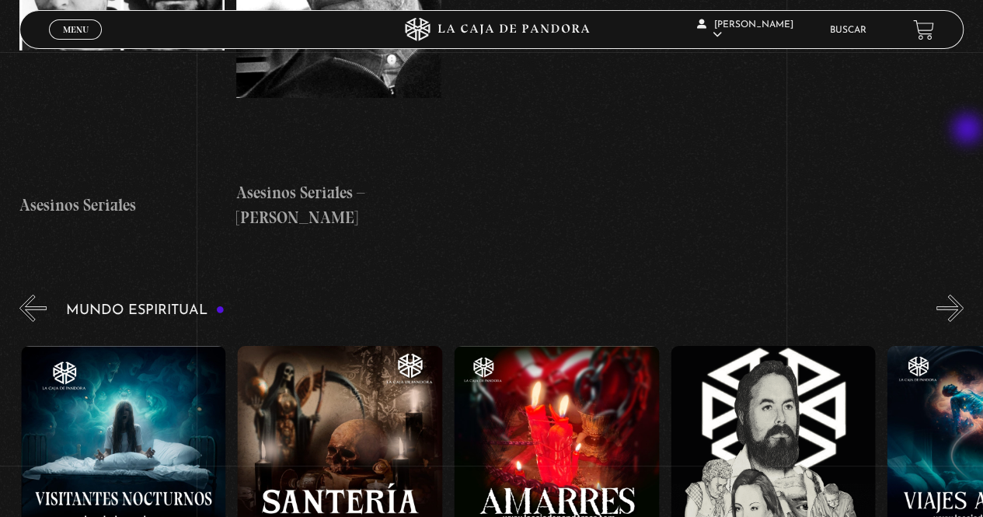
click at [963, 294] on button "»" at bounding box center [949, 307] width 27 height 27
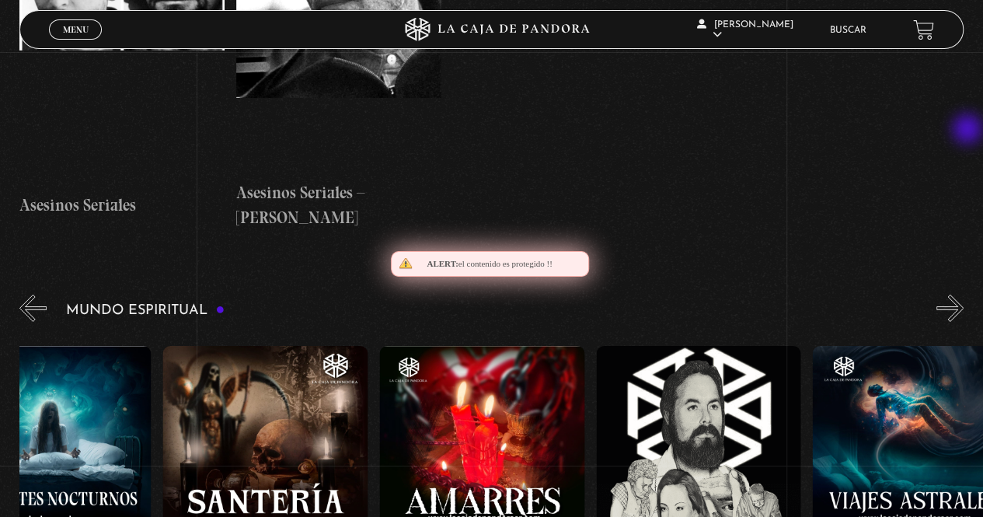
click at [963, 294] on button "»" at bounding box center [949, 307] width 27 height 27
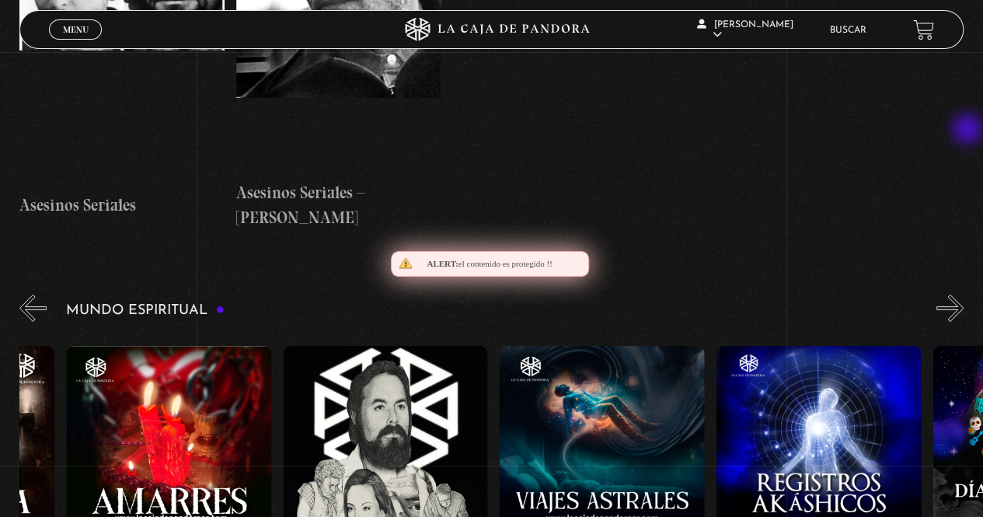
click at [963, 294] on button "»" at bounding box center [949, 307] width 27 height 27
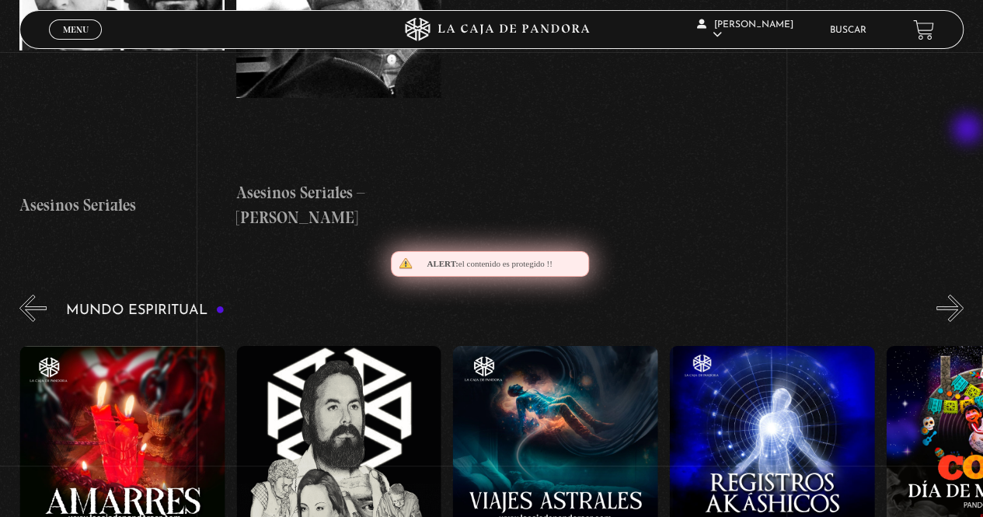
click at [963, 294] on button "»" at bounding box center [949, 307] width 27 height 27
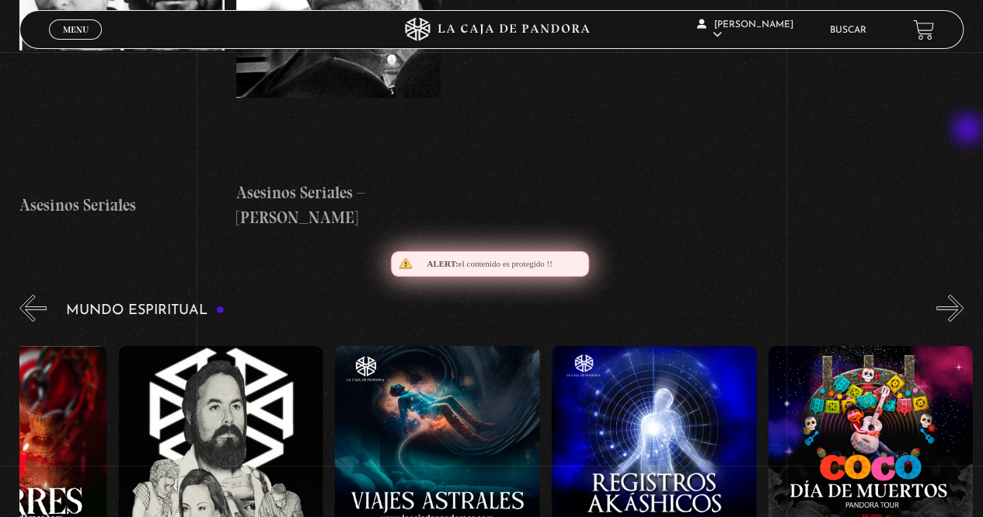
click at [963, 294] on button "»" at bounding box center [949, 307] width 27 height 27
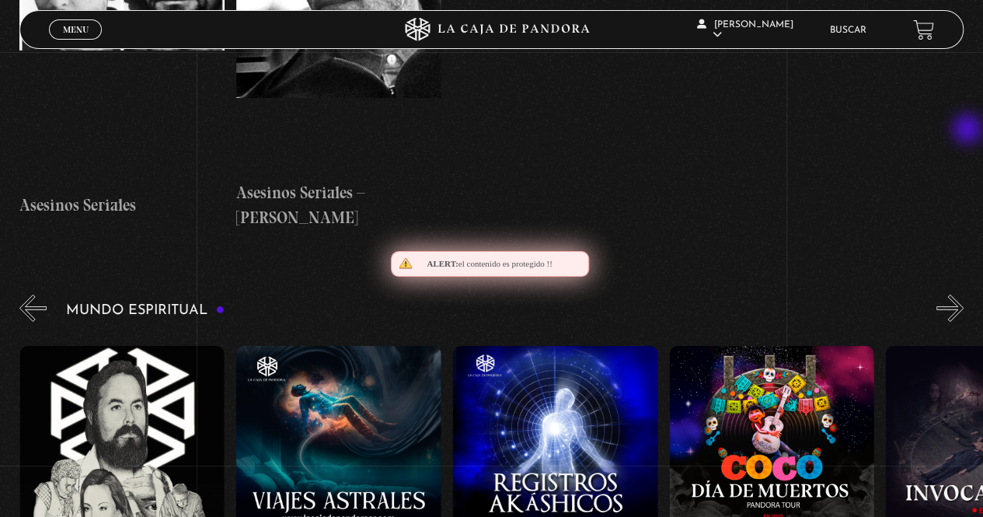
click at [963, 294] on button "»" at bounding box center [949, 307] width 27 height 27
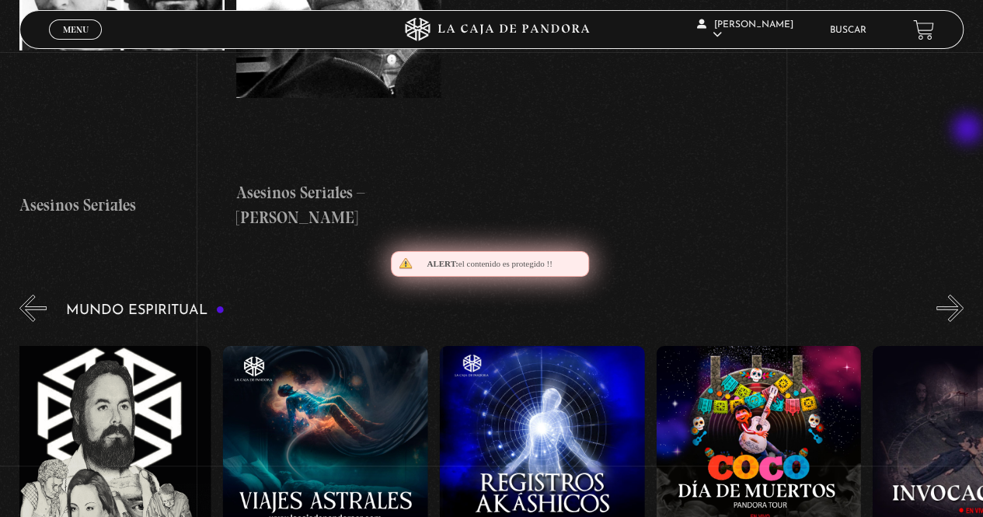
click at [963, 294] on button "»" at bounding box center [949, 307] width 27 height 27
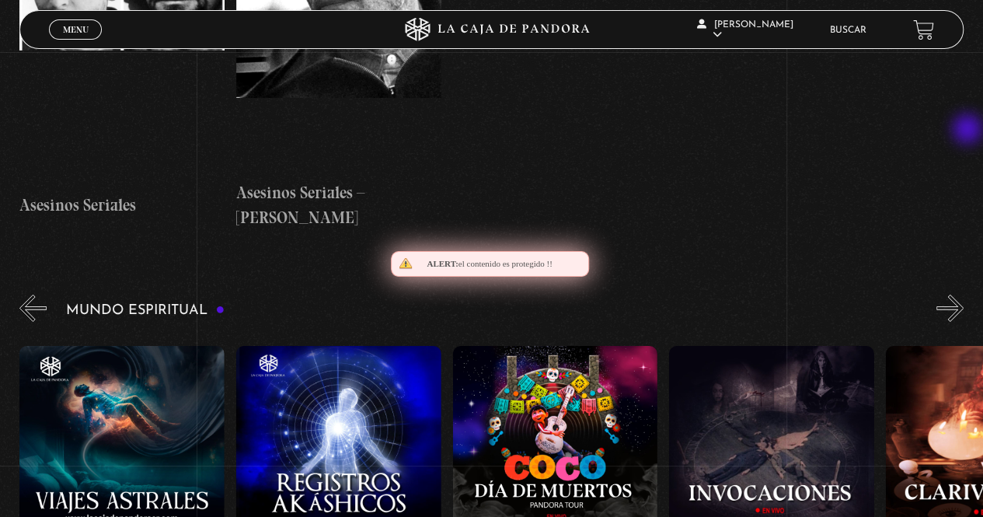
click at [963, 294] on button "»" at bounding box center [949, 307] width 27 height 27
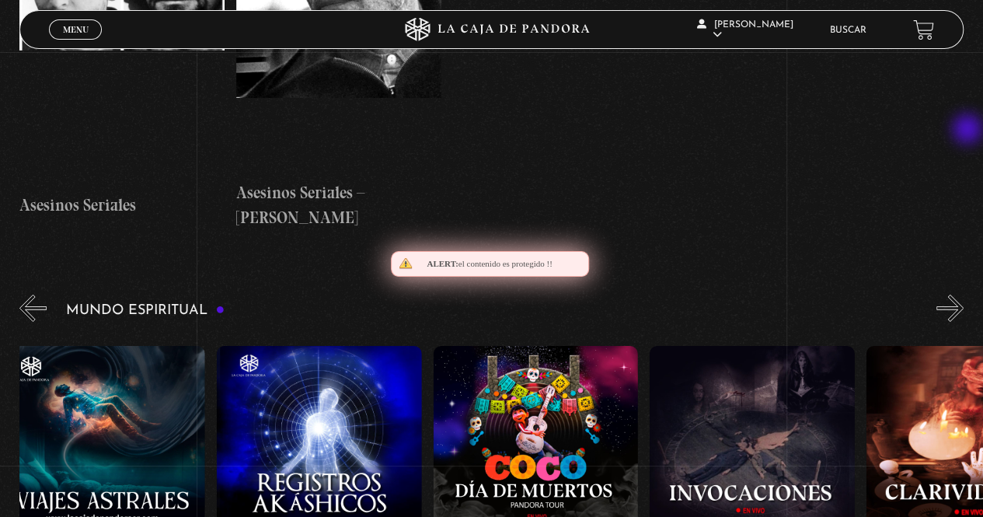
click at [963, 294] on button "»" at bounding box center [949, 307] width 27 height 27
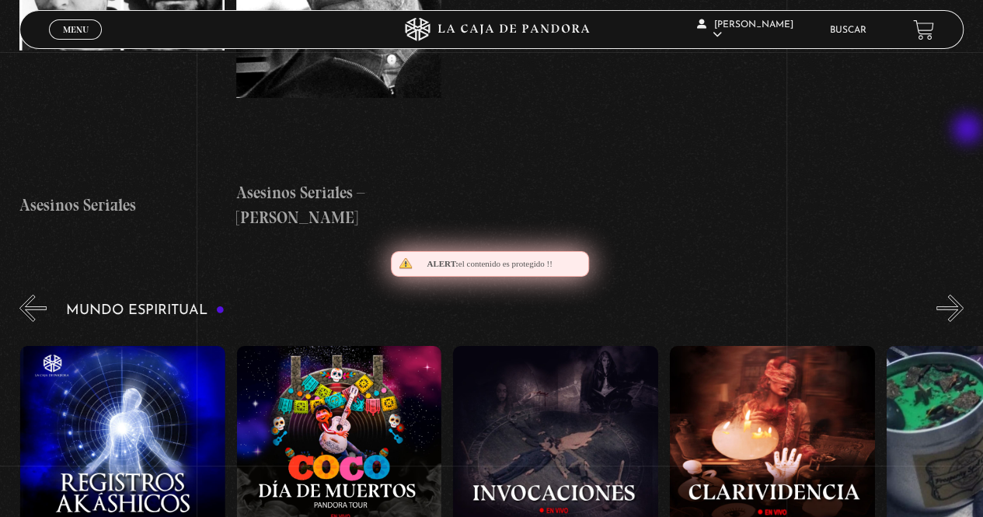
click at [963, 294] on button "»" at bounding box center [949, 307] width 27 height 27
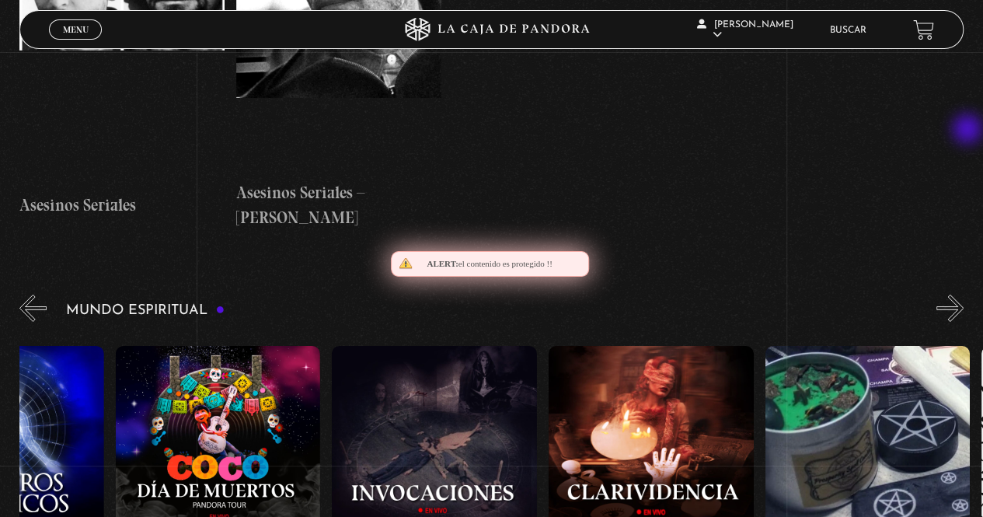
click at [963, 294] on button "»" at bounding box center [949, 307] width 27 height 27
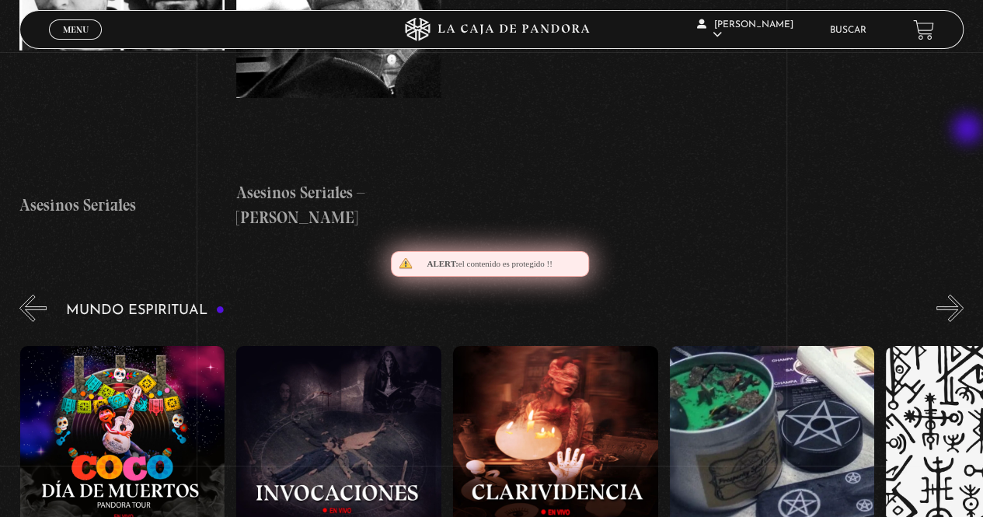
click at [963, 294] on button "»" at bounding box center [949, 307] width 27 height 27
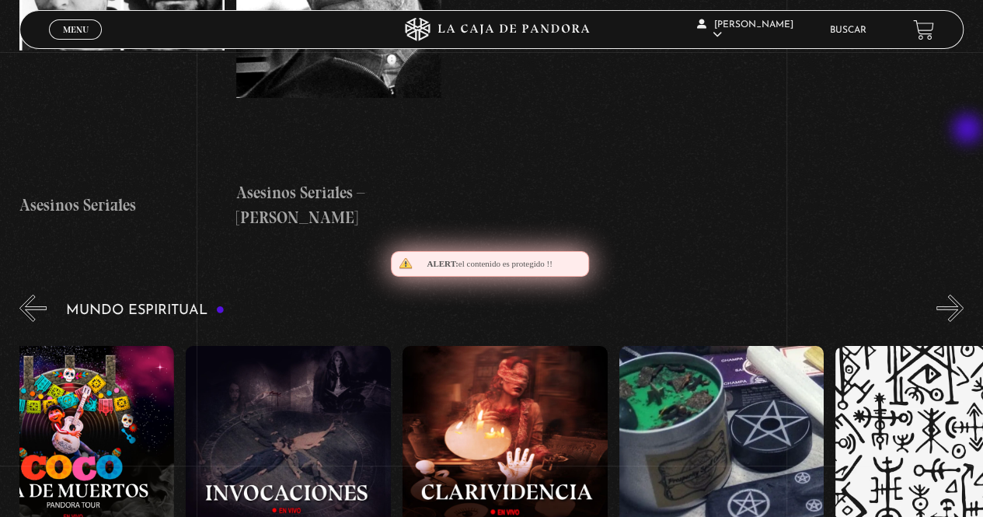
click at [963, 294] on button "»" at bounding box center [949, 307] width 27 height 27
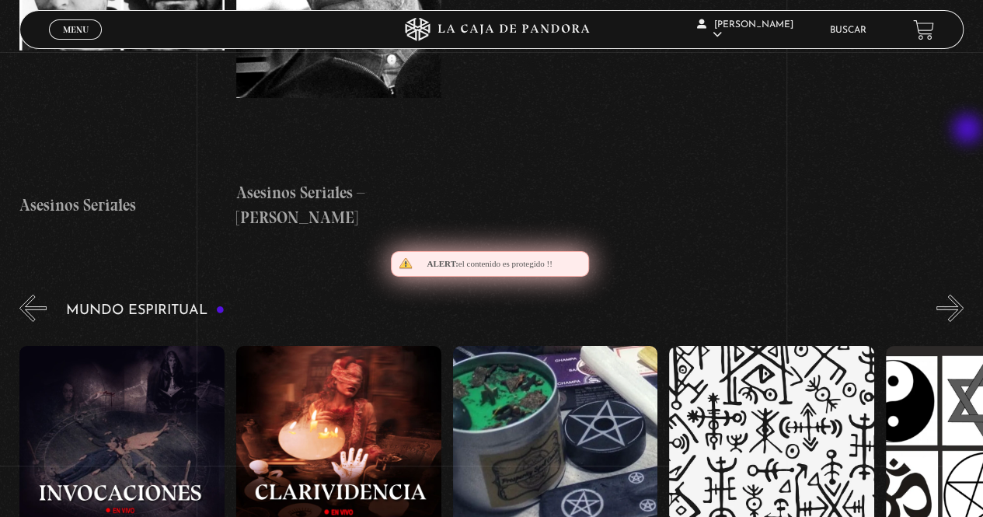
click at [963, 294] on button "»" at bounding box center [949, 307] width 27 height 27
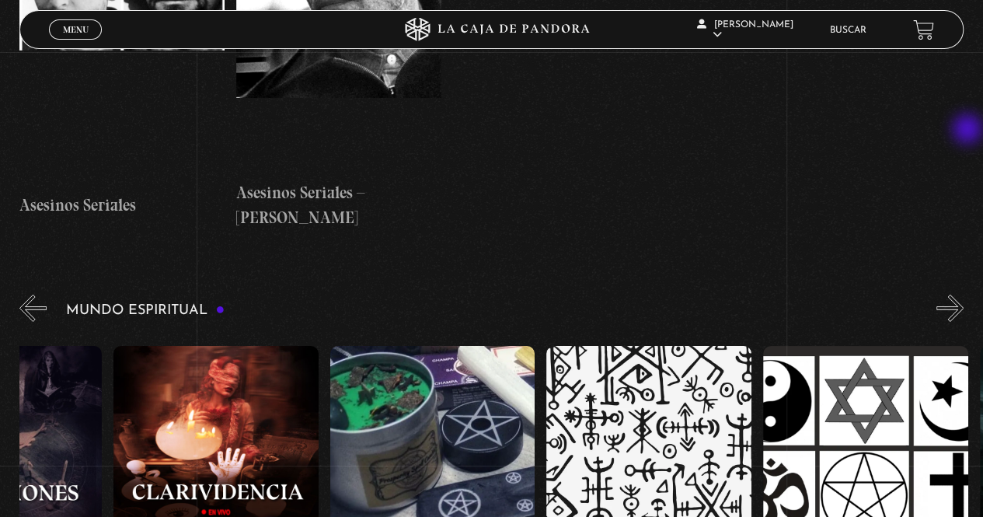
click at [963, 294] on button "»" at bounding box center [949, 307] width 27 height 27
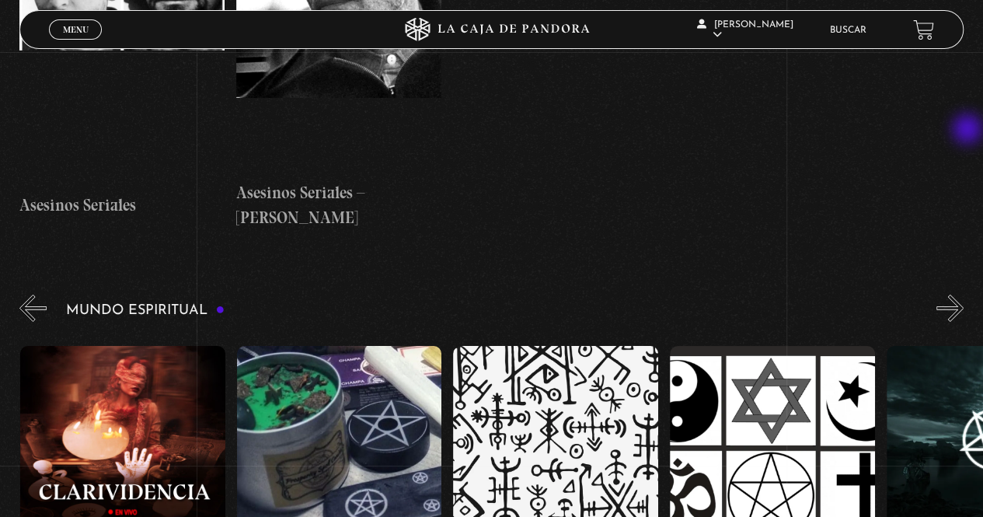
click at [963, 294] on button "»" at bounding box center [949, 307] width 27 height 27
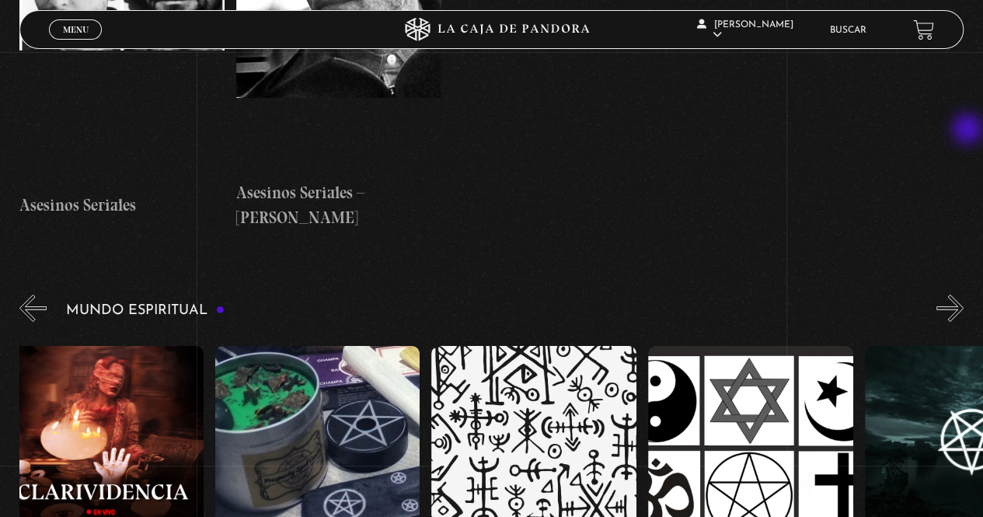
click at [963, 294] on button "»" at bounding box center [949, 307] width 27 height 27
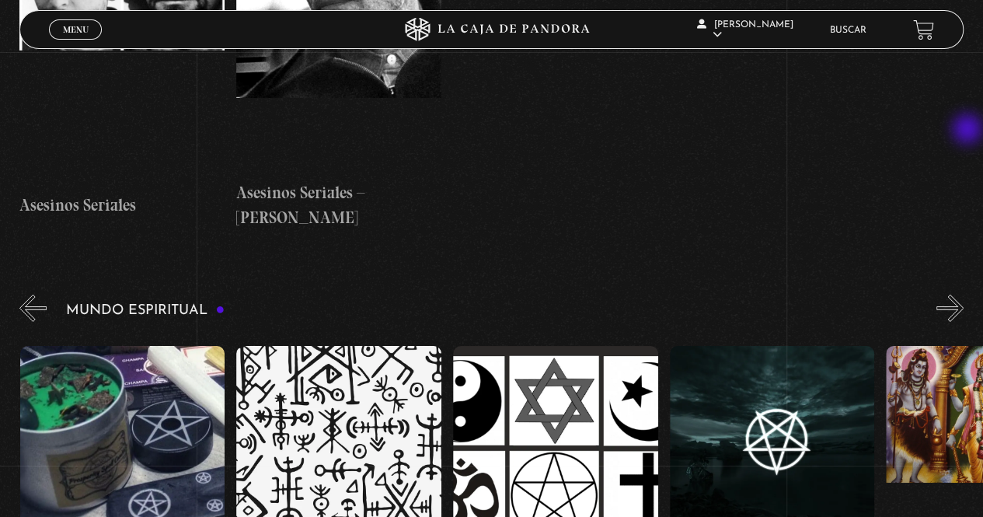
click at [963, 294] on button "»" at bounding box center [949, 307] width 27 height 27
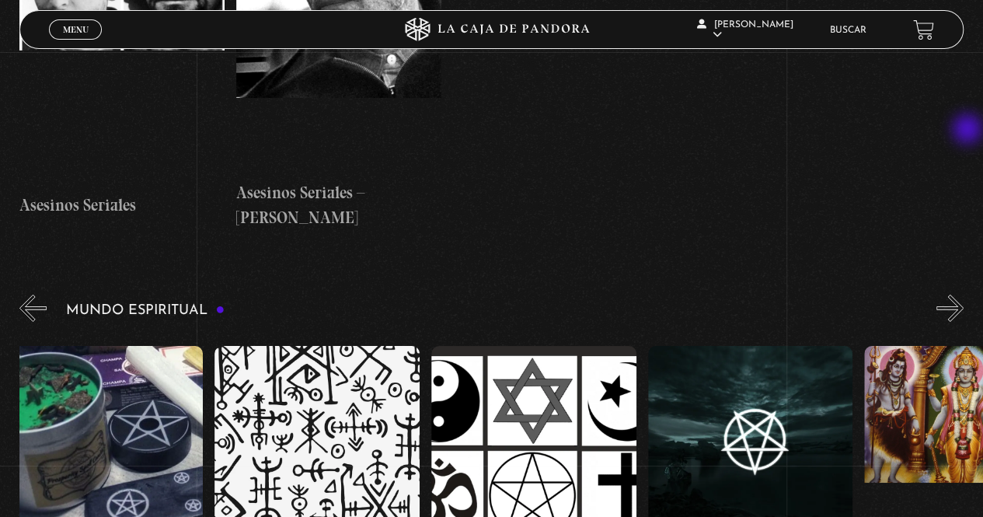
click at [963, 294] on button "»" at bounding box center [949, 307] width 27 height 27
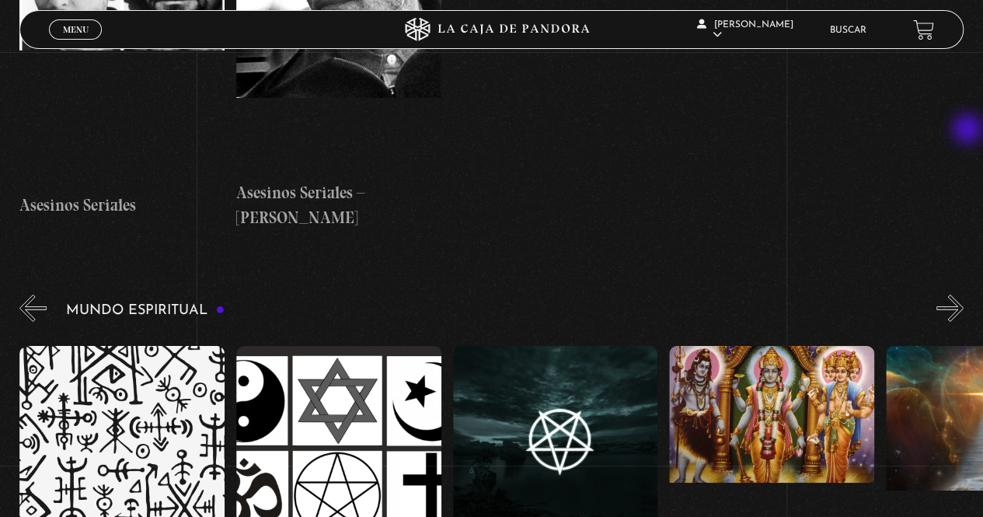
click at [963, 294] on button "»" at bounding box center [949, 307] width 27 height 27
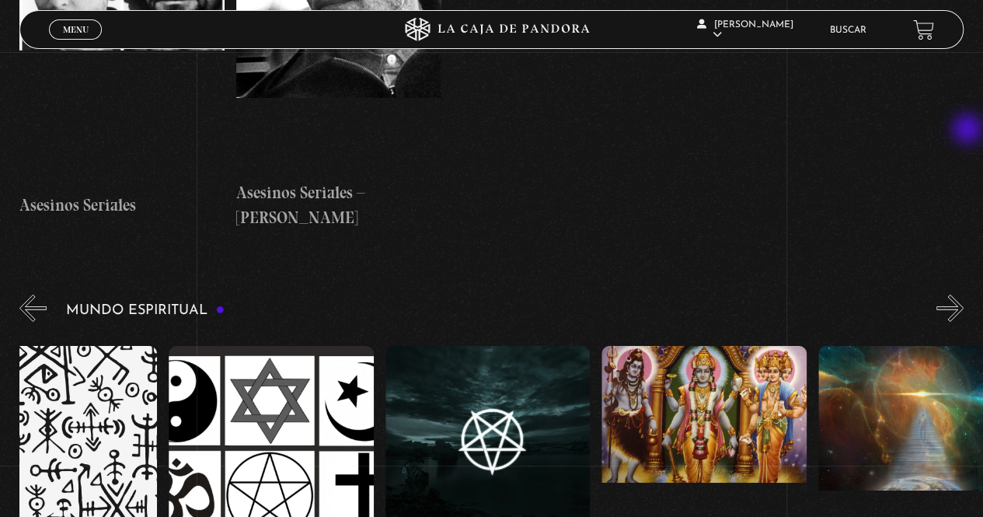
click at [963, 294] on button "»" at bounding box center [949, 307] width 27 height 27
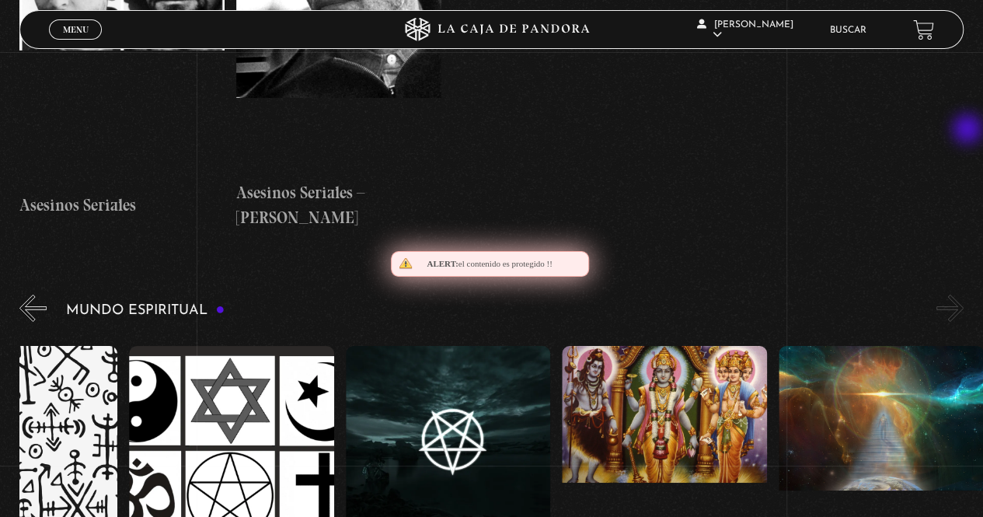
click at [963, 294] on button "»" at bounding box center [949, 307] width 27 height 27
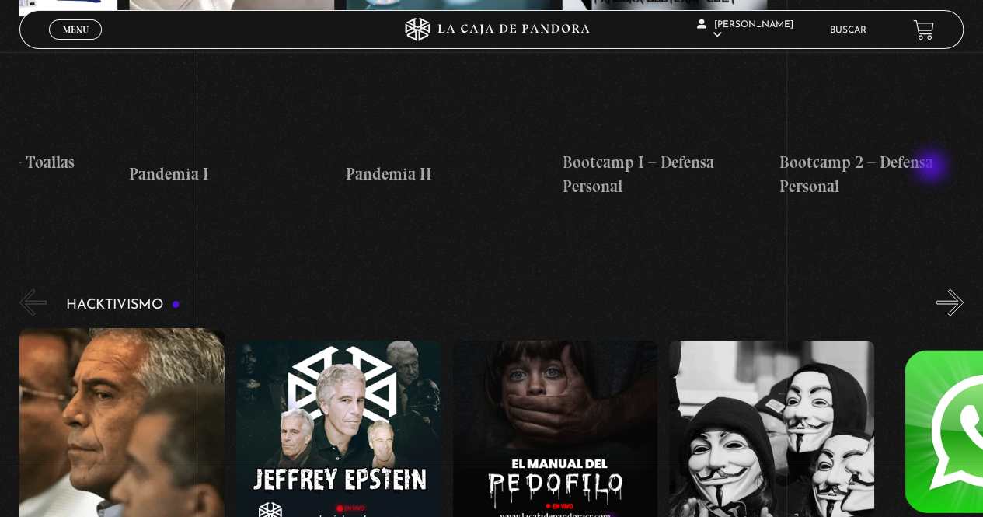
scroll to position [4546, 0]
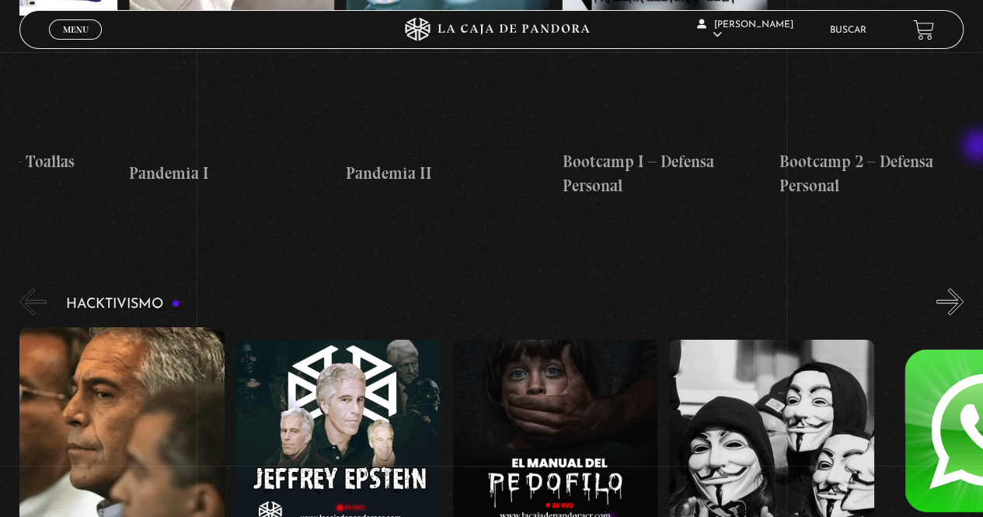
click at [980, 285] on div "Hacktivismo Jeffrey Epstein – Conversatorio Jeffrey Epstein El Manual del Pedóf…" at bounding box center [500, 474] width 963 height 378
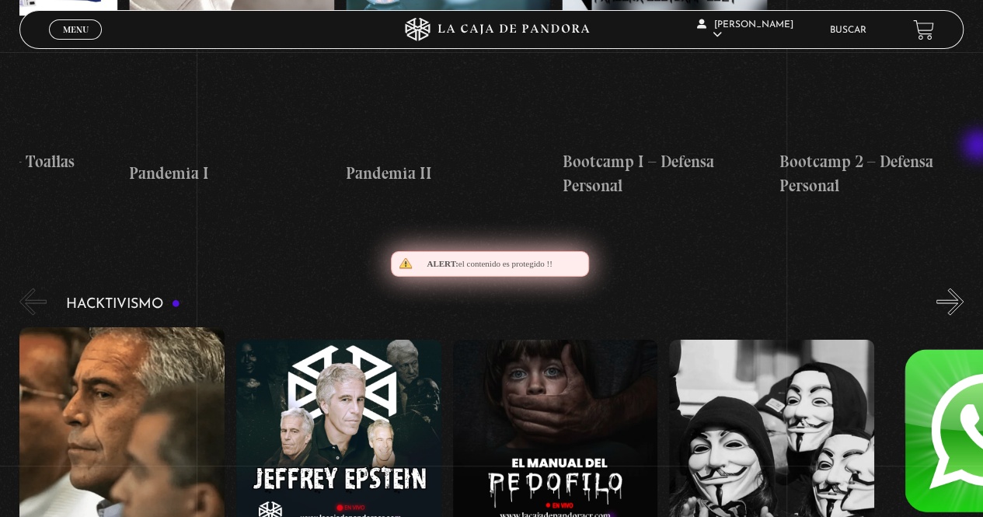
click at [980, 285] on div "Hacktivismo Jeffrey Epstein – Conversatorio Jeffrey Epstein El Manual del Pedóf…" at bounding box center [500, 474] width 963 height 378
click at [963, 288] on button "»" at bounding box center [949, 301] width 27 height 27
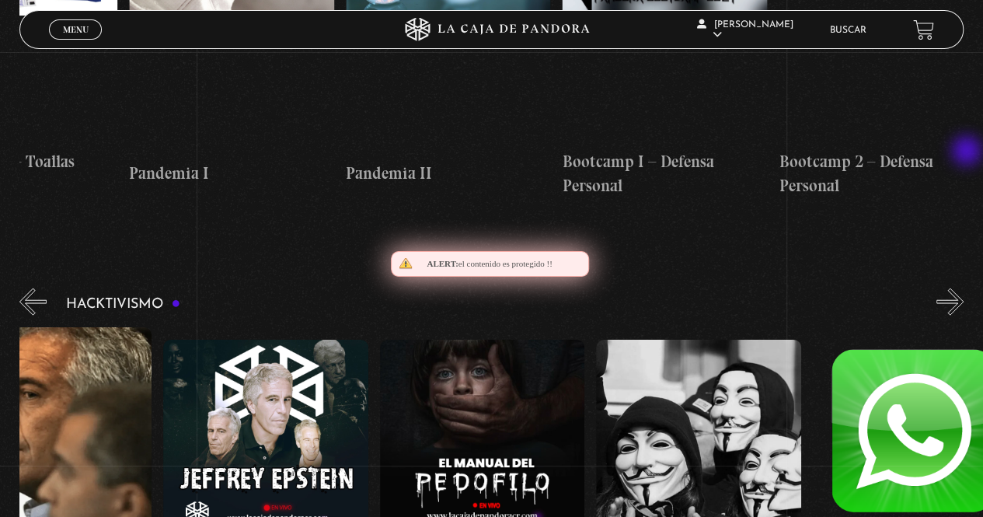
click at [963, 288] on button "»" at bounding box center [949, 301] width 27 height 27
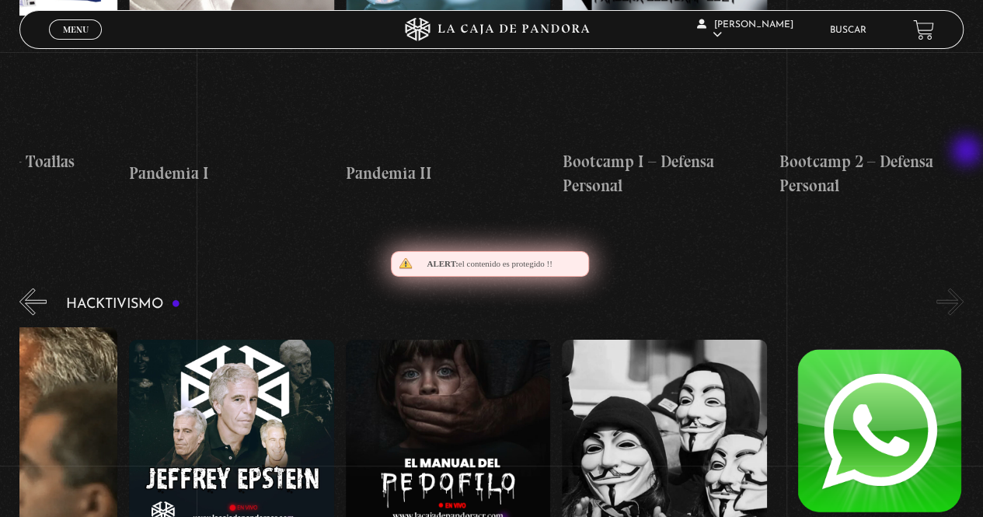
click at [963, 288] on button "»" at bounding box center [949, 301] width 27 height 27
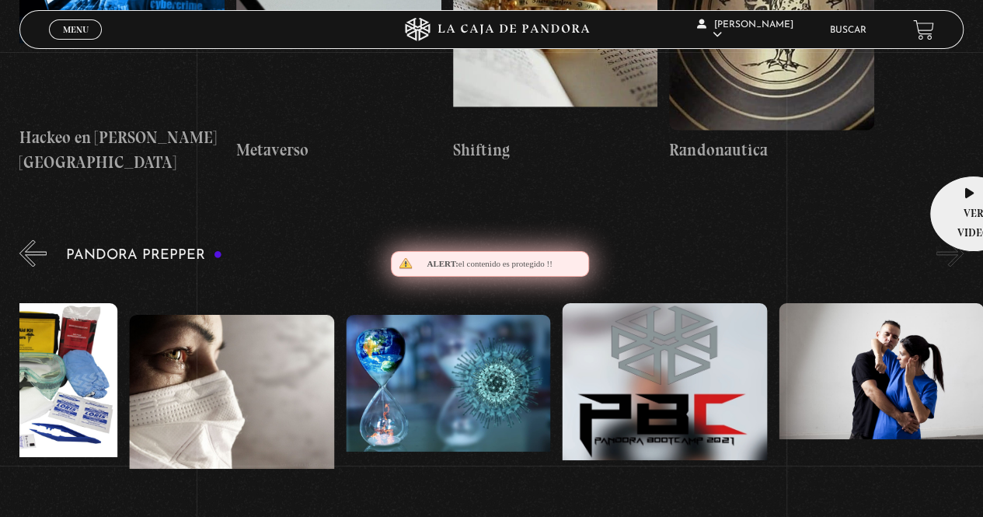
scroll to position [4104, 0]
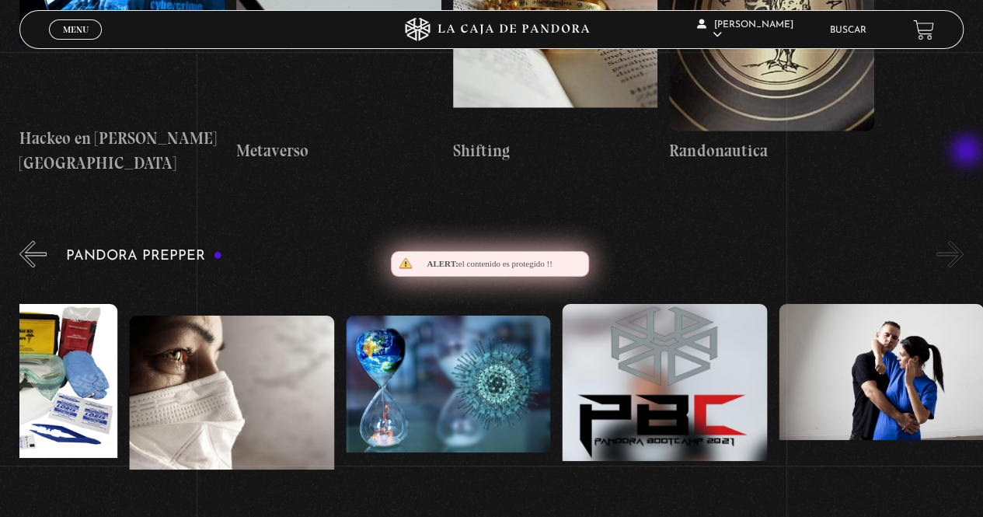
click at [963, 240] on button "»" at bounding box center [949, 253] width 27 height 27
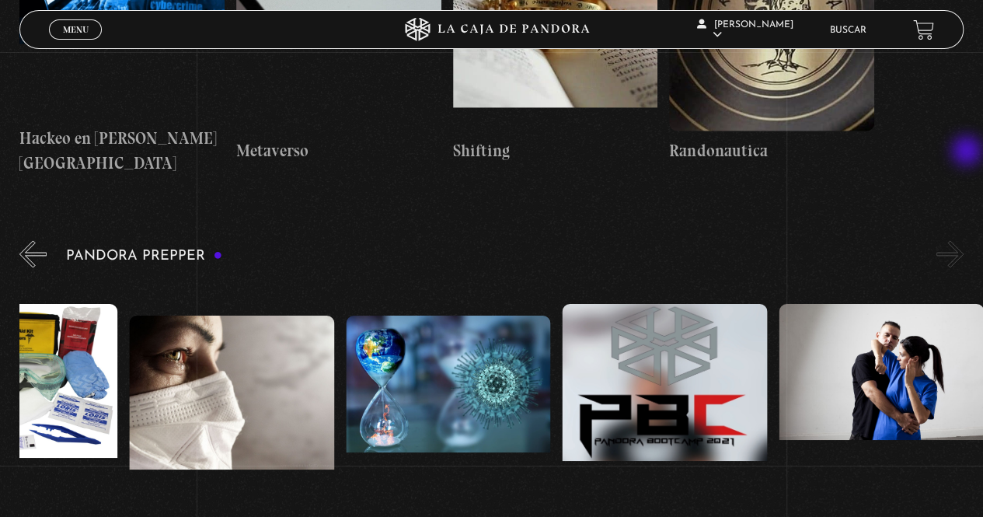
click at [963, 240] on button "»" at bounding box center [949, 253] width 27 height 27
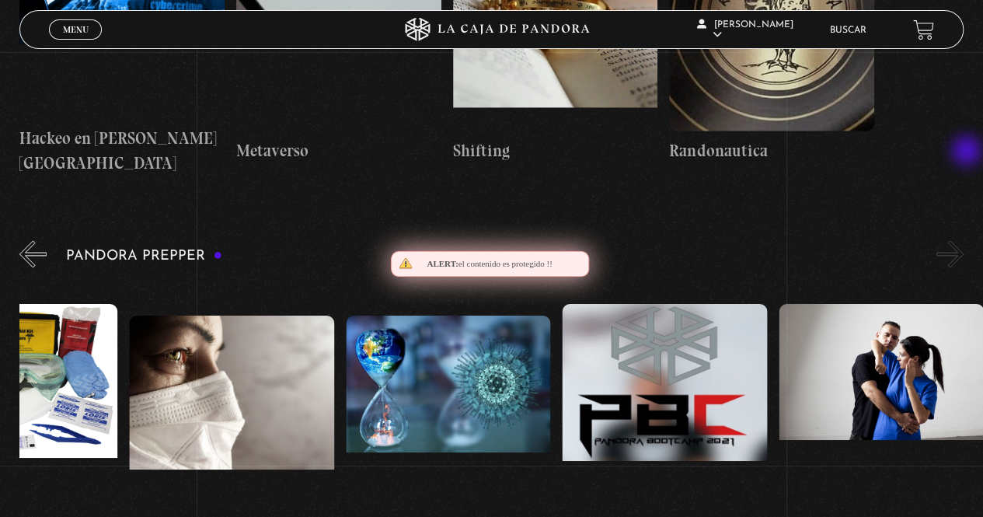
click at [963, 240] on button "»" at bounding box center [949, 253] width 27 height 27
click at [39, 240] on button "«" at bounding box center [32, 253] width 27 height 27
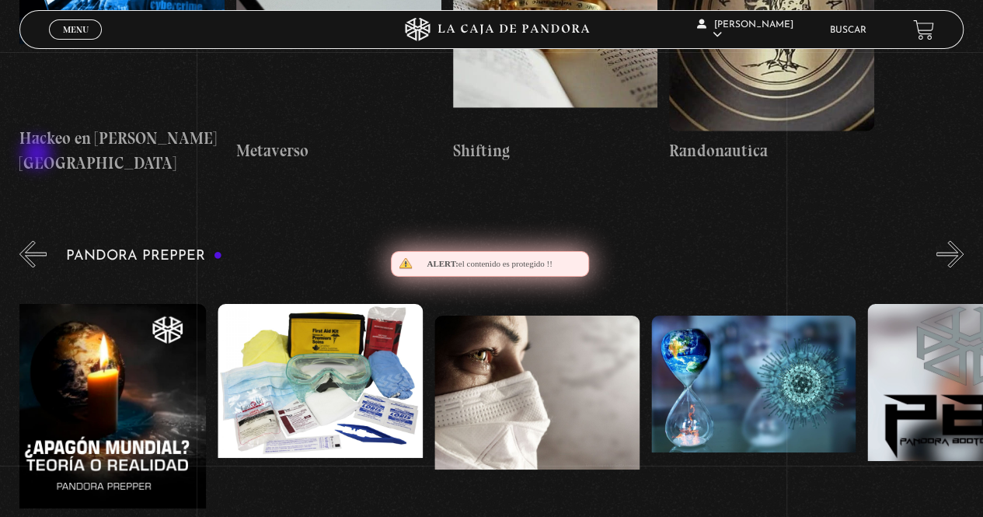
click at [39, 240] on button "«" at bounding box center [32, 253] width 27 height 27
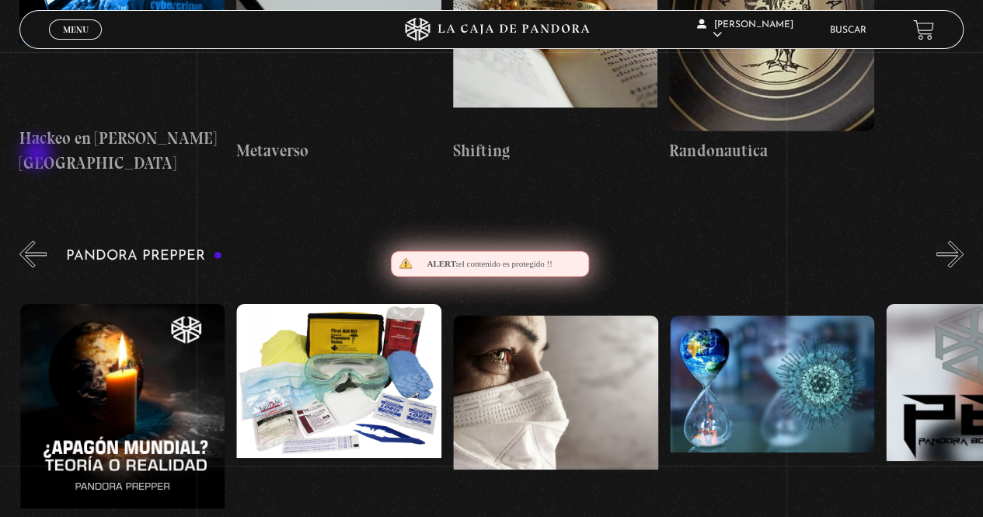
click at [39, 240] on button "«" at bounding box center [32, 253] width 27 height 27
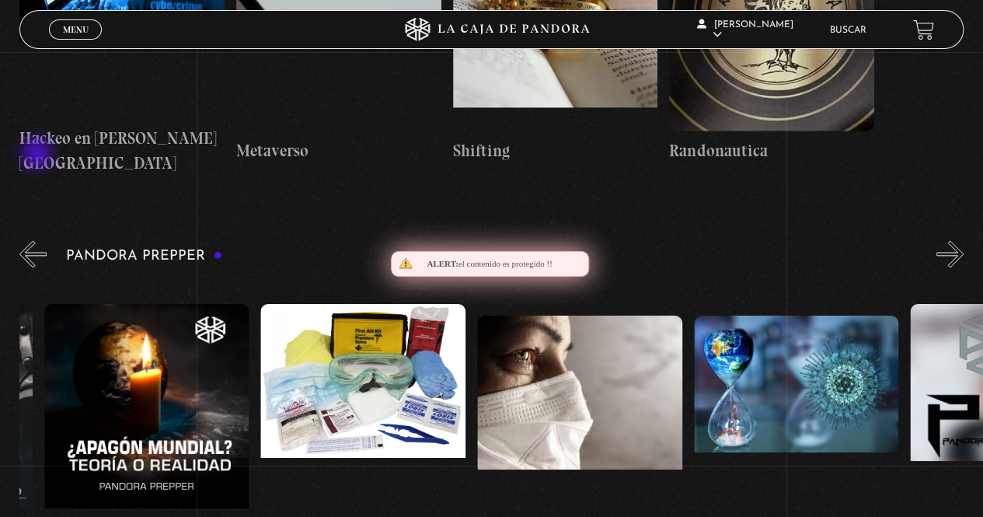
click at [39, 240] on button "«" at bounding box center [32, 253] width 27 height 27
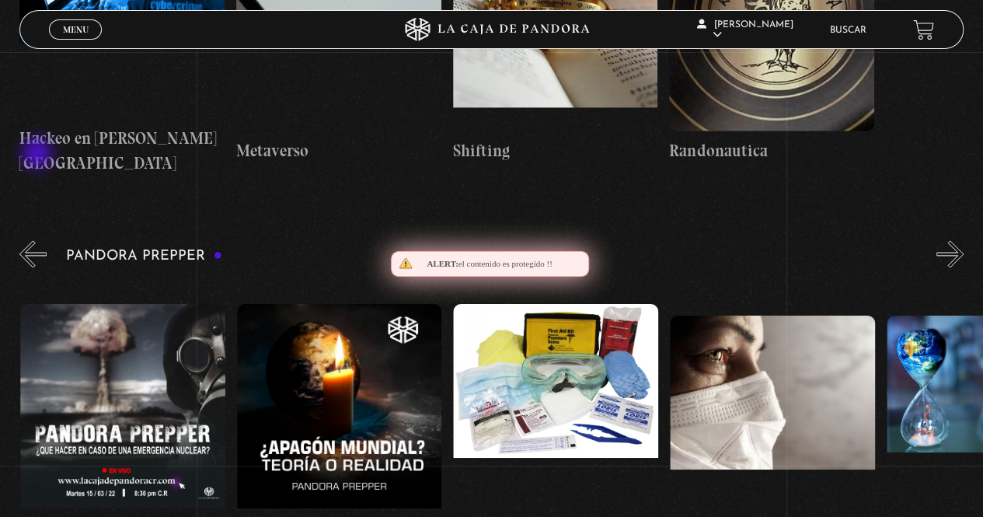
click at [39, 240] on button "«" at bounding box center [32, 253] width 27 height 27
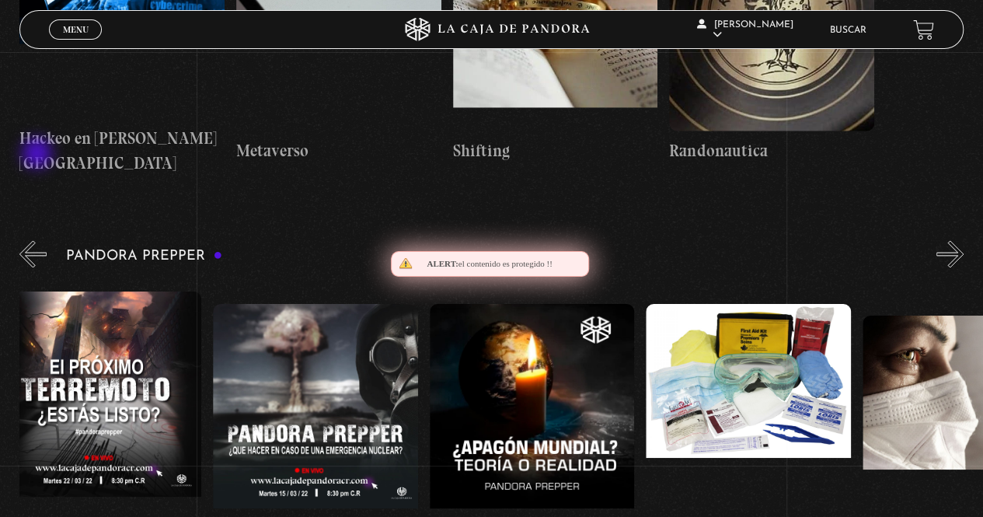
click at [39, 240] on button "«" at bounding box center [32, 253] width 27 height 27
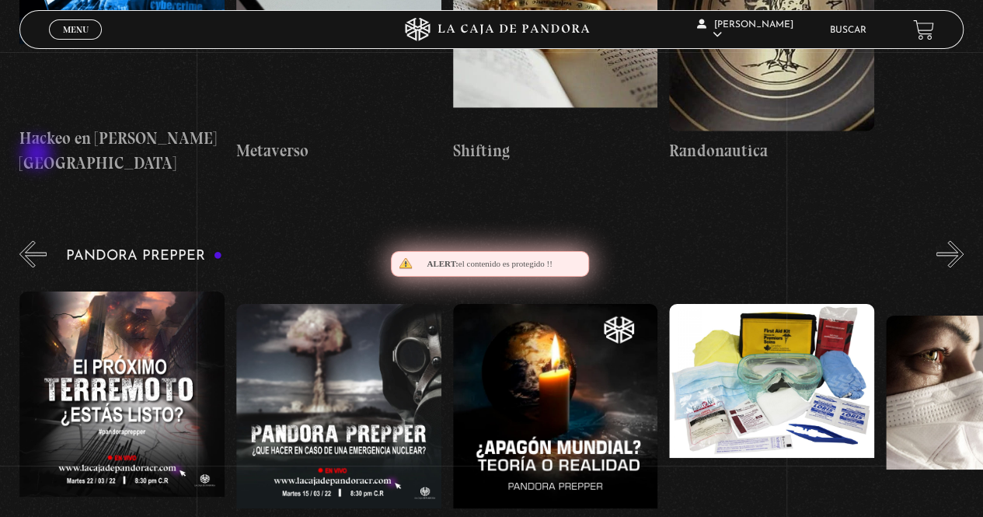
click at [39, 240] on button "«" at bounding box center [32, 253] width 27 height 27
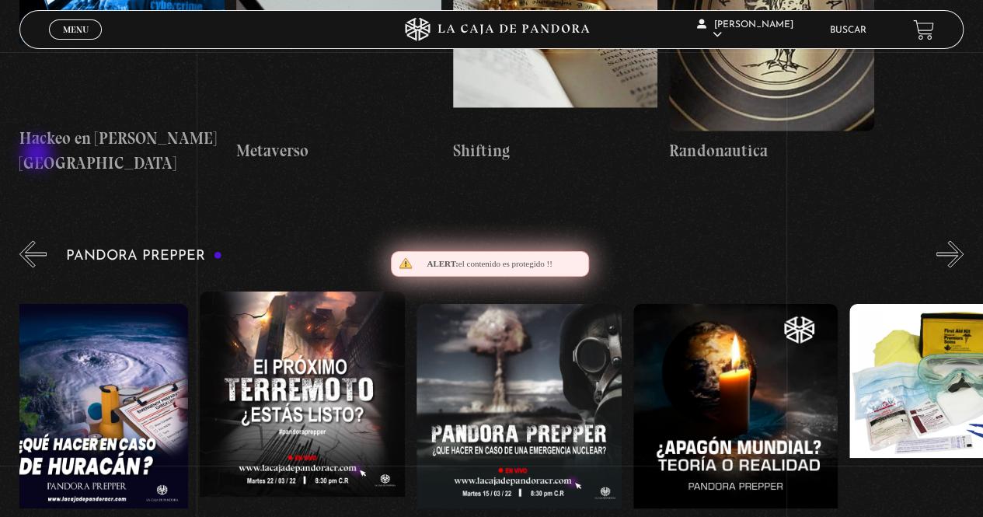
click at [39, 240] on button "«" at bounding box center [32, 253] width 27 height 27
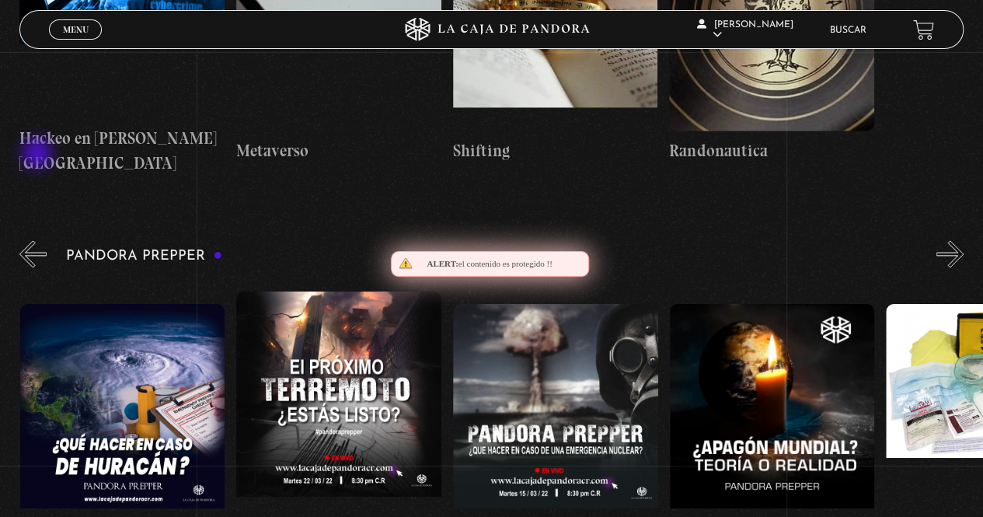
click at [39, 240] on button "«" at bounding box center [32, 253] width 27 height 27
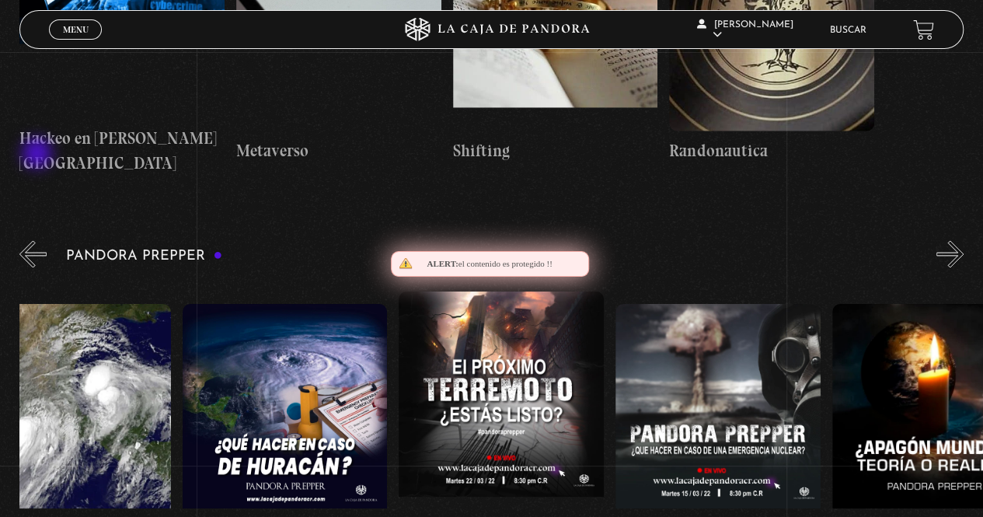
click at [39, 240] on button "«" at bounding box center [32, 253] width 27 height 27
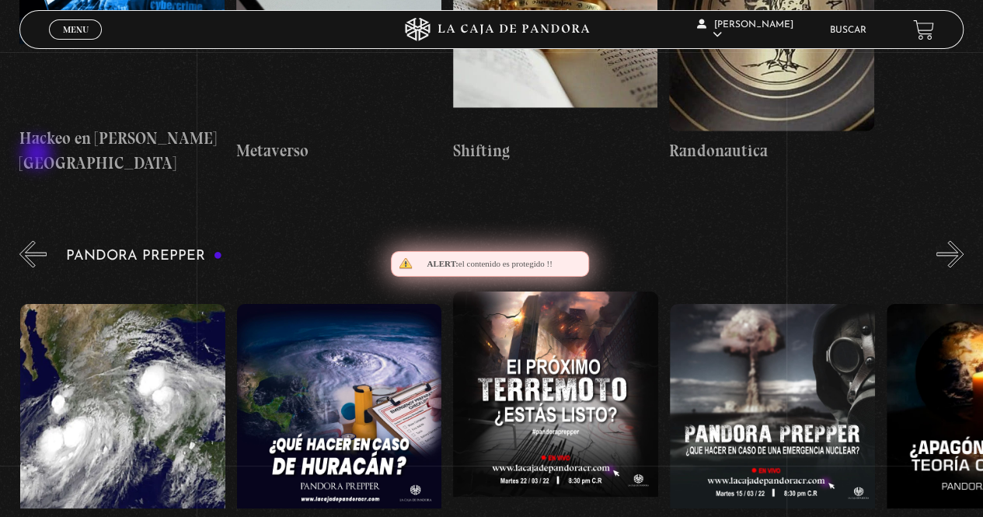
click at [39, 240] on button "«" at bounding box center [32, 253] width 27 height 27
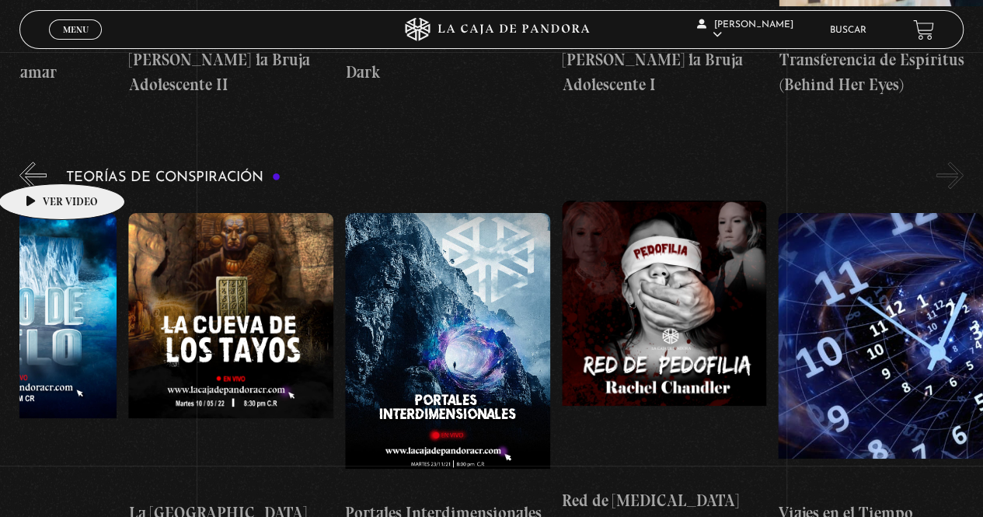
scroll to position [3300, 0]
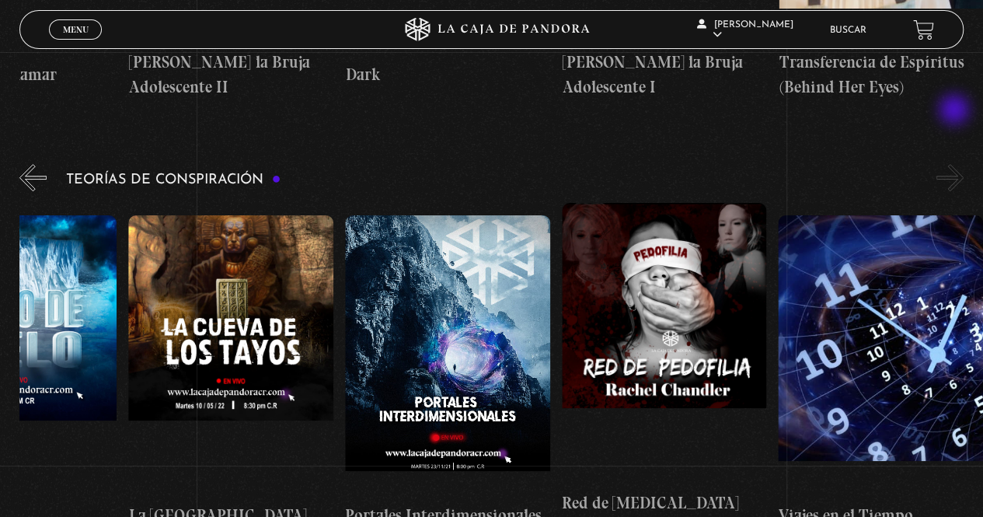
click at [956, 164] on button "»" at bounding box center [949, 177] width 27 height 27
click at [963, 164] on button "»" at bounding box center [949, 177] width 27 height 27
click at [31, 164] on button "«" at bounding box center [32, 177] width 27 height 27
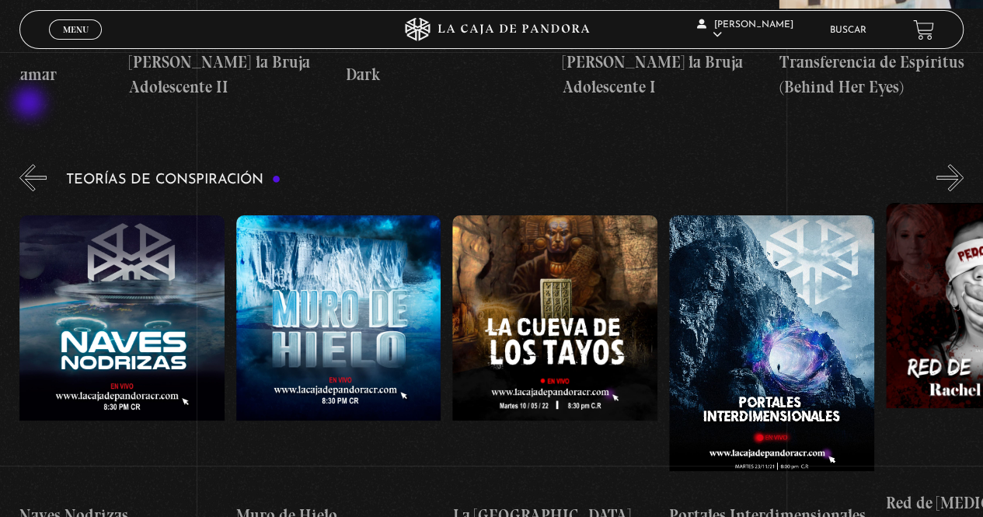
click at [31, 164] on button "«" at bounding box center [32, 177] width 27 height 27
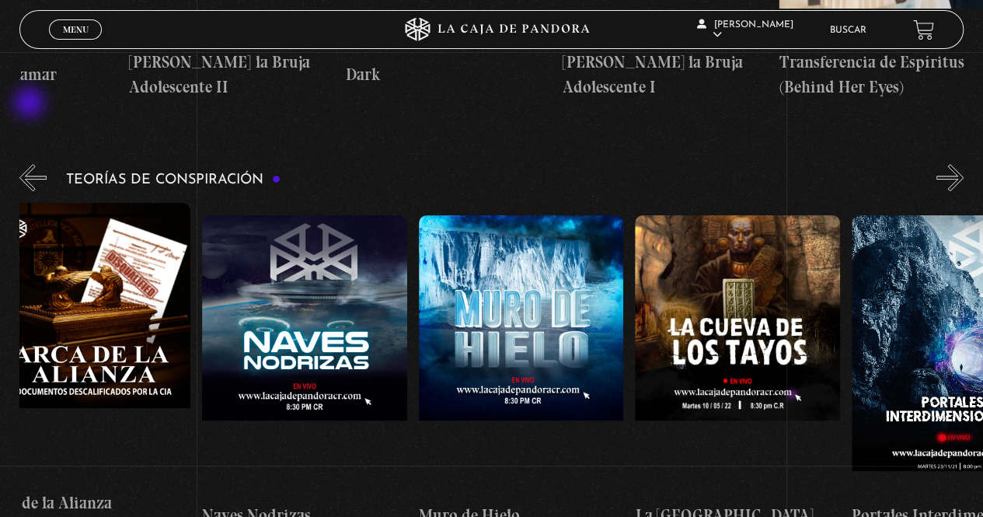
scroll to position [0, 5]
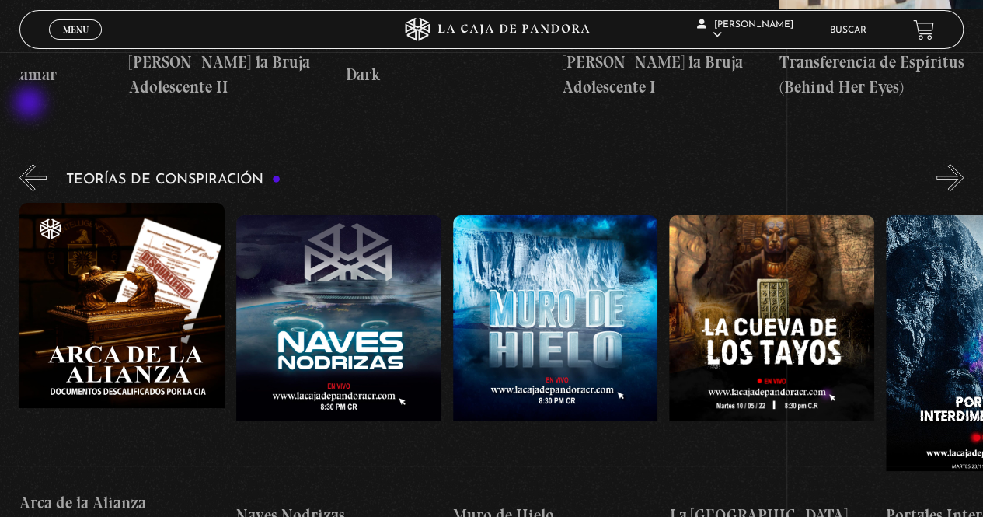
click at [31, 164] on button "«" at bounding box center [32, 177] width 27 height 27
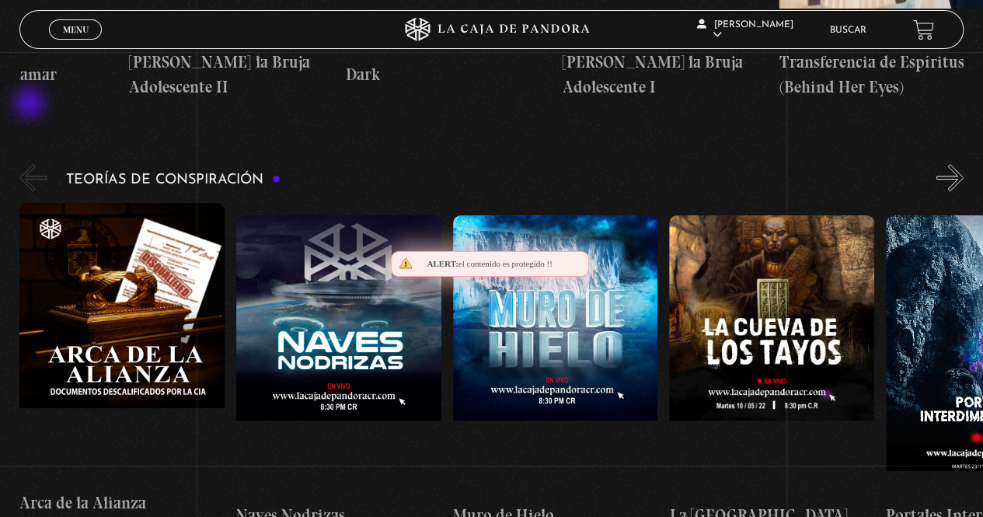
click at [31, 164] on button "«" at bounding box center [32, 177] width 27 height 27
click at [28, 164] on button "«" at bounding box center [32, 177] width 27 height 27
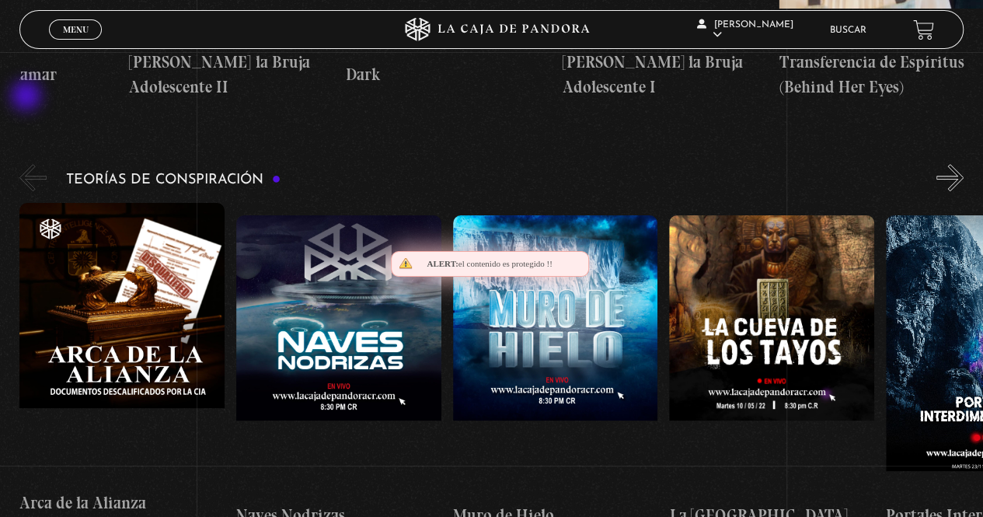
click at [28, 164] on button "«" at bounding box center [32, 177] width 27 height 27
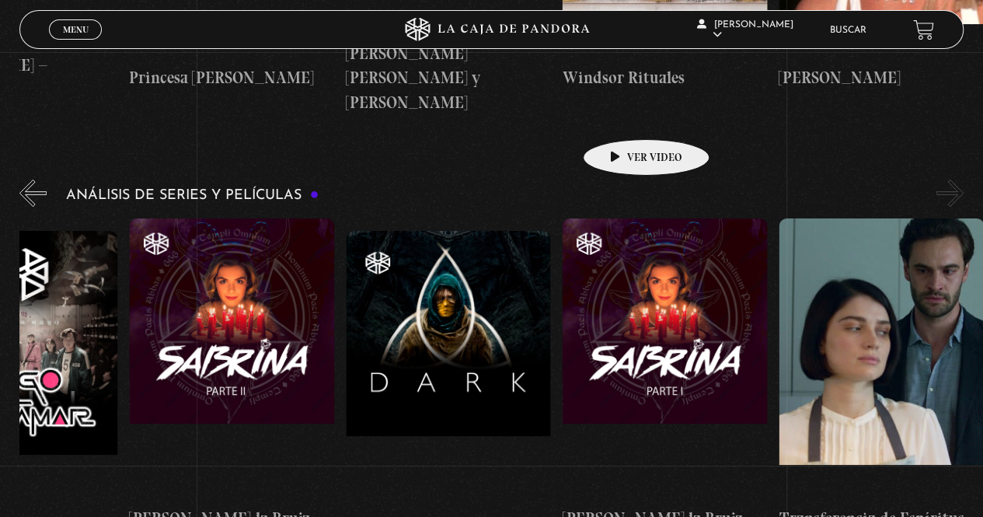
scroll to position [2843, 0]
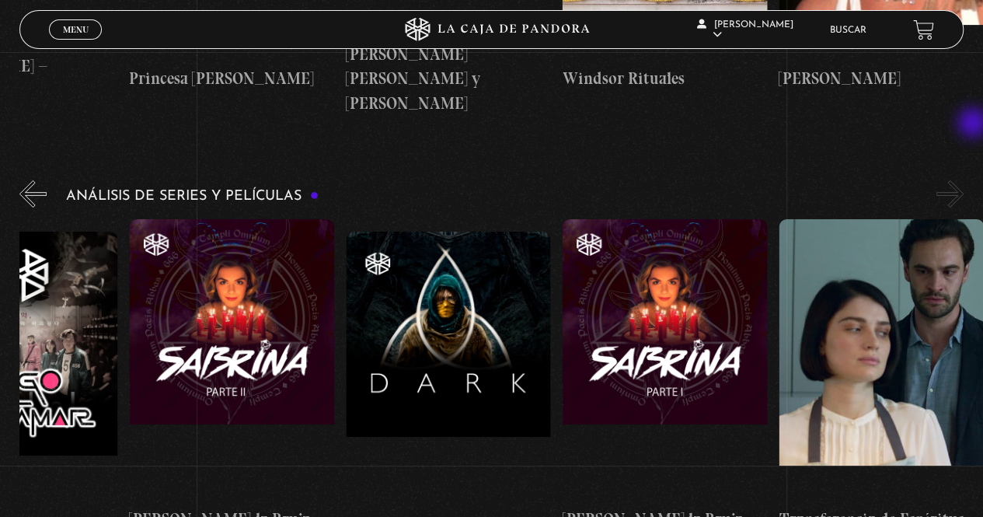
click at [963, 180] on button "»" at bounding box center [949, 193] width 27 height 27
click at [33, 180] on button "«" at bounding box center [32, 193] width 27 height 27
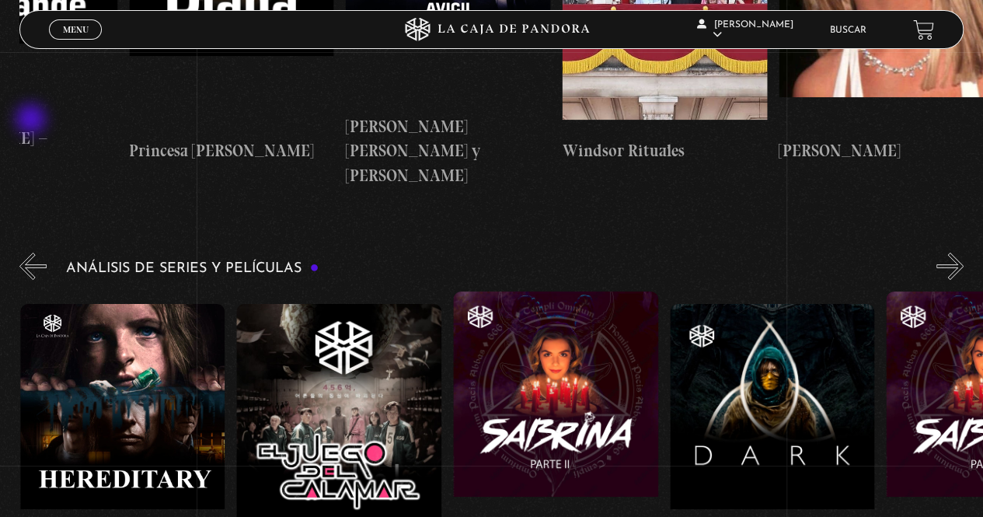
scroll to position [2770, 0]
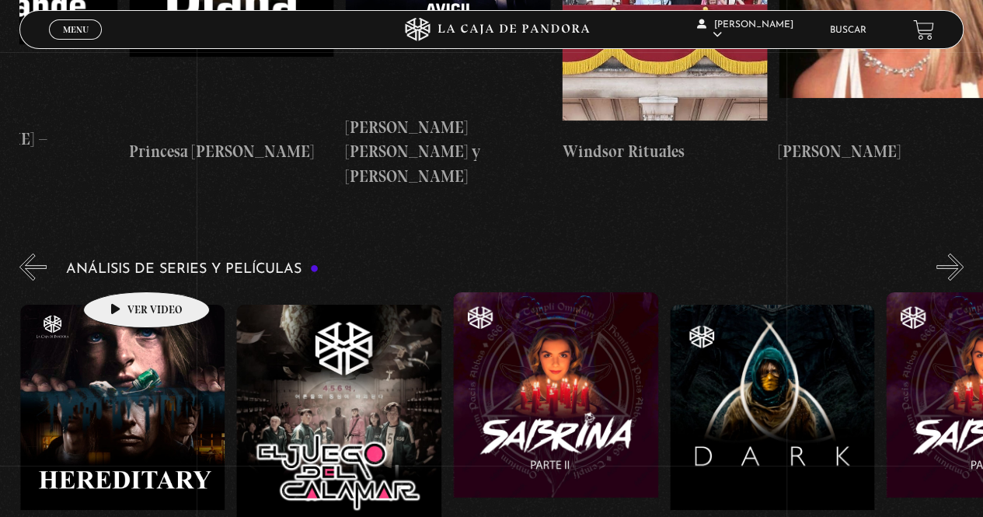
click at [122, 305] on figure at bounding box center [122, 445] width 205 height 280
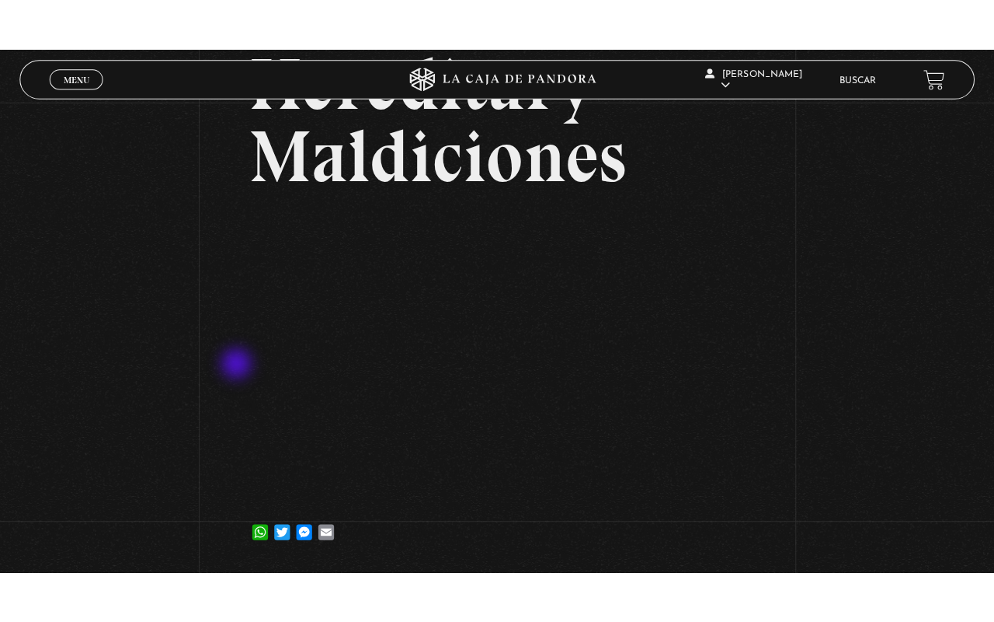
scroll to position [137, 0]
